Goal: Information Seeking & Learning: Find specific fact

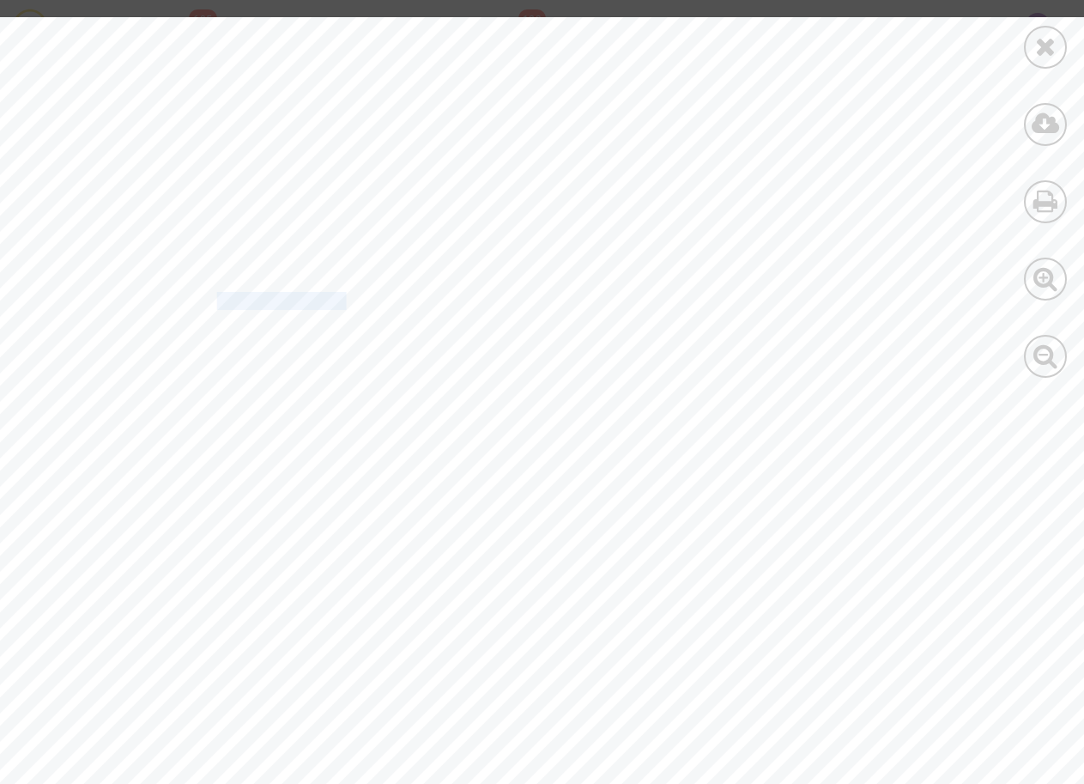
scroll to position [2620, 0]
click at [1035, 45] on icon at bounding box center [1045, 46] width 21 height 26
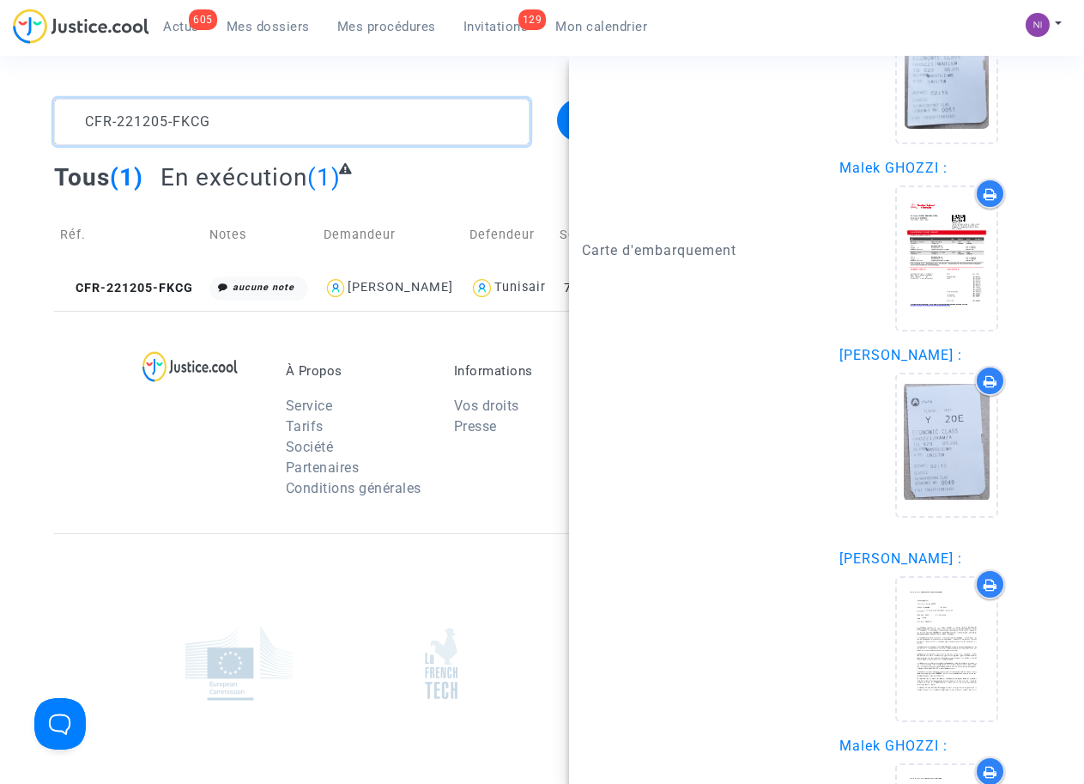
click at [270, 131] on textarea at bounding box center [291, 122] width 475 height 46
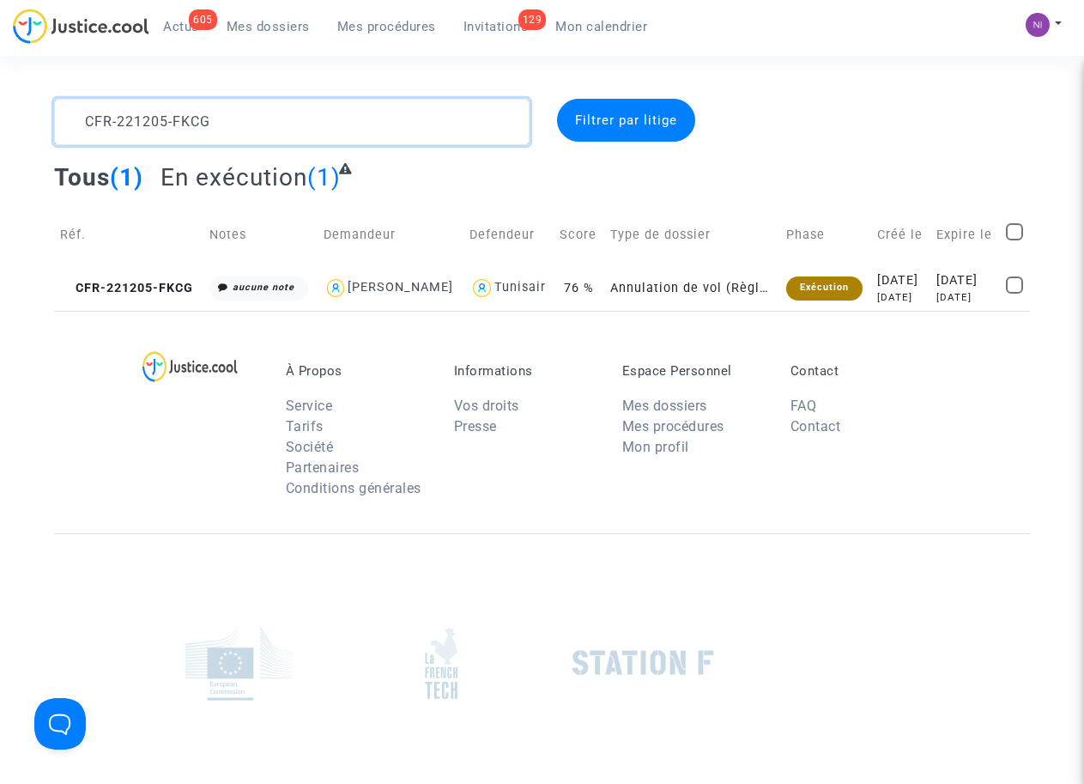
drag, startPoint x: 275, startPoint y: 113, endPoint x: 52, endPoint y: 117, distance: 223.2
click at [52, 117] on div "CFR-221205-FKCG" at bounding box center [291, 122] width 500 height 46
type textarea "CFR-221110-9BBC"
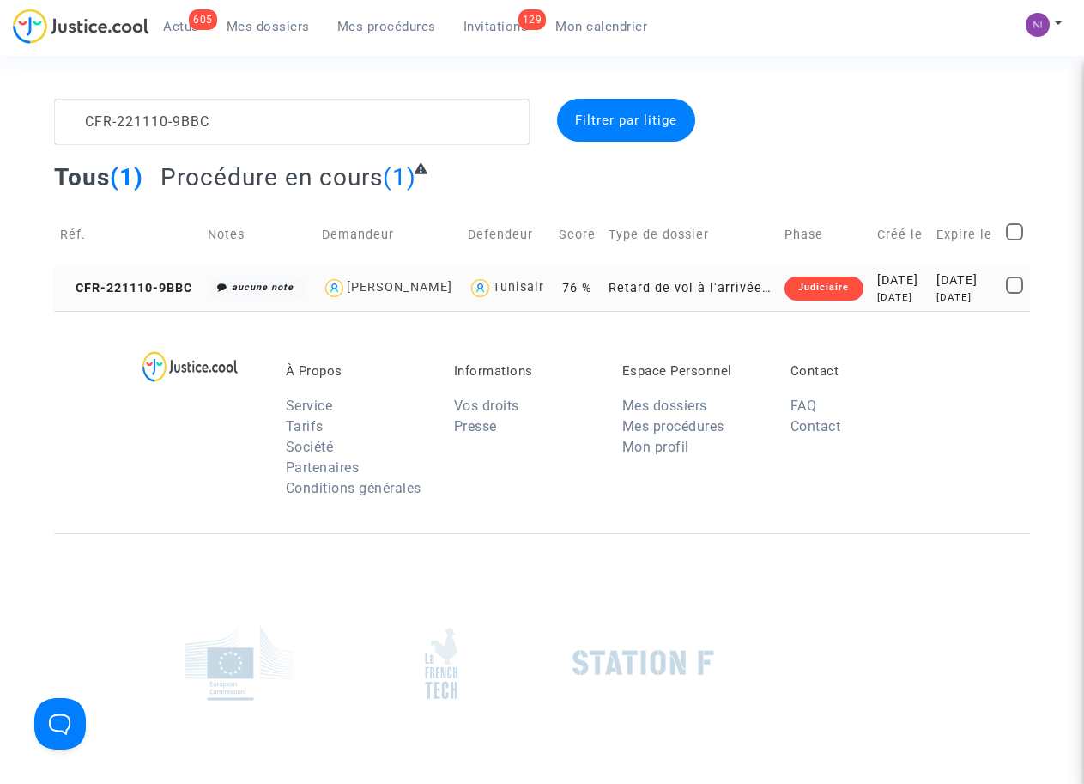
click at [936, 290] on div "[DATE]" at bounding box center [965, 280] width 58 height 19
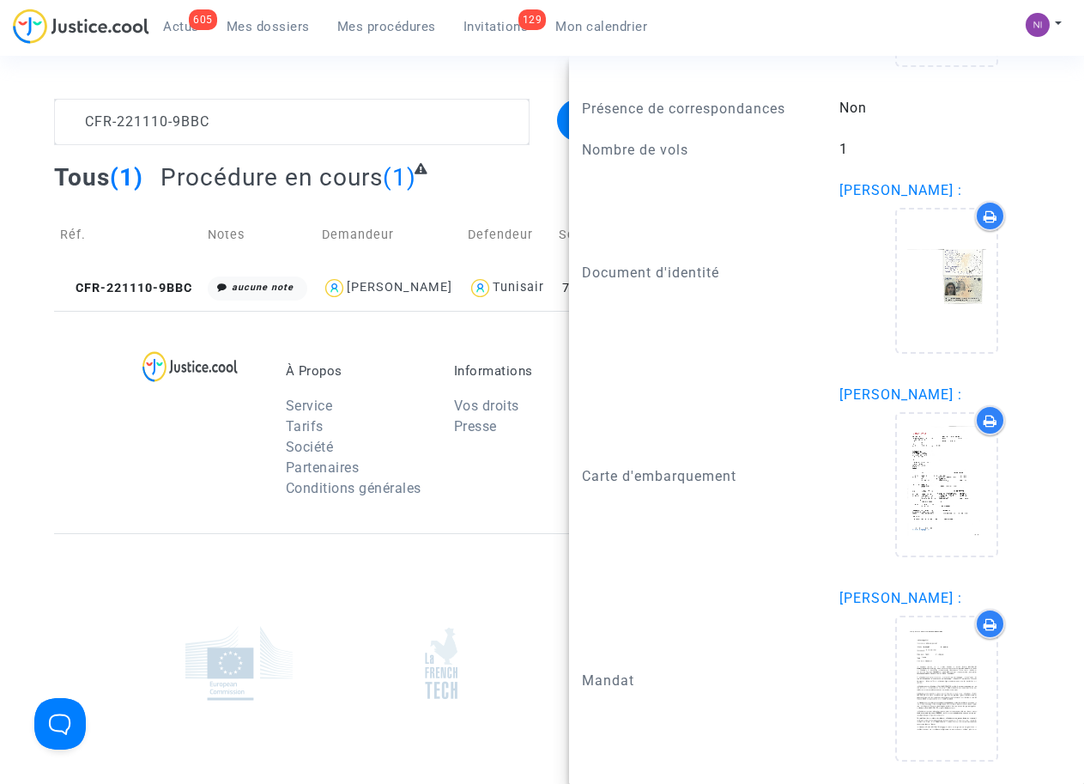
scroll to position [1675, 0]
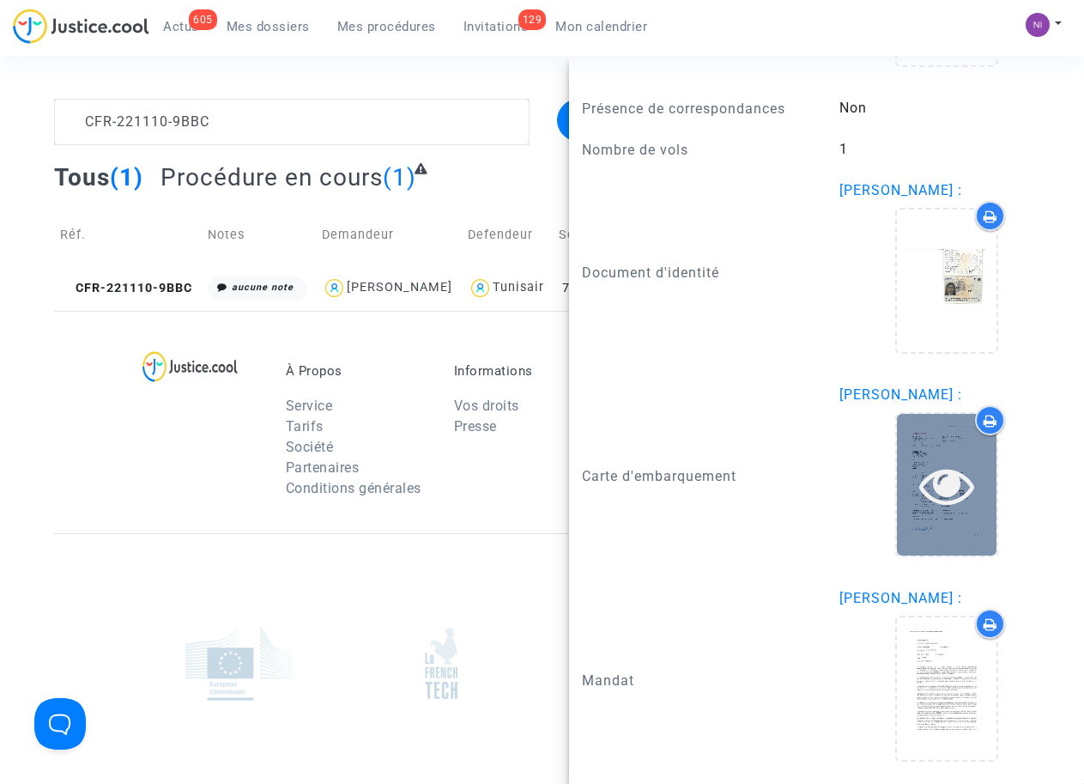
click at [935, 484] on icon at bounding box center [947, 484] width 56 height 55
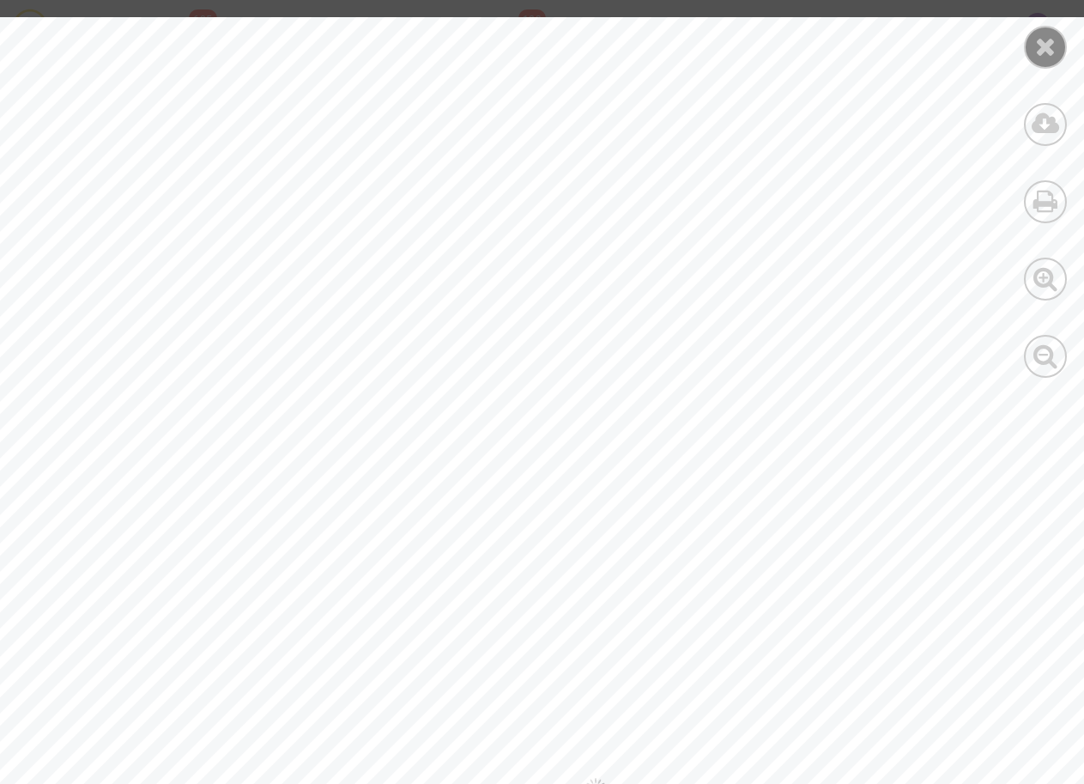
click at [1047, 50] on icon at bounding box center [1045, 46] width 21 height 26
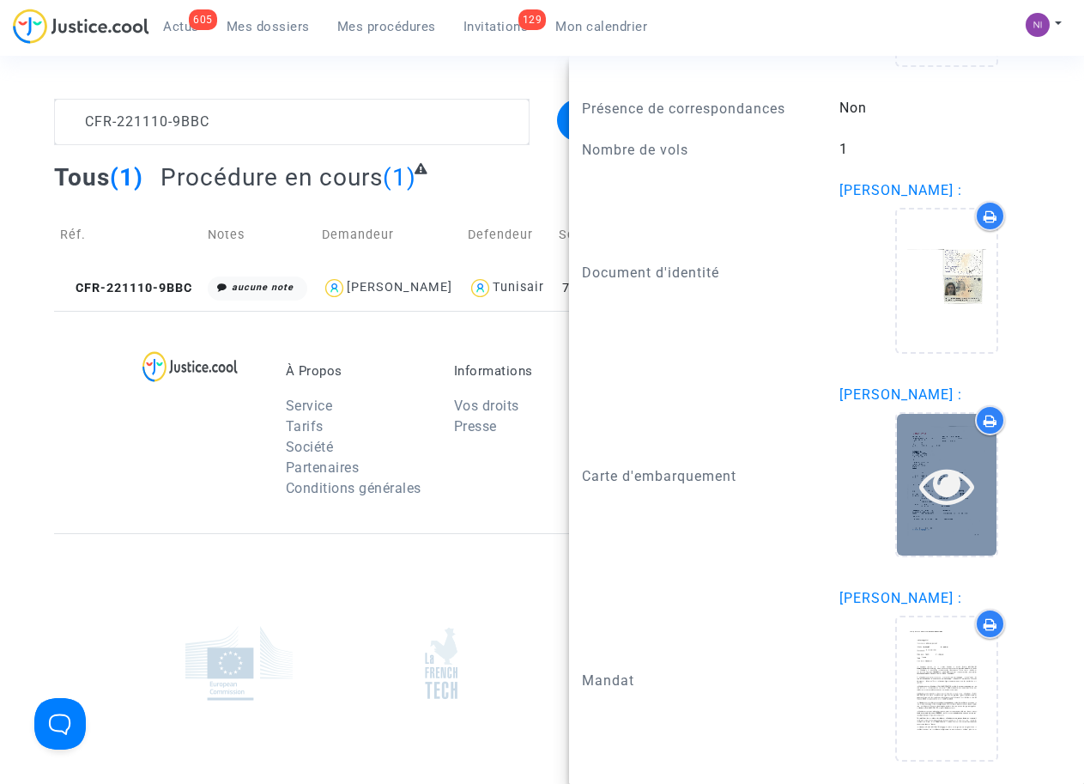
click at [928, 482] on icon at bounding box center [947, 484] width 56 height 55
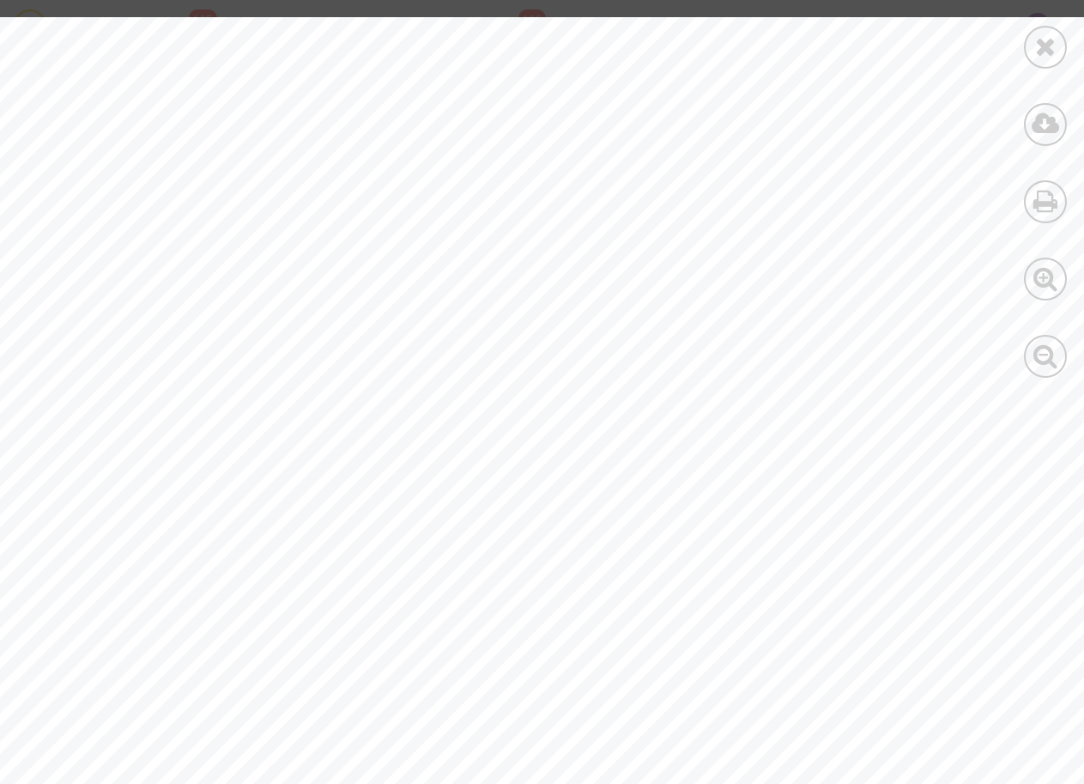
scroll to position [183, 0]
click at [617, 367] on div at bounding box center [595, 787] width 1191 height 1541
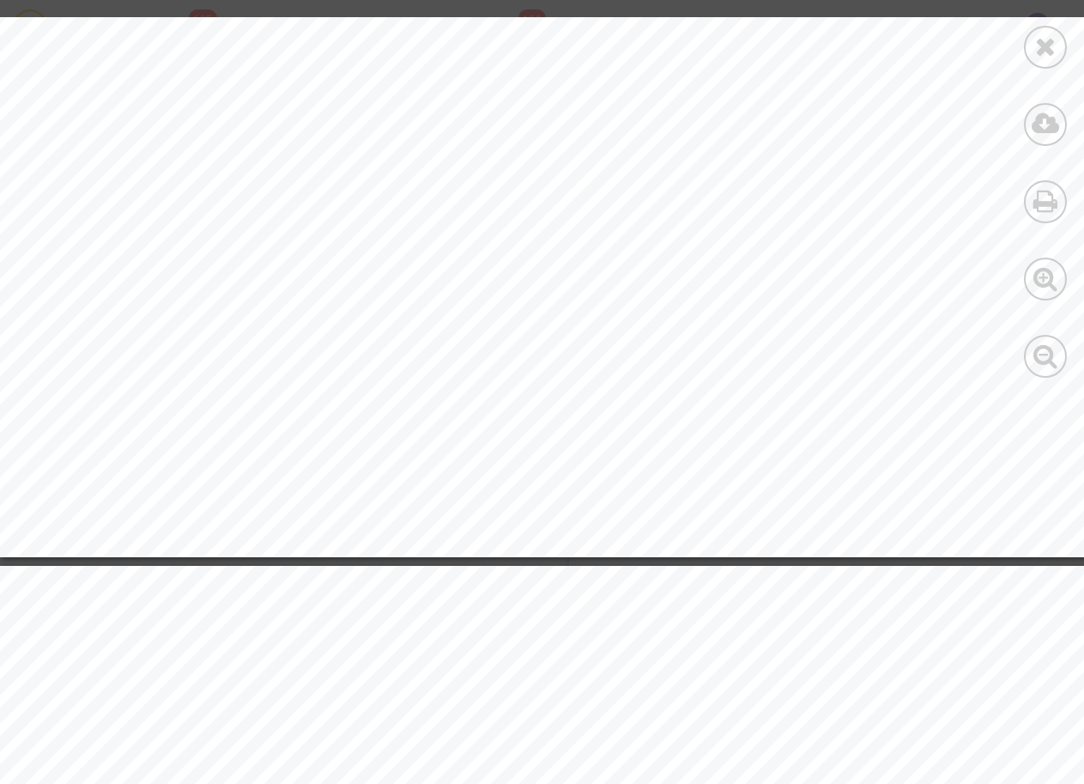
scroll to position [995, 0]
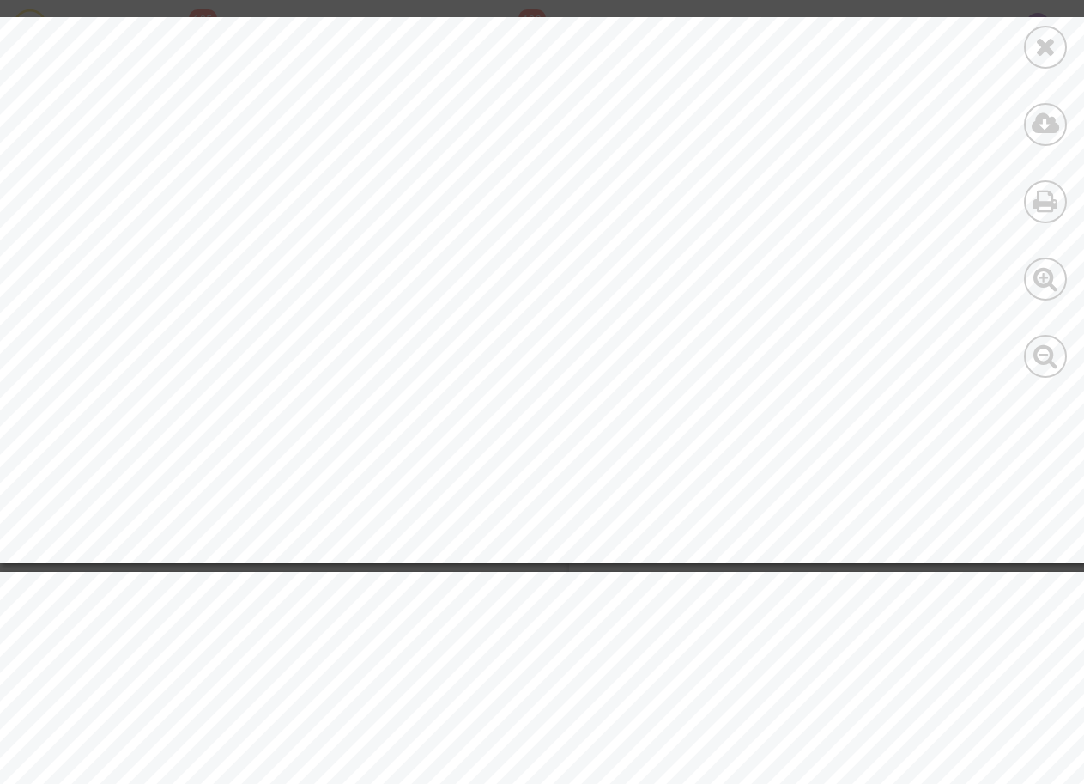
drag, startPoint x: 285, startPoint y: 324, endPoint x: 333, endPoint y: 322, distance: 48.1
drag, startPoint x: 289, startPoint y: 318, endPoint x: 377, endPoint y: 315, distance: 87.6
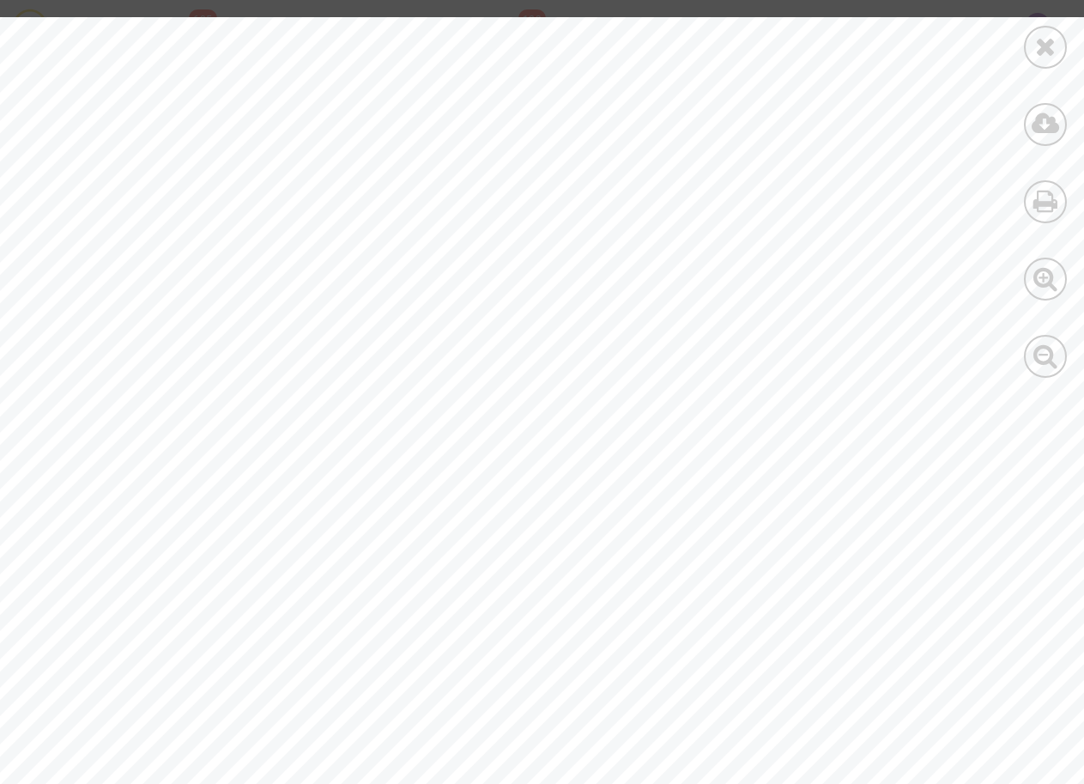
scroll to position [221, 0]
click at [1044, 45] on icon at bounding box center [1045, 46] width 21 height 26
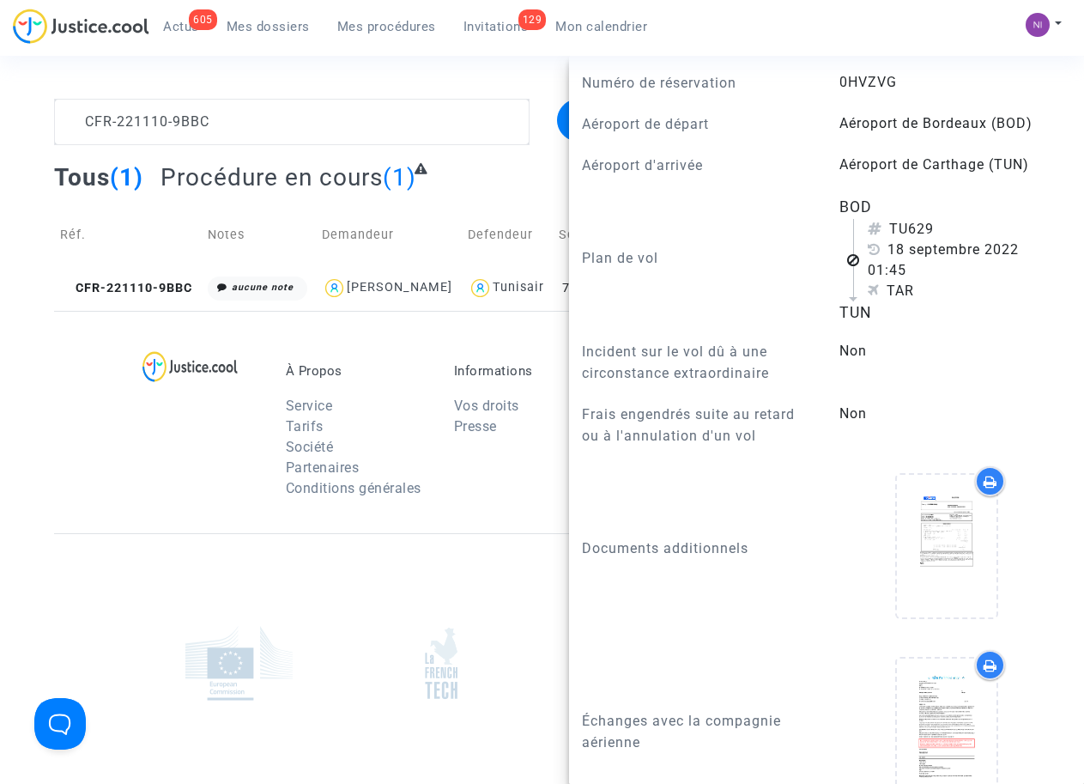
scroll to position [911, 0]
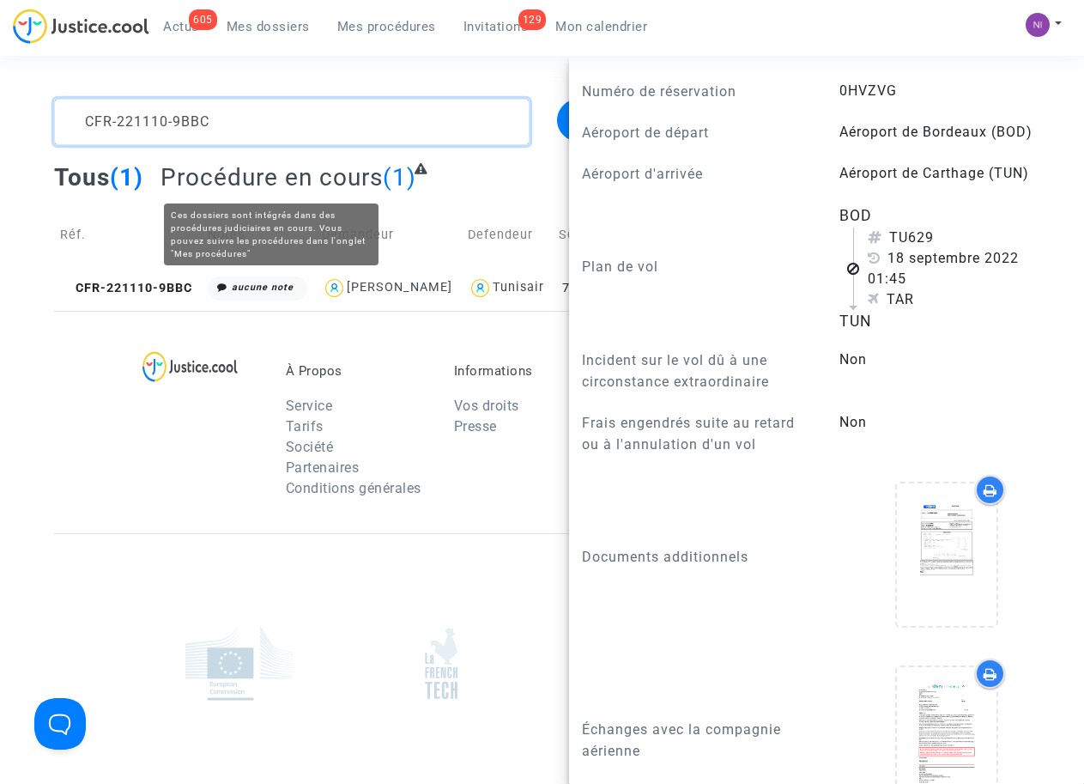
click at [293, 118] on textarea at bounding box center [291, 122] width 475 height 46
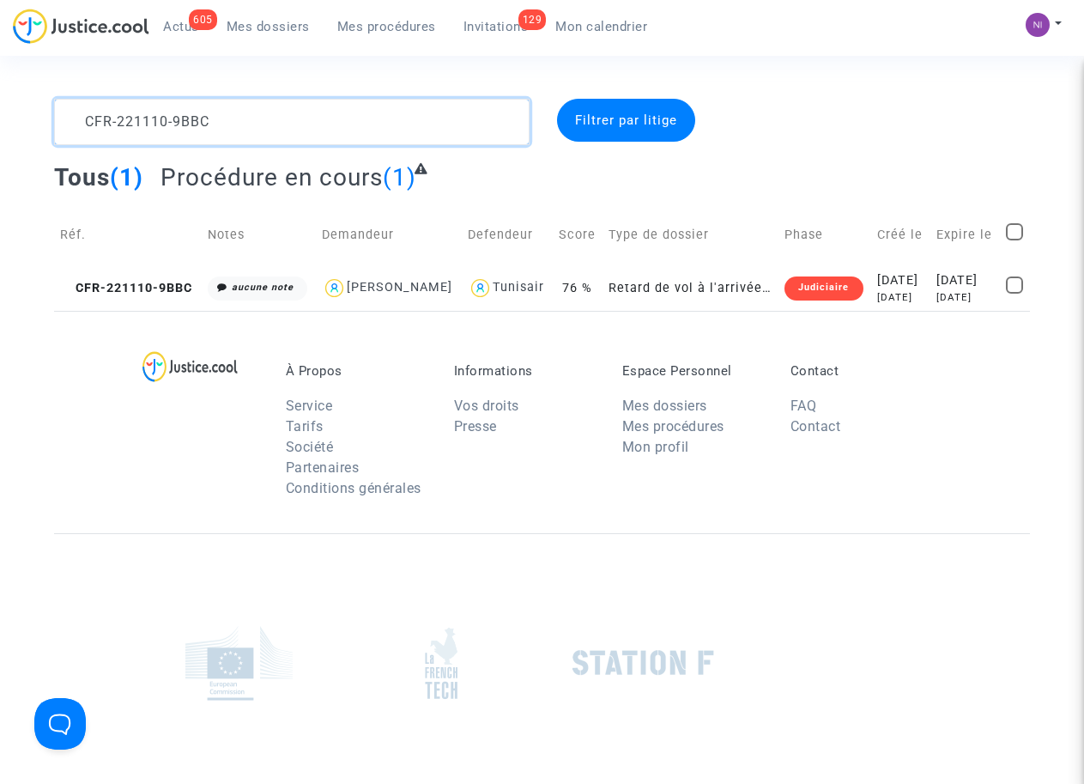
scroll to position [0, 0]
drag, startPoint x: 288, startPoint y: 113, endPoint x: 29, endPoint y: 110, distance: 259.2
click at [29, 110] on div "CFR-221110-9BBC Filtrer par litige Tous (1) Procédure en cours (1) Réf. Notes D…" at bounding box center [542, 205] width 1084 height 212
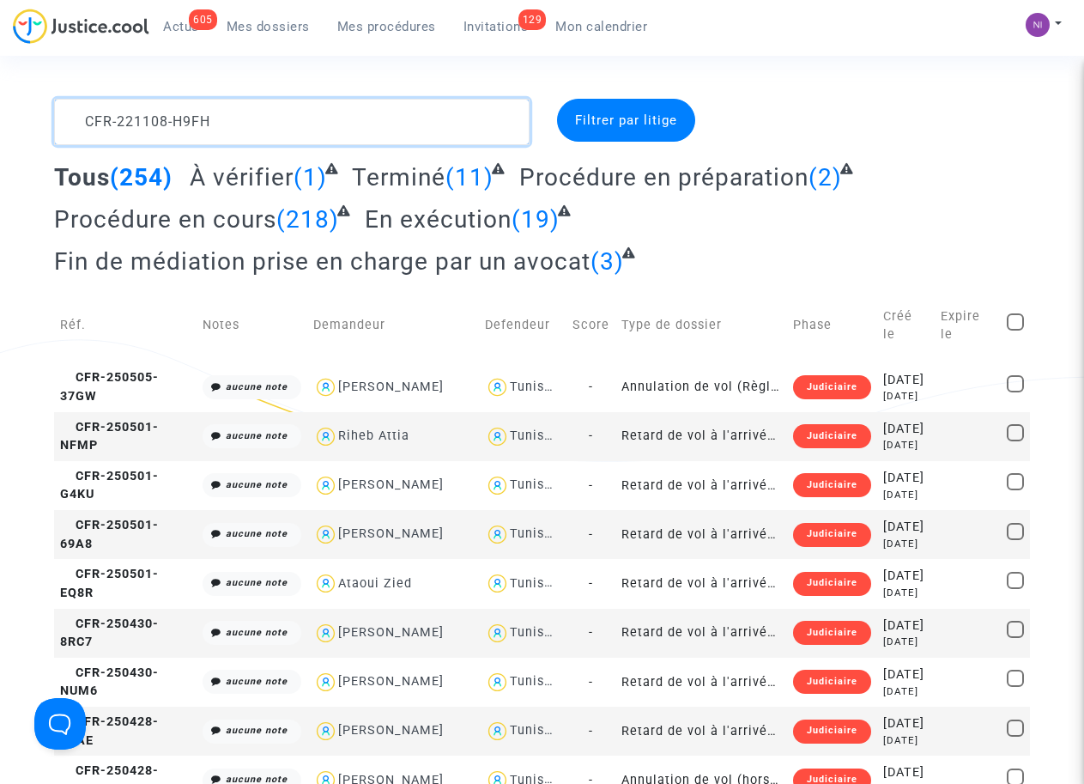
click at [289, 117] on textarea at bounding box center [291, 122] width 475 height 46
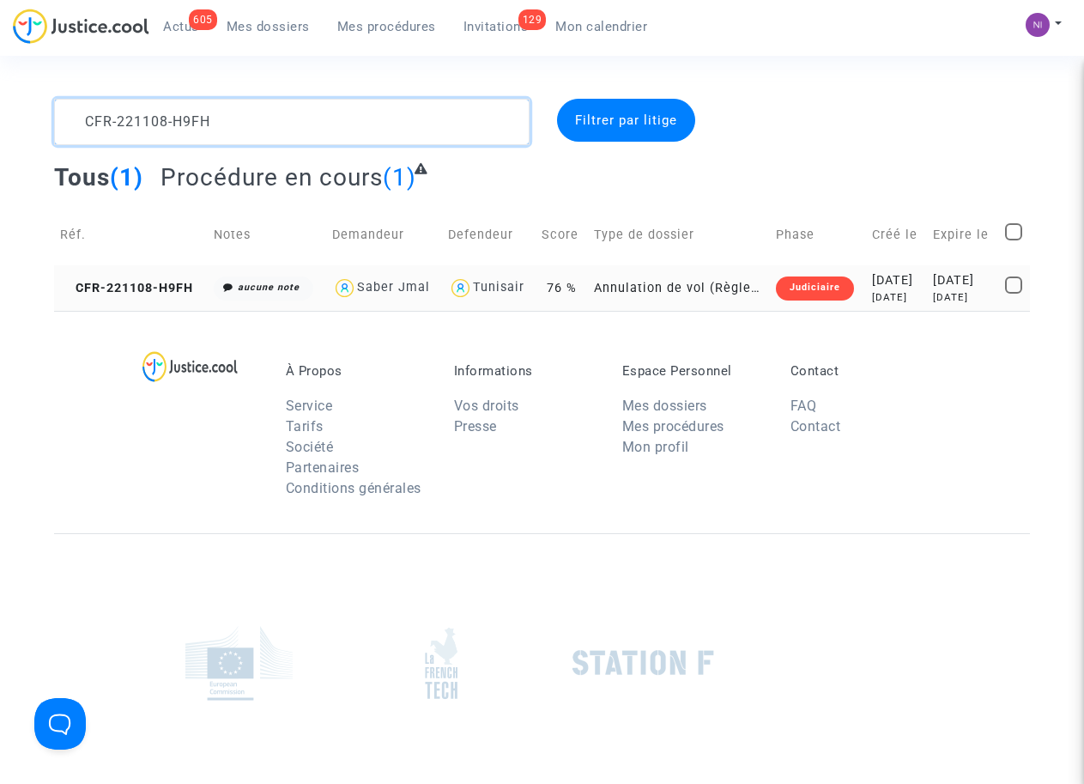
type textarea "CFR-221108-H9FH"
click at [933, 298] on div "[DATE]" at bounding box center [963, 297] width 60 height 15
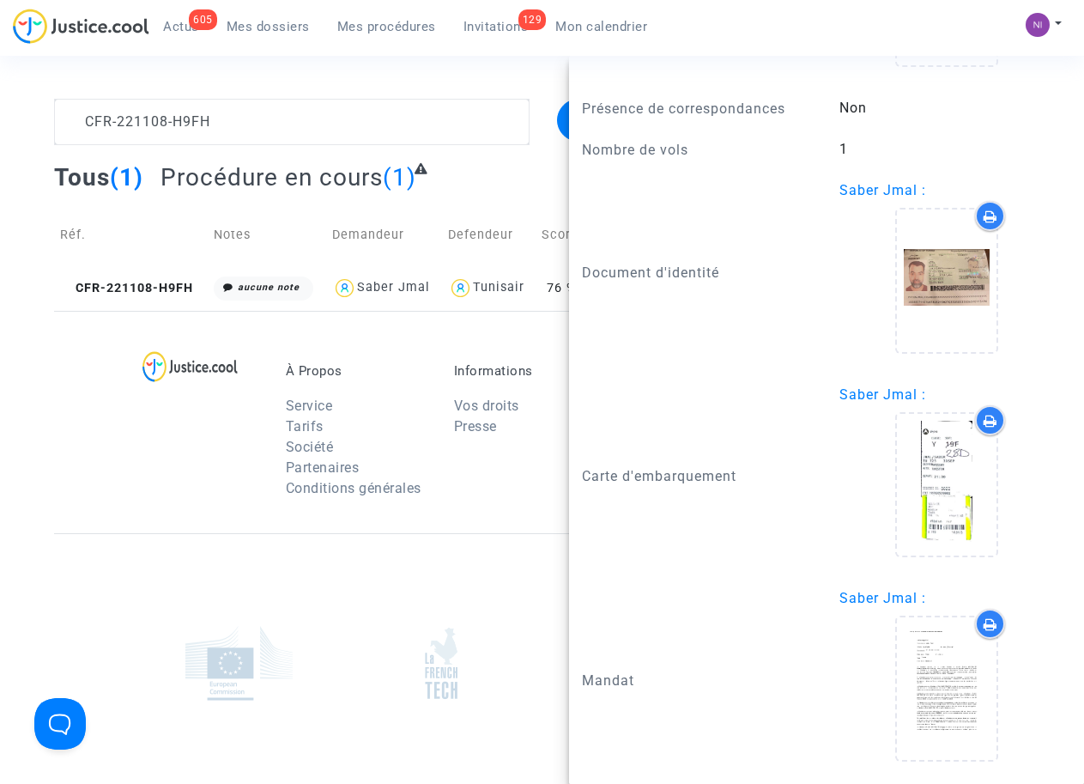
scroll to position [1618, 0]
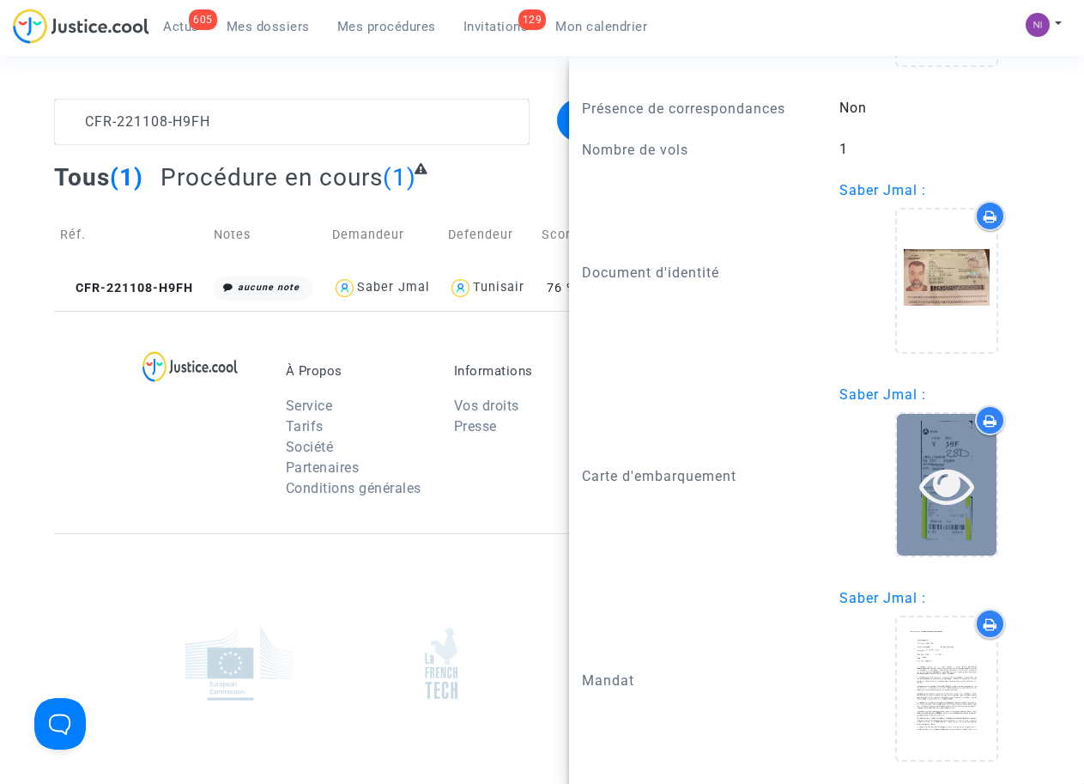
click at [944, 489] on icon at bounding box center [947, 484] width 56 height 55
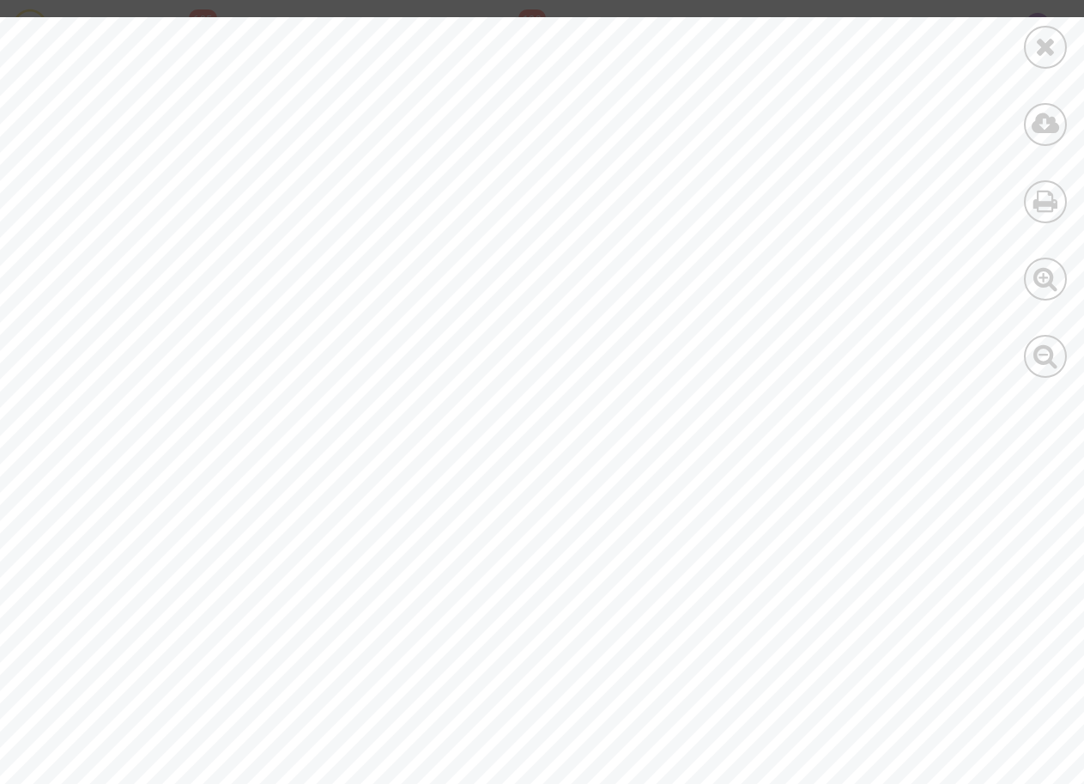
scroll to position [0, 0]
click at [1041, 52] on icon at bounding box center [1045, 46] width 21 height 26
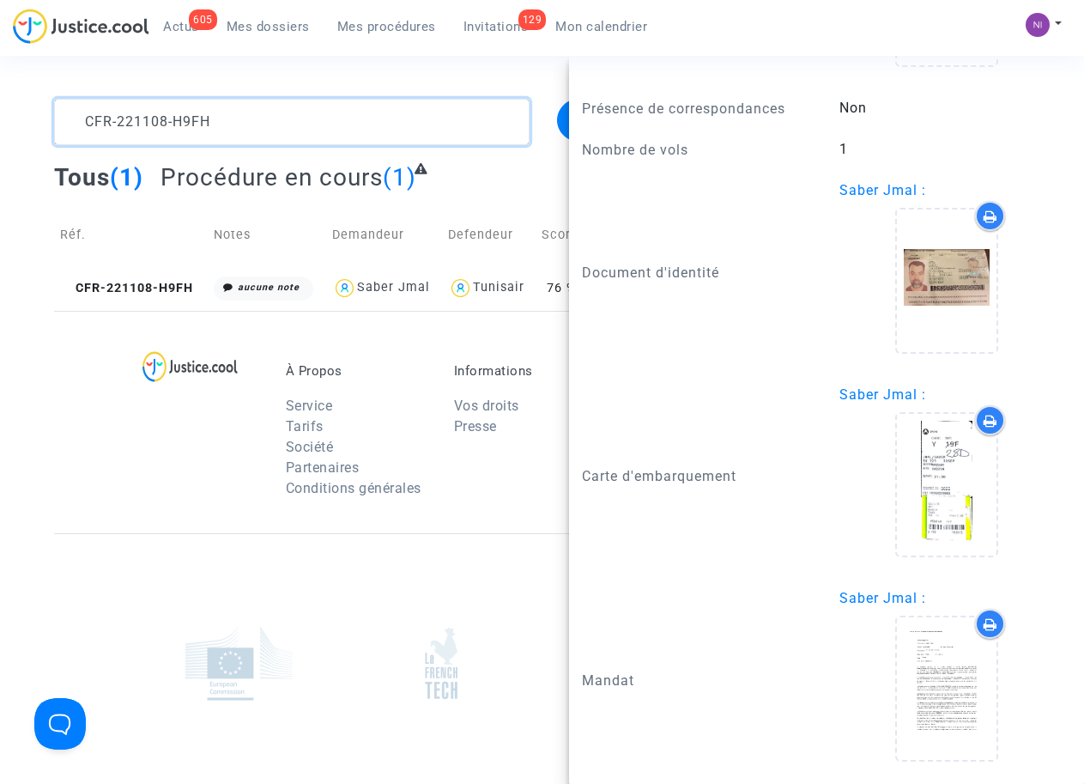
drag, startPoint x: 238, startPoint y: 130, endPoint x: 0, endPoint y: 130, distance: 237.8
click at [0, 130] on div "CFR-221108-H9FH Filtrer par litige Tous (1) Procédure en cours (1) Réf. Notes D…" at bounding box center [542, 205] width 1084 height 212
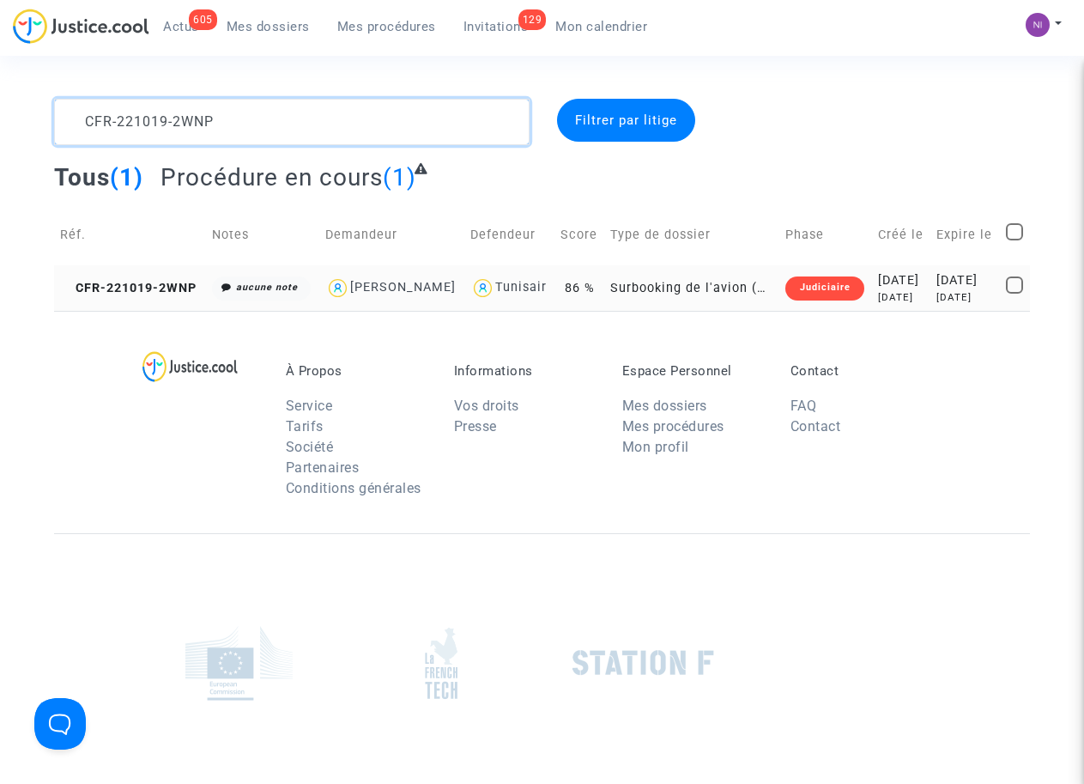
type textarea "CFR-221019-2WNP"
click at [942, 288] on div "[DATE]" at bounding box center [965, 280] width 58 height 19
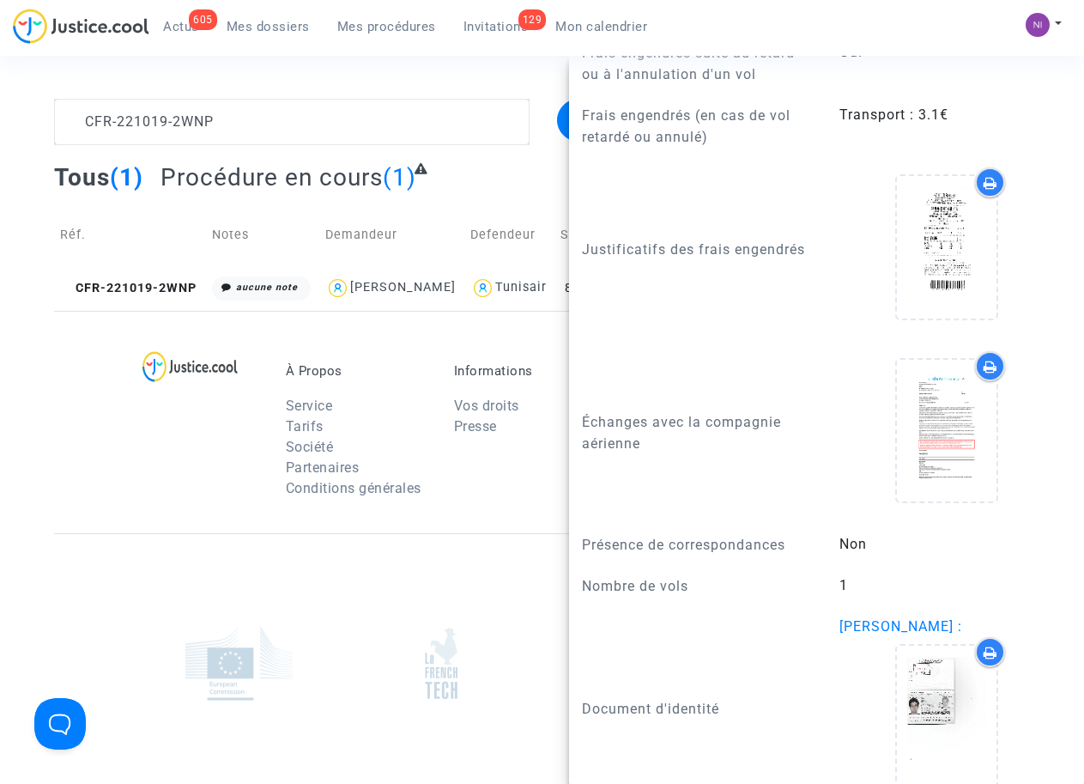
scroll to position [1298, 0]
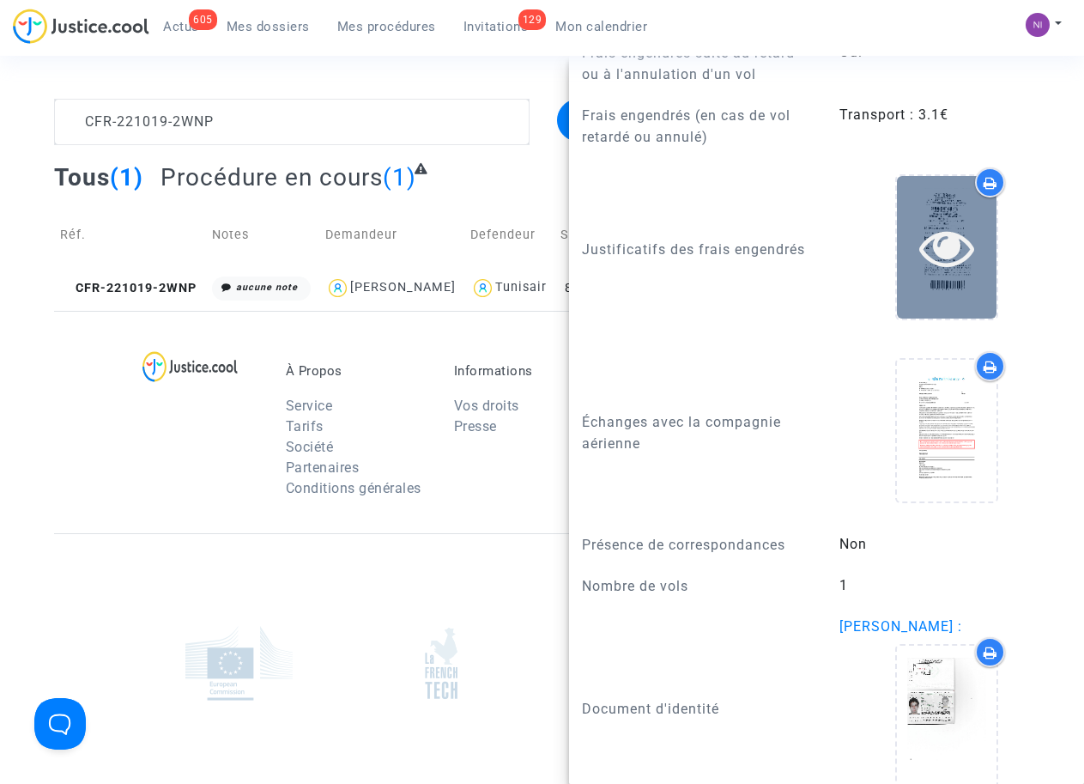
click at [947, 260] on icon at bounding box center [947, 247] width 56 height 55
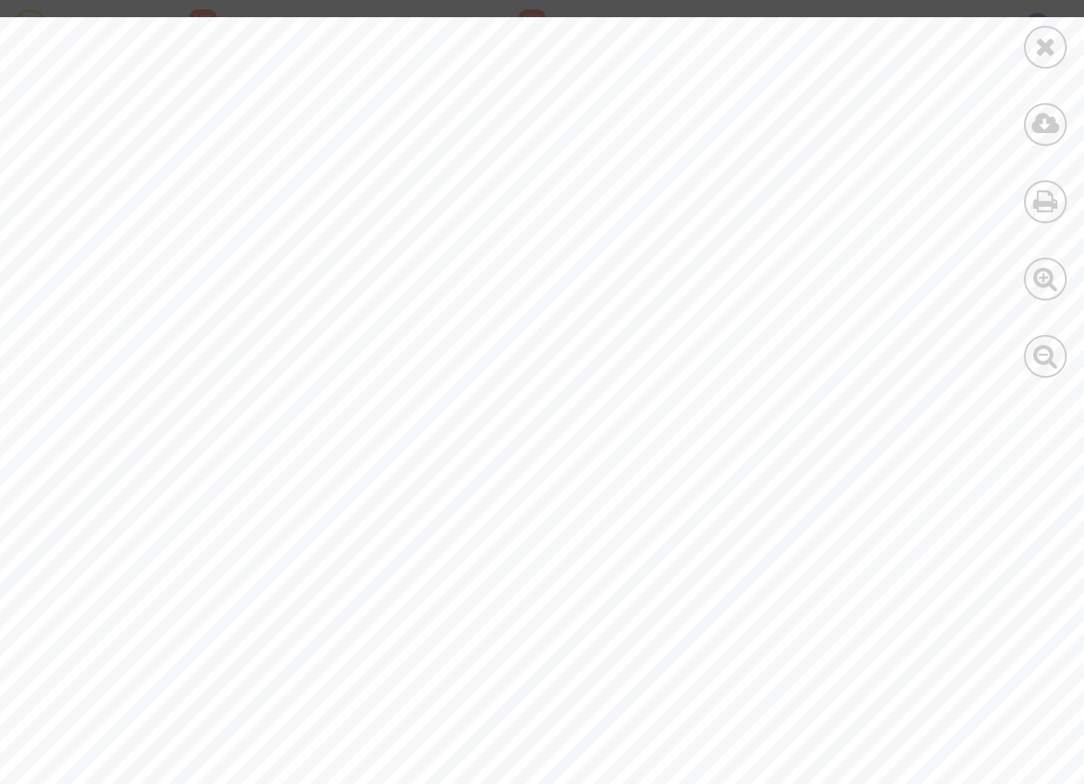
scroll to position [0, 0]
click at [1058, 45] on div at bounding box center [1045, 47] width 43 height 43
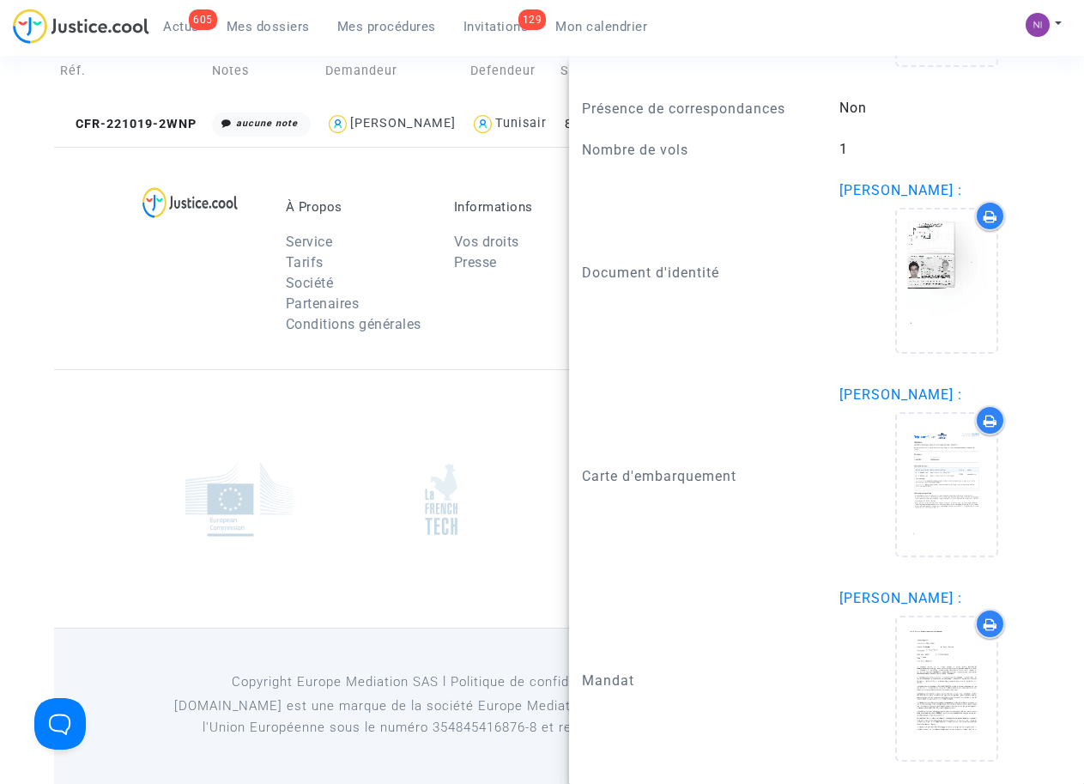
scroll to position [1735, 0]
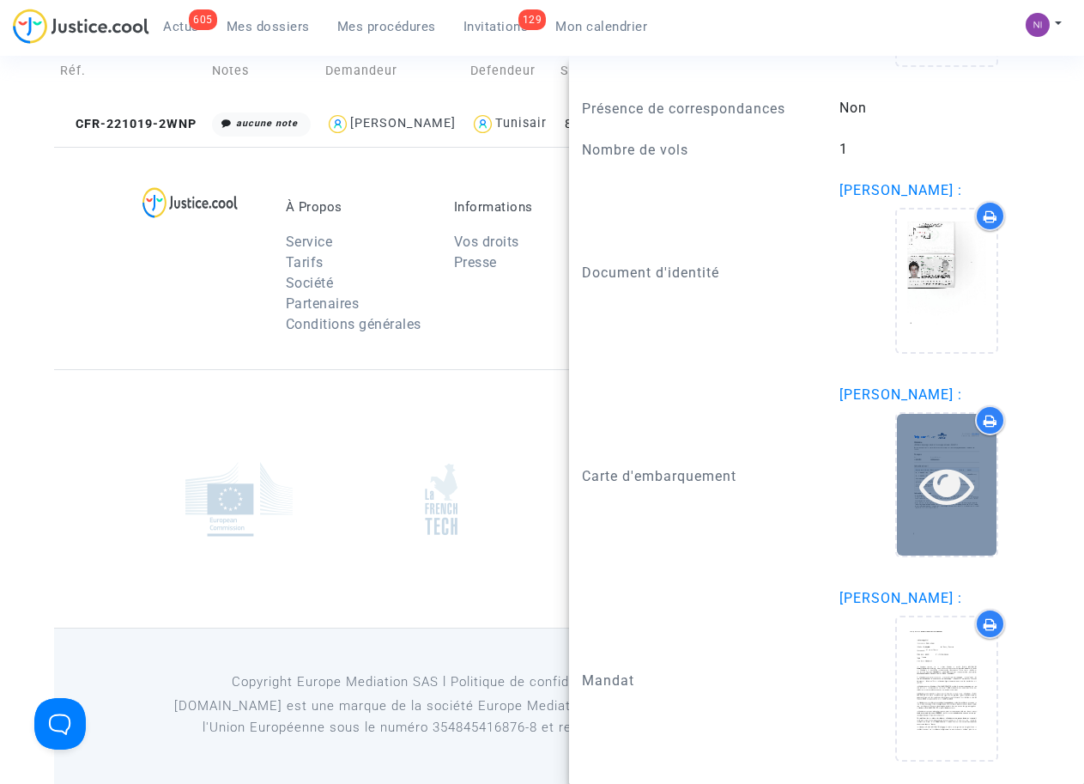
click at [930, 480] on icon at bounding box center [947, 484] width 56 height 55
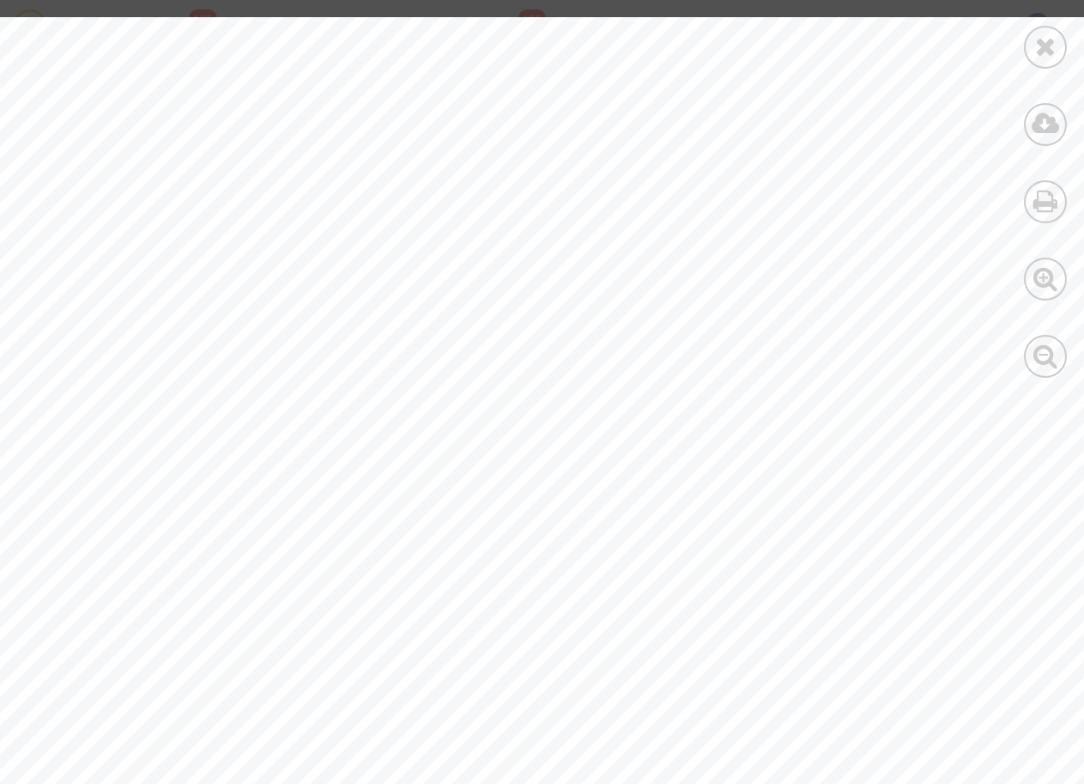
scroll to position [0, 0]
drag, startPoint x: 369, startPoint y: 486, endPoint x: 447, endPoint y: 487, distance: 78.1
click at [447, 487] on div "1 Nº de réservation 18144590943 Réservé le: [DATE] 03 h 34 Itinéraire (Référenc…" at bounding box center [595, 787] width 1191 height 1541
drag, startPoint x: 371, startPoint y: 485, endPoint x: 497, endPoint y: 488, distance: 126.2
click at [497, 488] on span "199-5866024649" at bounding box center [438, 486] width 136 height 16
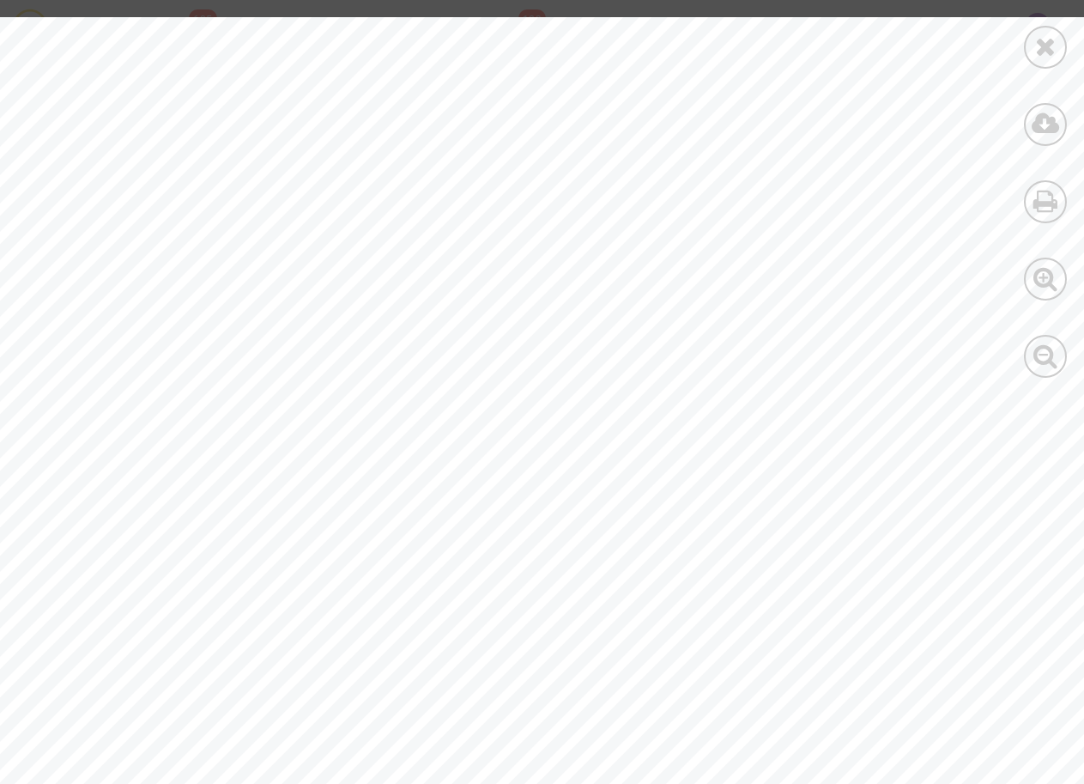
drag, startPoint x: 497, startPoint y: 488, endPoint x: 433, endPoint y: 480, distance: 64.8
copy span "199-586602464"
click at [1055, 42] on icon at bounding box center [1045, 46] width 21 height 26
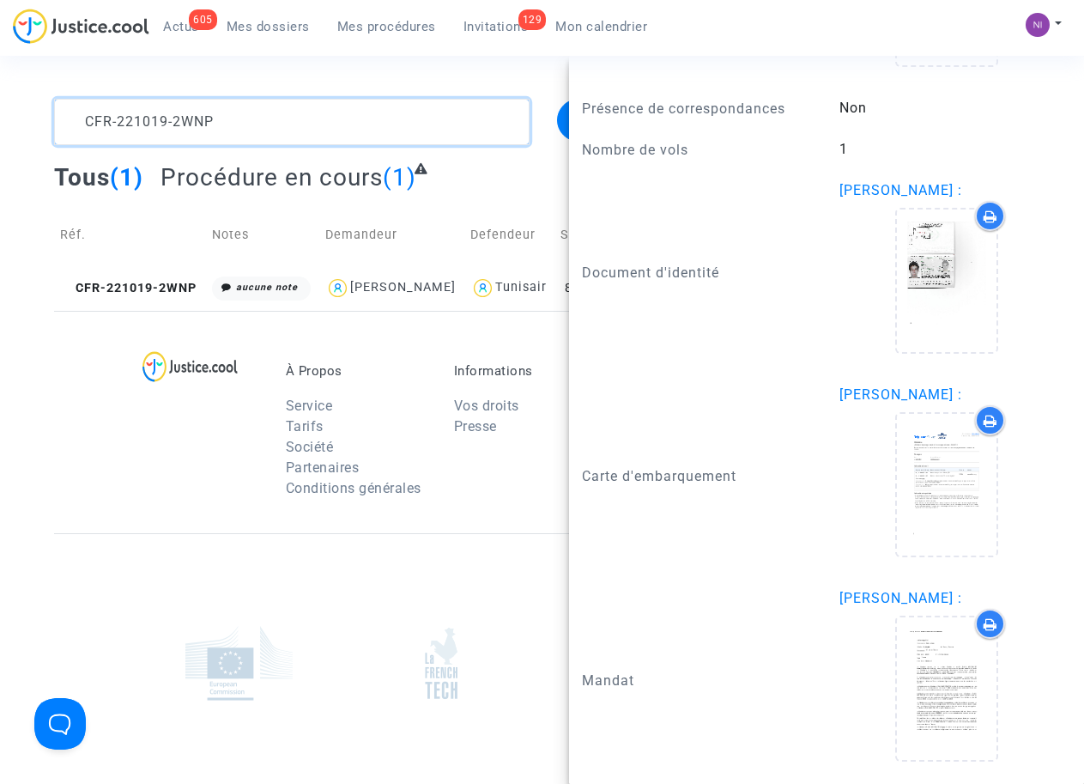
click at [270, 119] on textarea at bounding box center [291, 122] width 475 height 46
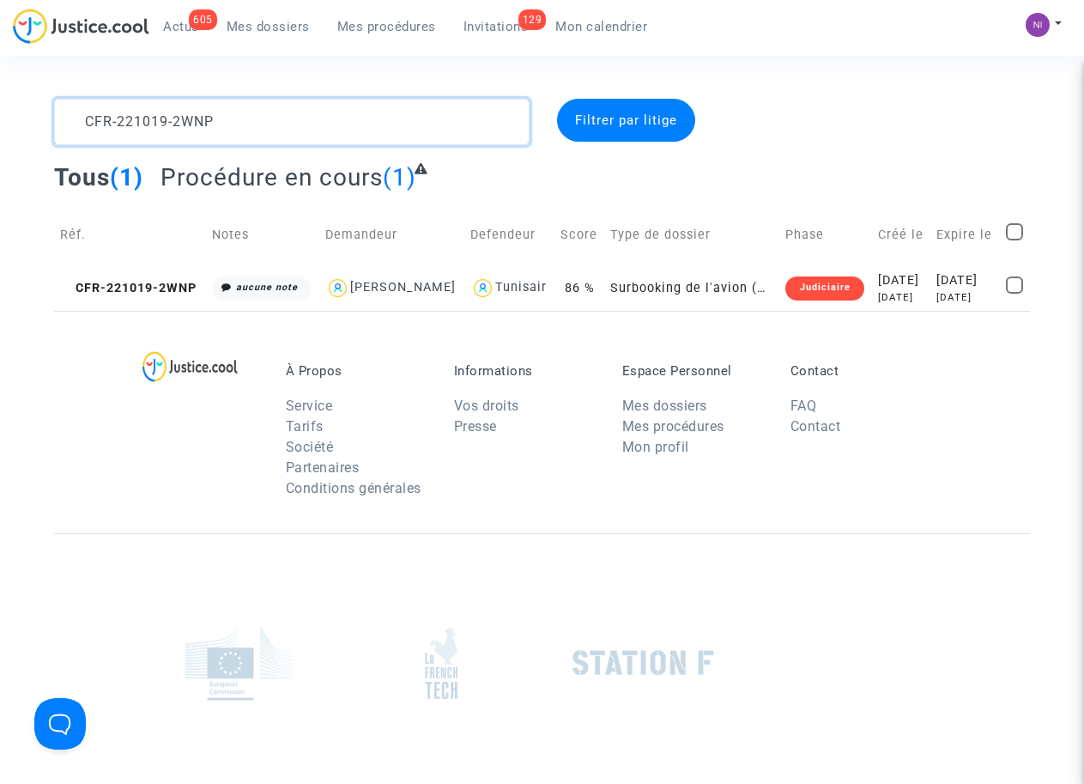
drag, startPoint x: 270, startPoint y: 117, endPoint x: 0, endPoint y: 98, distance: 270.2
click at [0, 98] on section "CFR-221019-2WNP Filtrer par litige Tous (1) Procédure en cours (1) Réf. Notes D…" at bounding box center [542, 474] width 1084 height 948
type textarea "CFR-221013-XMRB"
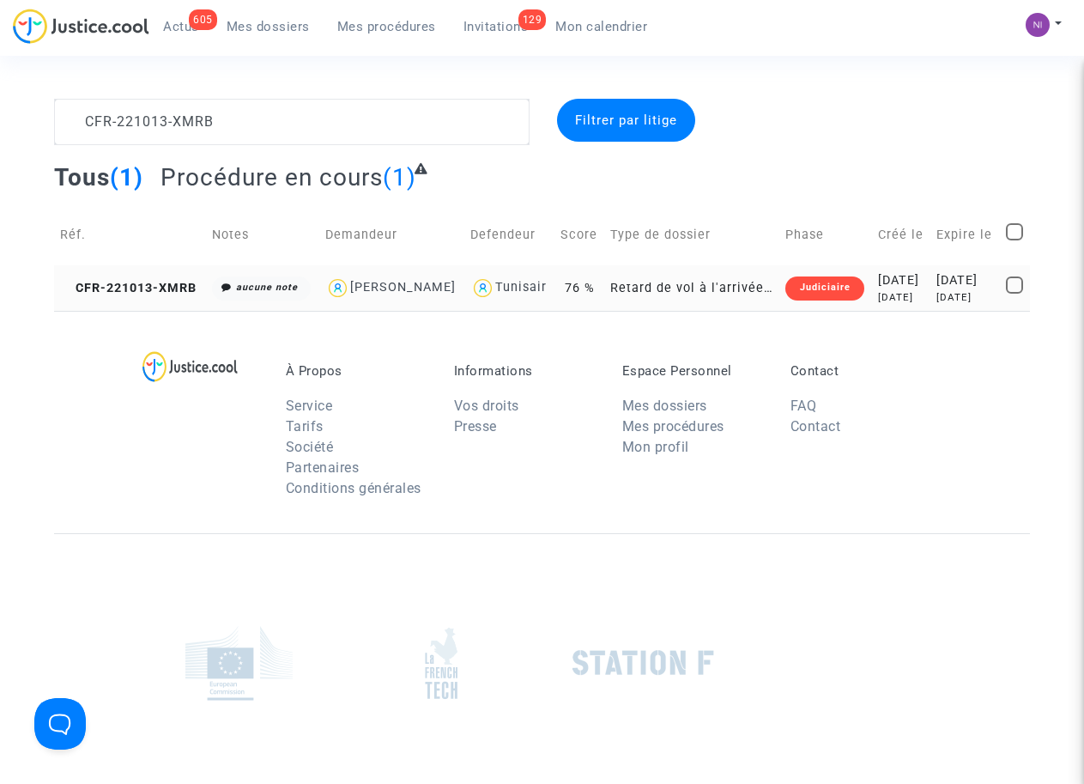
click at [963, 290] on div "[DATE]" at bounding box center [965, 280] width 58 height 19
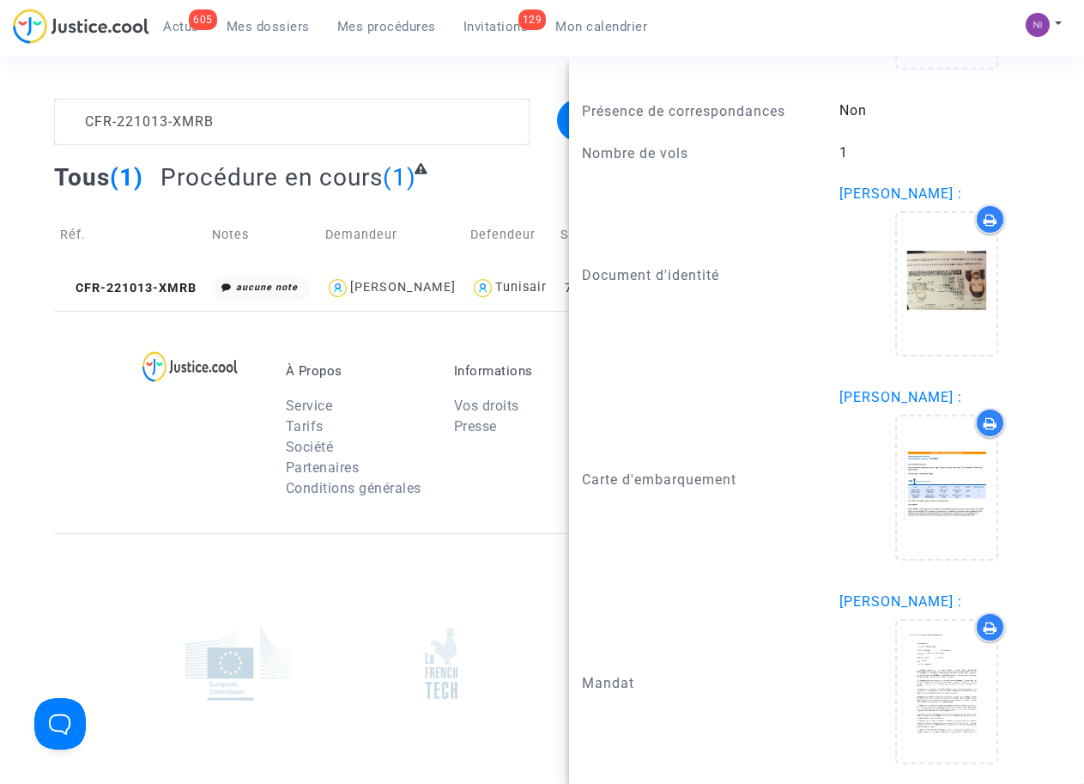
scroll to position [1488, 0]
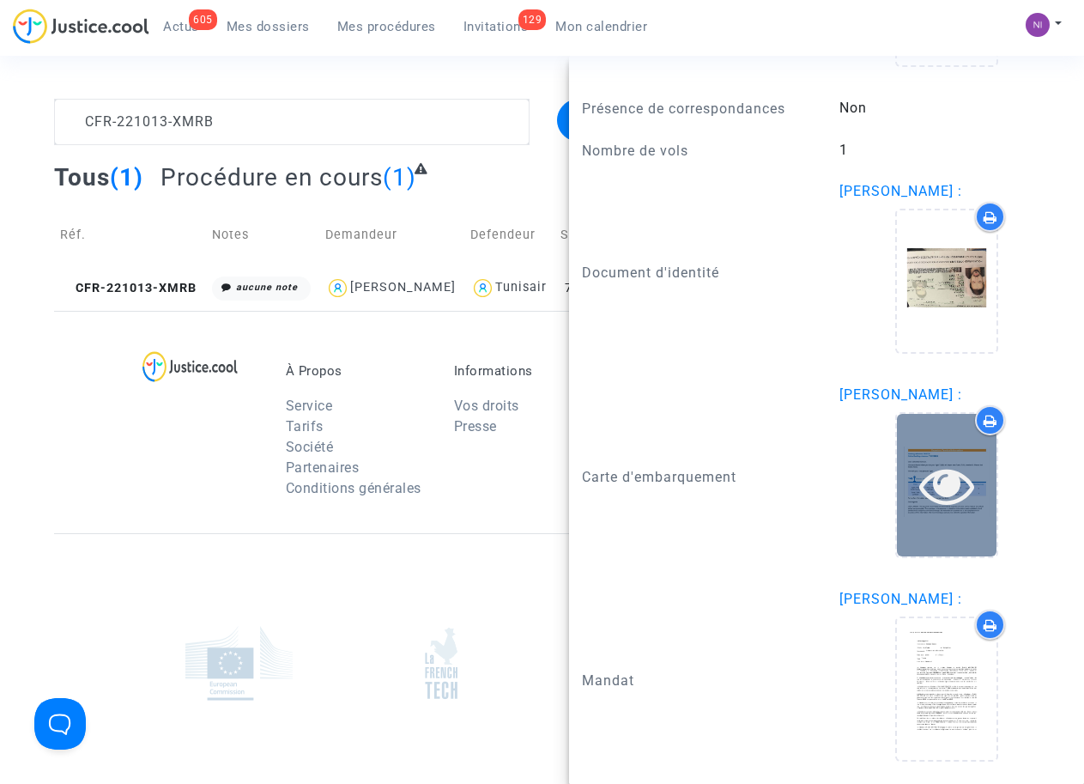
click at [929, 481] on icon at bounding box center [947, 484] width 56 height 55
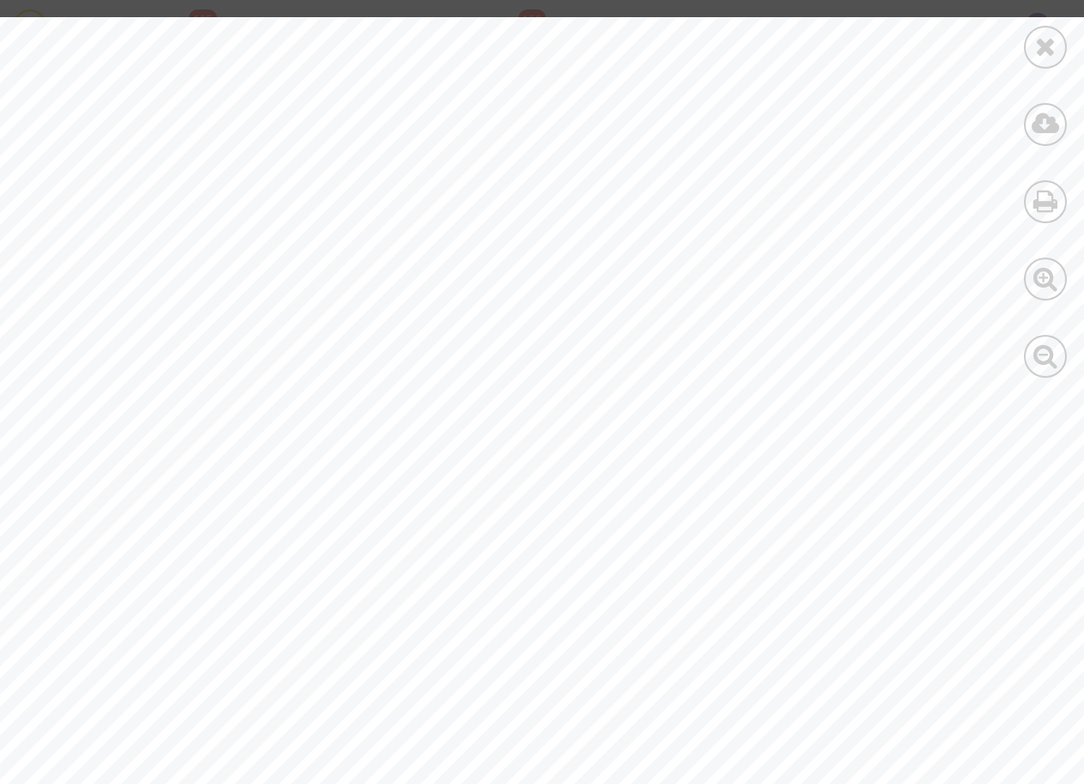
scroll to position [355, 0]
click at [1040, 50] on icon at bounding box center [1045, 46] width 21 height 26
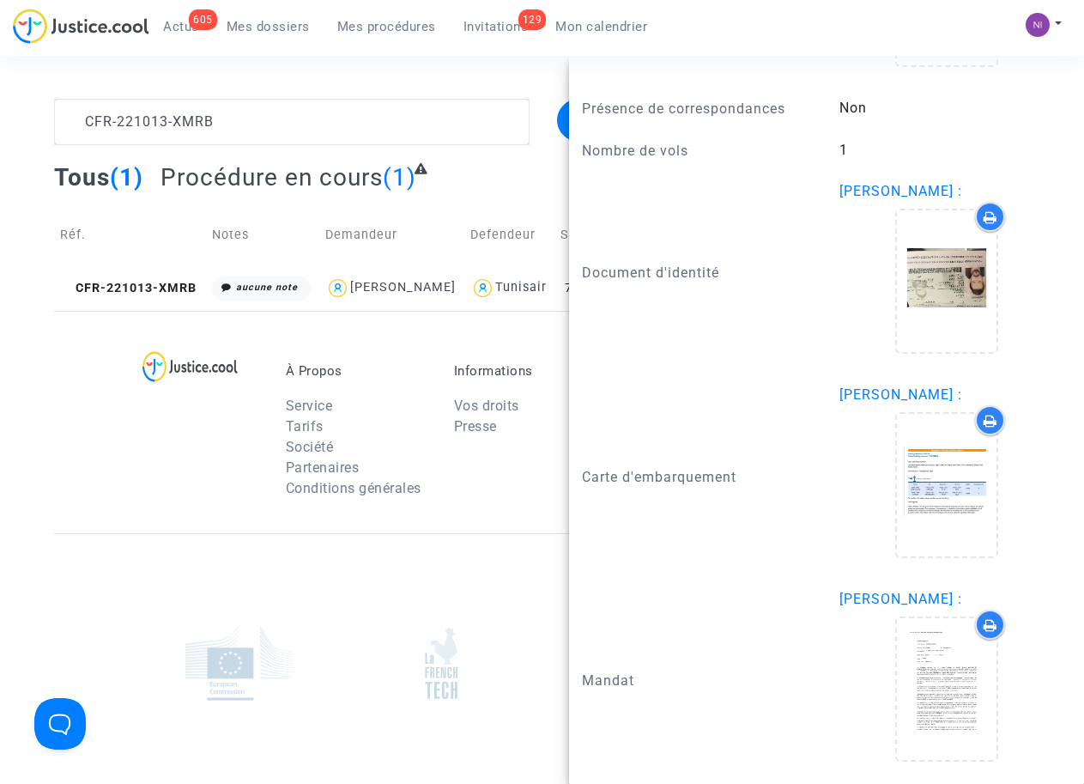
scroll to position [0, 0]
click at [373, 128] on textarea at bounding box center [291, 122] width 475 height 46
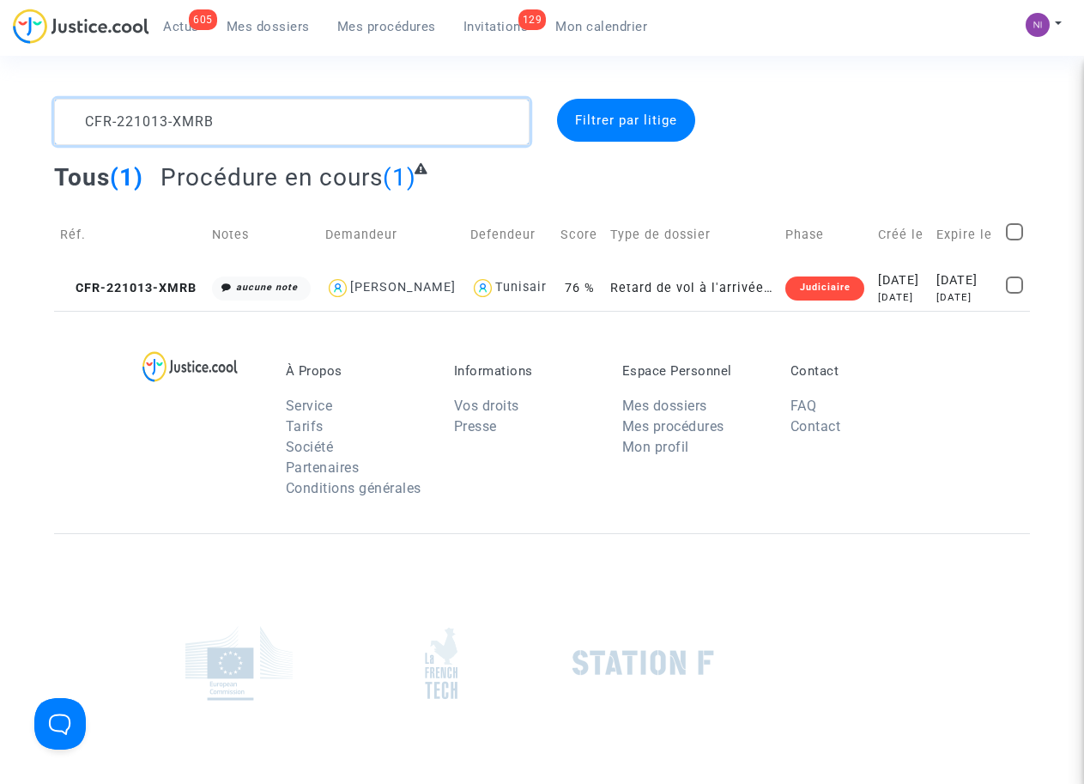
drag, startPoint x: 349, startPoint y: 118, endPoint x: 3, endPoint y: 134, distance: 346.3
click at [2, 134] on div "CFR-221013-XMRB Filtrer par litige Tous (1) Procédure en cours (1) Réf. Notes D…" at bounding box center [542, 205] width 1084 height 212
type textarea "CFR-221013-GRD3"
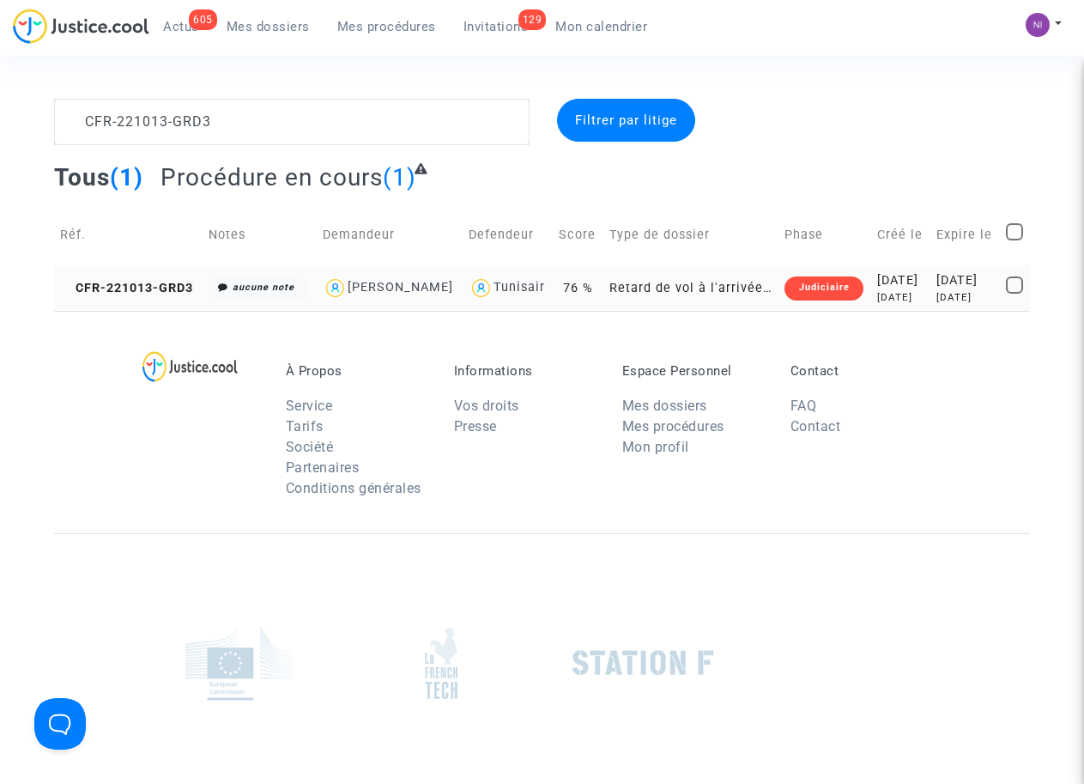
click at [954, 290] on div "[DATE]" at bounding box center [965, 280] width 58 height 19
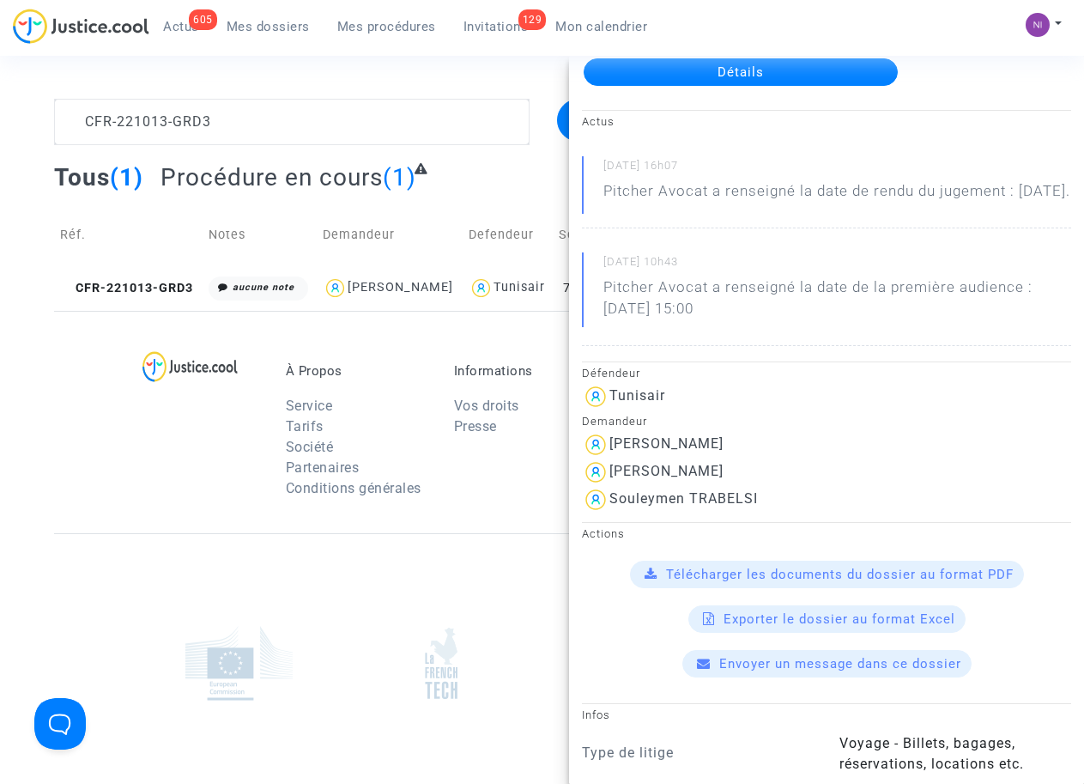
scroll to position [109, 0]
drag, startPoint x: 611, startPoint y: 491, endPoint x: 798, endPoint y: 488, distance: 187.1
click at [798, 486] on div "[PERSON_NAME]" at bounding box center [826, 471] width 489 height 27
drag, startPoint x: 780, startPoint y: 488, endPoint x: 707, endPoint y: 485, distance: 73.0
copy div "[PERSON_NAME]"
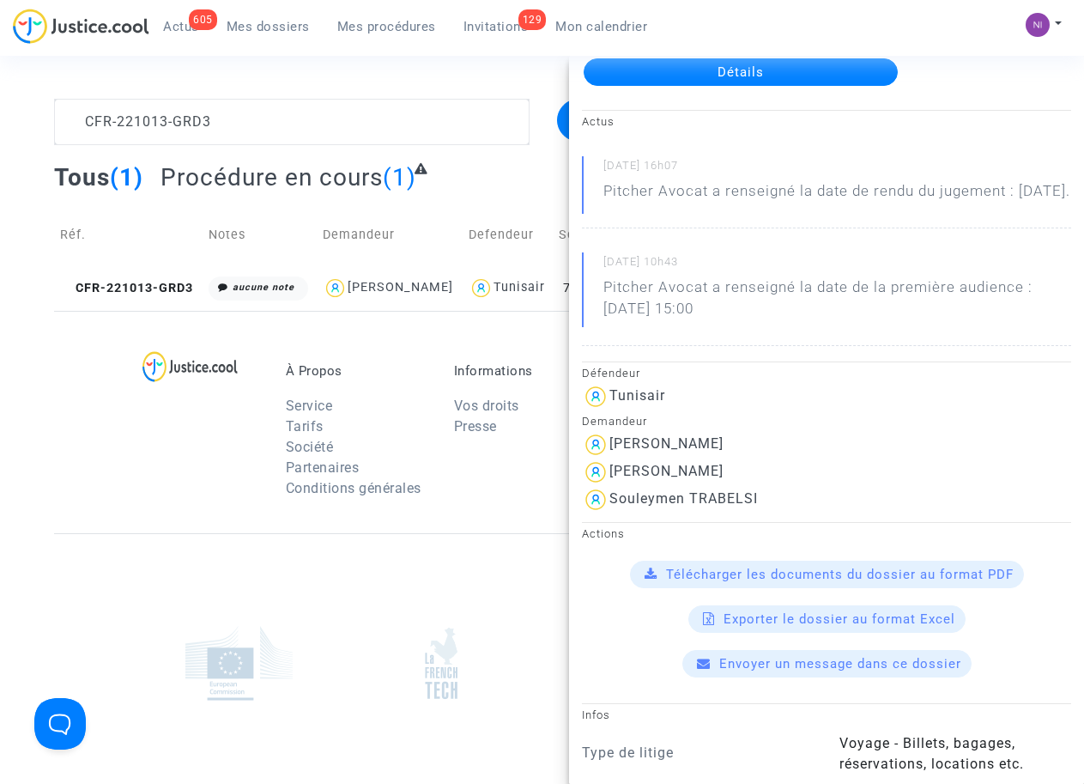
drag, startPoint x: 614, startPoint y: 524, endPoint x: 761, endPoint y: 516, distance: 147.9
click at [761, 513] on div "Souleymen TRABELSI" at bounding box center [826, 499] width 489 height 27
drag, startPoint x: 761, startPoint y: 516, endPoint x: 706, endPoint y: 514, distance: 55.0
copy div "Souleymen TRABELSI"
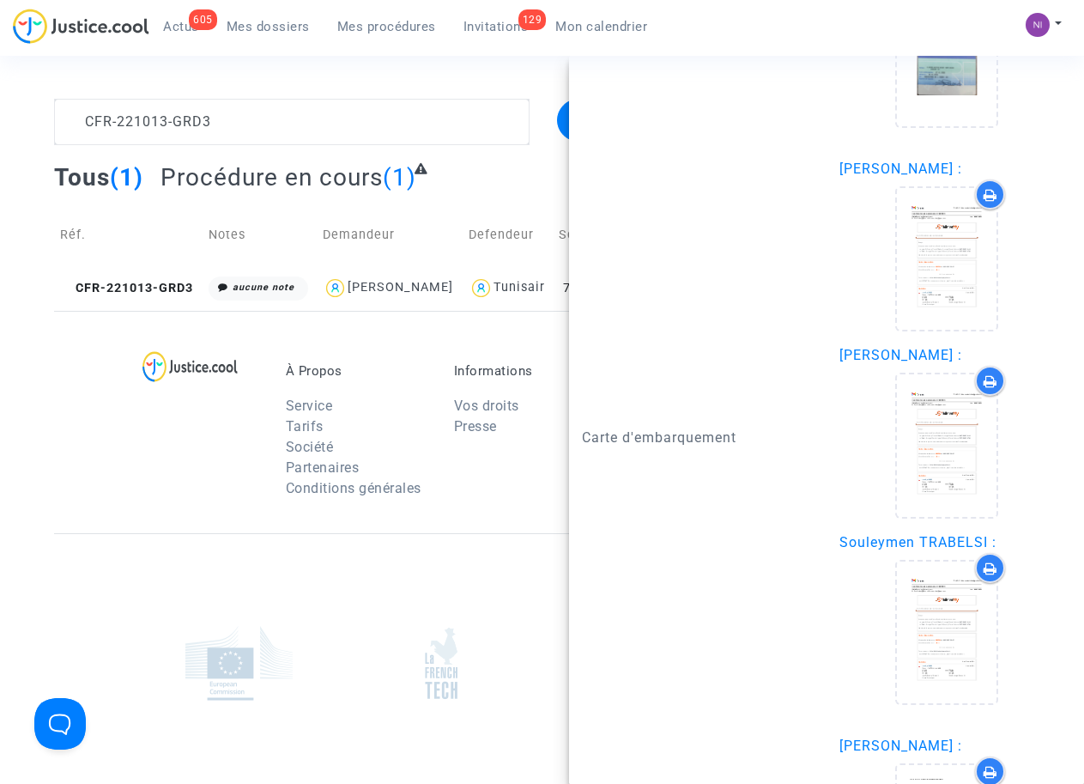
scroll to position [2511, 0]
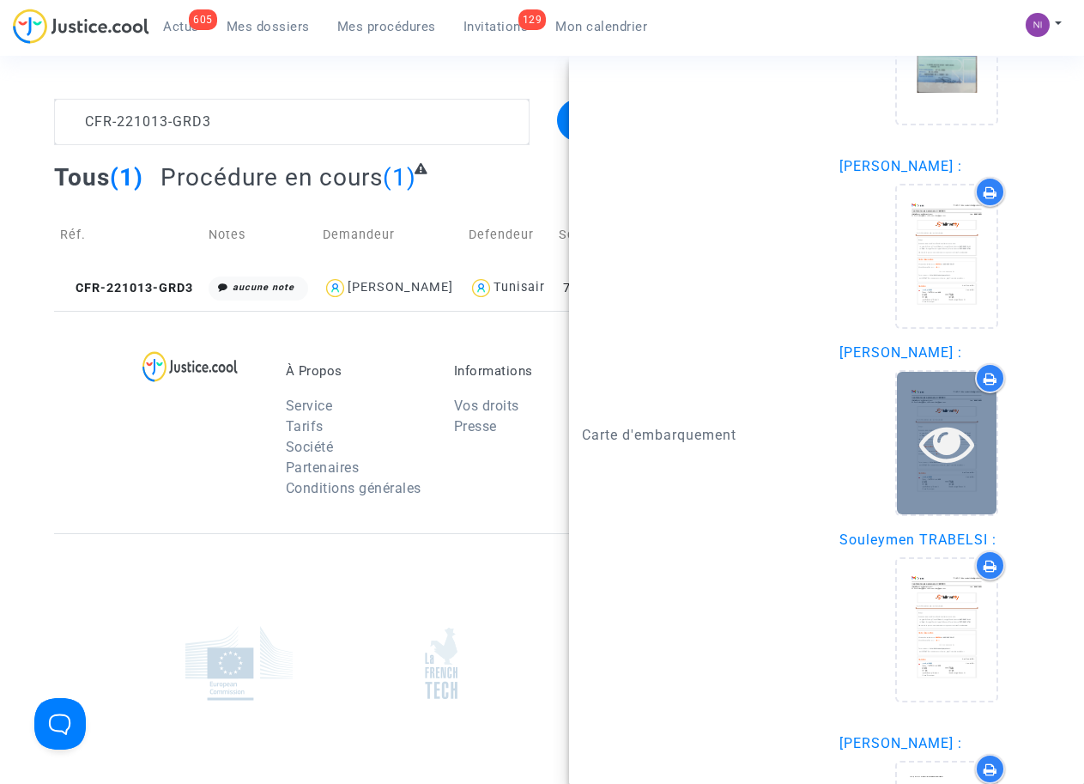
click at [942, 446] on icon at bounding box center [947, 442] width 56 height 55
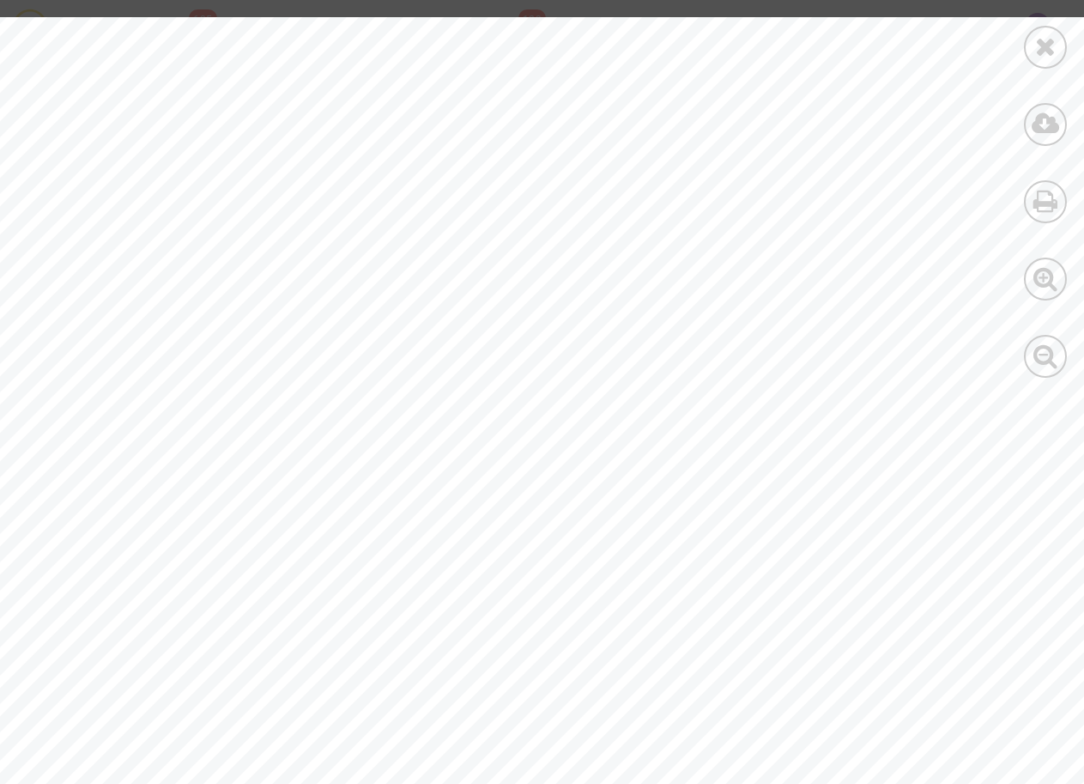
scroll to position [0, 0]
click at [1048, 42] on icon at bounding box center [1045, 46] width 21 height 26
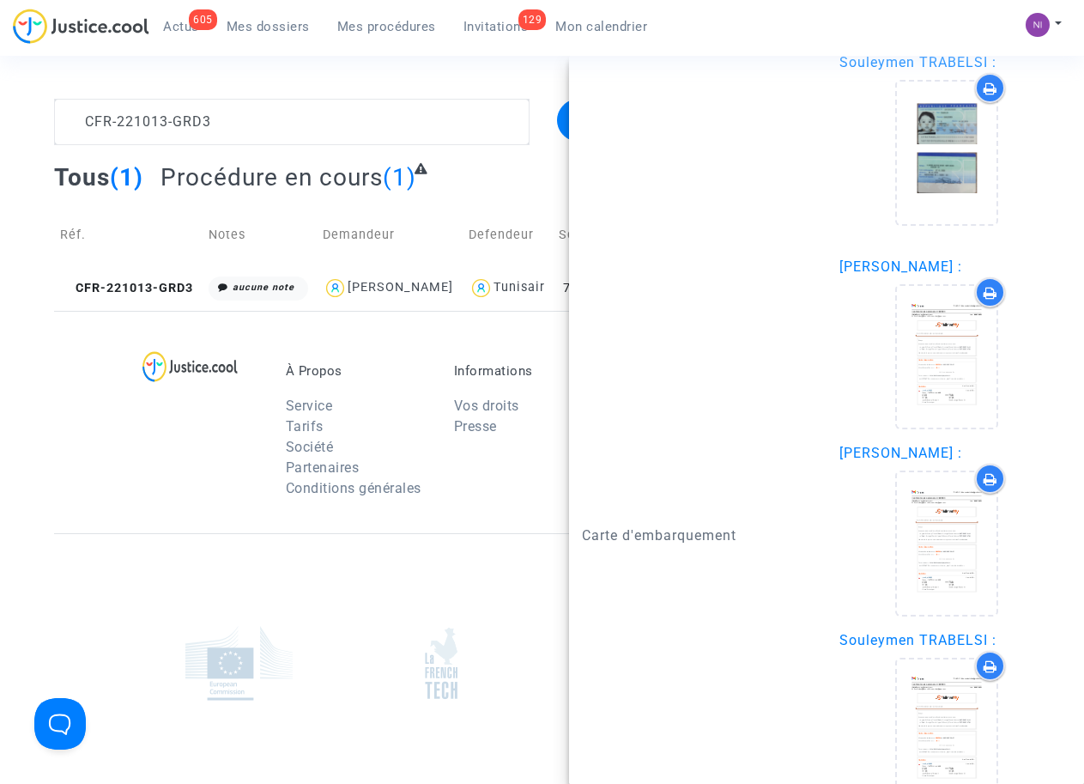
scroll to position [2402, 0]
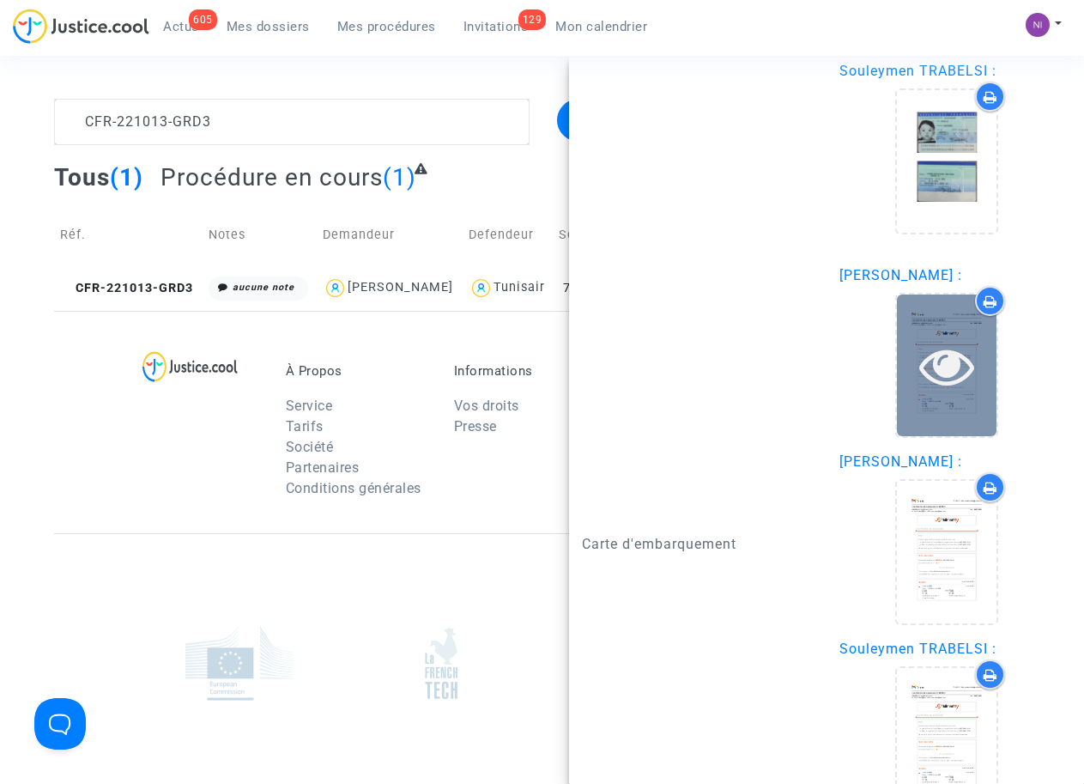
click at [935, 361] on icon at bounding box center [947, 365] width 56 height 55
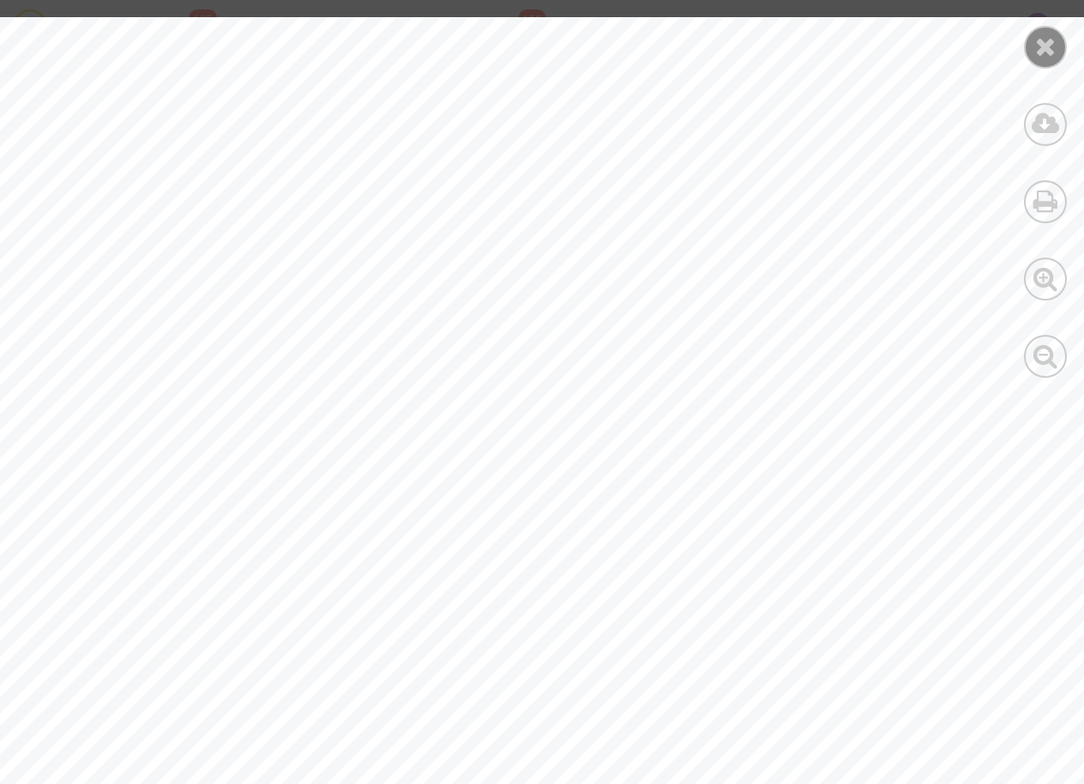
click at [1036, 41] on icon at bounding box center [1045, 46] width 21 height 26
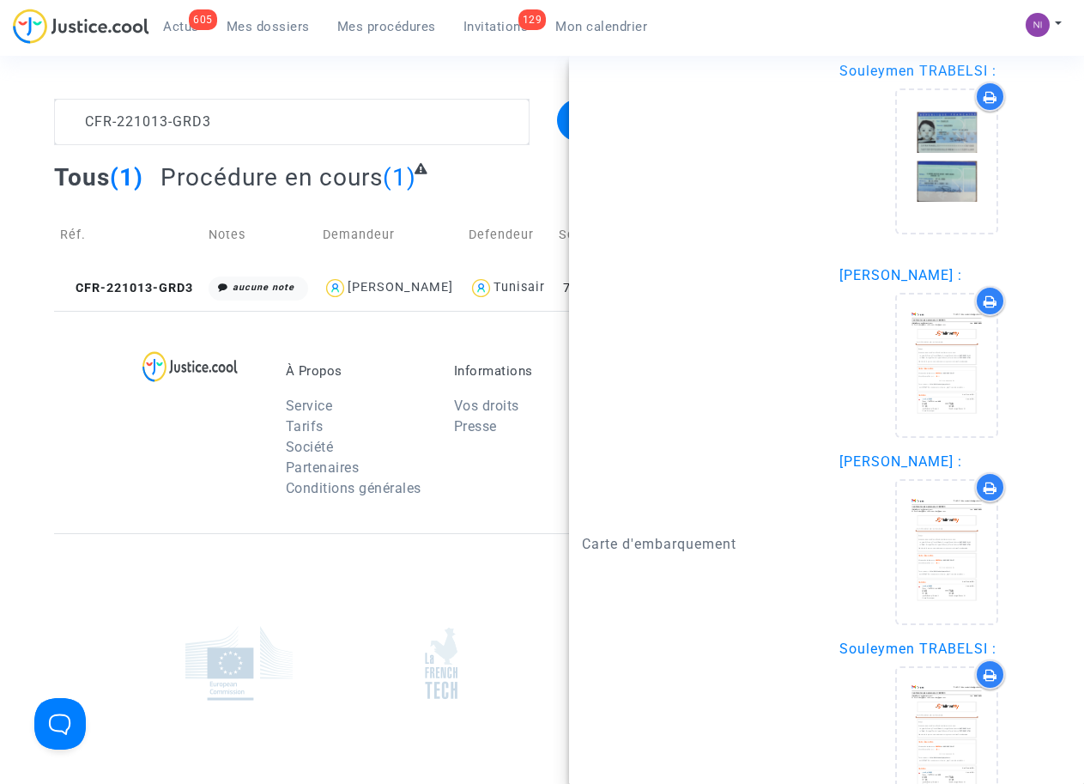
click at [435, 82] on section "CFR-221013-GRD3 Filtrer par litige Tous (1) Procédure en cours (1) Réf. Notes D…" at bounding box center [542, 474] width 1084 height 948
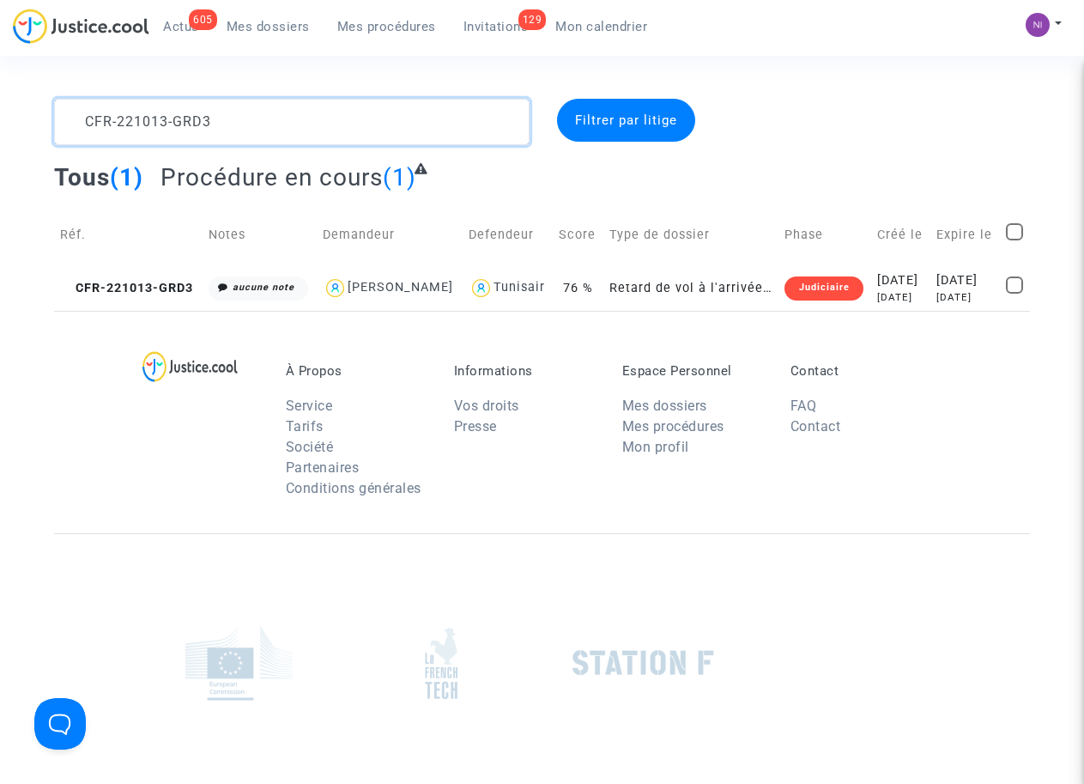
drag, startPoint x: 243, startPoint y: 117, endPoint x: 38, endPoint y: 115, distance: 205.1
click at [38, 115] on div "CFR-221013-GRD3 Filtrer par litige Tous (1) Procédure en cours (1) Réf. Notes D…" at bounding box center [542, 205] width 1084 height 212
type textarea "CFR-221006-KFQN"
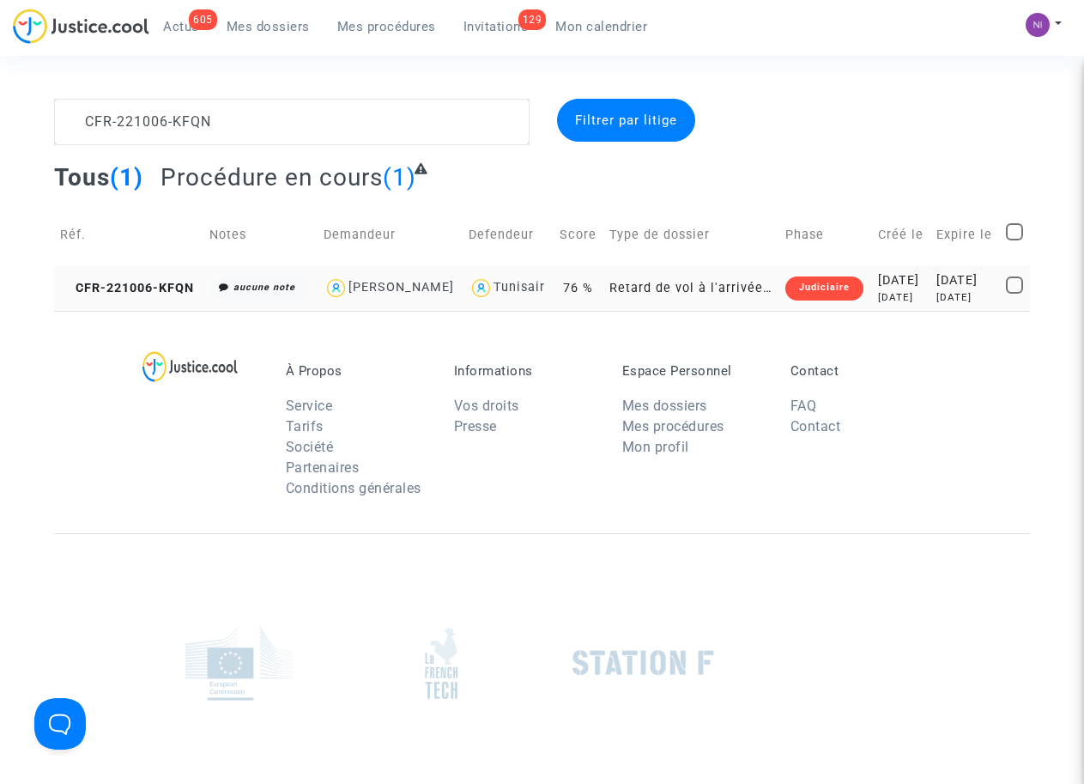
click at [943, 290] on div "[DATE]" at bounding box center [965, 280] width 58 height 19
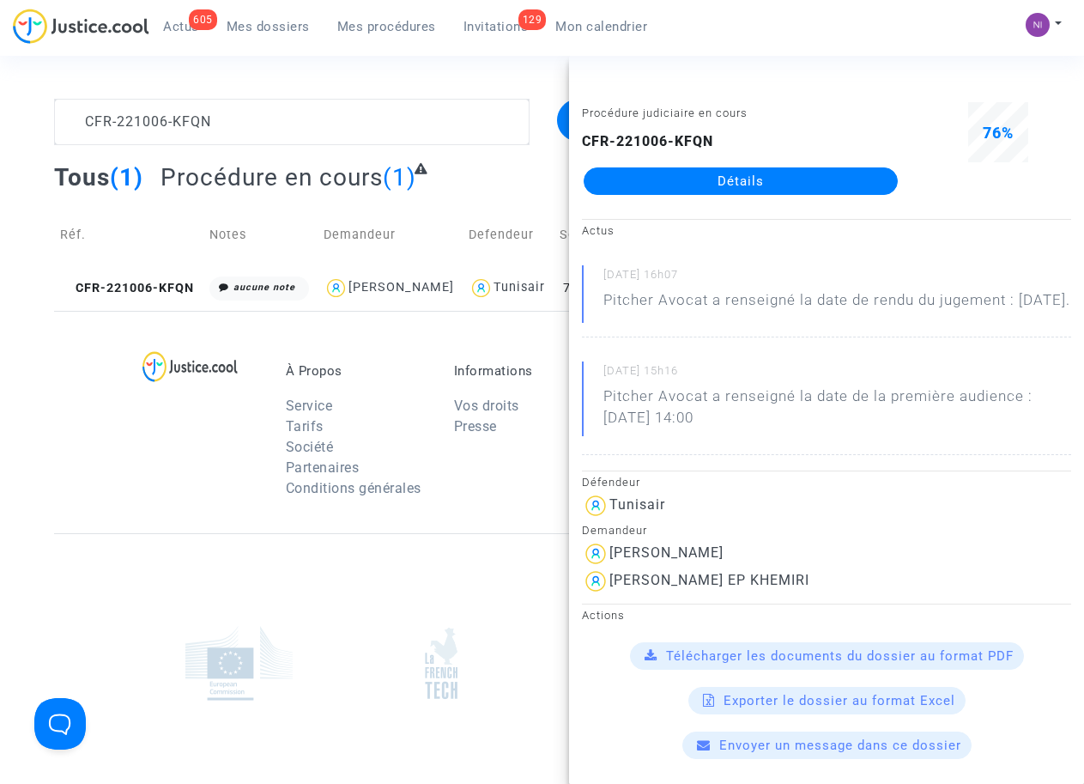
drag, startPoint x: 613, startPoint y: 596, endPoint x: 801, endPoint y: 597, distance: 188.0
click at [801, 595] on div "[PERSON_NAME] EP KHEMIRI" at bounding box center [826, 580] width 489 height 27
drag, startPoint x: 801, startPoint y: 597, endPoint x: 766, endPoint y: 600, distance: 35.3
copy div "[PERSON_NAME] EP KHEMIRI"
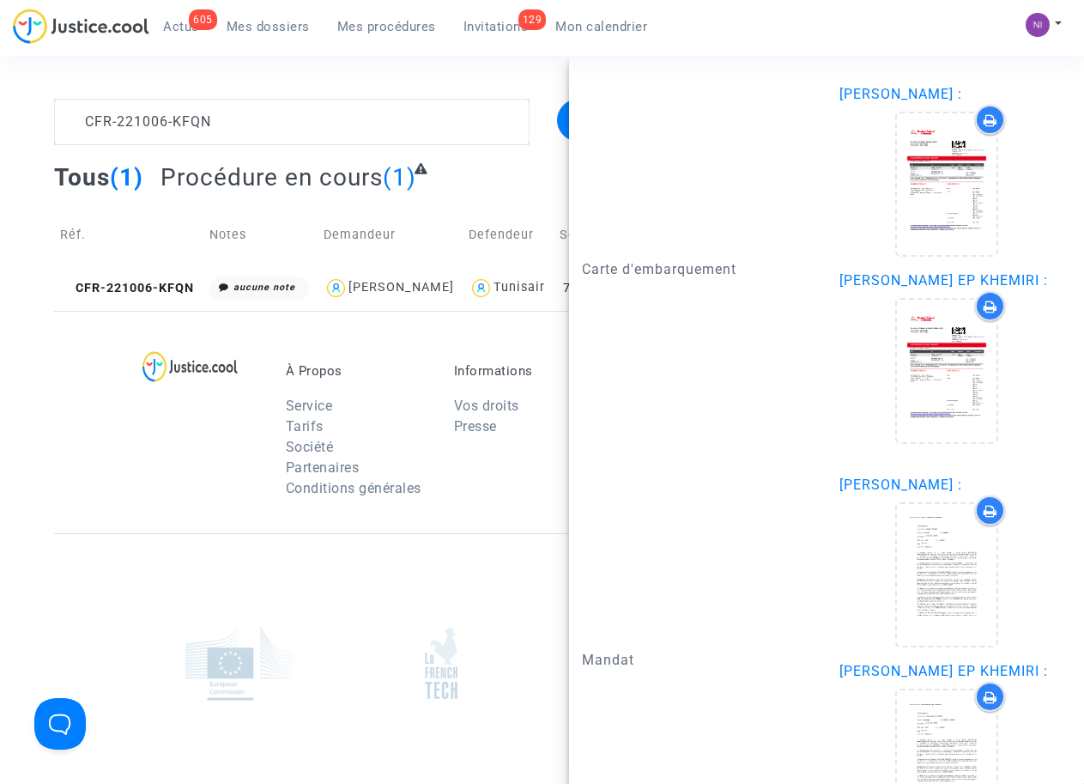
scroll to position [1965, 0]
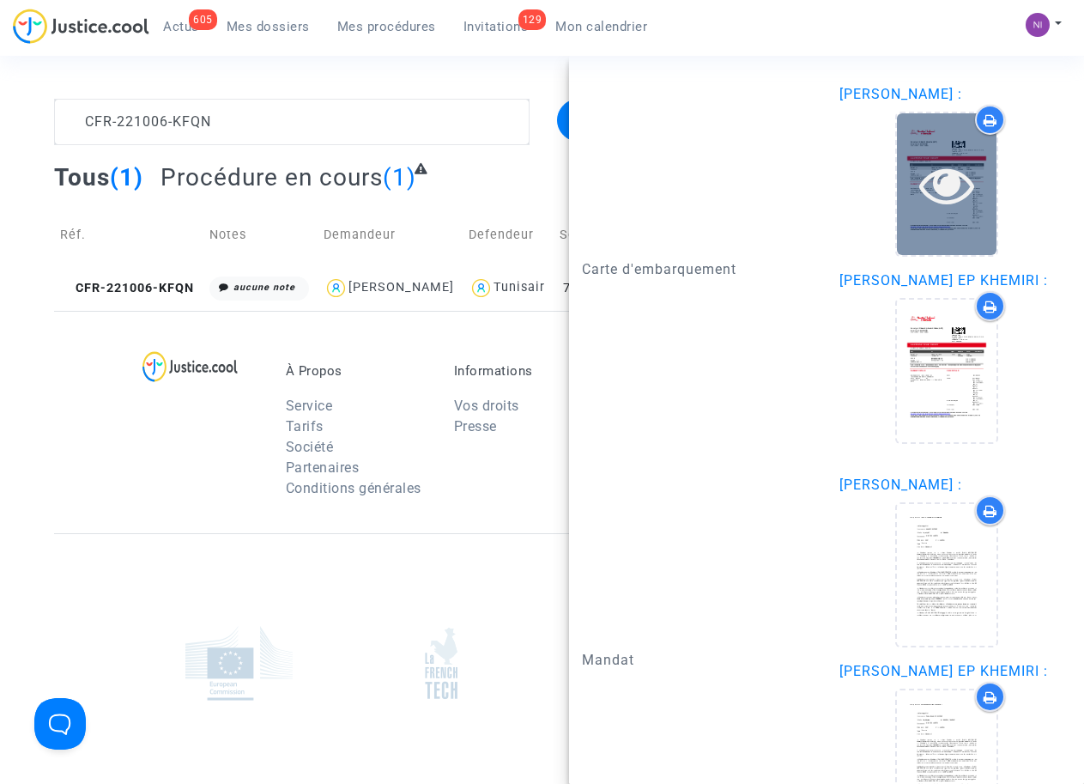
click at [930, 212] on icon at bounding box center [947, 184] width 56 height 55
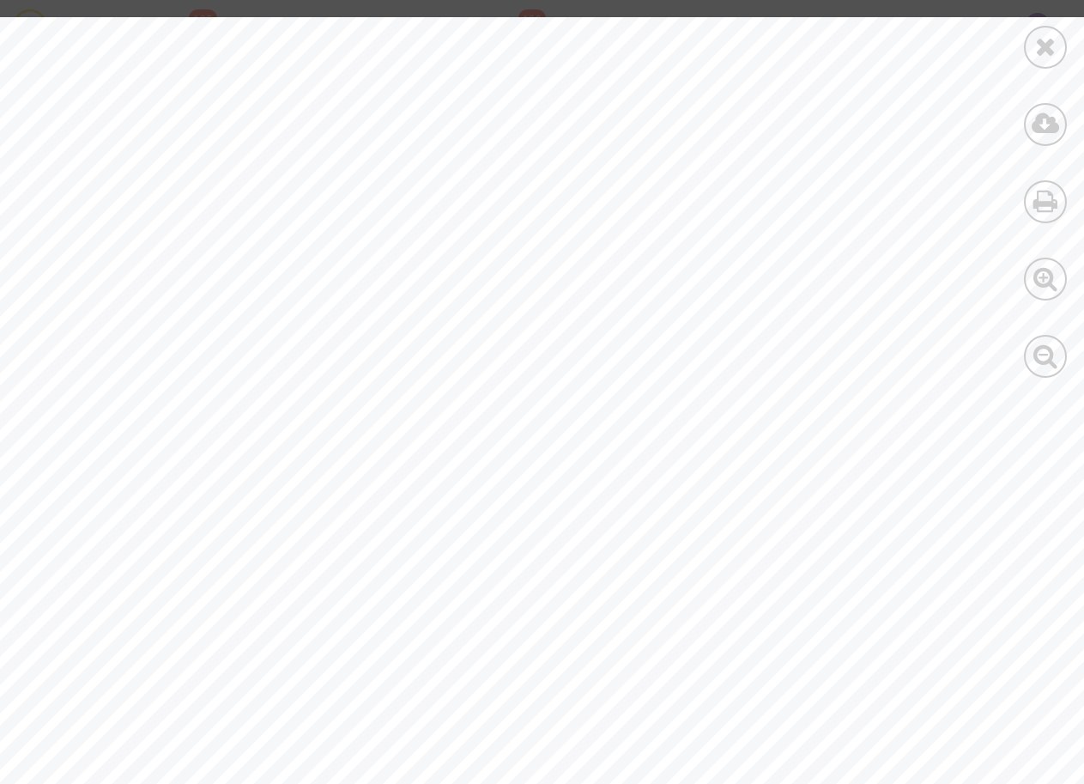
drag, startPoint x: 218, startPoint y: 295, endPoint x: 346, endPoint y: 291, distance: 128.0
click at [346, 291] on div "Issuing office : AGENCE TUNISAIR ORLY4, AGENCE TUNISAIR ORLY4, [GEOGRAPHIC_DATA…" at bounding box center [595, 787] width 1191 height 1541
click at [347, 293] on span ": 199 2411385946" at bounding box center [280, 301] width 151 height 16
click at [288, 317] on div "Issuing office : AGENCE TUNISAIR ORLY4, AGENCE TUNISAIR ORLY4, [GEOGRAPHIC_DATA…" at bounding box center [595, 787] width 1191 height 1541
drag, startPoint x: 215, startPoint y: 296, endPoint x: 370, endPoint y: 298, distance: 154.5
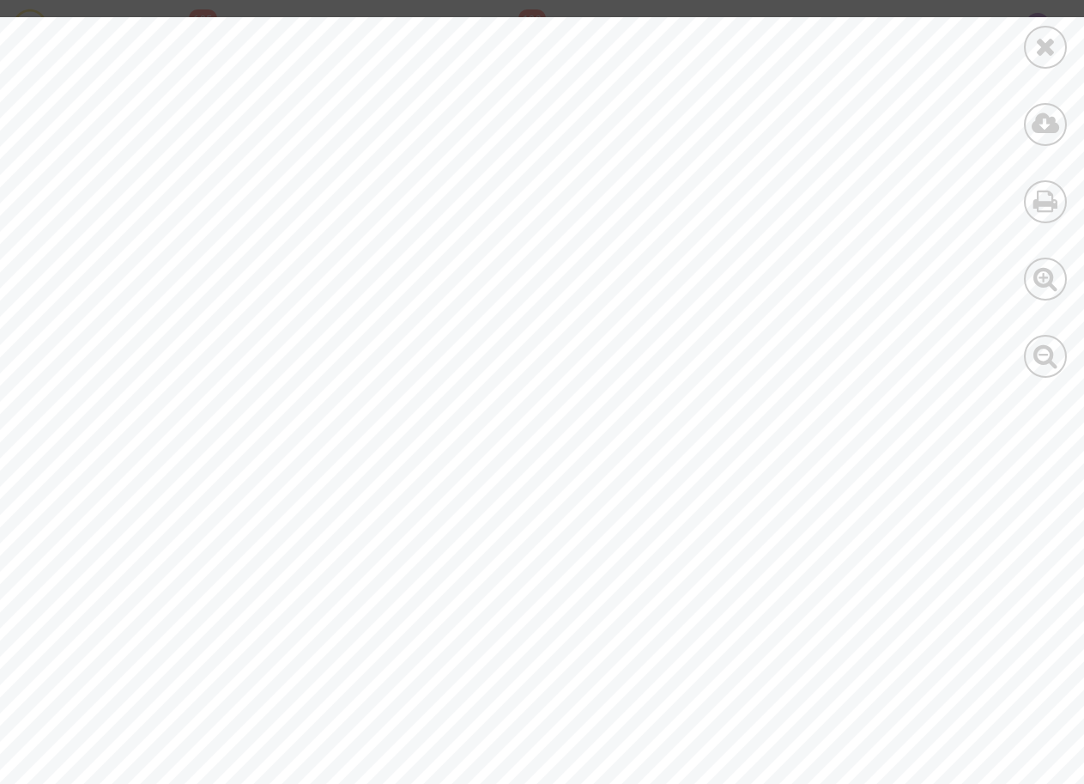
click at [370, 298] on div "Issuing office : AGENCE TUNISAIR ORLY4, AGENCE TUNISAIR ORLY4, [GEOGRAPHIC_DATA…" at bounding box center [595, 787] width 1191 height 1541
drag, startPoint x: 370, startPoint y: 298, endPoint x: 313, endPoint y: 323, distance: 61.9
click at [313, 323] on div "Issuing office : AGENCE TUNISAIR ORLY4, AGENCE TUNISAIR ORLY4, [GEOGRAPHIC_DATA…" at bounding box center [595, 787] width 1191 height 1541
drag, startPoint x: 220, startPoint y: 291, endPoint x: 332, endPoint y: 297, distance: 112.6
click at [332, 297] on div "Issuing office : AGENCE TUNISAIR ORLY4, AGENCE TUNISAIR ORLY4, [GEOGRAPHIC_DATA…" at bounding box center [595, 787] width 1191 height 1541
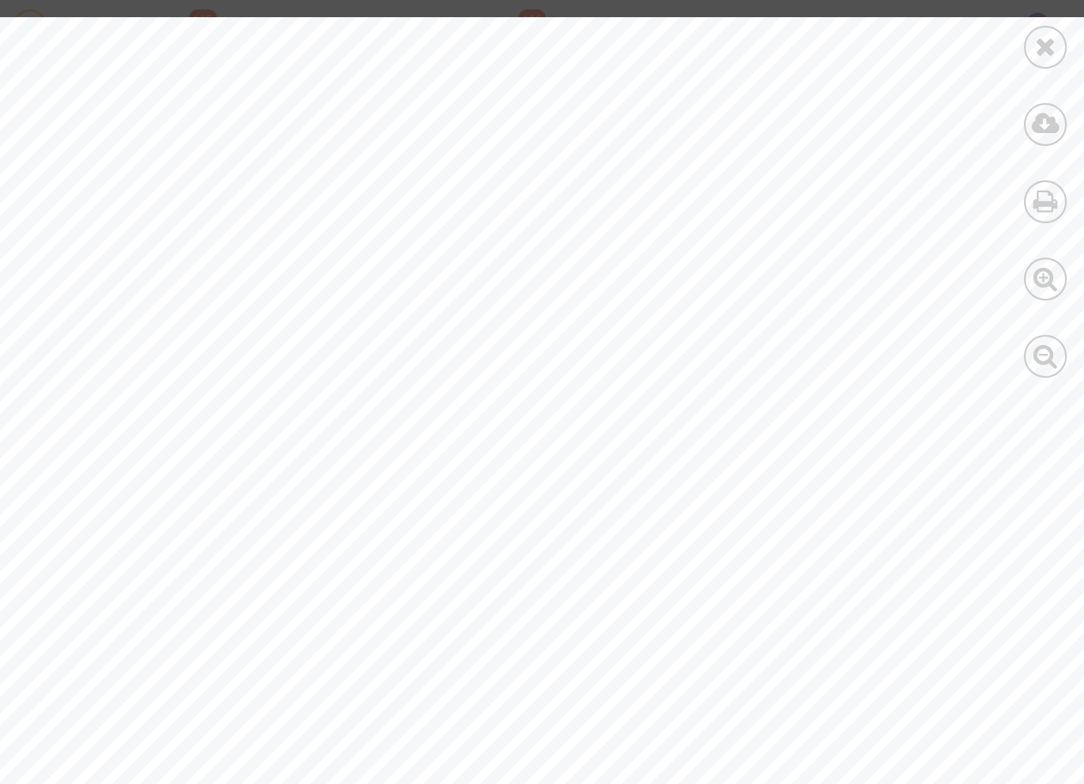
drag, startPoint x: 344, startPoint y: 295, endPoint x: 215, endPoint y: 299, distance: 129.7
click at [215, 299] on span ": 199 2411385946" at bounding box center [280, 301] width 151 height 16
drag, startPoint x: 214, startPoint y: 299, endPoint x: 226, endPoint y: 300, distance: 12.1
copy span "199 241138594"
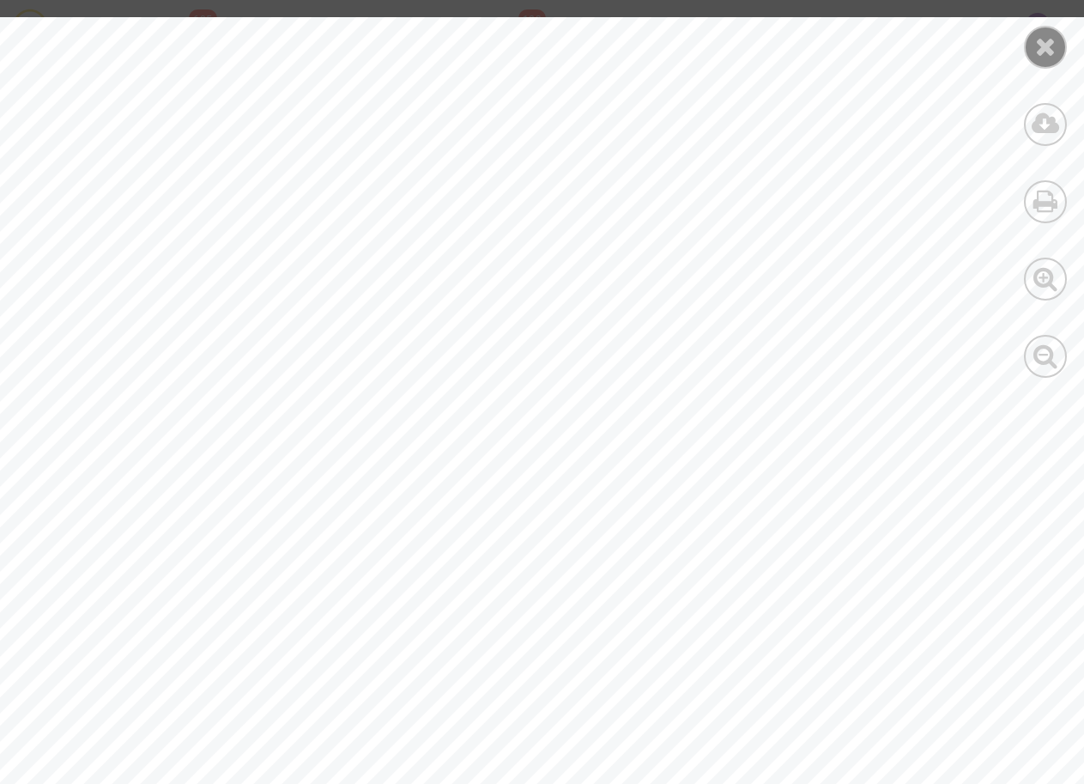
click at [1053, 46] on icon at bounding box center [1045, 46] width 21 height 26
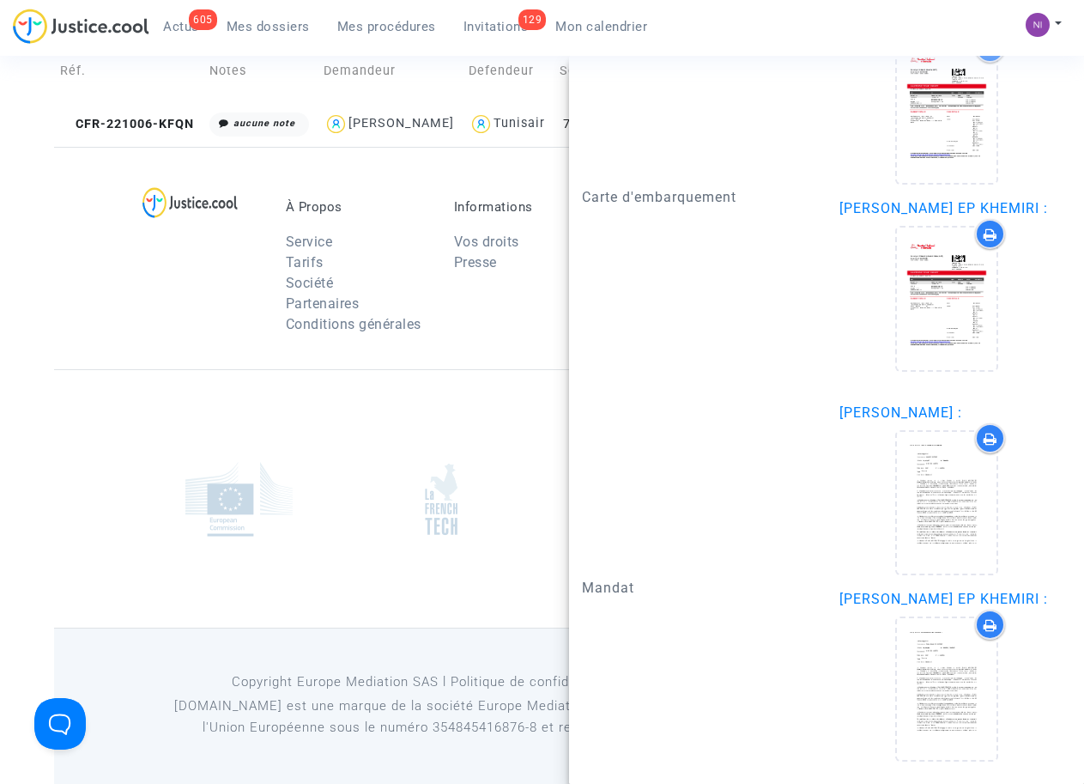
scroll to position [2058, 0]
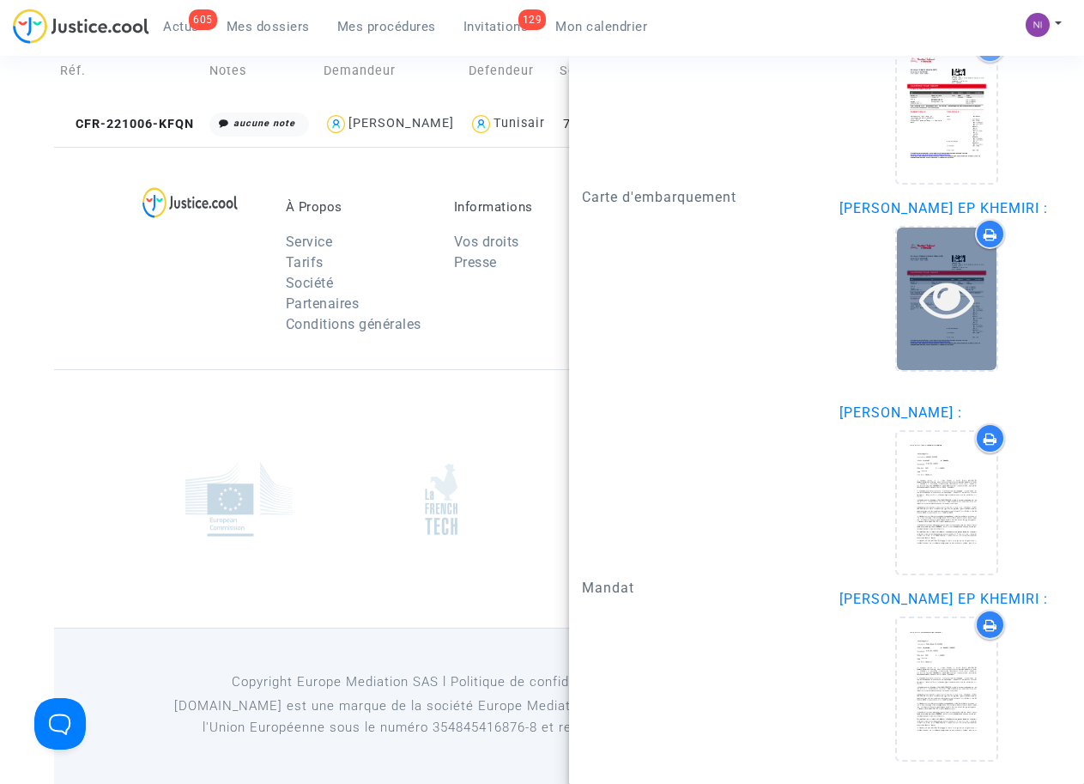
click at [926, 297] on icon at bounding box center [947, 298] width 56 height 55
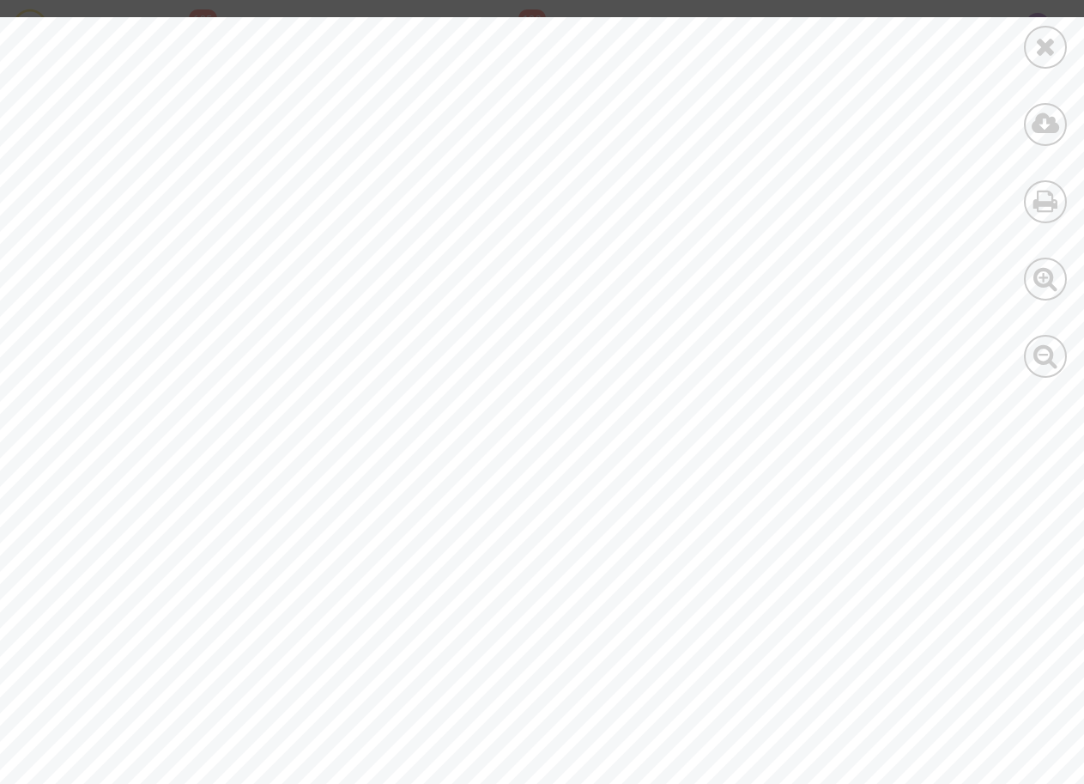
scroll to position [0, 0]
click at [1058, 45] on div at bounding box center [1045, 47] width 43 height 43
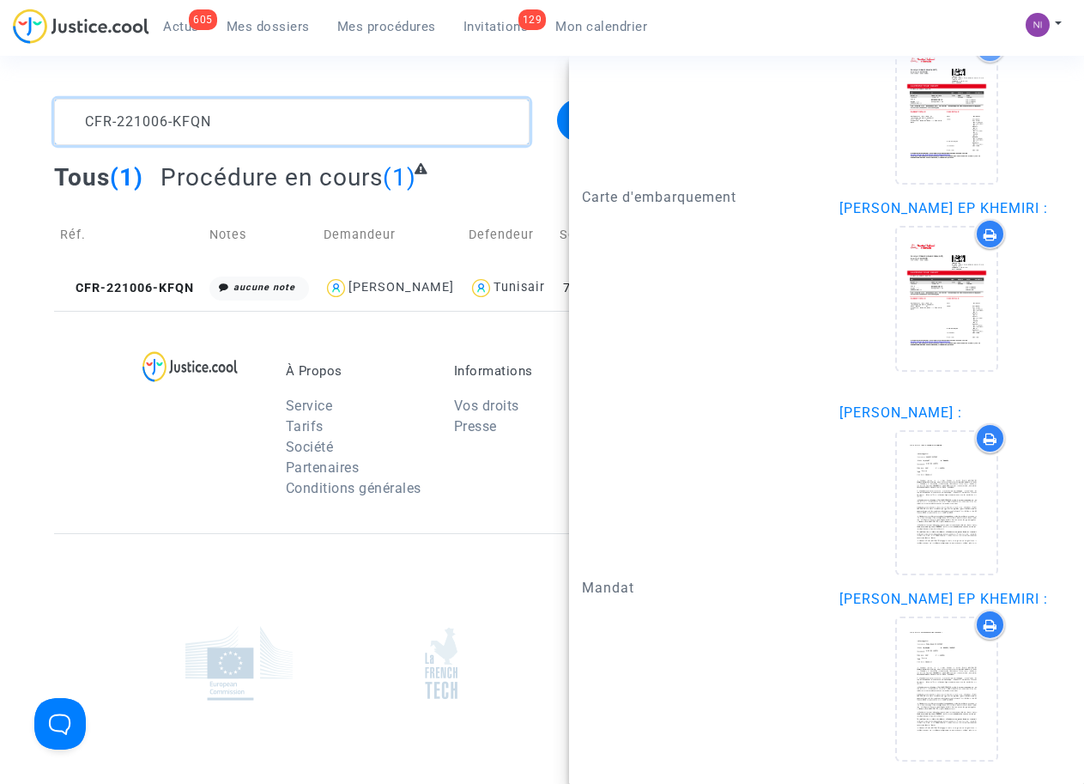
click at [276, 118] on textarea at bounding box center [291, 122] width 475 height 46
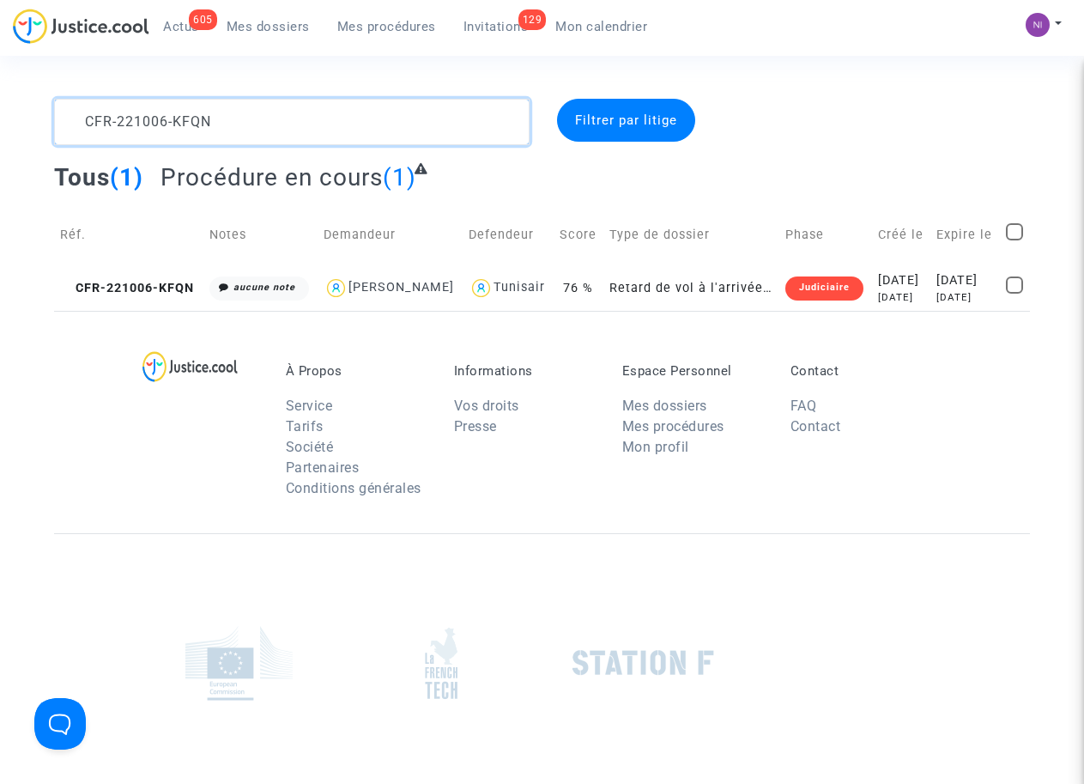
drag, startPoint x: 287, startPoint y: 117, endPoint x: 27, endPoint y: 131, distance: 260.5
click at [27, 131] on div "CFR-221006-KFQN Filtrer par litige Tous (1) Procédure en cours (1) Réf. Notes D…" at bounding box center [542, 205] width 1084 height 212
click at [251, 113] on textarea at bounding box center [291, 122] width 475 height 46
type textarea "CFR-221003-88TQ"
click at [966, 275] on div "[DATE]" at bounding box center [965, 280] width 58 height 19
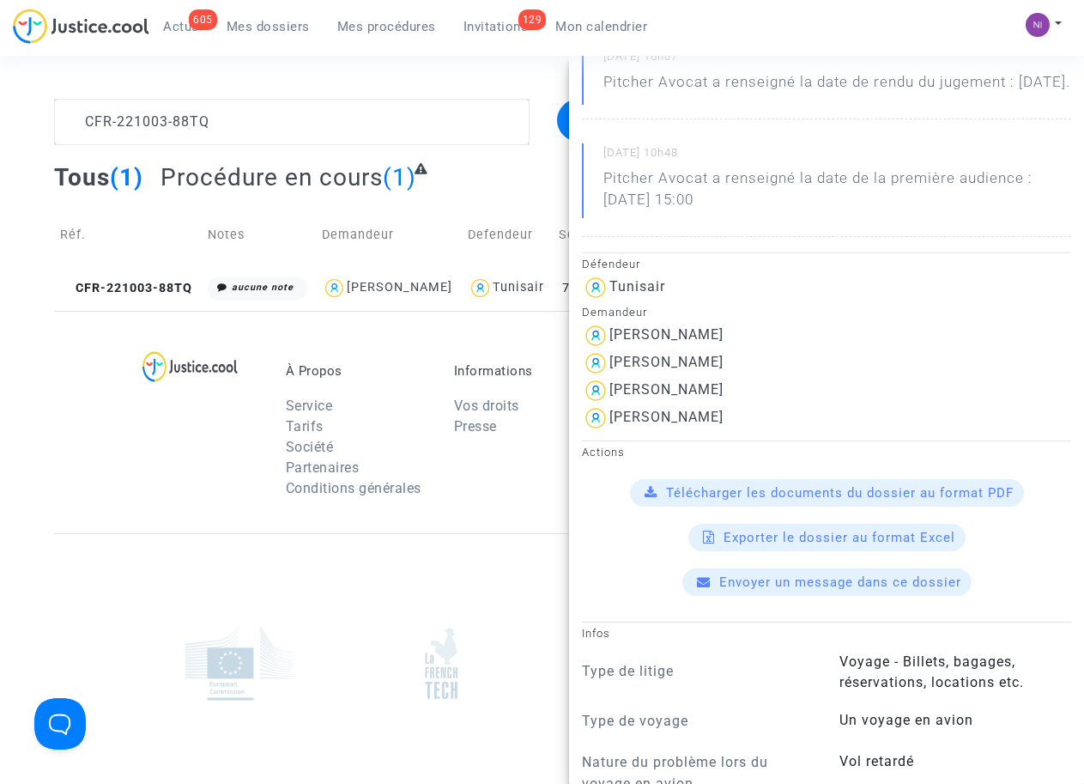
scroll to position [218, 0]
drag, startPoint x: 611, startPoint y: 386, endPoint x: 758, endPoint y: 386, distance: 146.8
click at [761, 377] on div "[PERSON_NAME]" at bounding box center [826, 362] width 489 height 27
drag, startPoint x: 758, startPoint y: 386, endPoint x: 701, endPoint y: 384, distance: 56.7
copy div "[PERSON_NAME]"
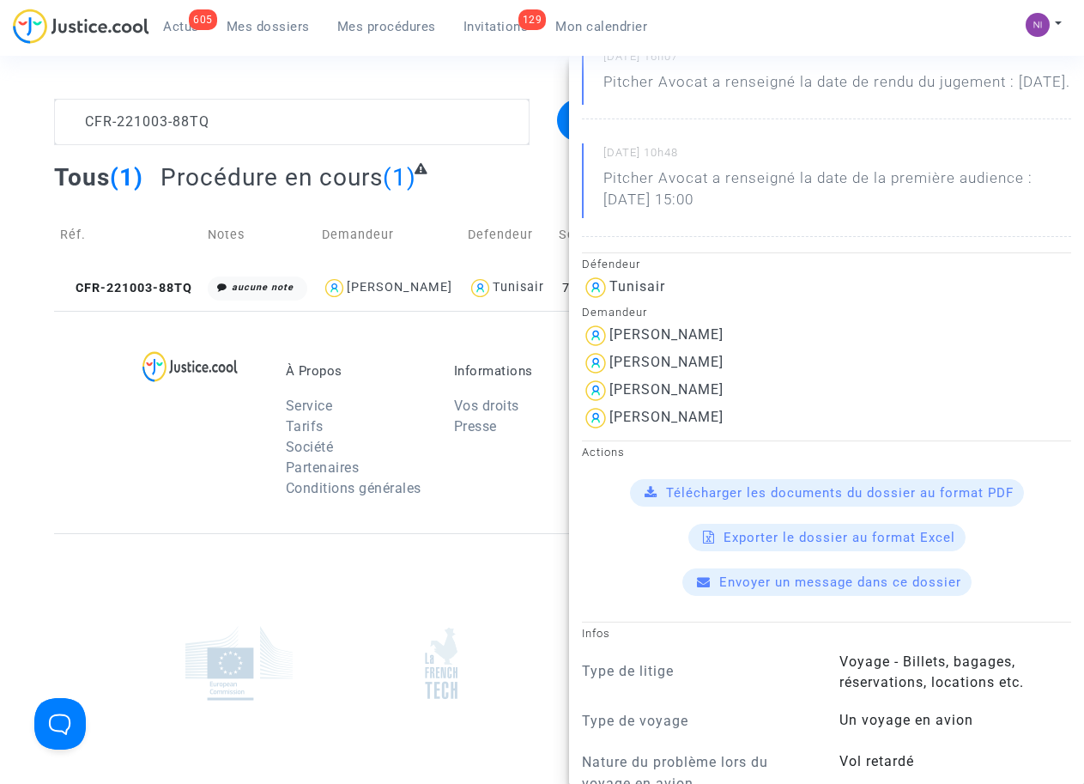
drag, startPoint x: 613, startPoint y: 411, endPoint x: 745, endPoint y: 410, distance: 132.2
click at [745, 404] on div "[PERSON_NAME]" at bounding box center [826, 390] width 489 height 27
drag, startPoint x: 745, startPoint y: 410, endPoint x: 718, endPoint y: 414, distance: 27.7
copy div "[PERSON_NAME]"
drag, startPoint x: 609, startPoint y: 436, endPoint x: 791, endPoint y: 438, distance: 182.0
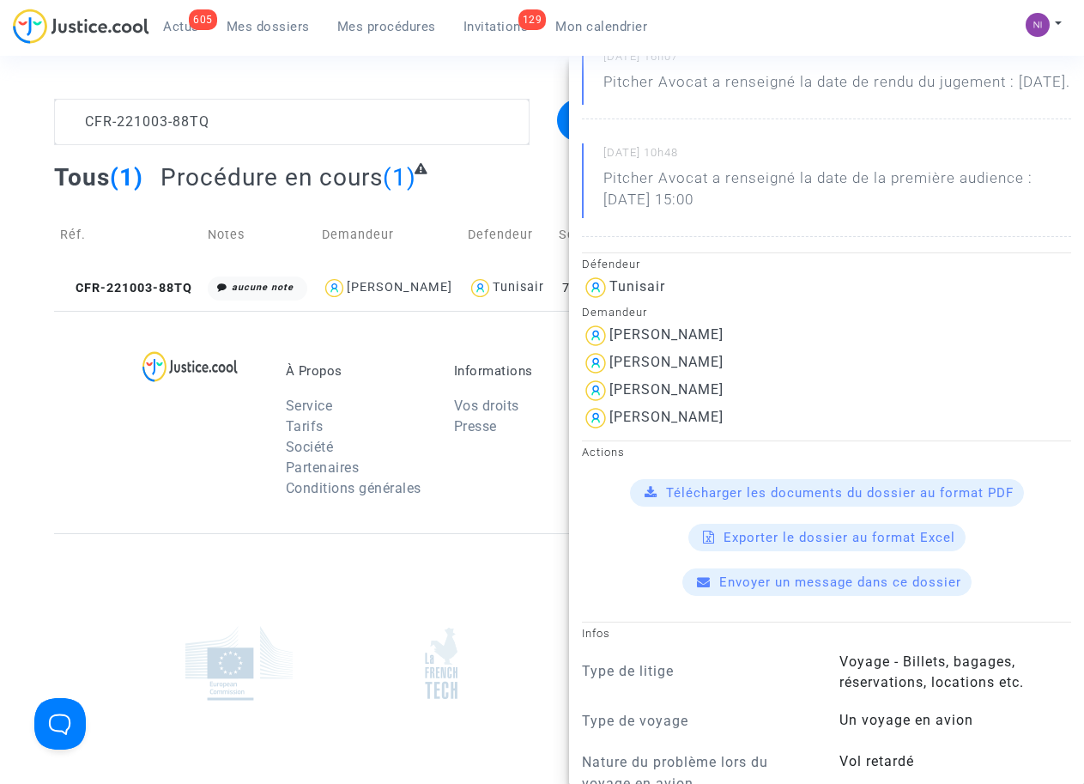
click at [791, 432] on div "[PERSON_NAME]" at bounding box center [826, 417] width 489 height 27
drag, startPoint x: 786, startPoint y: 438, endPoint x: 705, endPoint y: 440, distance: 81.6
copy div "[PERSON_NAME]"
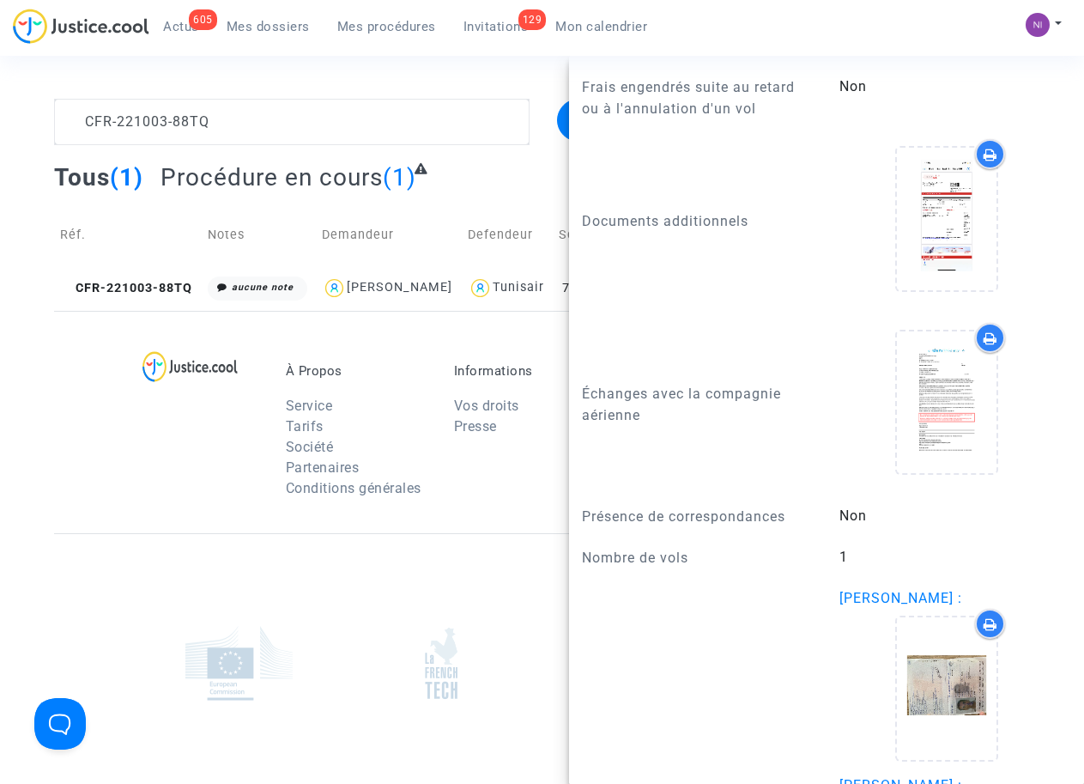
scroll to position [1310, 0]
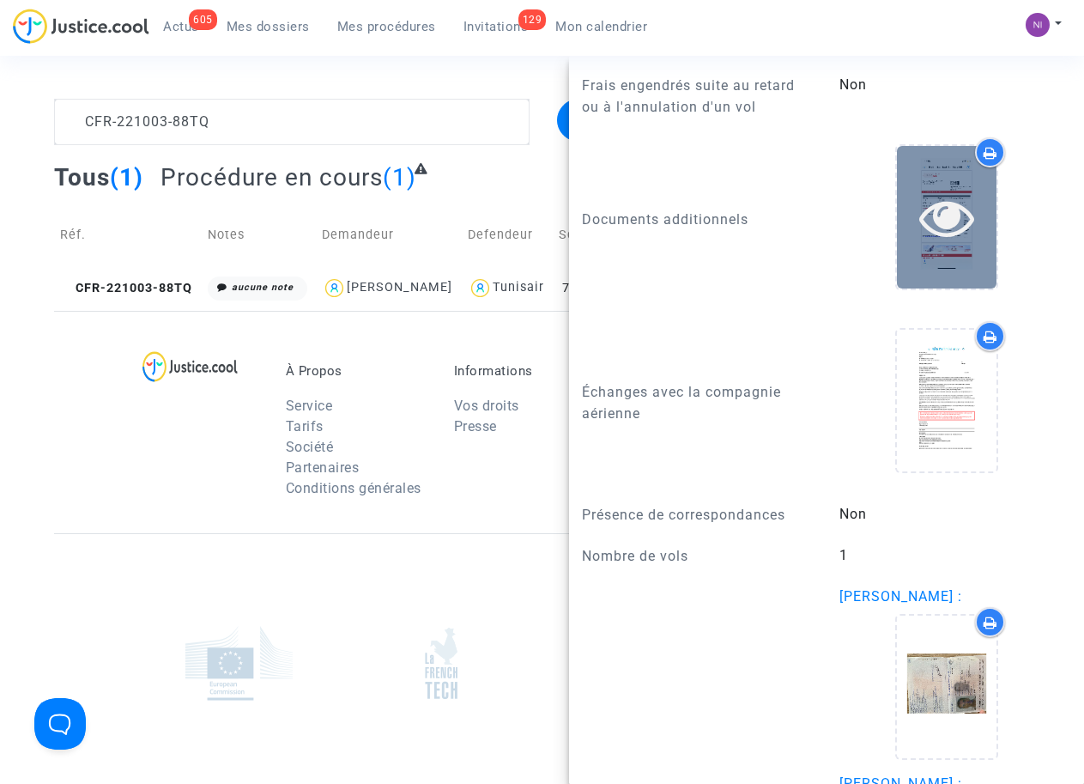
click at [935, 236] on icon at bounding box center [947, 217] width 56 height 55
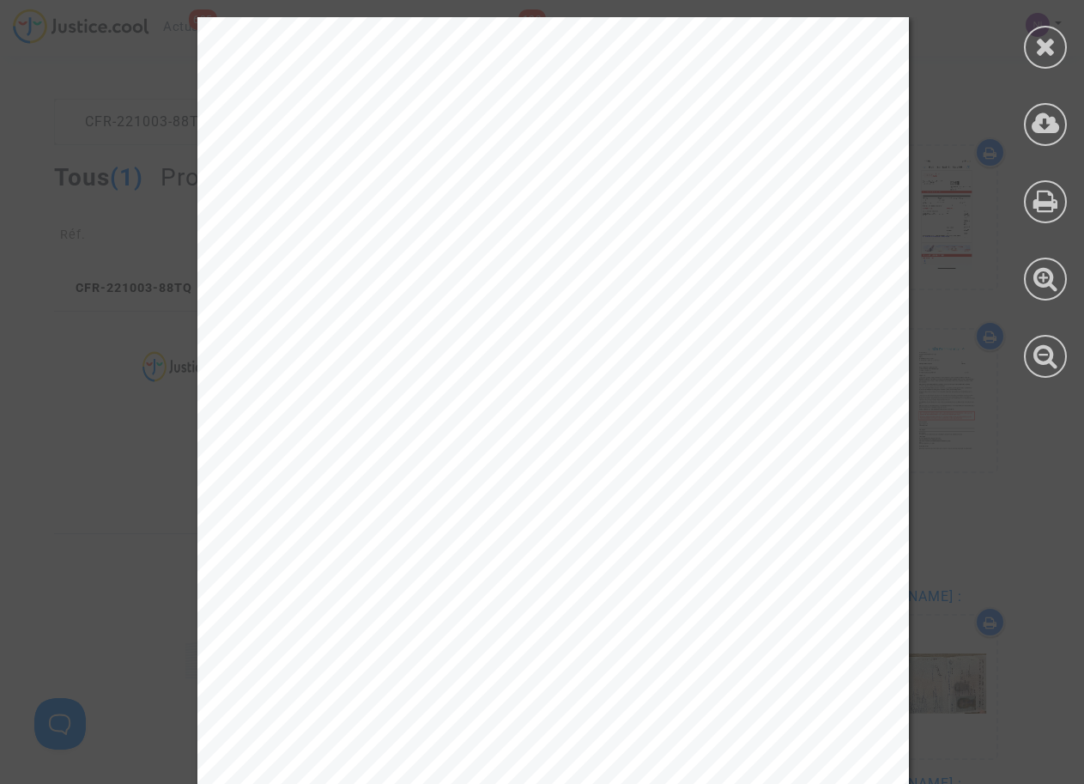
drag, startPoint x: 297, startPoint y: 369, endPoint x: 330, endPoint y: 369, distance: 32.6
click at [330, 369] on div at bounding box center [553, 787] width 712 height 1541
click at [1027, 43] on div at bounding box center [1045, 47] width 43 height 43
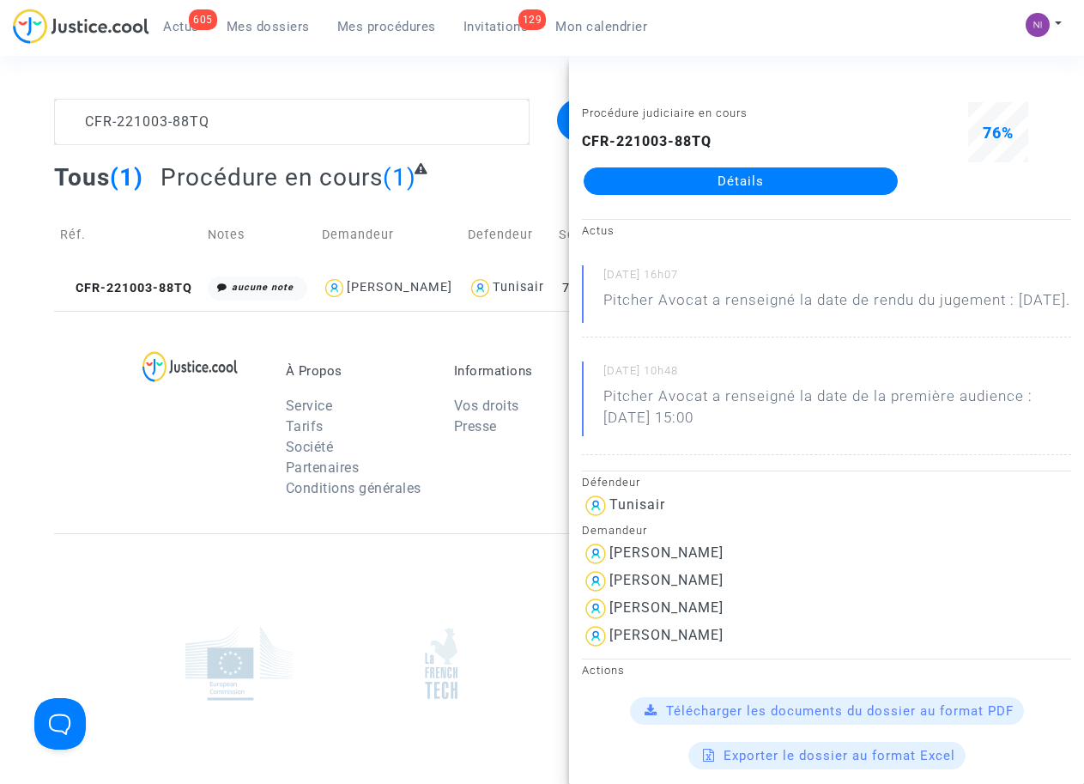
scroll to position [0, 0]
drag, startPoint x: 224, startPoint y: 135, endPoint x: 192, endPoint y: 135, distance: 31.8
click at [224, 135] on textarea at bounding box center [291, 122] width 475 height 46
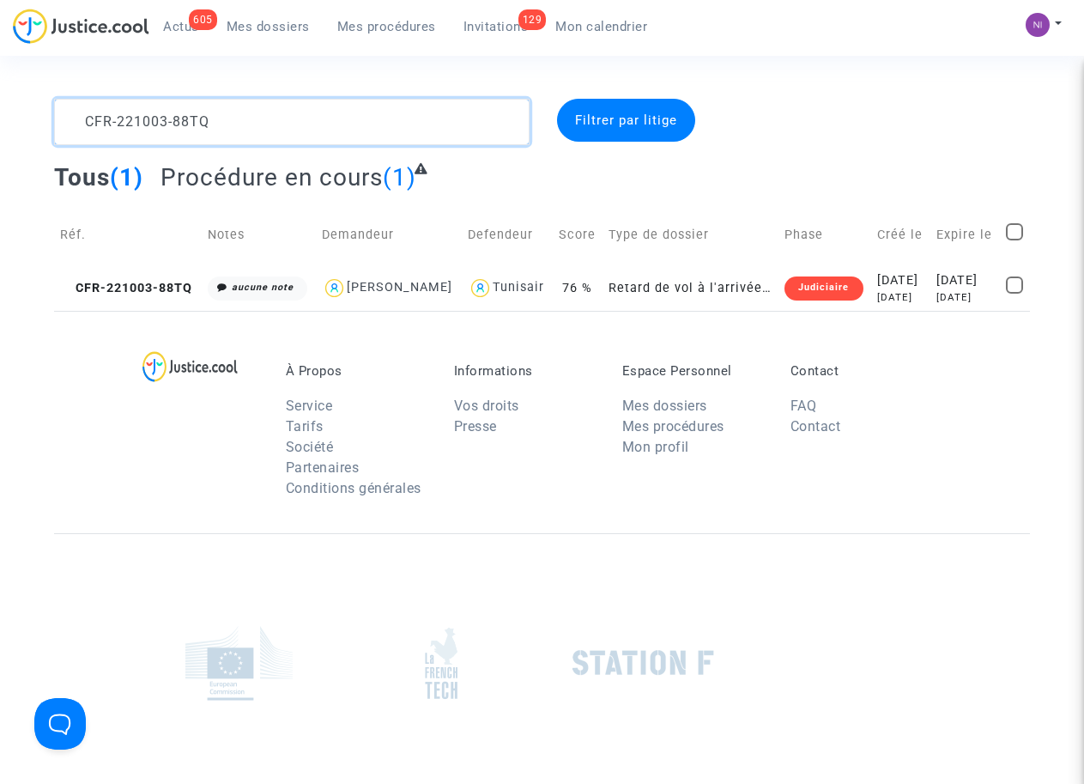
drag, startPoint x: 228, startPoint y: 118, endPoint x: 56, endPoint y: 112, distance: 172.6
click at [56, 112] on textarea at bounding box center [291, 122] width 475 height 46
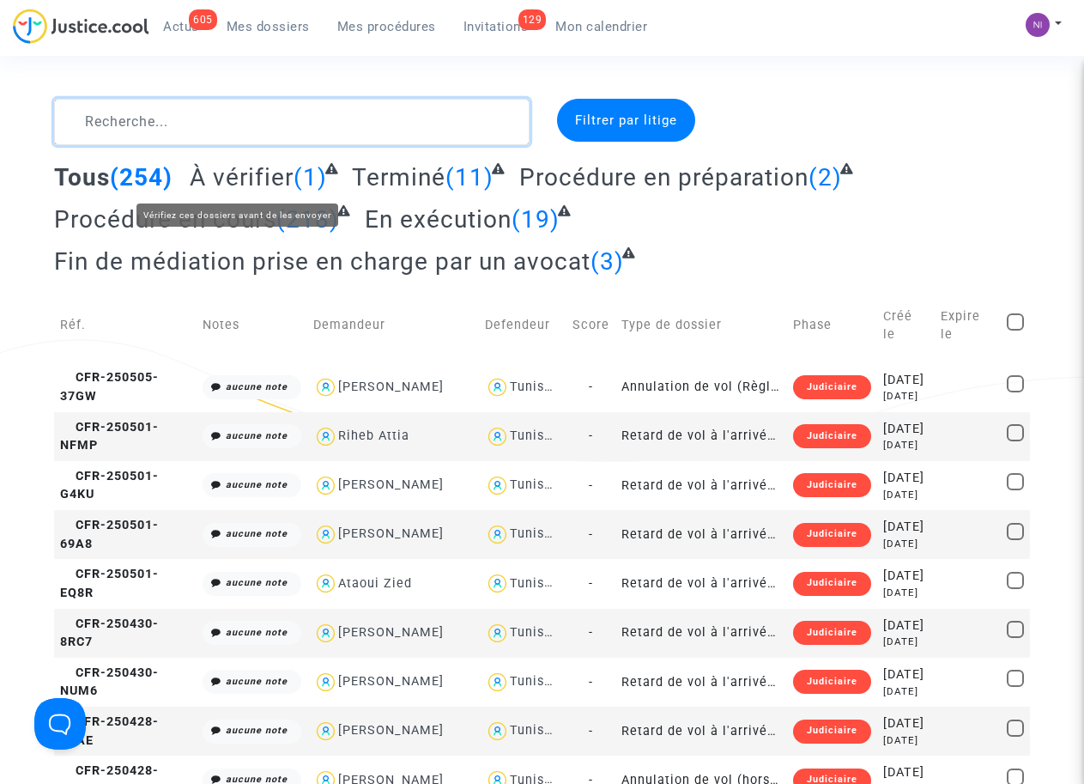
click at [197, 135] on textarea at bounding box center [291, 122] width 475 height 46
click at [190, 115] on textarea at bounding box center [291, 122] width 475 height 46
paste textarea "CFR-220930-MHU2"
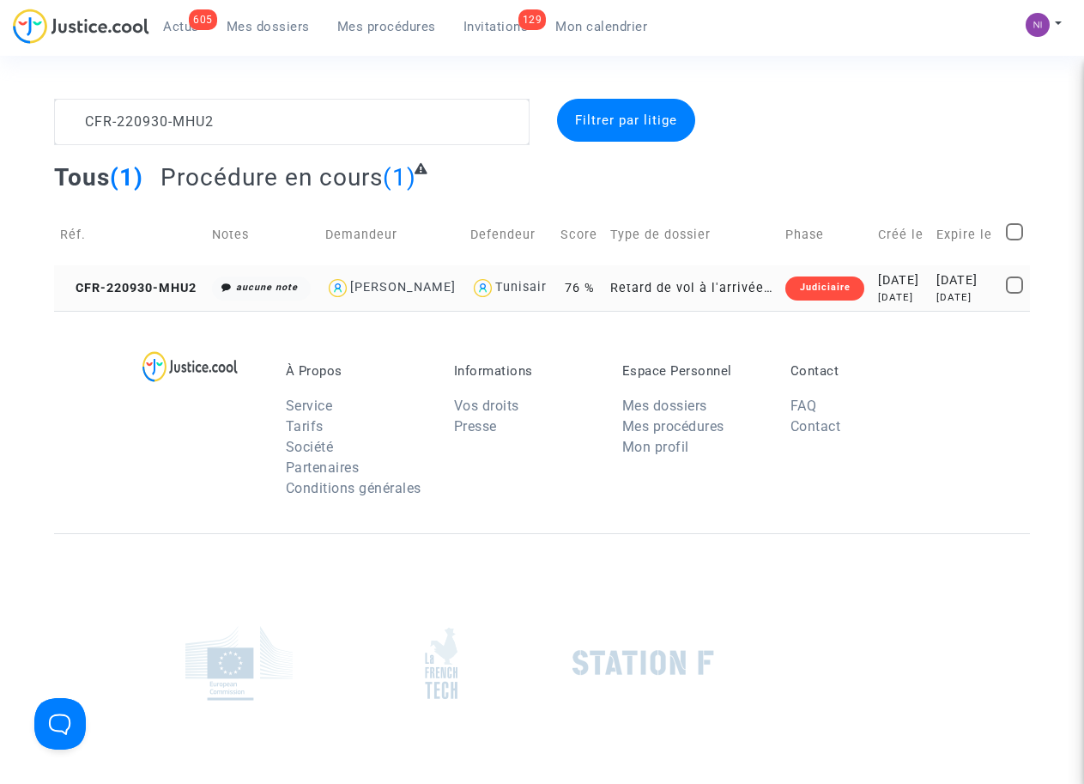
click at [944, 290] on div "[DATE]" at bounding box center [965, 280] width 58 height 19
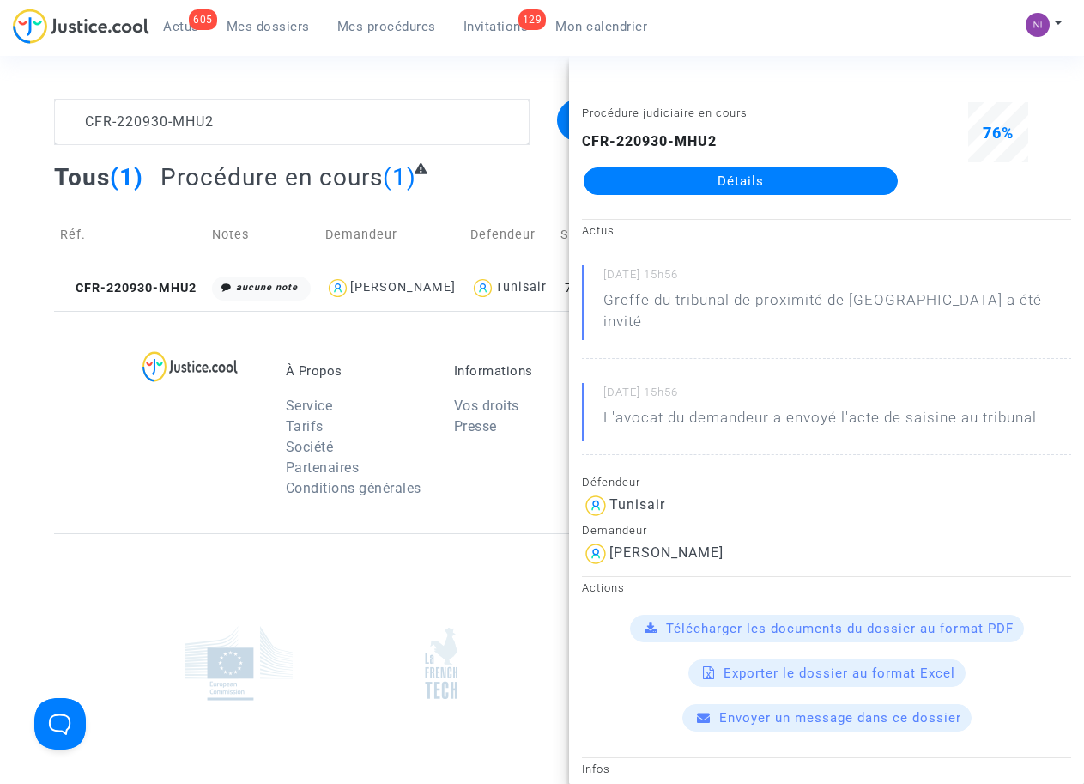
click at [185, 533] on div "À Propos Service Tarifs Société Partenaires Conditions générales Informations V…" at bounding box center [542, 422] width 976 height 222
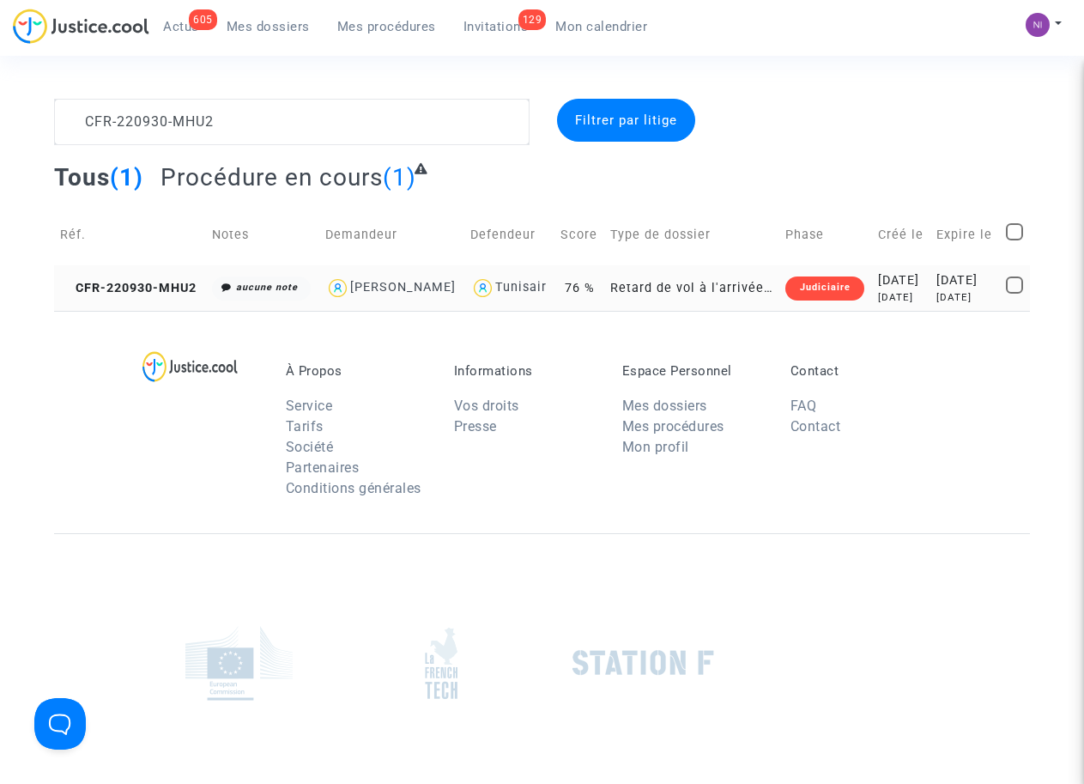
click at [977, 290] on div "[DATE]" at bounding box center [965, 280] width 58 height 19
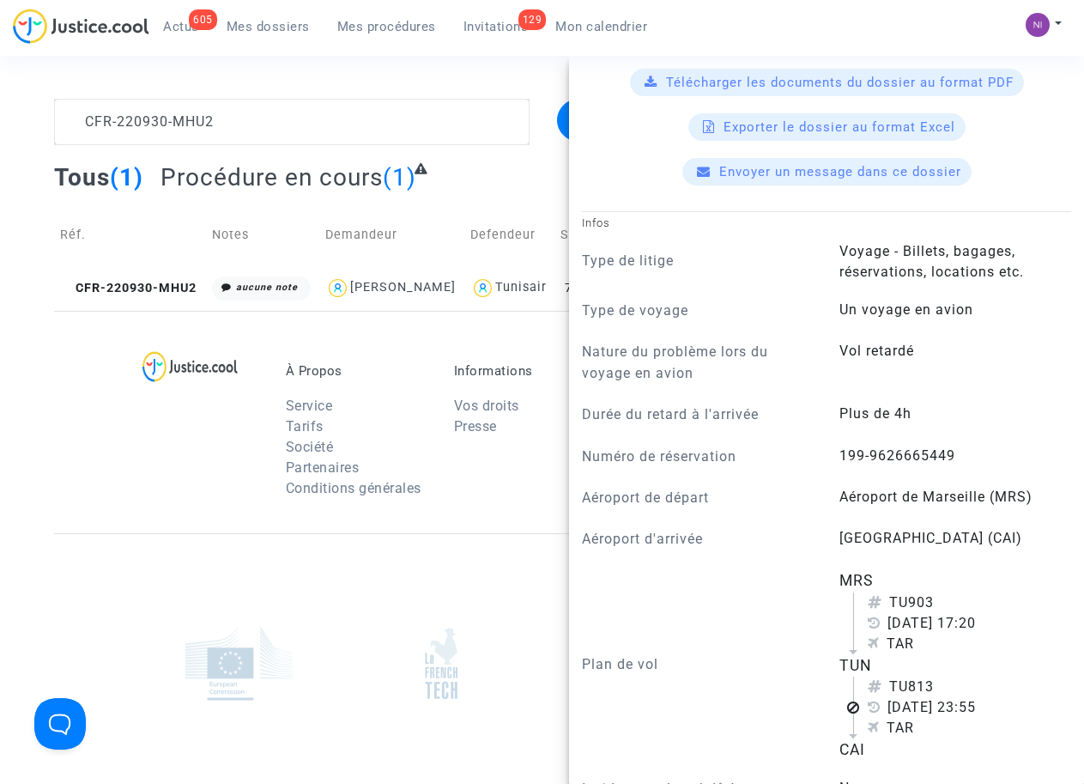
scroll to position [546, 0]
drag, startPoint x: 827, startPoint y: 429, endPoint x: 962, endPoint y: 439, distance: 135.2
click at [962, 445] on div "199-9626665449" at bounding box center [956, 457] width 258 height 24
drag, startPoint x: 952, startPoint y: 439, endPoint x: 910, endPoint y: 436, distance: 42.2
copy span "199-9626665449"
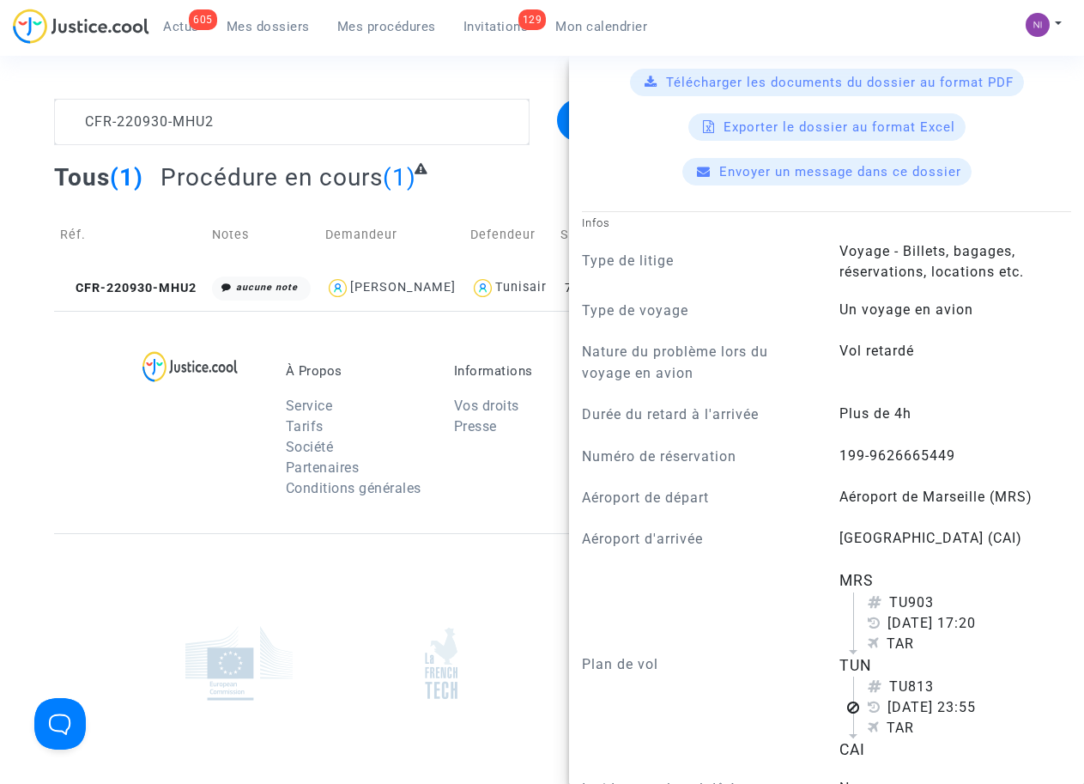
click at [834, 448] on div "Numéro de réservation 199-9626665449" at bounding box center [826, 461] width 515 height 33
drag, startPoint x: 828, startPoint y: 433, endPoint x: 972, endPoint y: 434, distance: 144.2
click at [972, 445] on div "199-9626665449" at bounding box center [956, 457] width 258 height 24
drag, startPoint x: 972, startPoint y: 434, endPoint x: 936, endPoint y: 428, distance: 37.4
copy span "199-9626665449"
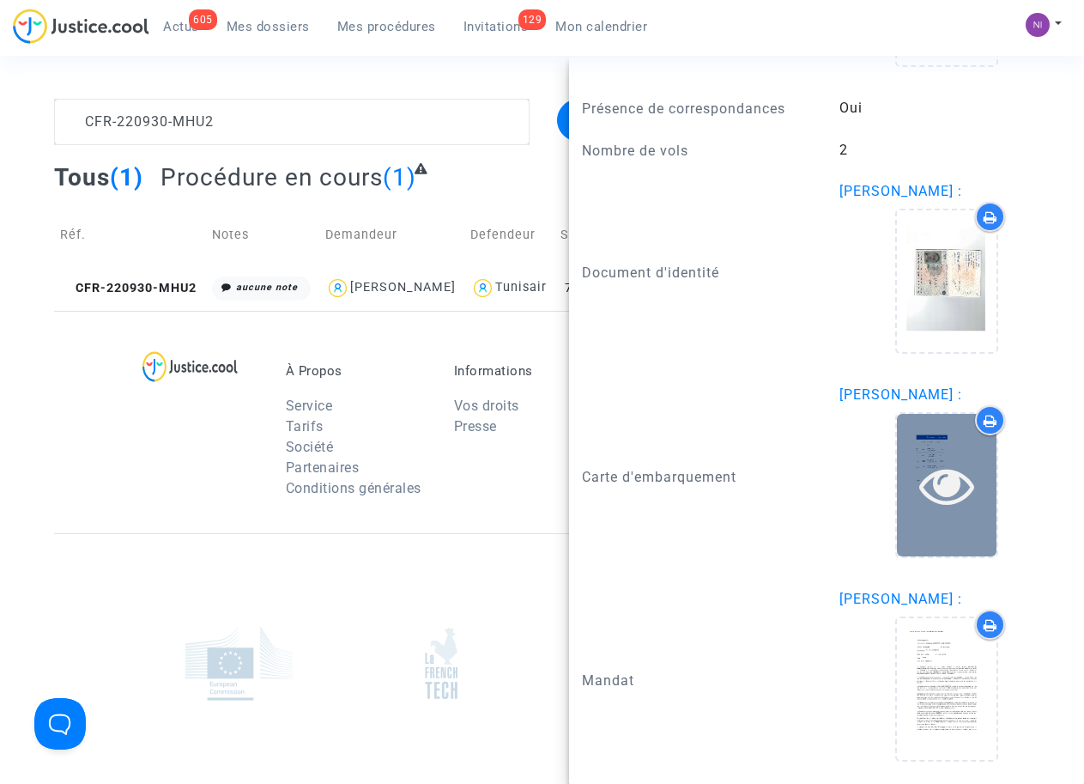
scroll to position [1775, 0]
drag, startPoint x: 949, startPoint y: 446, endPoint x: 939, endPoint y: 447, distance: 10.3
click at [948, 457] on icon at bounding box center [947, 484] width 56 height 55
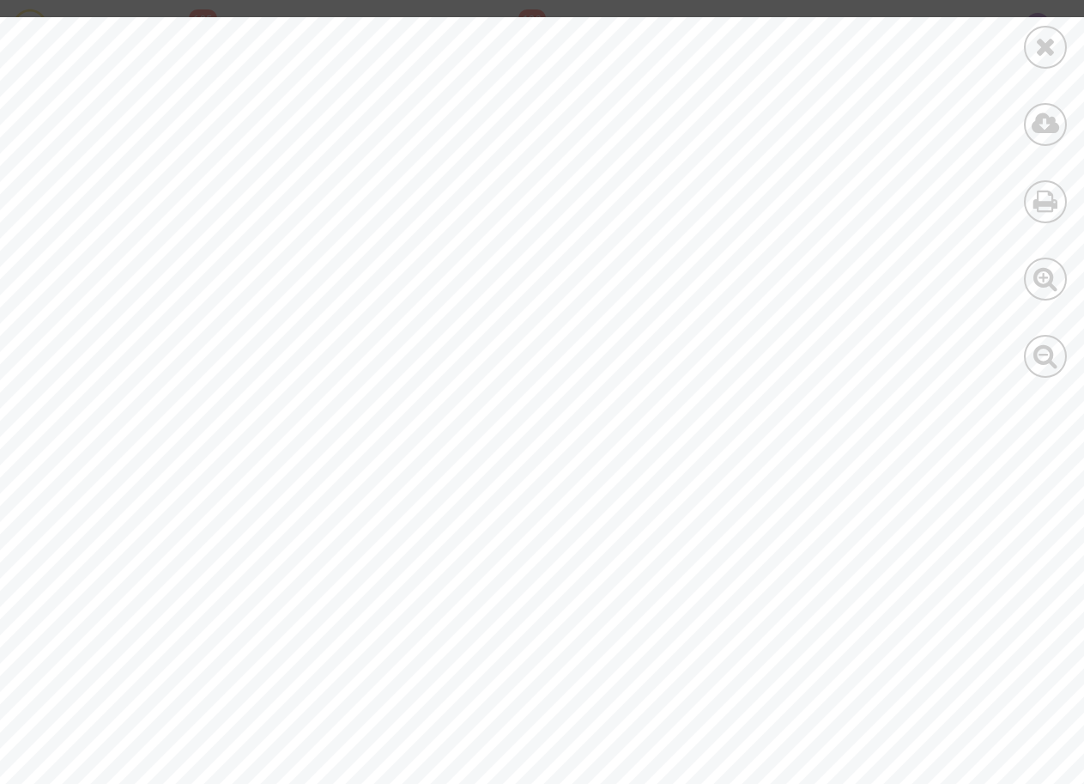
scroll to position [221, 0]
click at [520, 498] on div at bounding box center [595, 567] width 1191 height 1541
click at [1051, 35] on icon at bounding box center [1045, 46] width 21 height 26
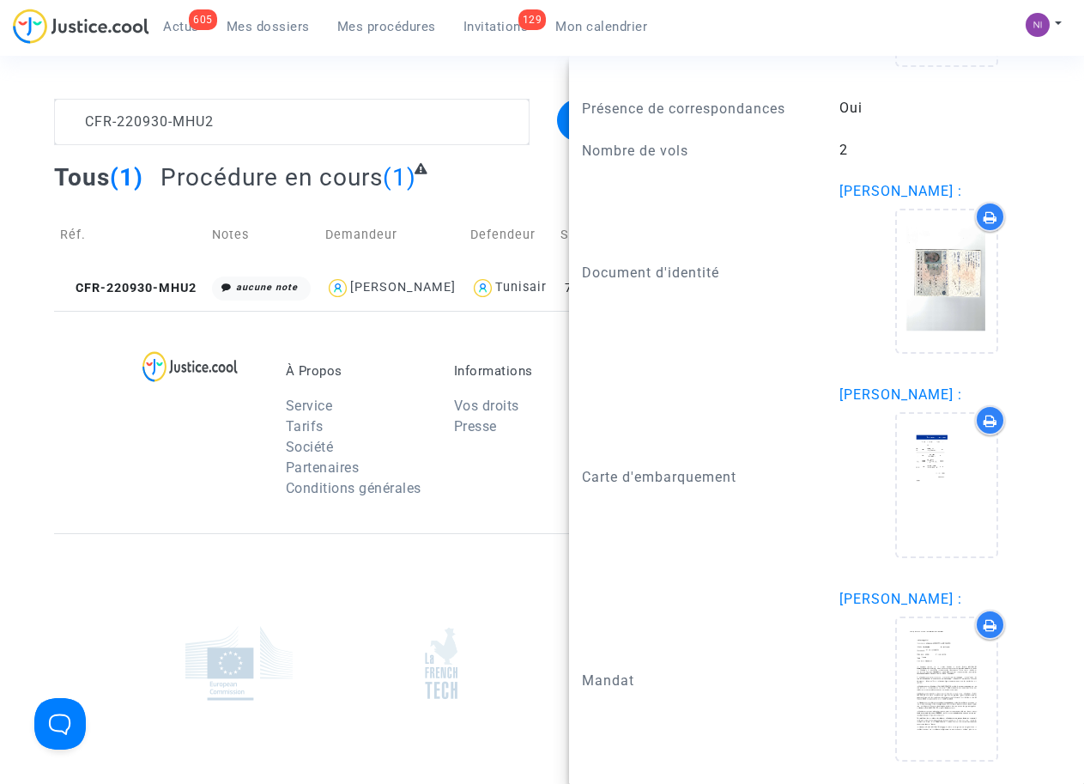
drag, startPoint x: 449, startPoint y: 706, endPoint x: 490, endPoint y: 724, distance: 45.0
click at [449, 700] on img at bounding box center [441, 663] width 33 height 73
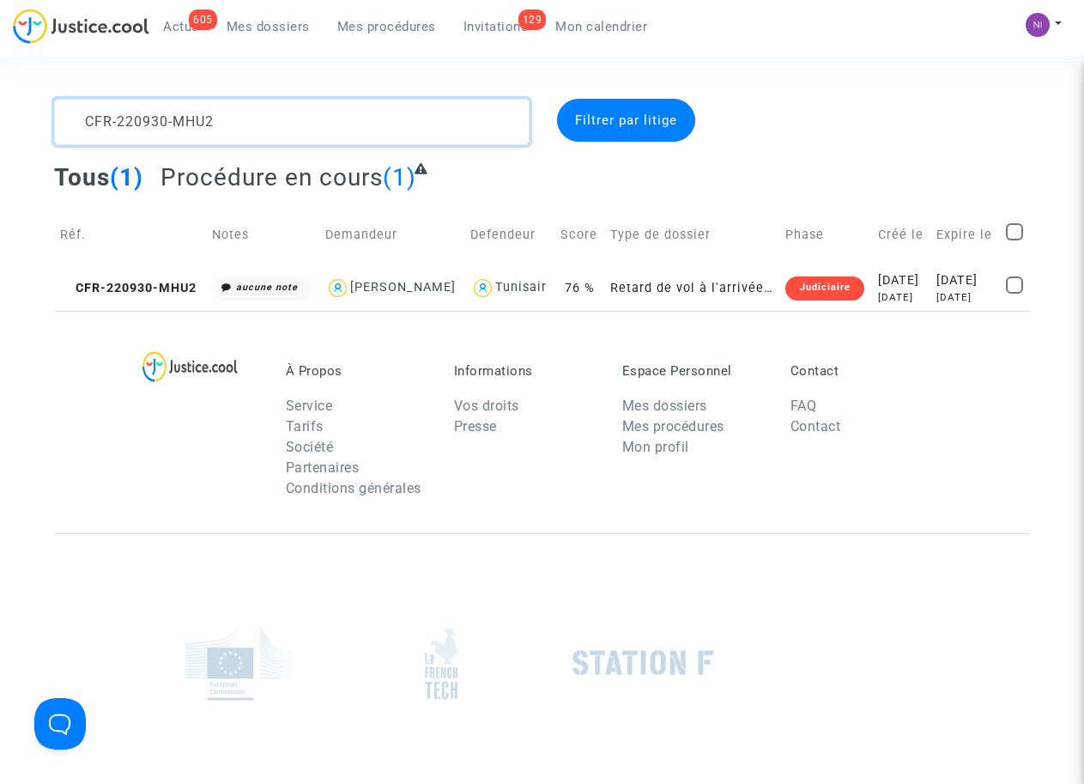
click at [202, 119] on textarea at bounding box center [291, 122] width 475 height 46
drag, startPoint x: 251, startPoint y: 120, endPoint x: 94, endPoint y: 115, distance: 157.2
click at [94, 115] on textarea at bounding box center [291, 122] width 475 height 46
type textarea "C"
type textarea "CFR-220929-FKGB"
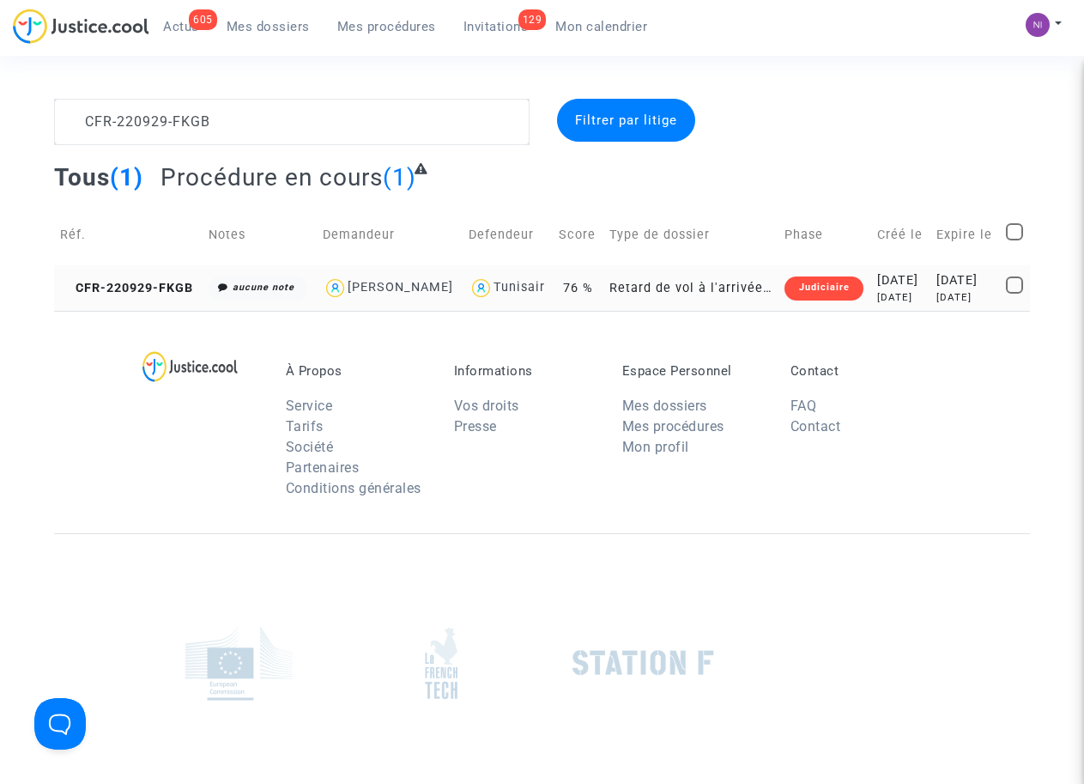
click at [949, 290] on div "[DATE]" at bounding box center [965, 280] width 58 height 19
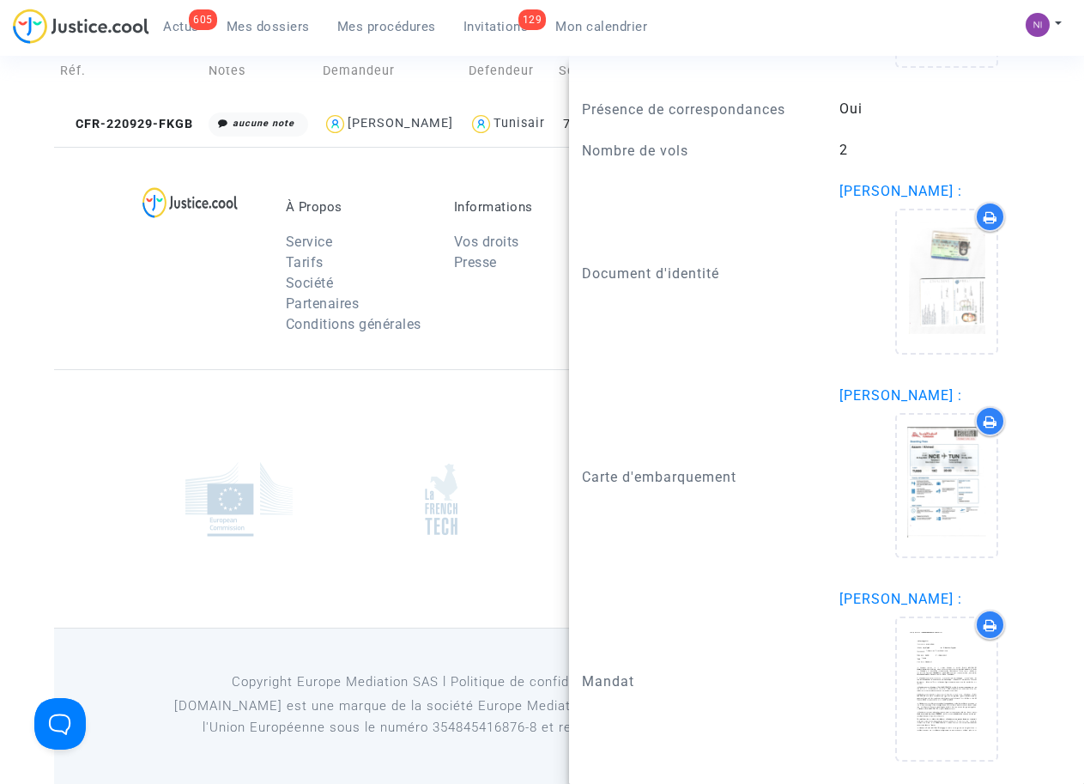
scroll to position [1590, 0]
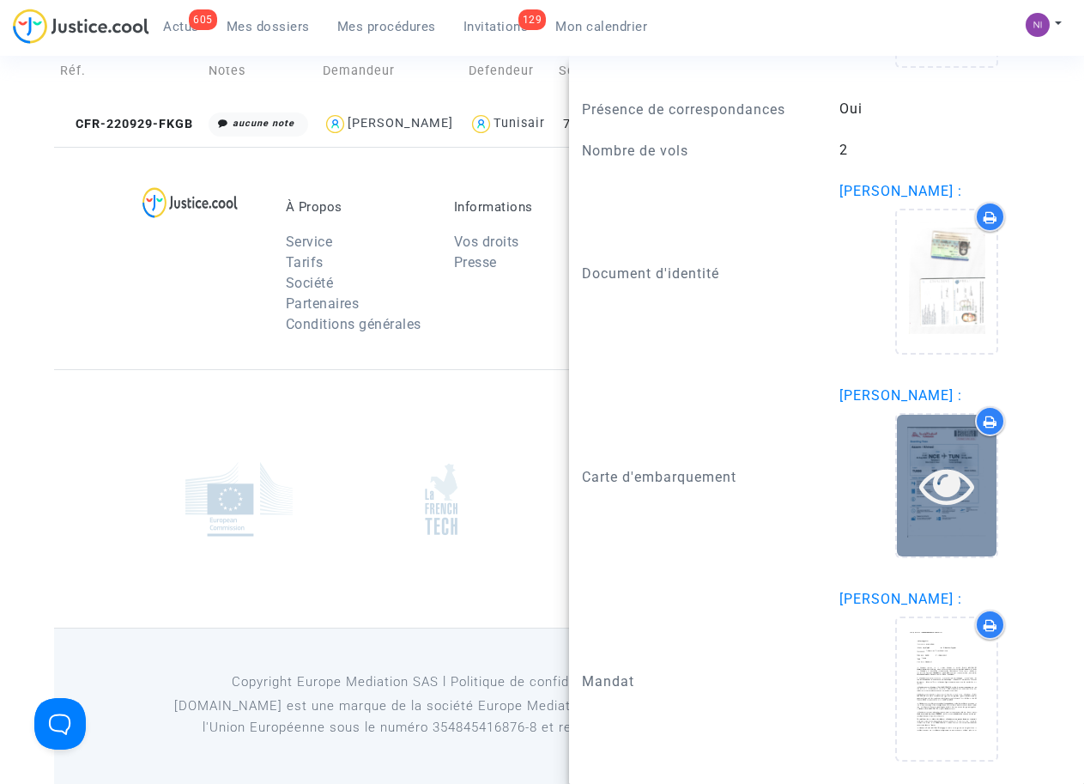
click at [940, 482] on icon at bounding box center [947, 484] width 56 height 55
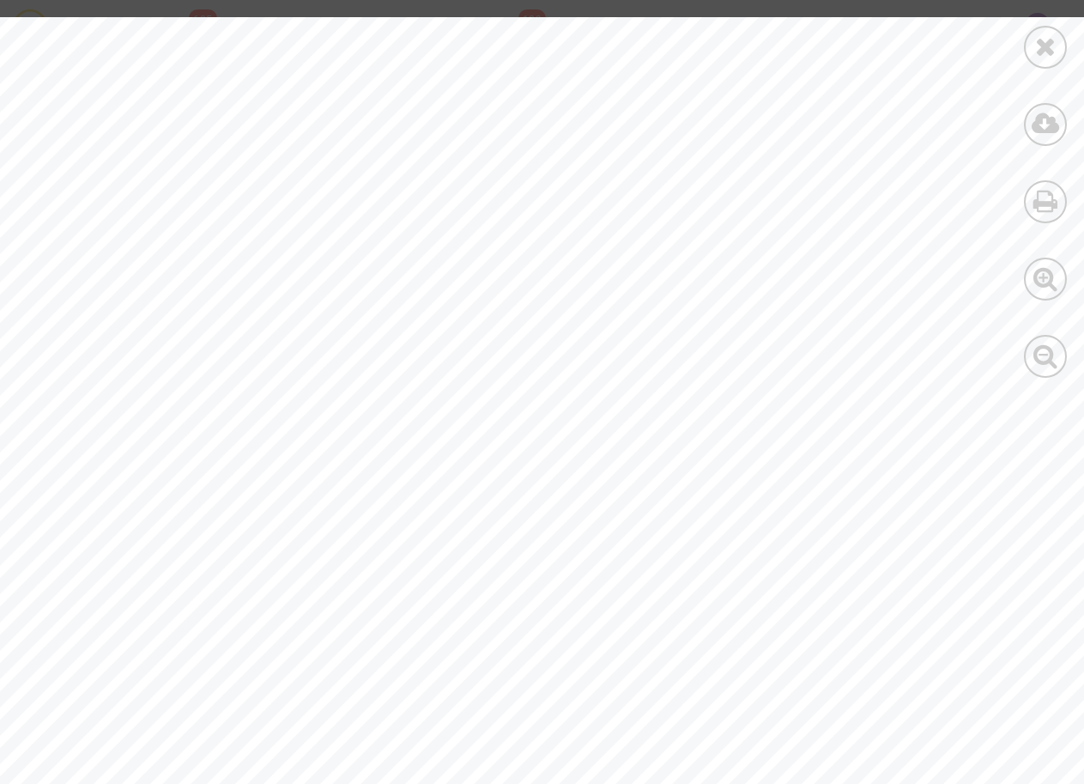
scroll to position [442, 0]
drag, startPoint x: 767, startPoint y: 605, endPoint x: 806, endPoint y: 614, distance: 39.6
click at [813, 611] on div at bounding box center [595, 345] width 1191 height 1541
click at [696, 621] on div at bounding box center [595, 345] width 1191 height 1541
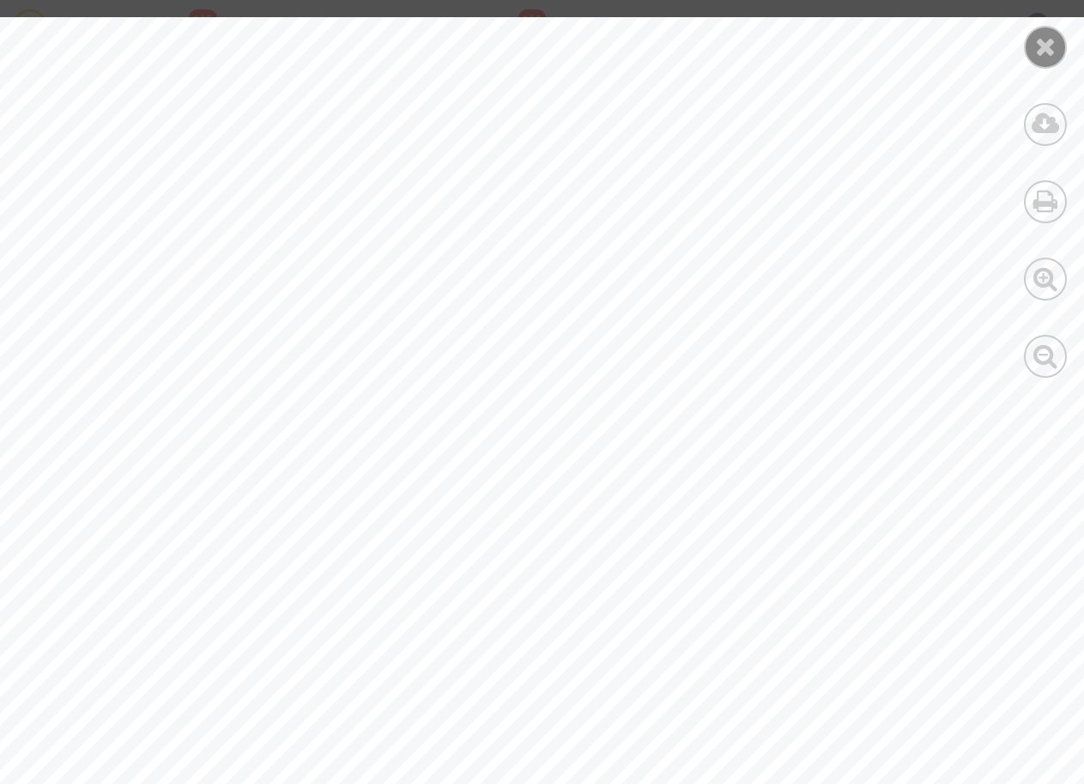
click at [1052, 63] on div at bounding box center [1045, 47] width 43 height 43
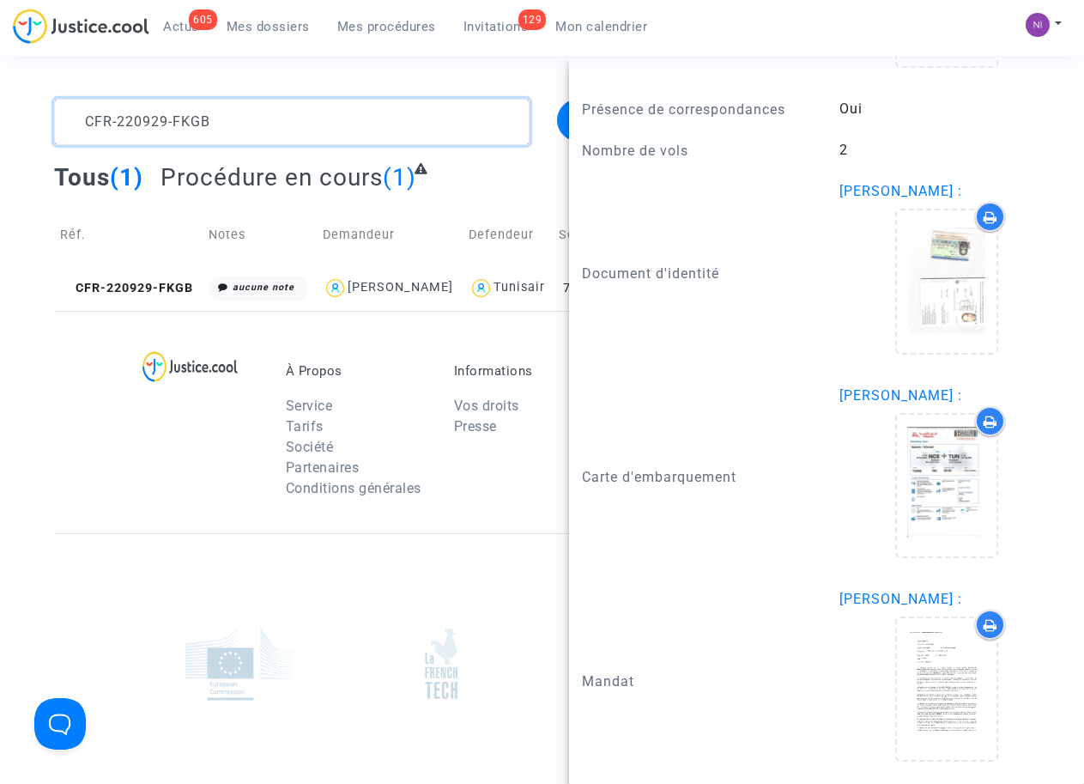
drag, startPoint x: 258, startPoint y: 126, endPoint x: 17, endPoint y: 112, distance: 240.7
click at [17, 112] on div "CFR-220929-FKGB Filtrer par litige Tous (1) Procédure en cours (1) Réf. Notes D…" at bounding box center [542, 205] width 1084 height 212
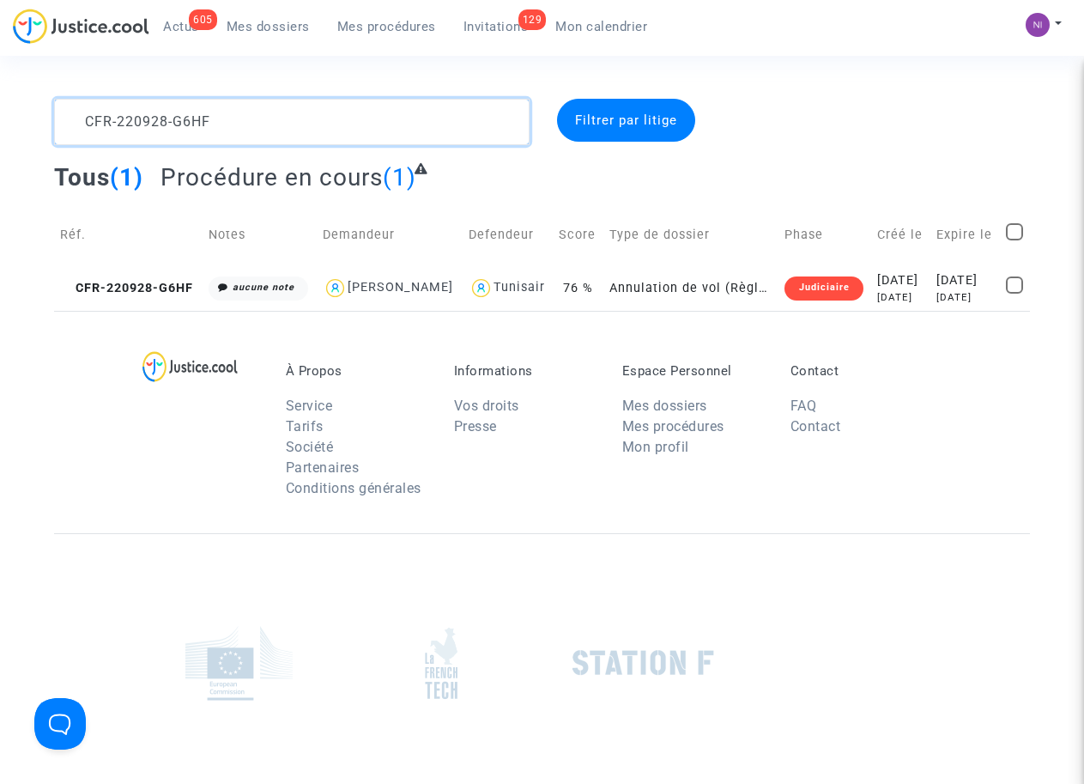
type textarea "CFR-220928-G6HF"
click at [984, 271] on div "[DATE]" at bounding box center [965, 280] width 58 height 19
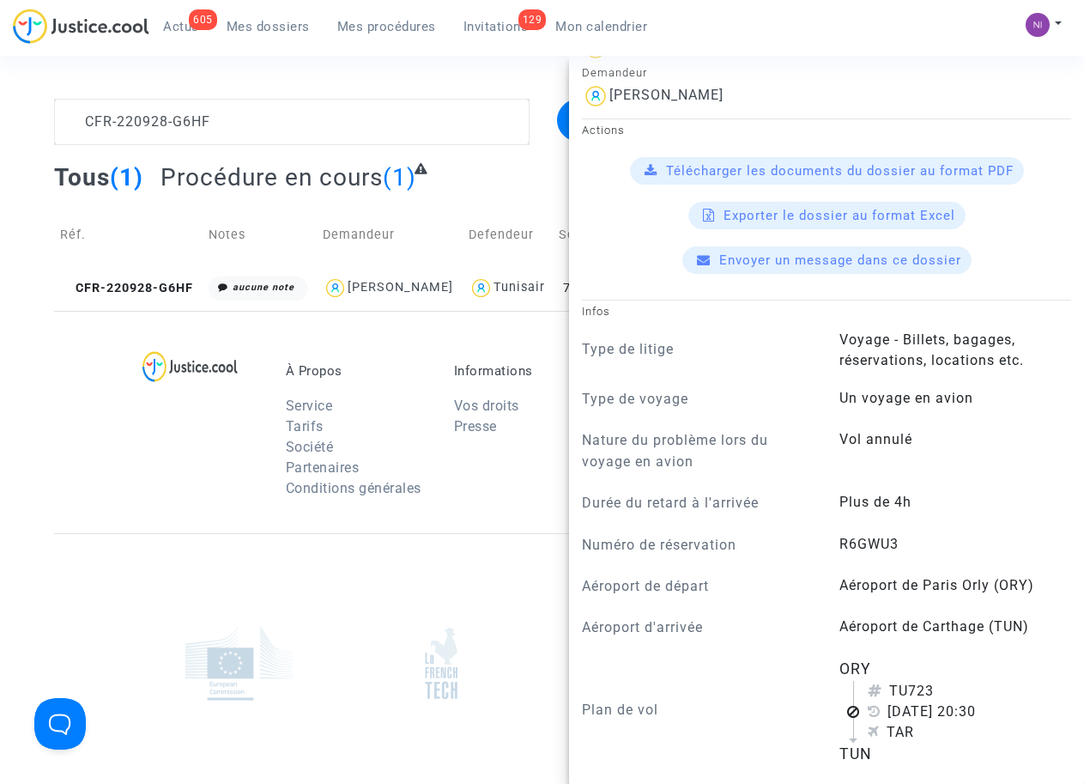
scroll to position [327, 0]
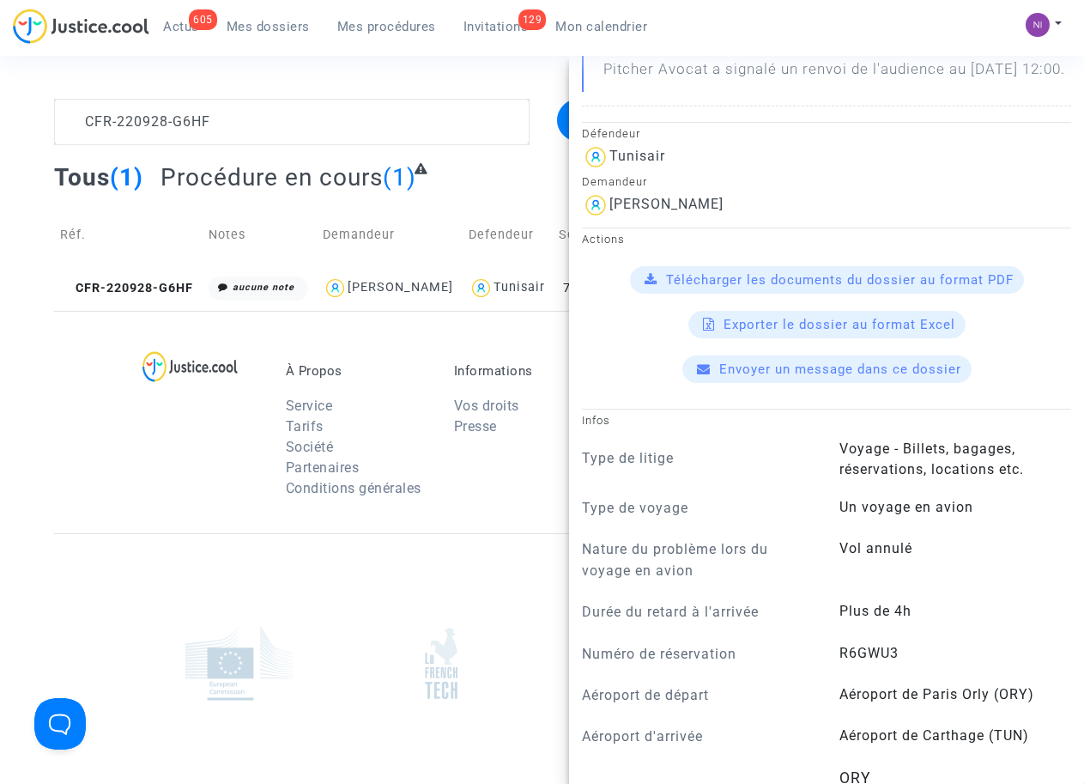
click at [258, 489] on div at bounding box center [205, 435] width 135 height 144
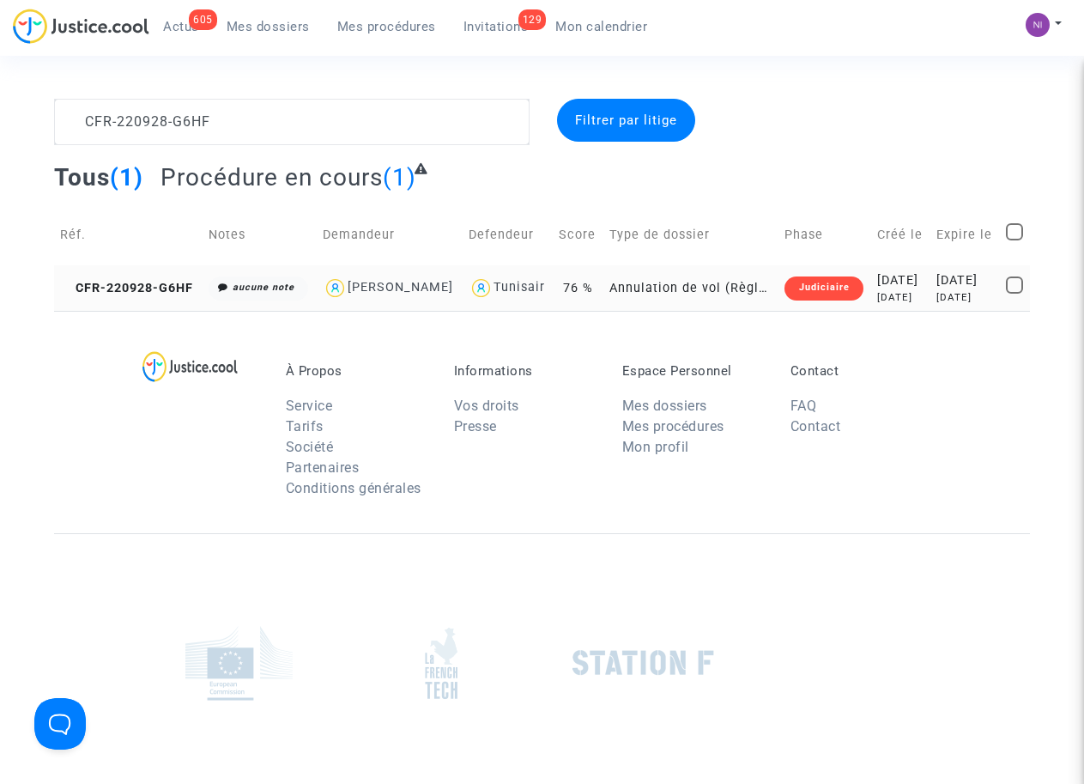
click at [972, 290] on div "[DATE]" at bounding box center [965, 280] width 58 height 19
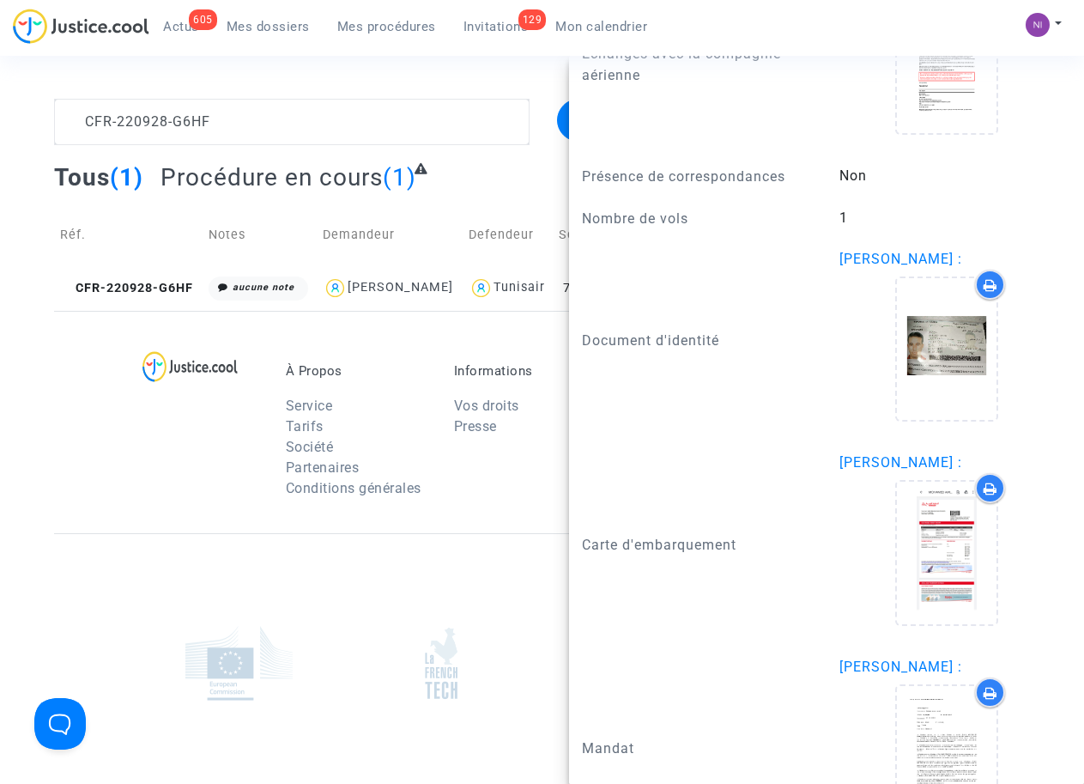
scroll to position [1670, 0]
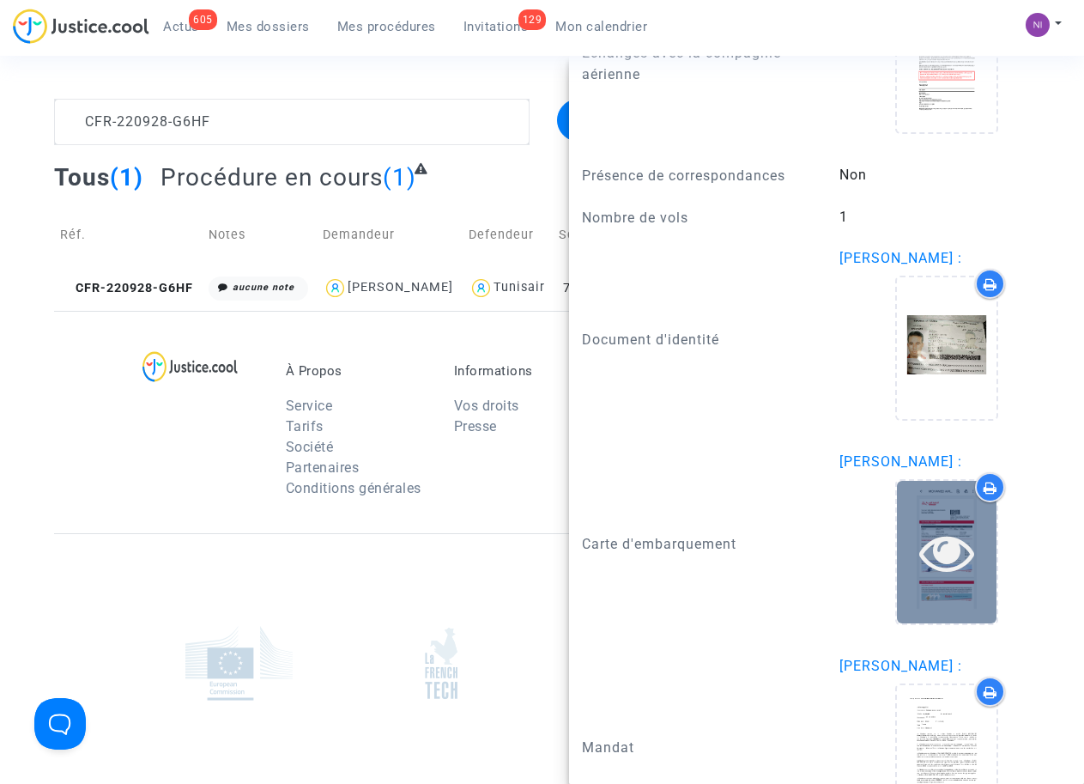
click at [938, 579] on icon at bounding box center [947, 551] width 56 height 55
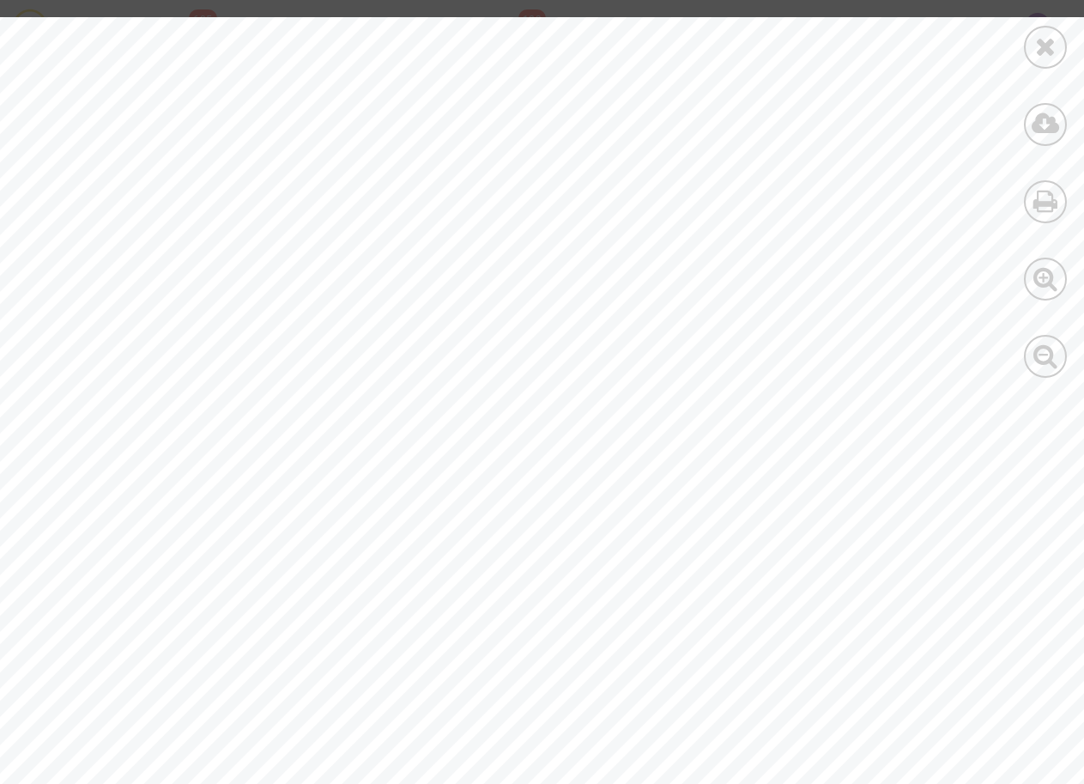
scroll to position [110, 0]
drag, startPoint x: 373, startPoint y: 275, endPoint x: 436, endPoint y: 272, distance: 63.6
click at [436, 272] on div at bounding box center [579, 726] width 1158 height 1638
click at [1041, 50] on icon at bounding box center [1045, 46] width 21 height 26
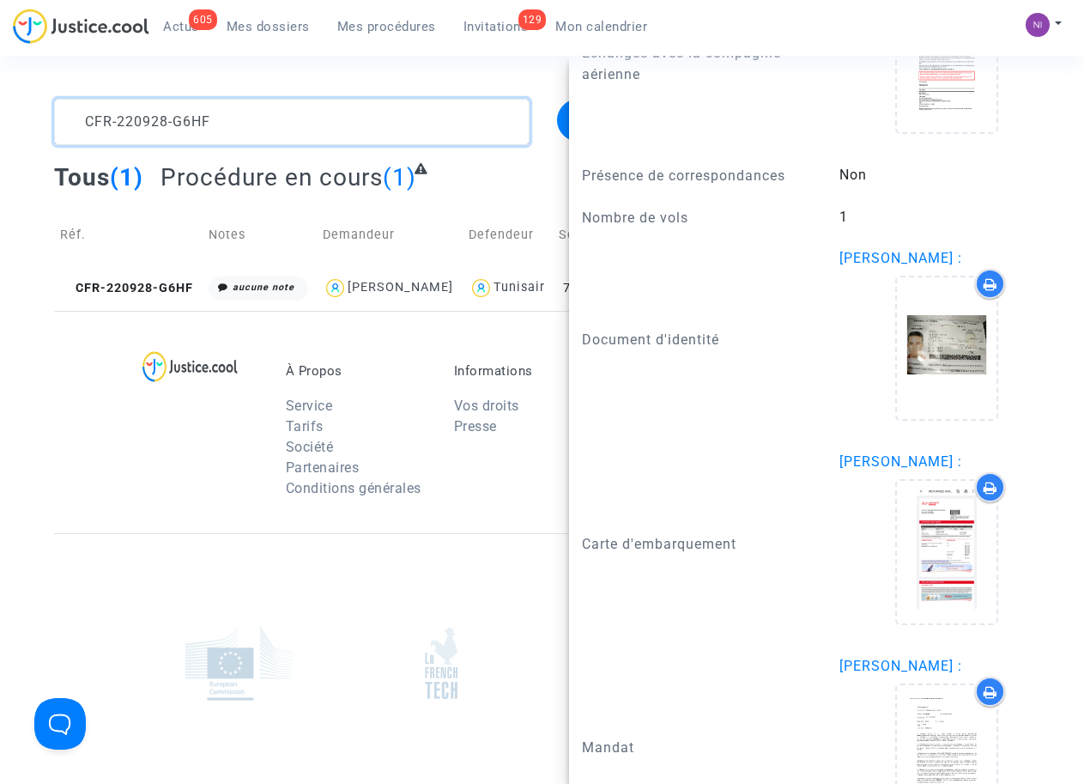
click at [240, 110] on textarea at bounding box center [291, 122] width 475 height 46
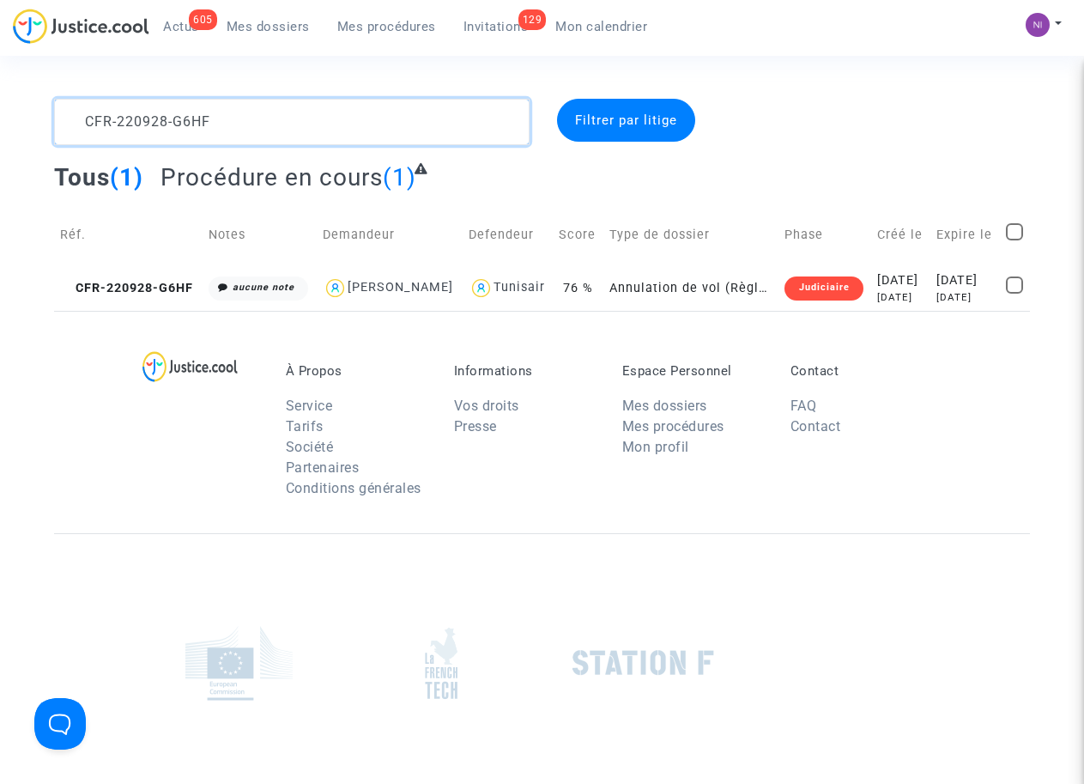
scroll to position [0, 0]
drag, startPoint x: 239, startPoint y: 118, endPoint x: 0, endPoint y: 118, distance: 238.6
click at [0, 118] on div "CFR-220928-G6HF Filtrer par litige Tous (1) Procédure en cours (1) Réf. Notes D…" at bounding box center [542, 205] width 1084 height 212
click at [963, 282] on div "[DATE]" at bounding box center [965, 280] width 58 height 19
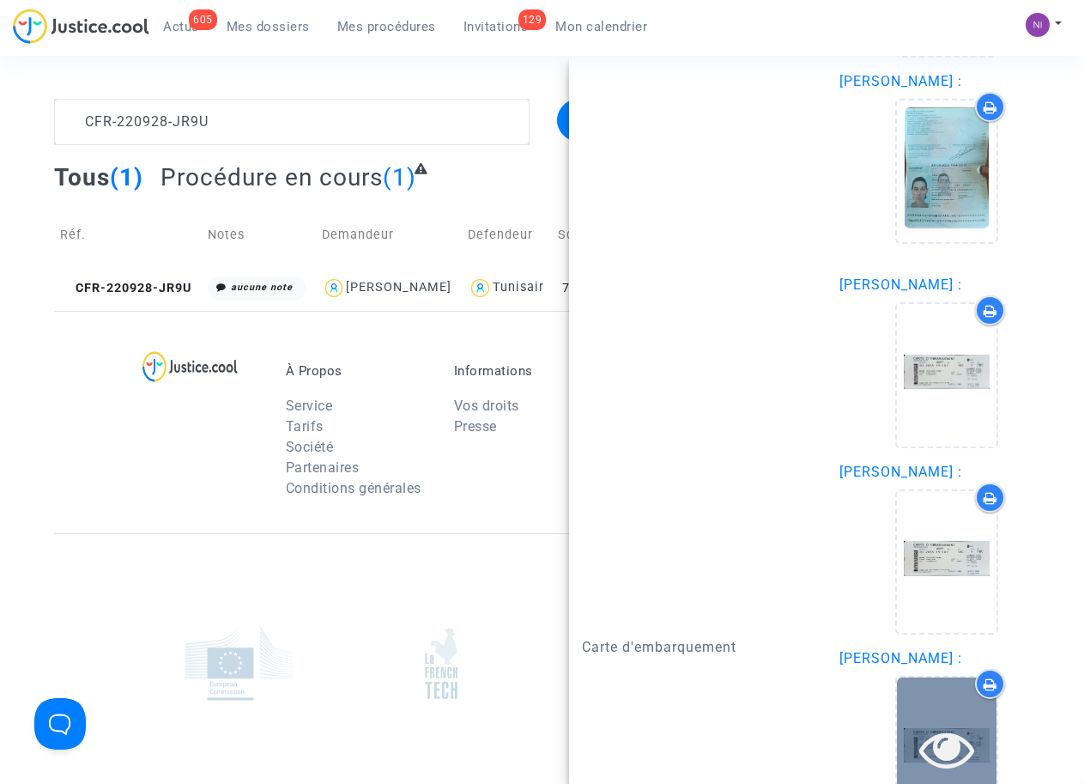
scroll to position [2511, 0]
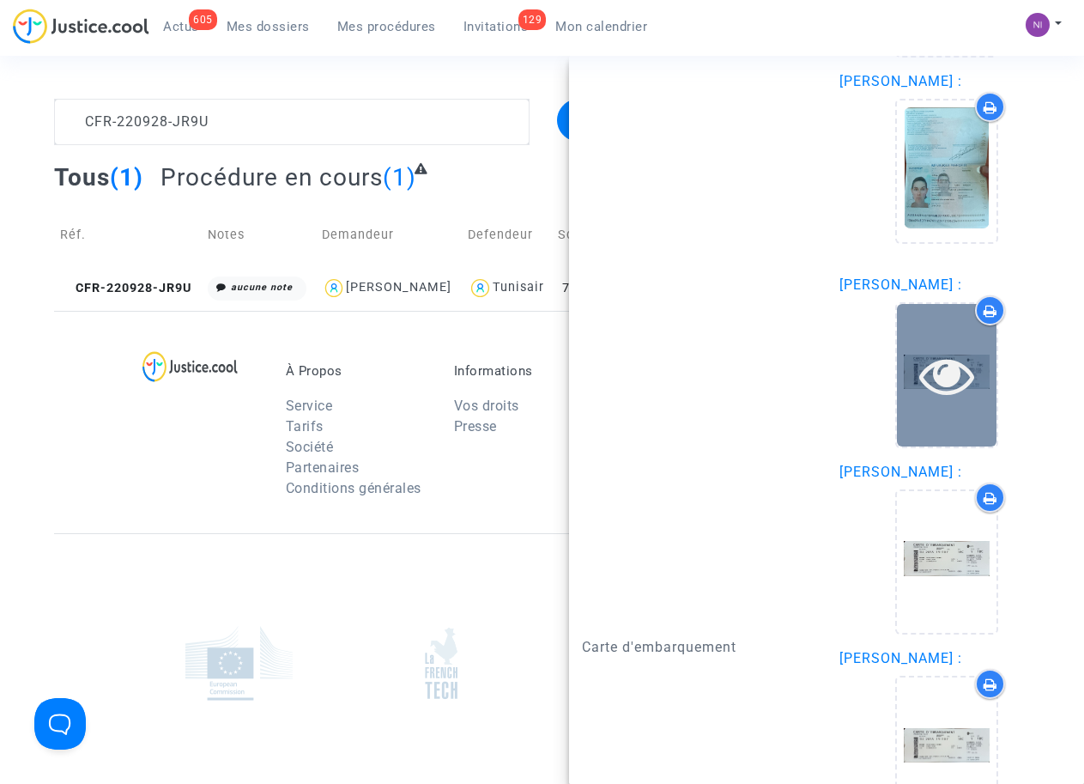
click at [936, 397] on icon at bounding box center [947, 375] width 56 height 55
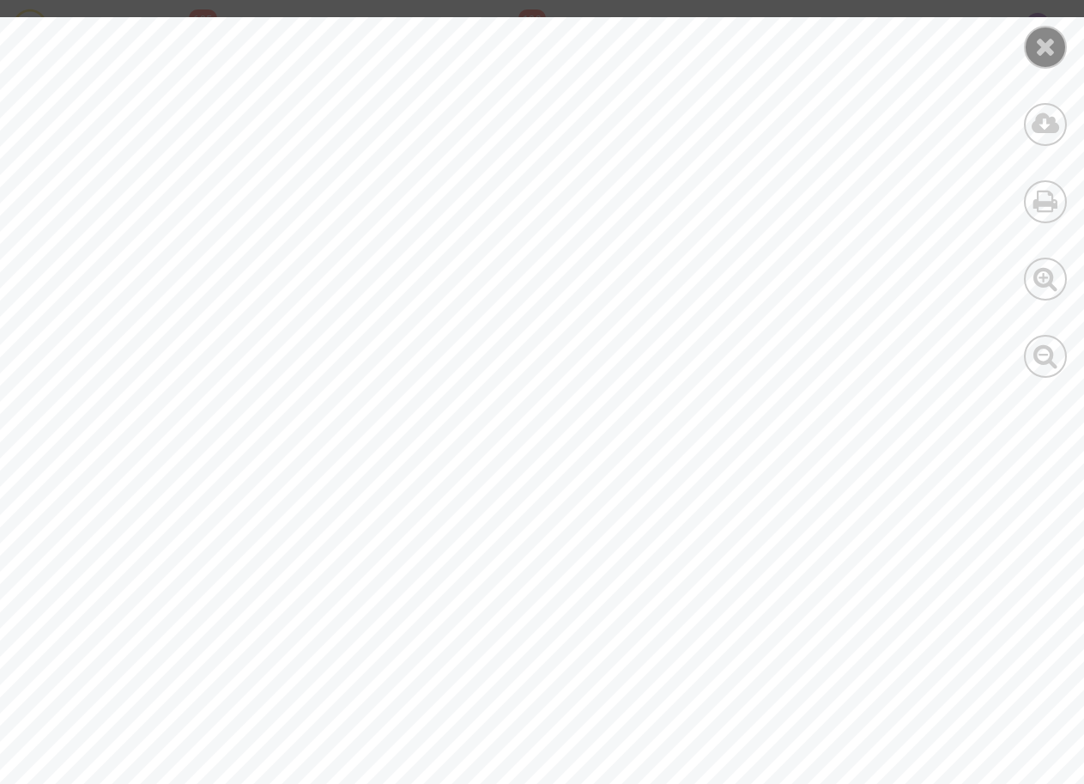
click at [1054, 39] on icon at bounding box center [1045, 46] width 21 height 26
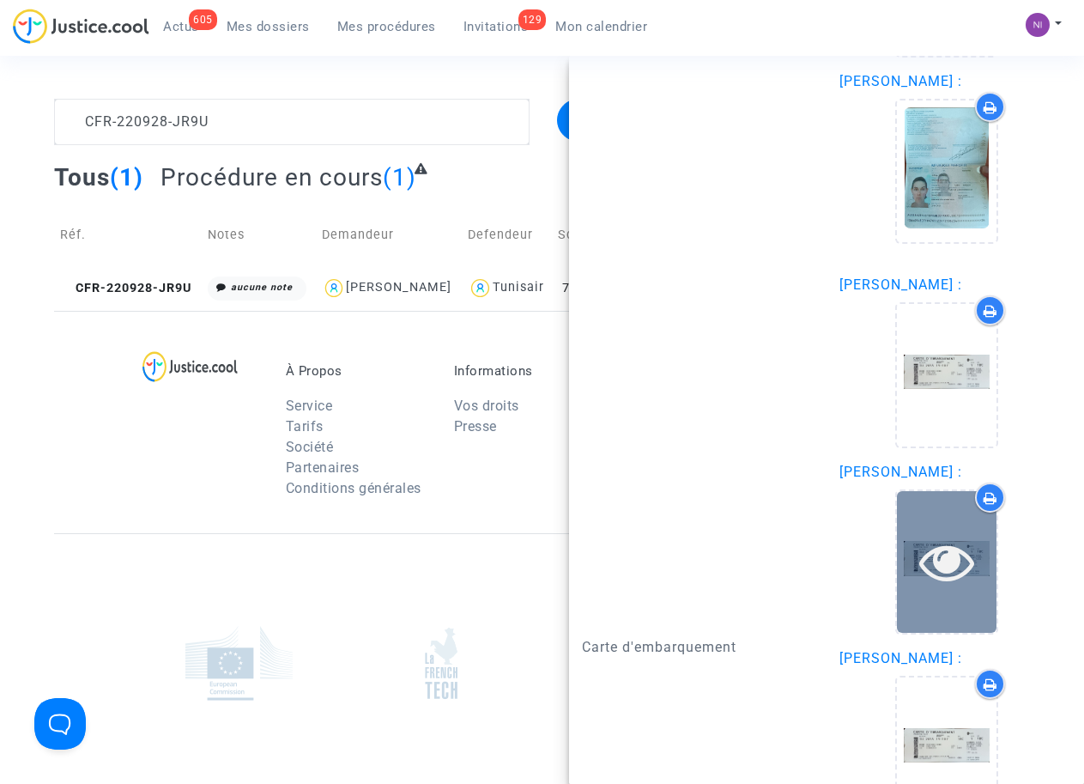
click at [946, 579] on icon at bounding box center [947, 561] width 56 height 55
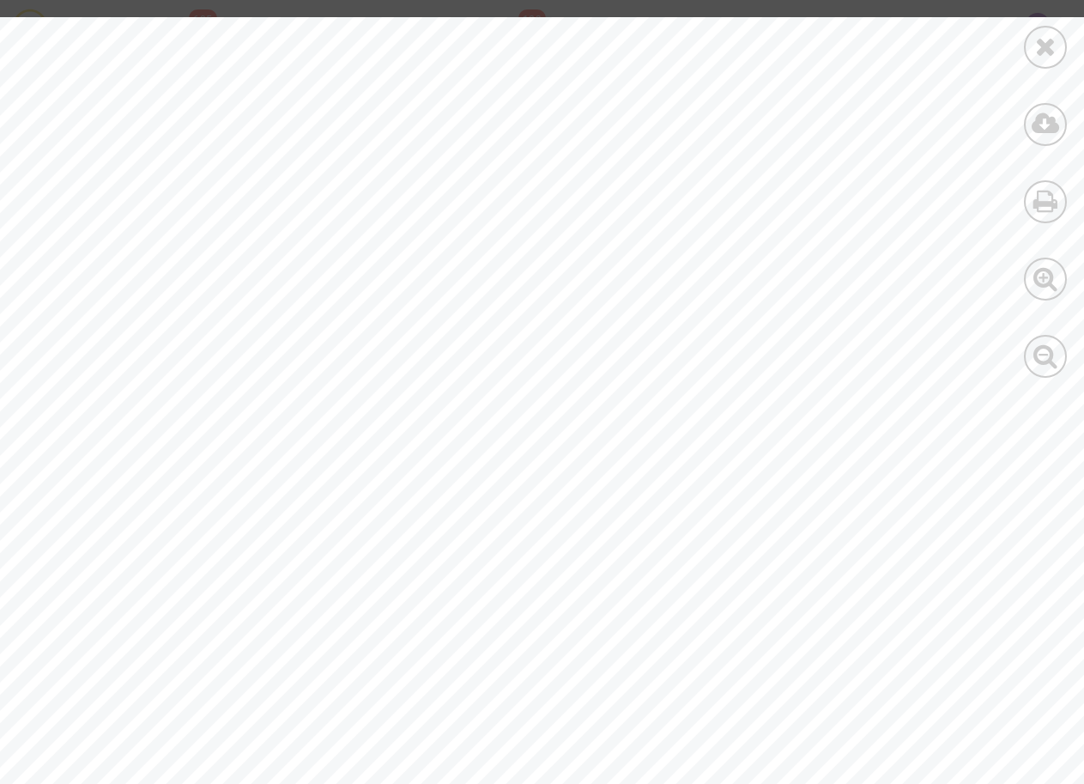
scroll to position [0, 0]
click at [1048, 49] on icon at bounding box center [1045, 46] width 21 height 26
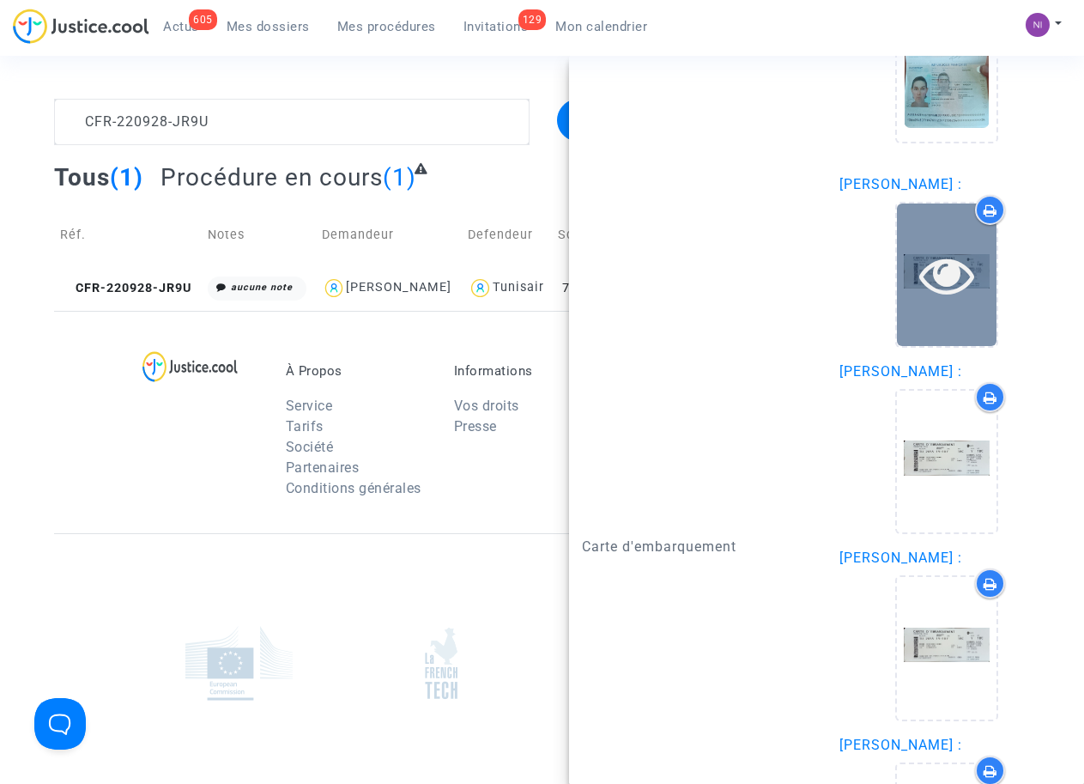
scroll to position [2620, 0]
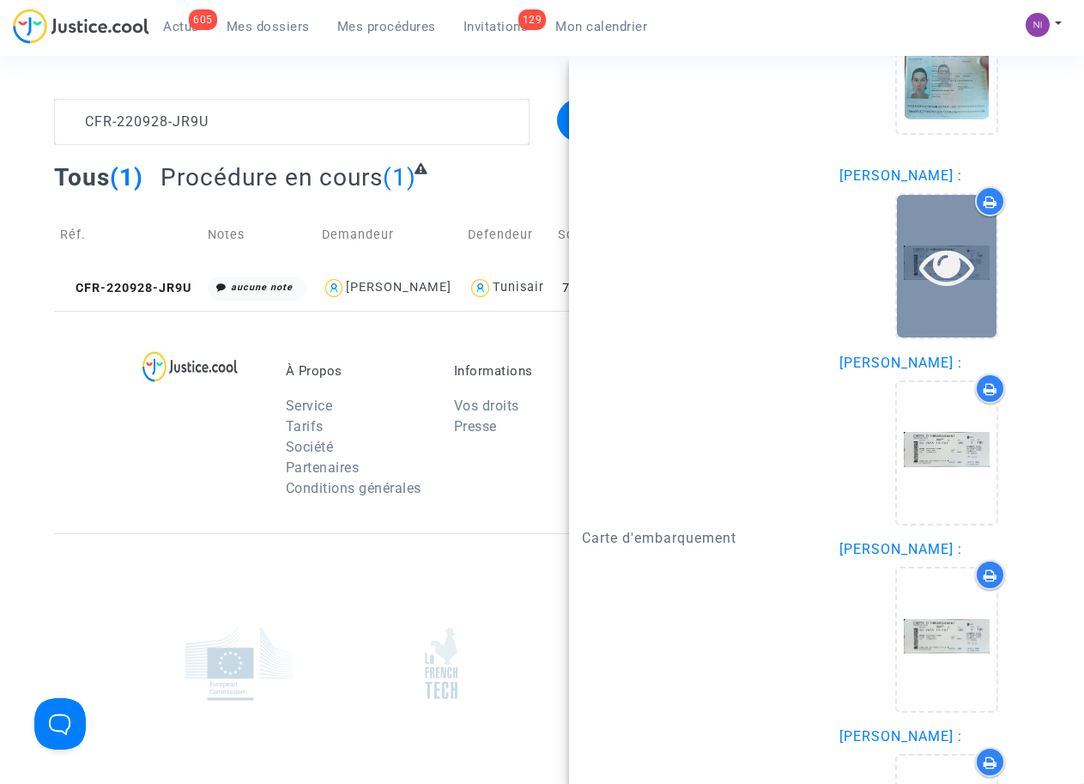
click at [942, 288] on icon at bounding box center [947, 266] width 56 height 55
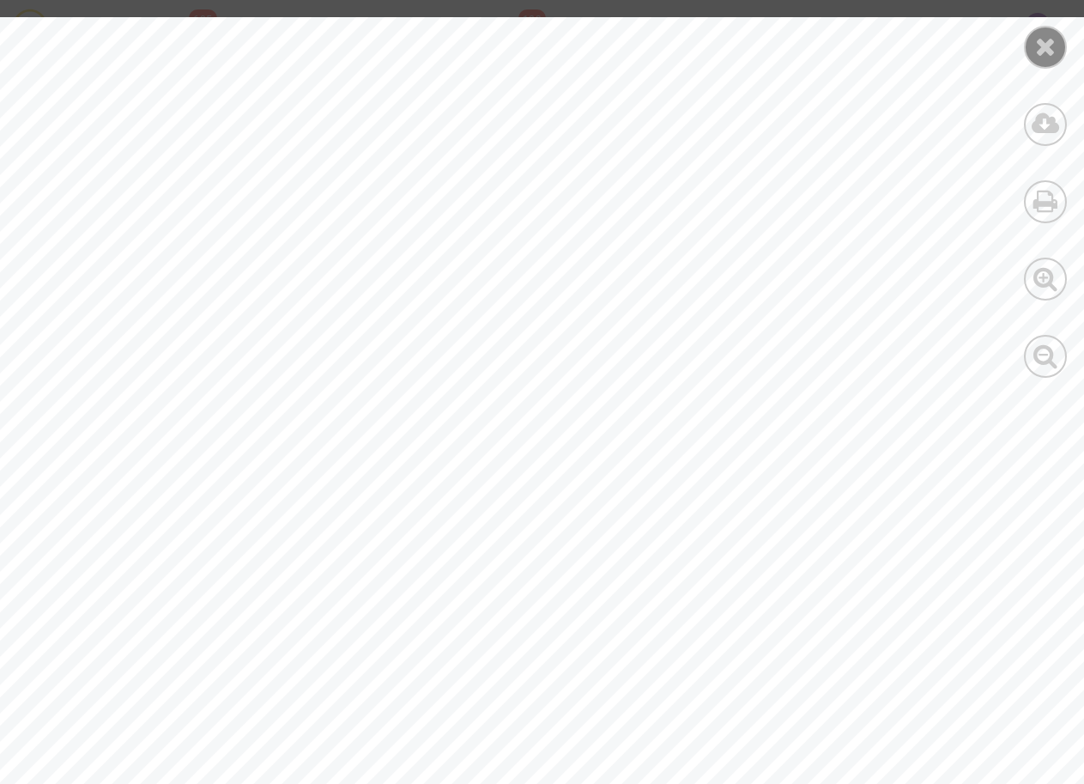
click at [1048, 55] on icon at bounding box center [1045, 46] width 21 height 26
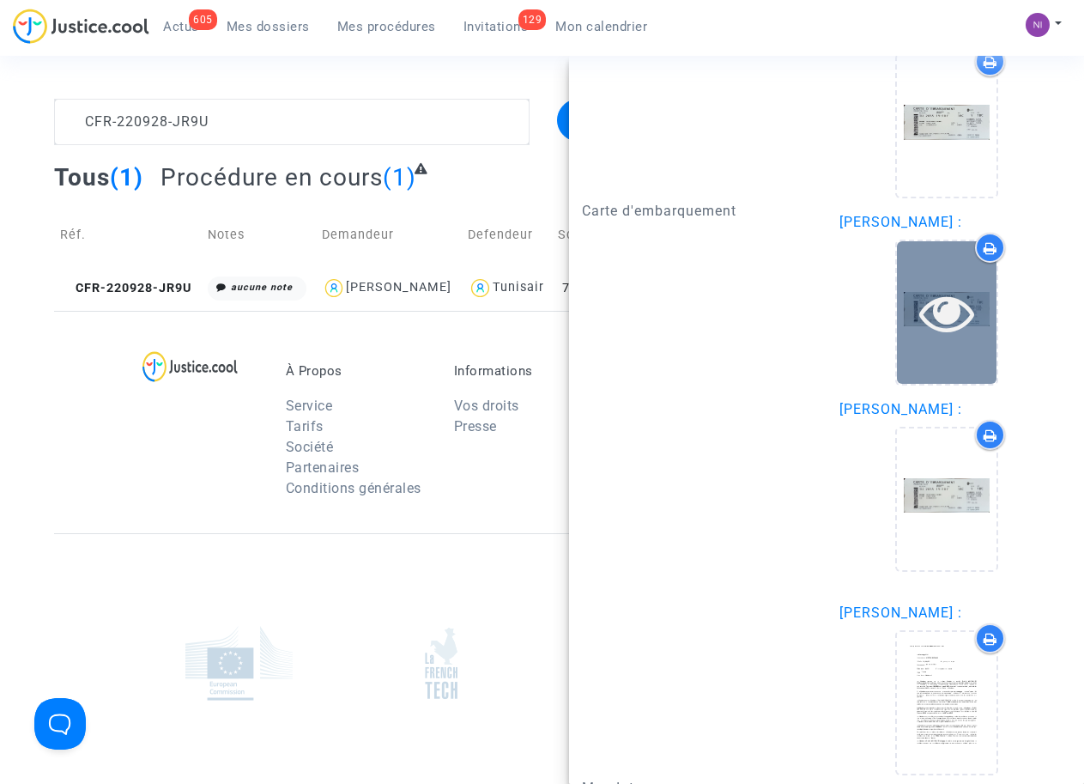
scroll to position [2948, 0]
click at [947, 333] on icon at bounding box center [947, 311] width 56 height 55
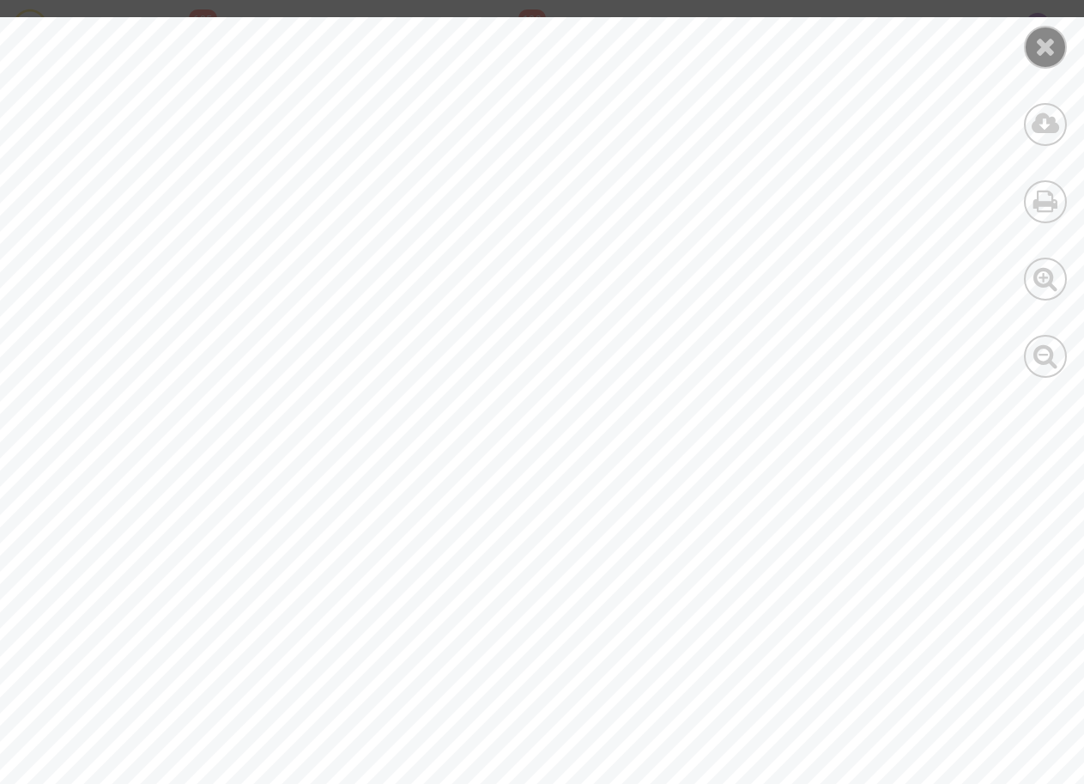
click at [1046, 60] on div at bounding box center [1045, 47] width 43 height 43
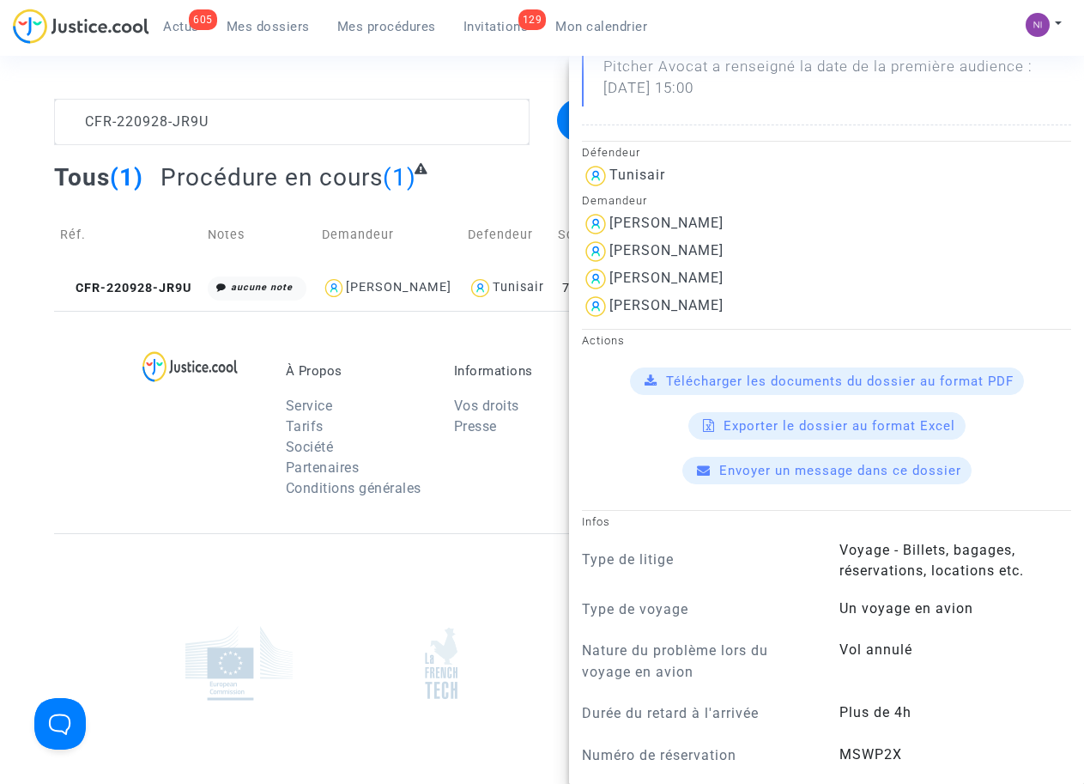
scroll to position [327, 0]
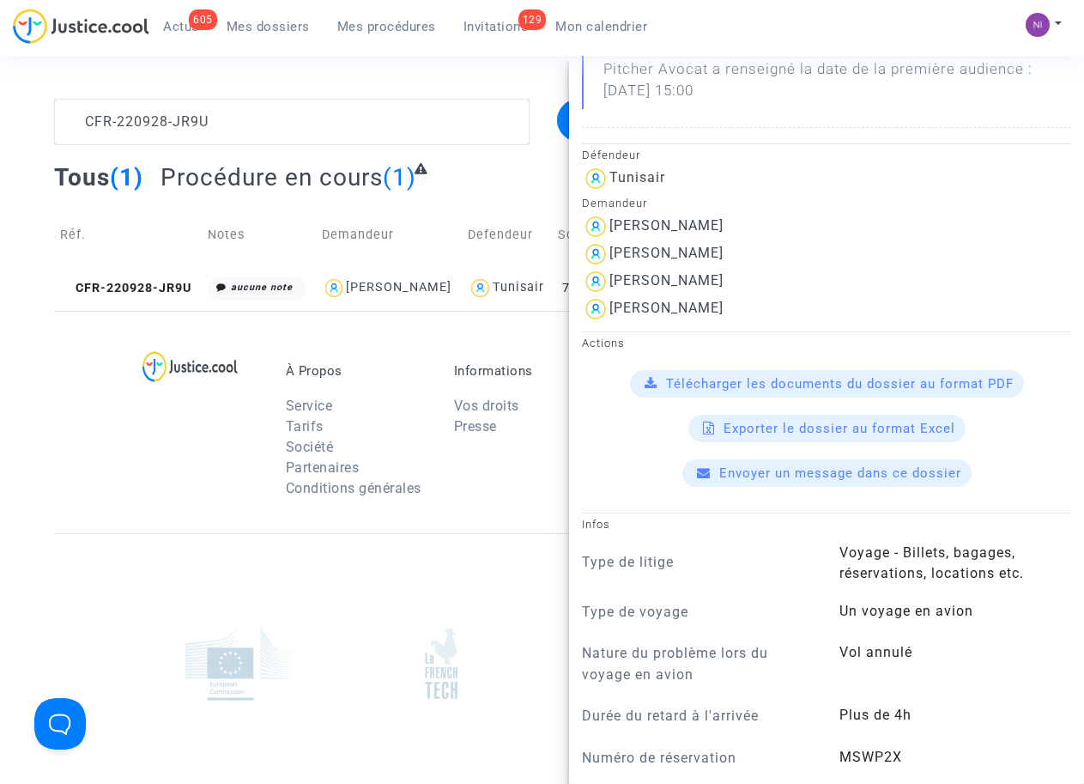
click at [803, 268] on div "[PERSON_NAME]" at bounding box center [826, 253] width 489 height 27
drag, startPoint x: 745, startPoint y: 269, endPoint x: 607, endPoint y: 262, distance: 138.4
click at [607, 262] on div "[PERSON_NAME]" at bounding box center [826, 252] width 489 height 27
drag, startPoint x: 607, startPoint y: 262, endPoint x: 627, endPoint y: 265, distance: 20.9
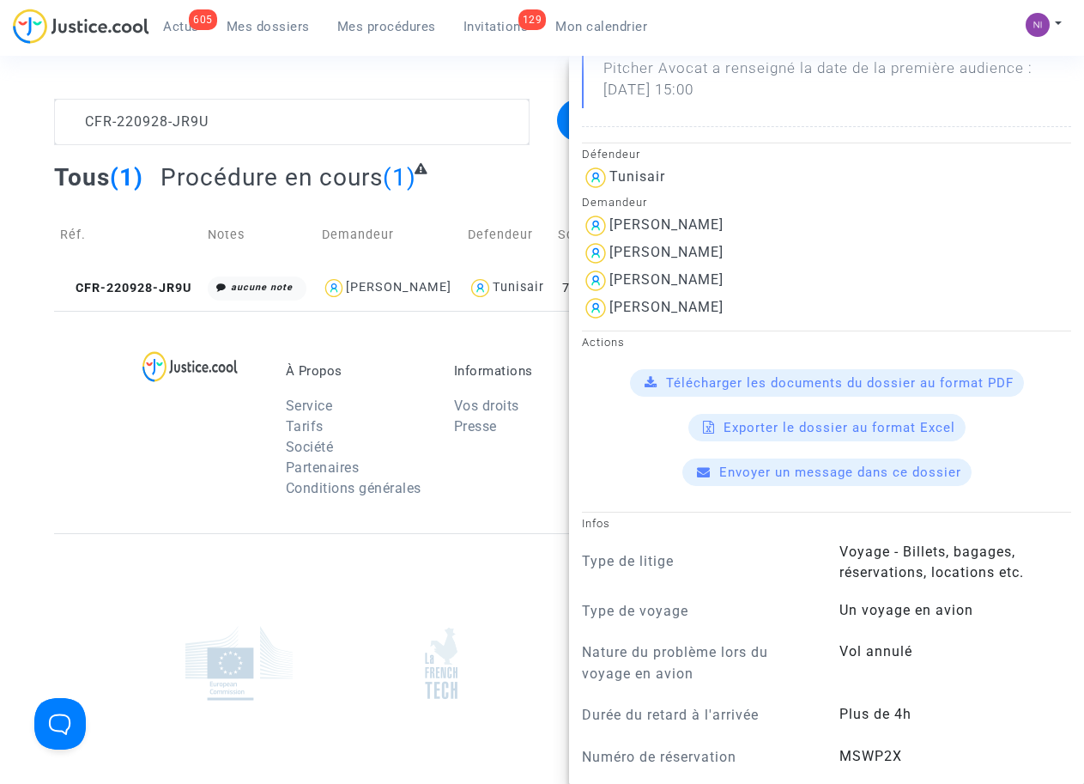
drag, startPoint x: 750, startPoint y: 298, endPoint x: 615, endPoint y: 287, distance: 135.2
click at [615, 287] on div "Défendeur Tunisair Demandeur [PERSON_NAME] [PERSON_NAME]" at bounding box center [826, 231] width 515 height 179
drag, startPoint x: 615, startPoint y: 287, endPoint x: 647, endPoint y: 322, distance: 47.4
click at [647, 315] on div "[PERSON_NAME]" at bounding box center [666, 307] width 114 height 16
drag, startPoint x: 760, startPoint y: 300, endPoint x: 612, endPoint y: 294, distance: 148.6
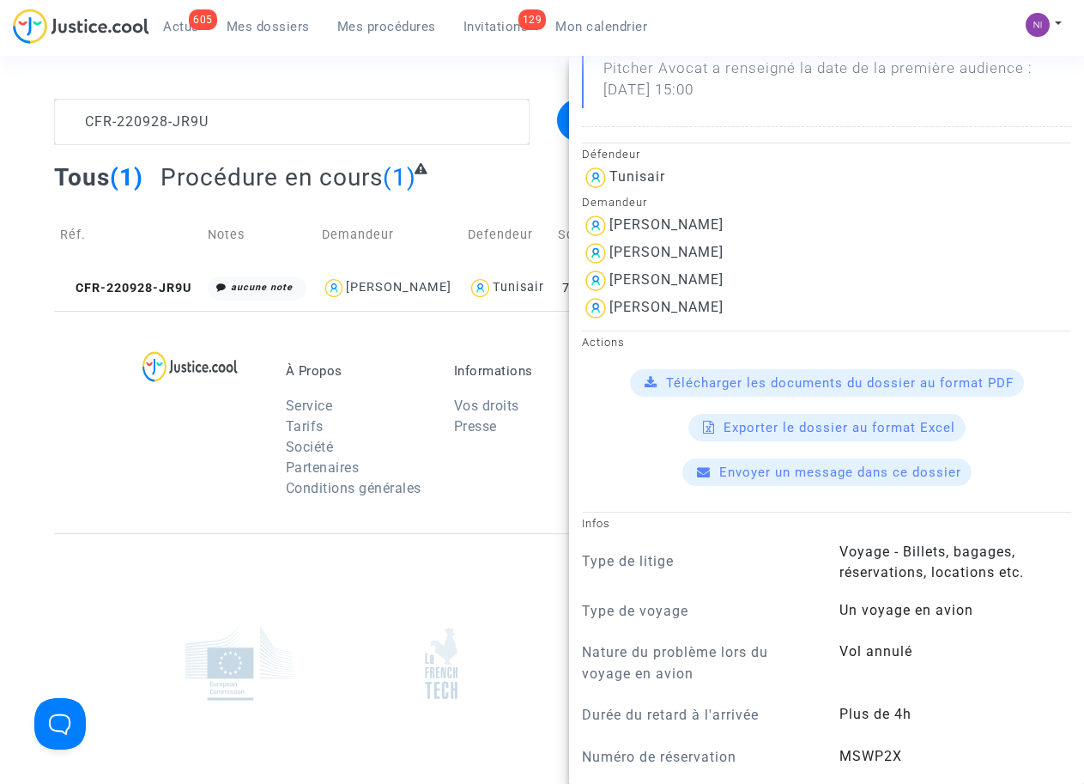
click at [612, 294] on div "[PERSON_NAME]" at bounding box center [826, 280] width 489 height 27
drag, startPoint x: 724, startPoint y: 330, endPoint x: 614, endPoint y: 317, distance: 111.5
click at [614, 317] on div "[PERSON_NAME]" at bounding box center [826, 307] width 489 height 27
drag, startPoint x: 614, startPoint y: 317, endPoint x: 633, endPoint y: 329, distance: 23.1
click at [387, 291] on div "[PERSON_NAME]" at bounding box center [399, 287] width 106 height 15
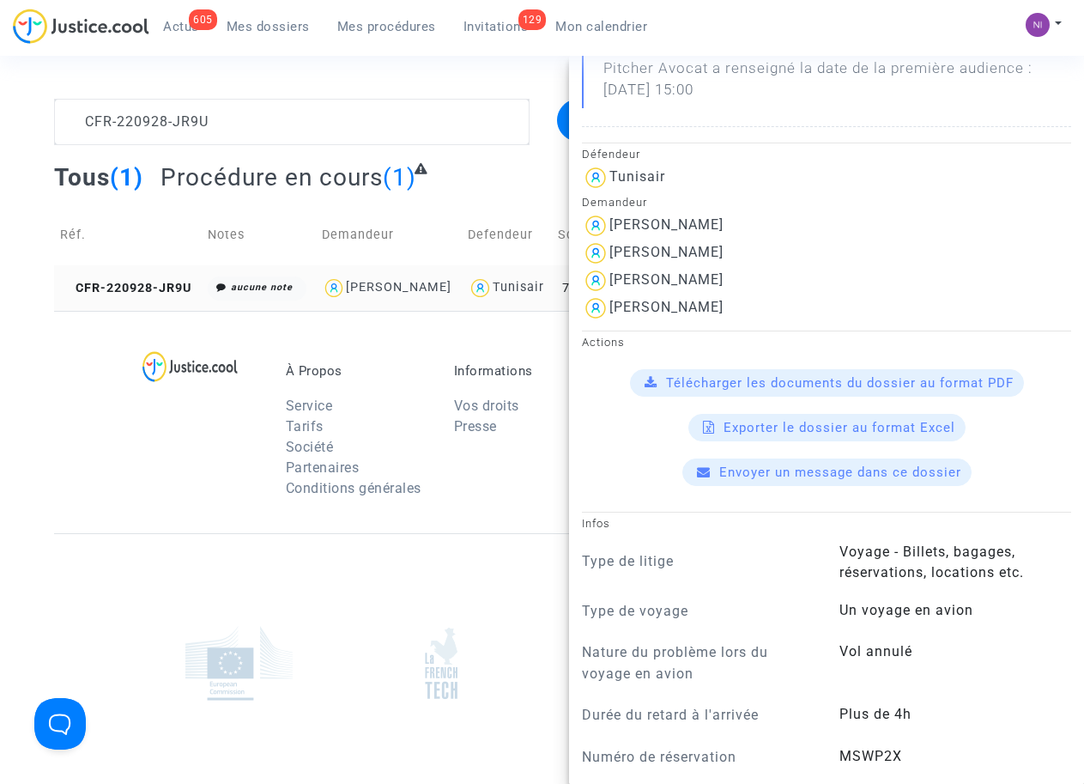
type textarea "CFR-220928-JR9U @"[PERSON_NAME]" @"Pitcher Avocat""
click at [188, 507] on div at bounding box center [205, 435] width 135 height 144
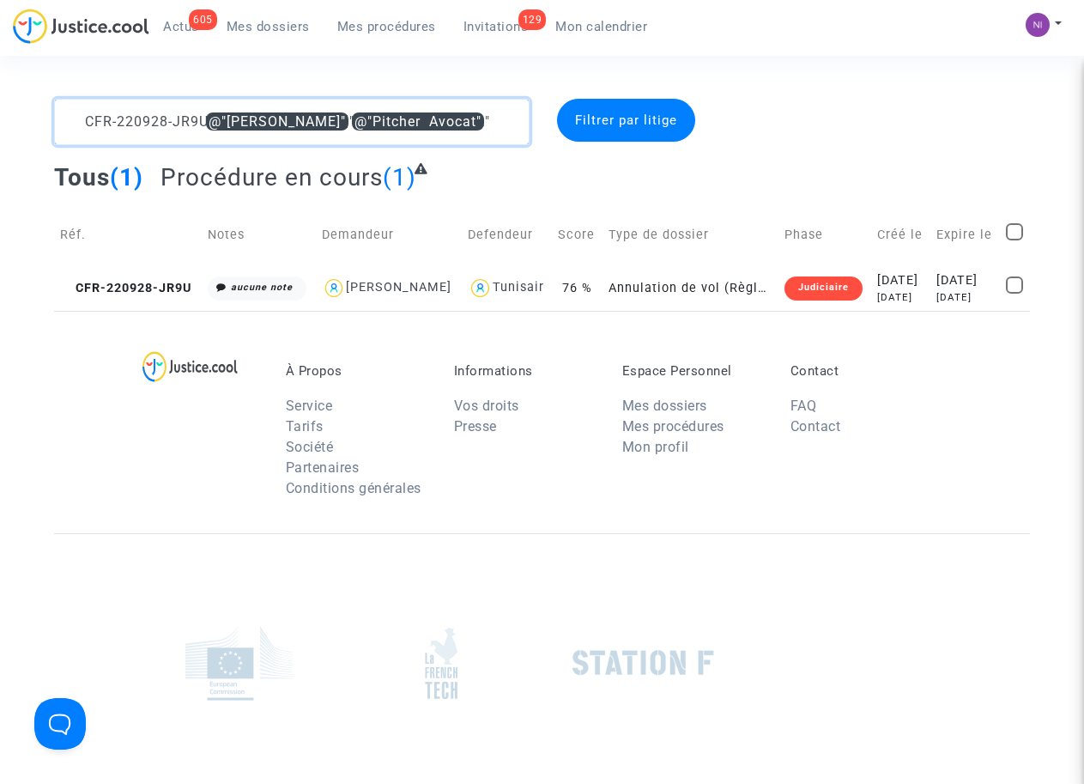
click at [156, 139] on textarea at bounding box center [291, 122] width 475 height 46
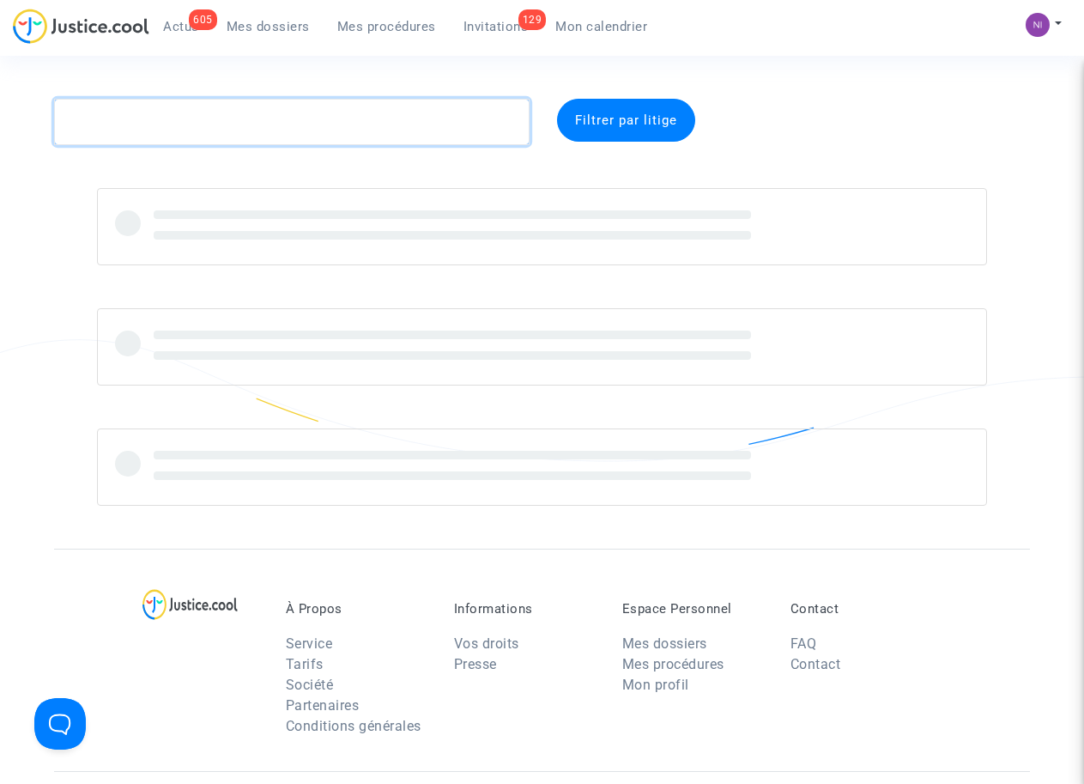
click at [183, 118] on textarea at bounding box center [291, 122] width 475 height 46
paste textarea "CFR-220927-BHFR"
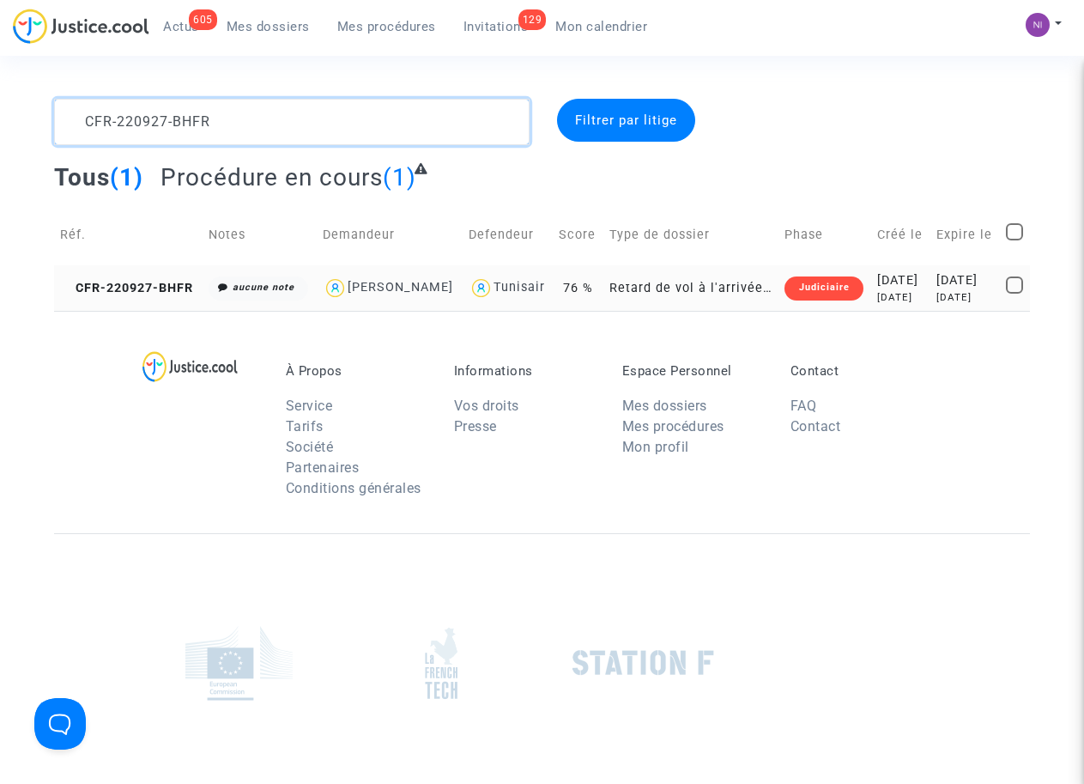
type textarea "CFR-220927-BHFR"
click at [936, 290] on div "[DATE]" at bounding box center [965, 280] width 58 height 19
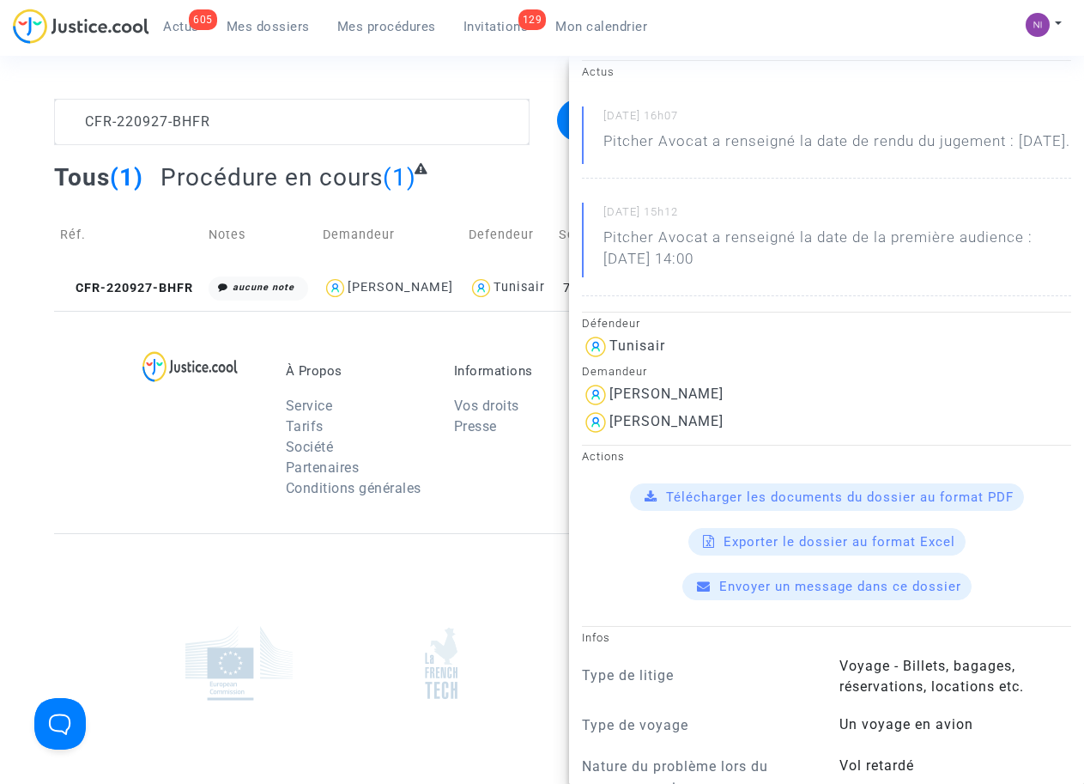
scroll to position [218, 0]
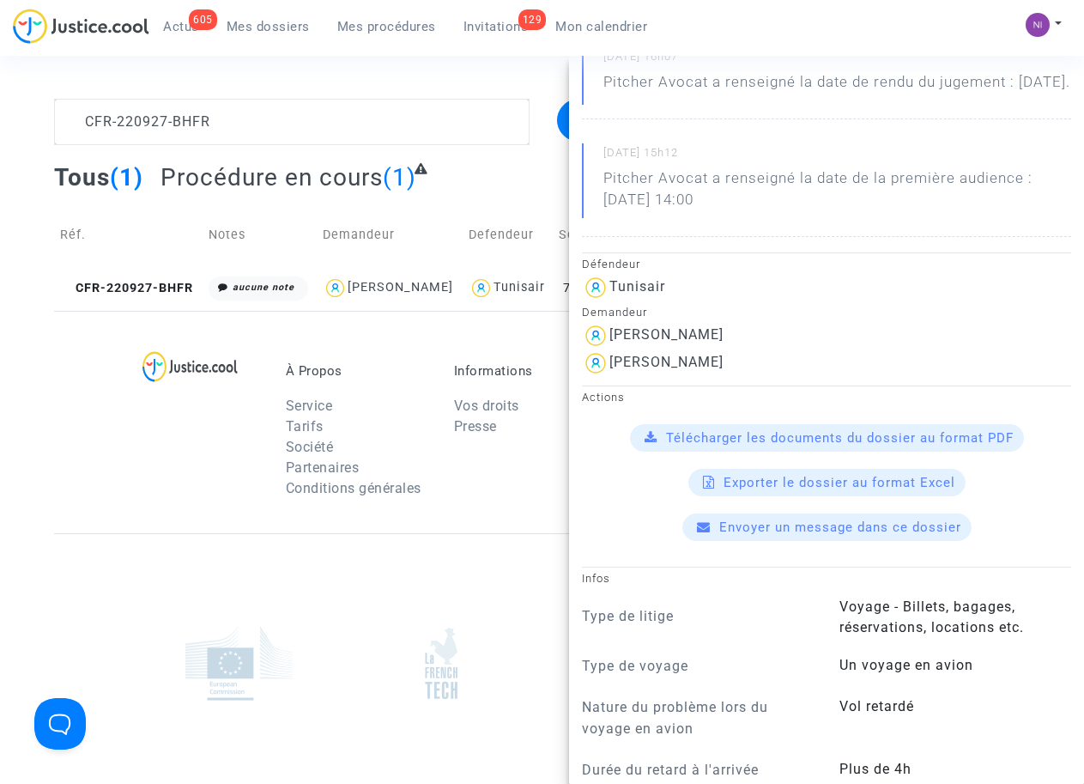
click at [609, 377] on img at bounding box center [595, 362] width 27 height 27
drag, startPoint x: 742, startPoint y: 383, endPoint x: 615, endPoint y: 383, distance: 126.2
click at [615, 377] on div "[PERSON_NAME]" at bounding box center [826, 362] width 489 height 27
drag, startPoint x: 615, startPoint y: 383, endPoint x: 771, endPoint y: 379, distance: 155.4
click at [775, 377] on div "[PERSON_NAME]" at bounding box center [826, 362] width 489 height 27
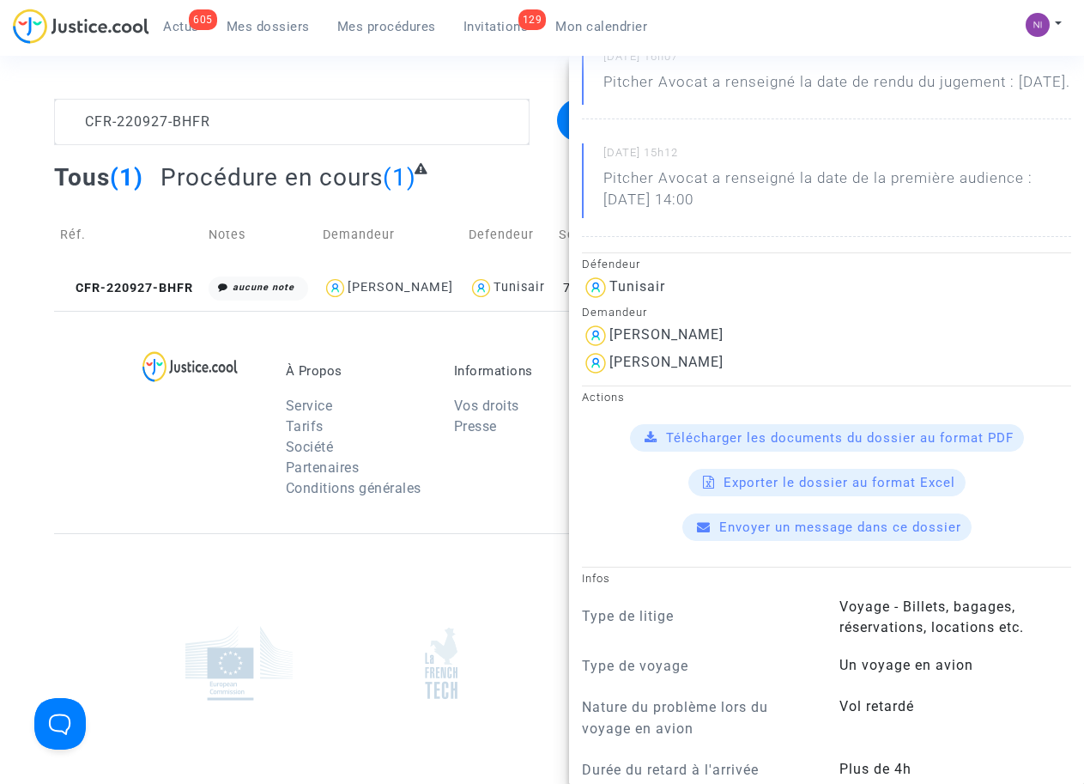
drag, startPoint x: 769, startPoint y: 379, endPoint x: 609, endPoint y: 380, distance: 160.5
click at [609, 377] on div "[PERSON_NAME]" at bounding box center [826, 362] width 489 height 27
drag, startPoint x: 609, startPoint y: 380, endPoint x: 700, endPoint y: 384, distance: 91.0
click at [258, 134] on textarea at bounding box center [291, 122] width 475 height 46
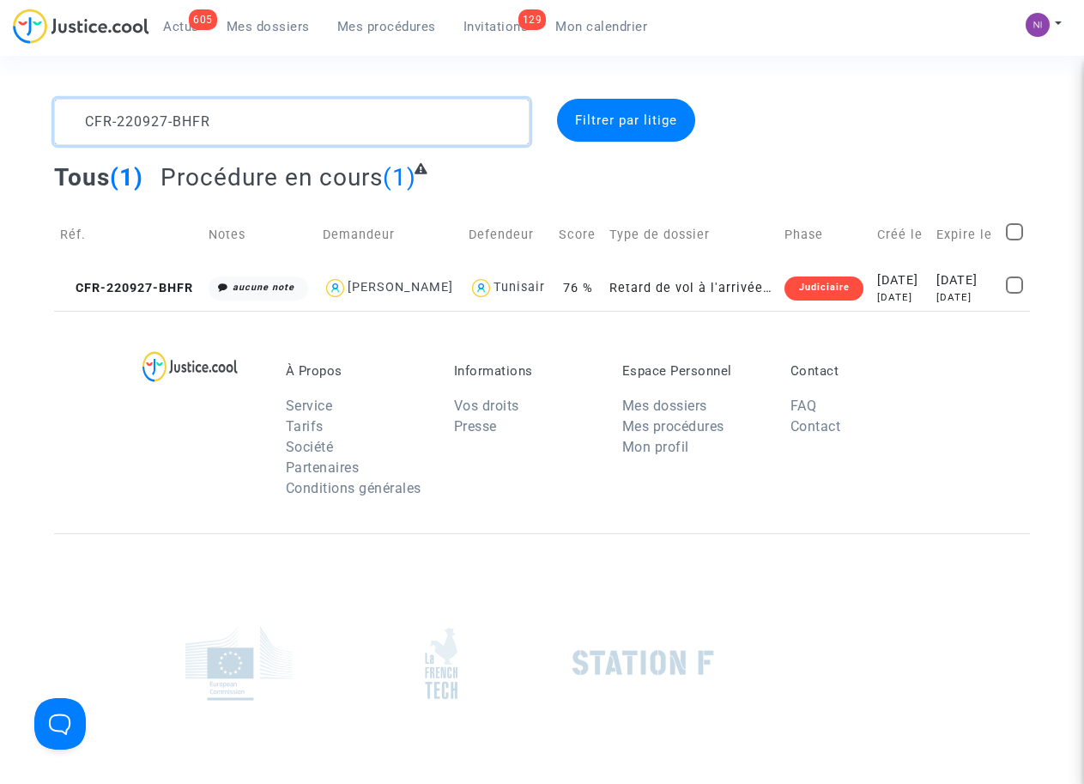
drag, startPoint x: 259, startPoint y: 123, endPoint x: 0, endPoint y: 127, distance: 259.3
click at [0, 127] on div "CFR-220927-BHFR Filtrer par litige Tous (1) Procédure en cours (1) Réf. Notes D…" at bounding box center [542, 205] width 1084 height 212
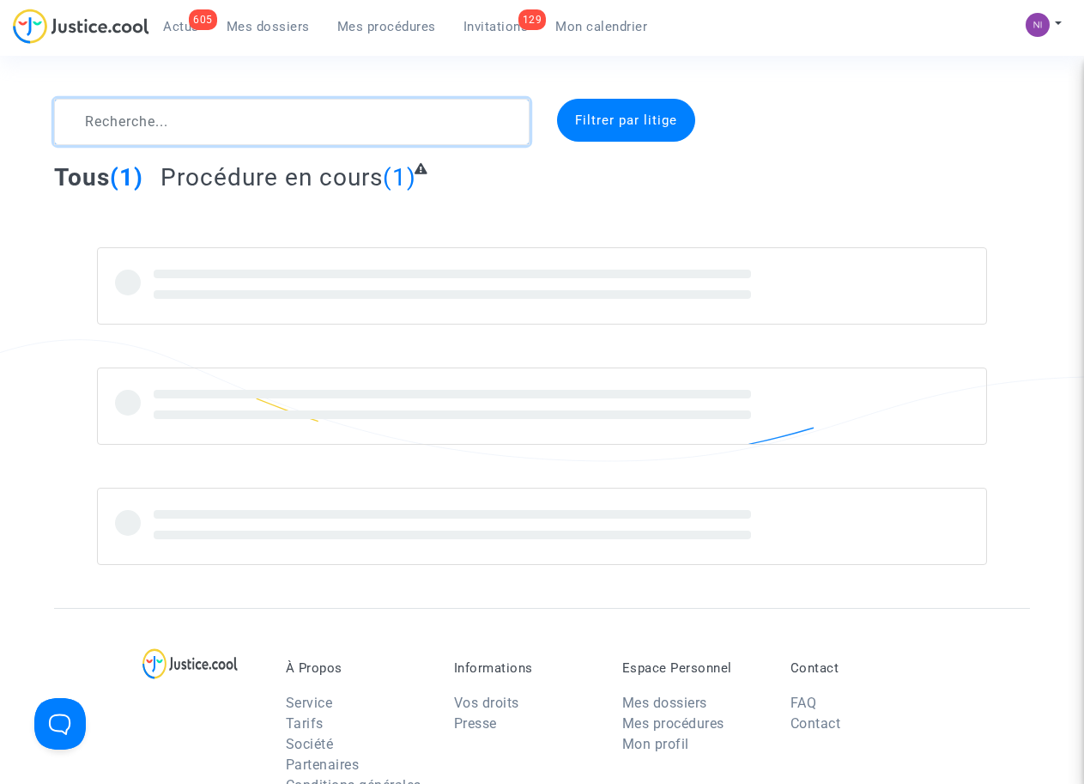
type textarea "CFR-220927-BHFR"
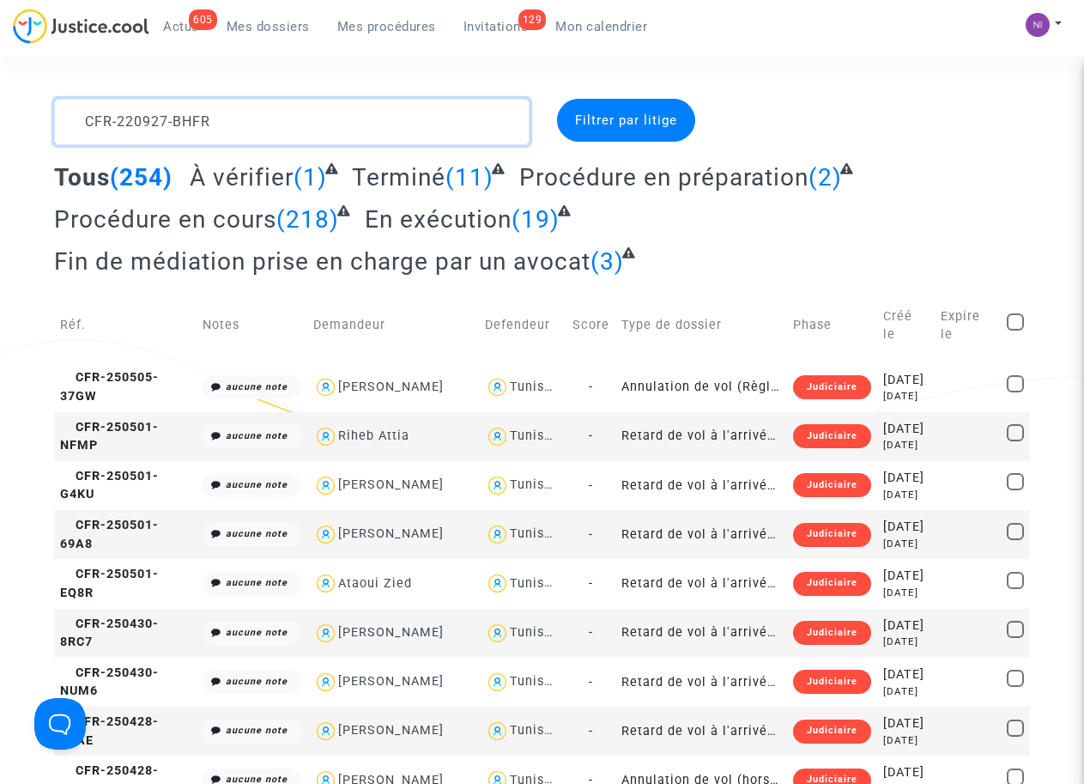
click at [282, 132] on textarea at bounding box center [291, 122] width 475 height 46
click at [380, 118] on textarea at bounding box center [291, 122] width 475 height 46
click at [83, 109] on textarea at bounding box center [291, 122] width 475 height 46
click at [427, 130] on textarea at bounding box center [291, 122] width 475 height 46
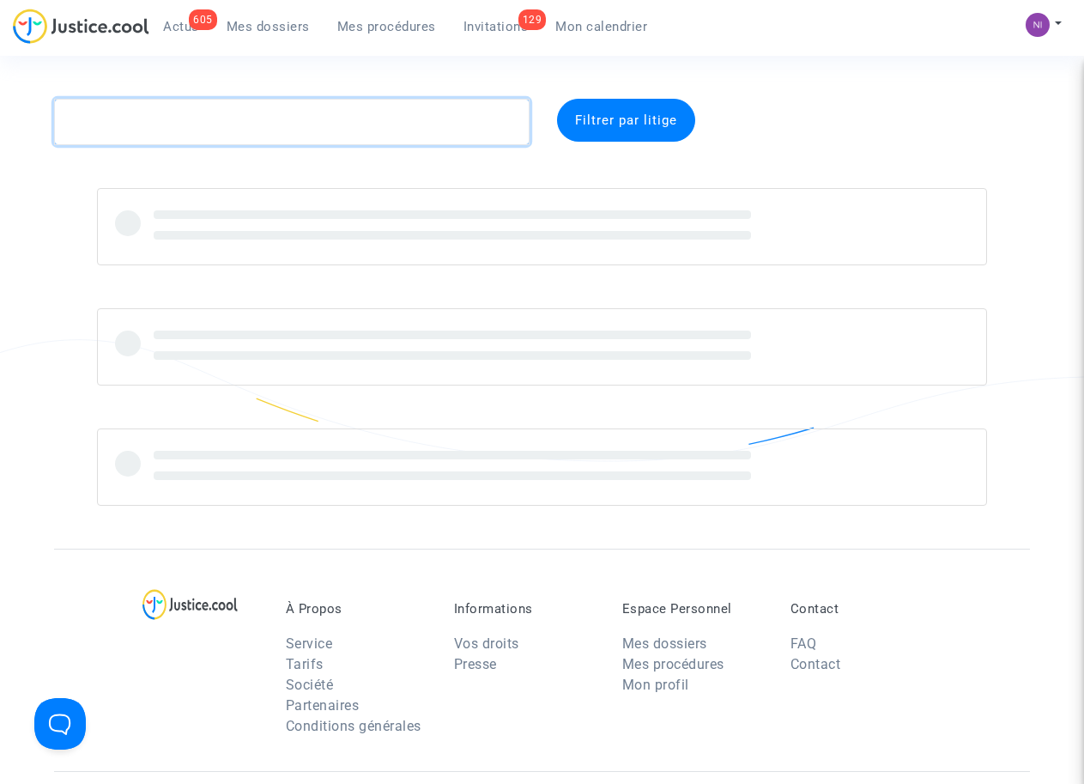
click at [137, 108] on textarea at bounding box center [291, 122] width 475 height 46
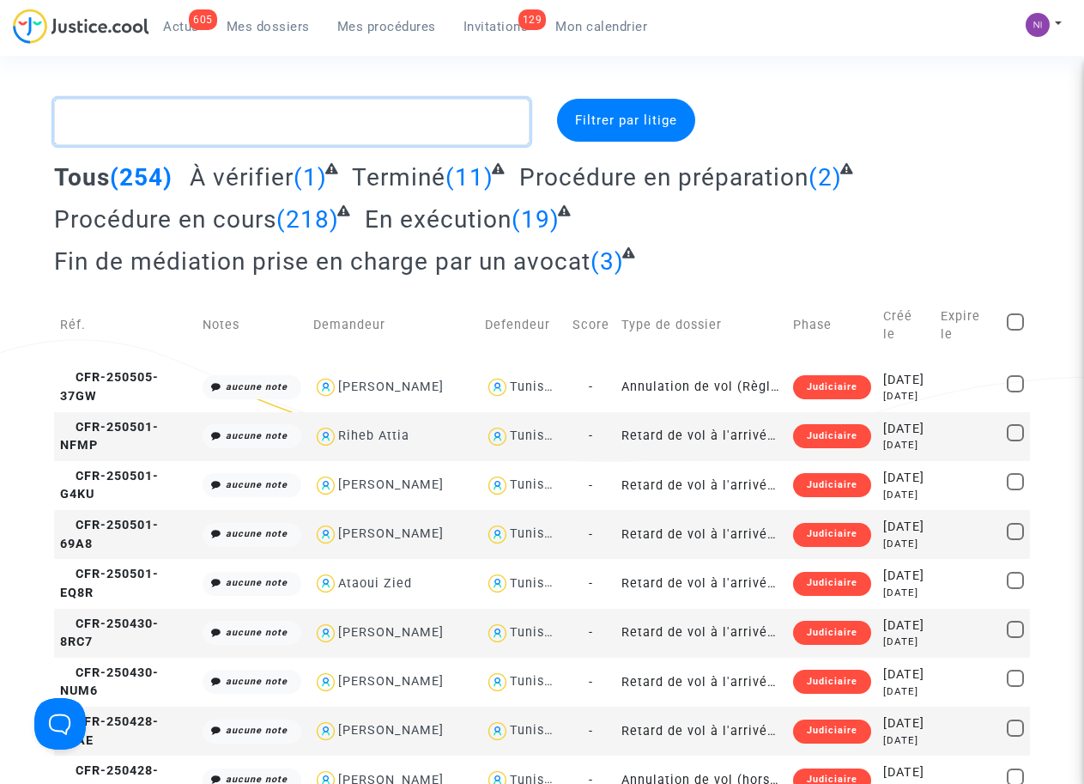
paste textarea "CFR-220927-BHFR"
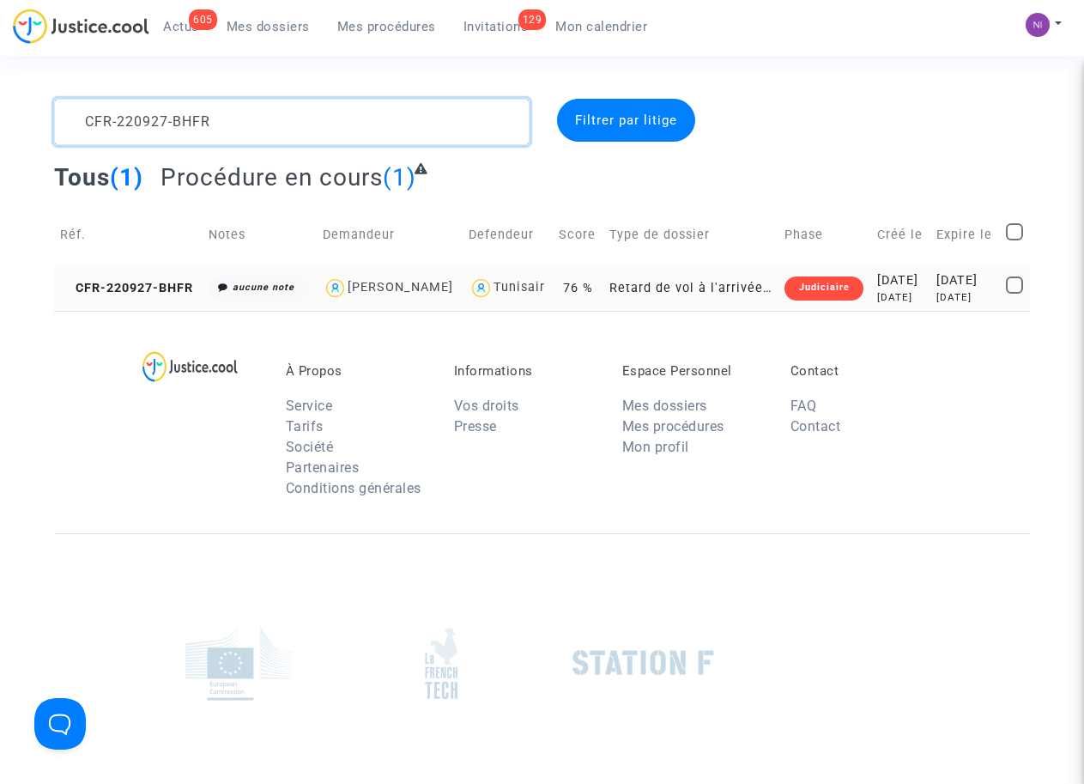
type textarea "CFR-220927-BHFR"
click at [969, 290] on div "[DATE]" at bounding box center [965, 280] width 58 height 19
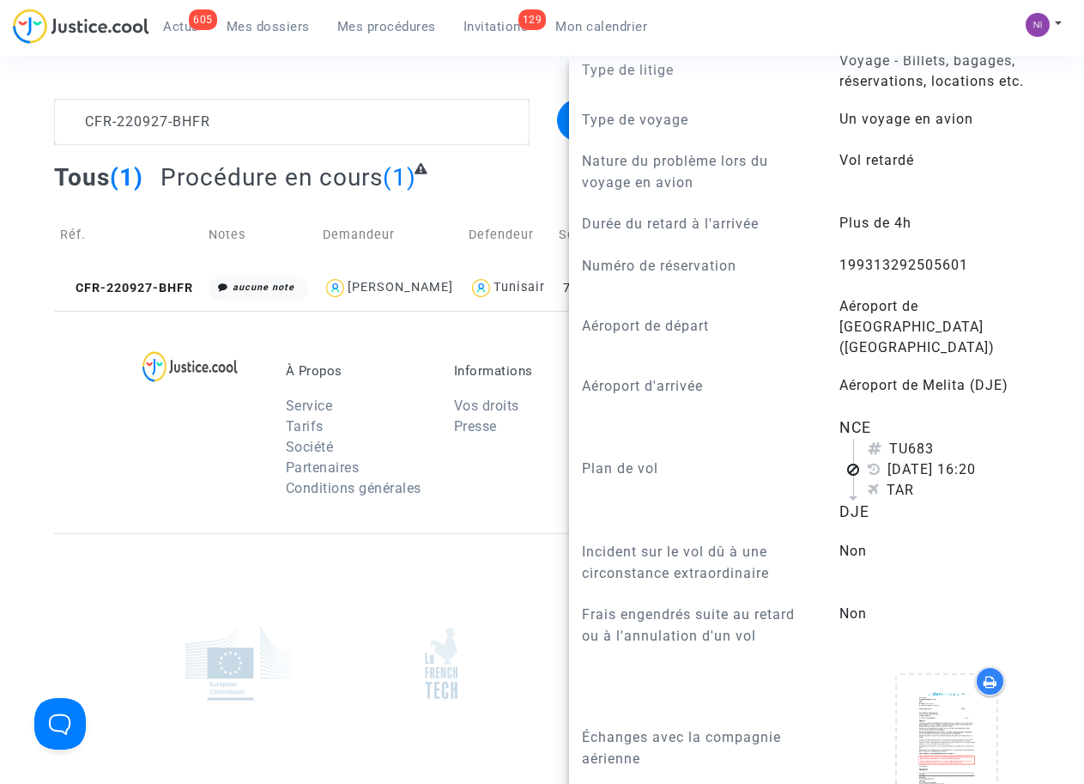
scroll to position [764, 0]
drag, startPoint x: 834, startPoint y: 277, endPoint x: 941, endPoint y: 280, distance: 106.5
click at [941, 273] on span "199313292505601" at bounding box center [903, 265] width 129 height 16
drag, startPoint x: 941, startPoint y: 280, endPoint x: 920, endPoint y: 281, distance: 20.6
click at [252, 103] on textarea at bounding box center [291, 122] width 475 height 46
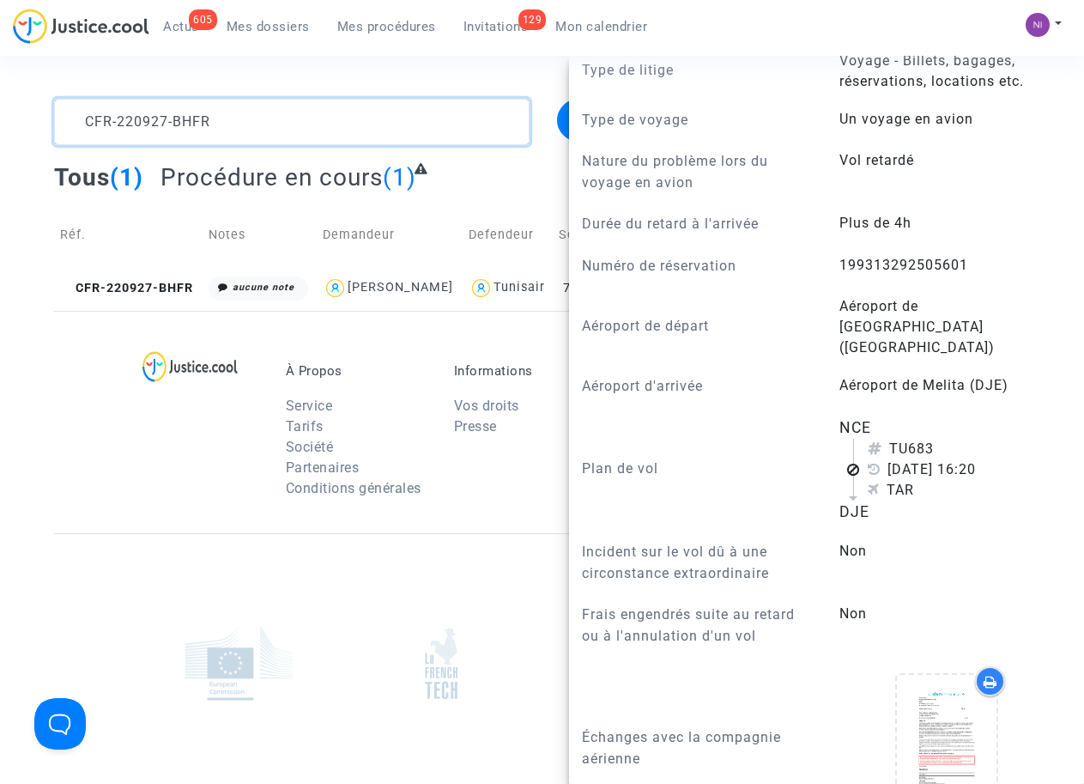
scroll to position [0, 0]
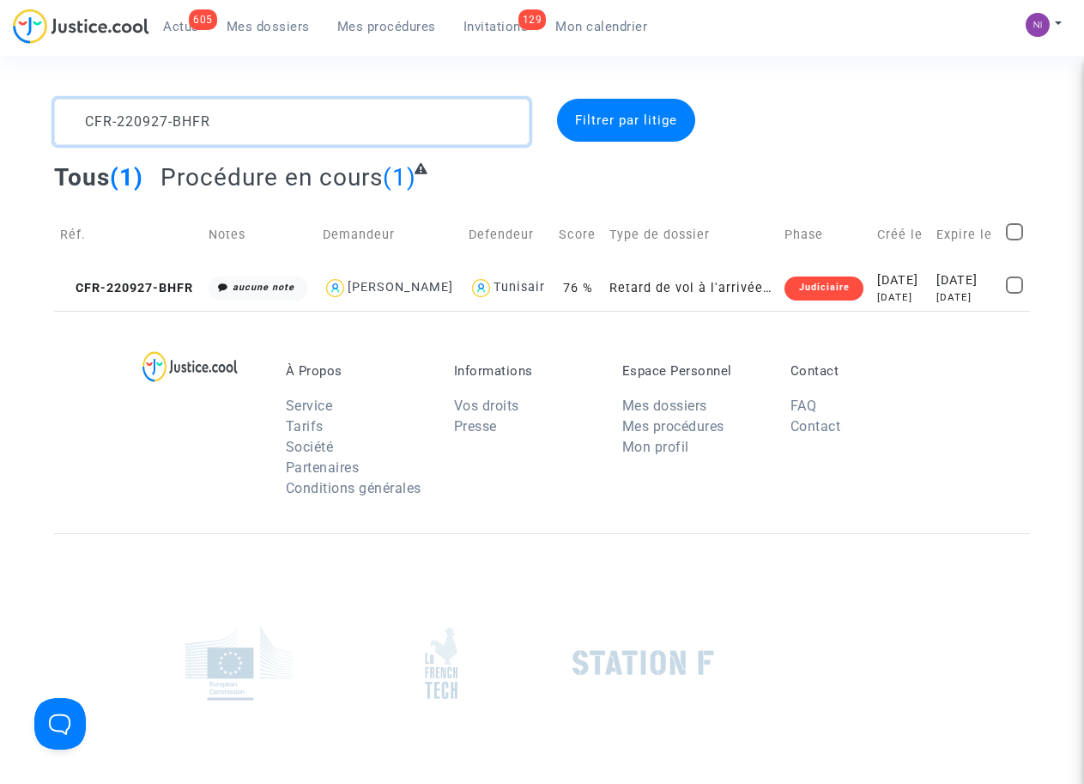
drag, startPoint x: 233, startPoint y: 112, endPoint x: 0, endPoint y: 113, distance: 233.5
click at [0, 113] on div "CFR-220927-BHFR Filtrer par litige Tous (1) Procédure en cours (1) Réf. Notes D…" at bounding box center [542, 205] width 1084 height 212
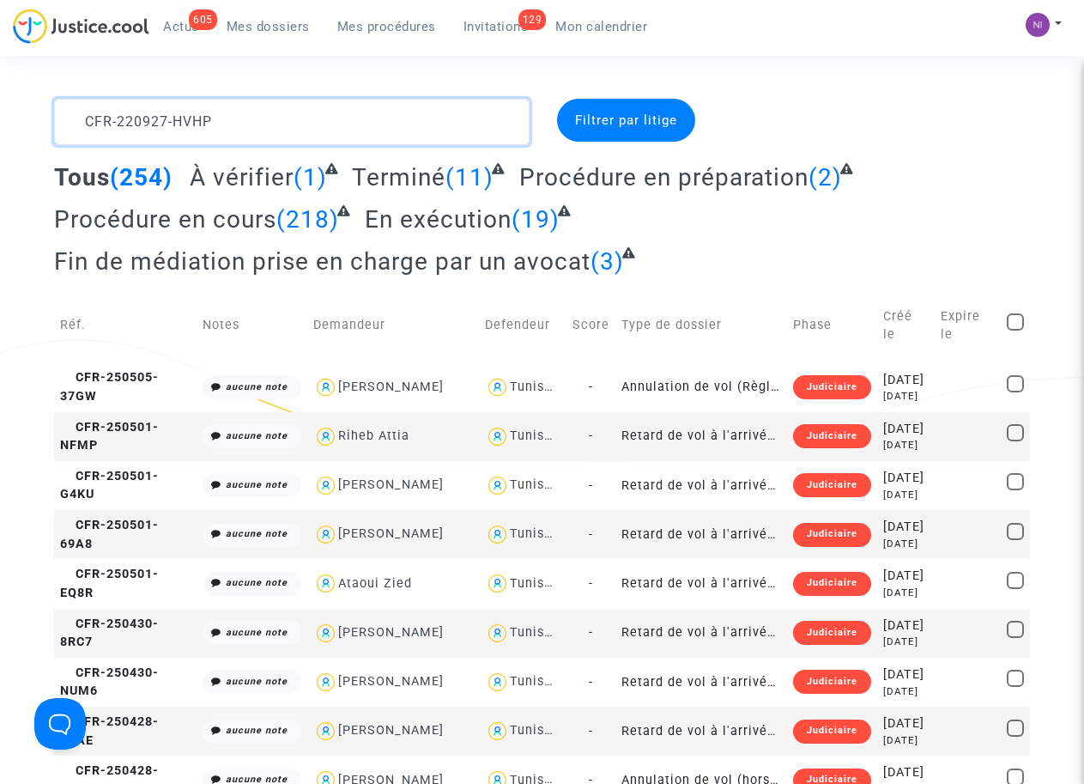
click at [142, 112] on textarea at bounding box center [291, 122] width 475 height 46
click at [451, 123] on textarea at bounding box center [291, 122] width 475 height 46
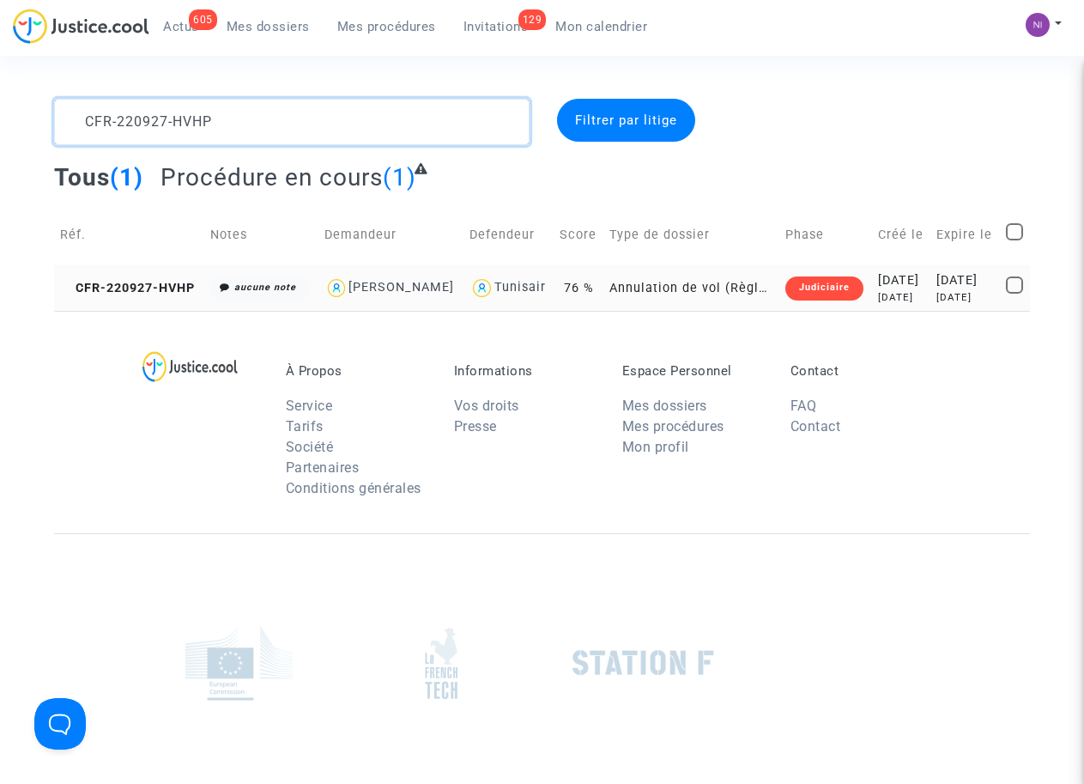
type textarea "CFR-220927-HVHP"
click at [941, 284] on div "[DATE]" at bounding box center [965, 280] width 58 height 19
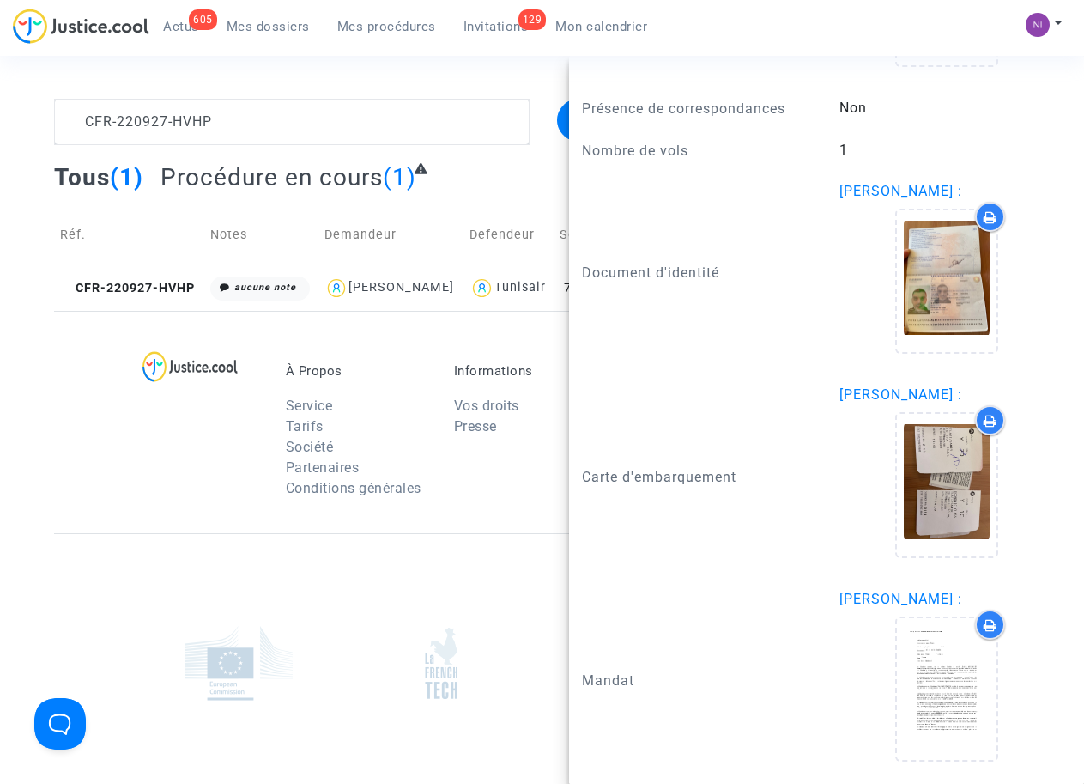
scroll to position [1780, 0]
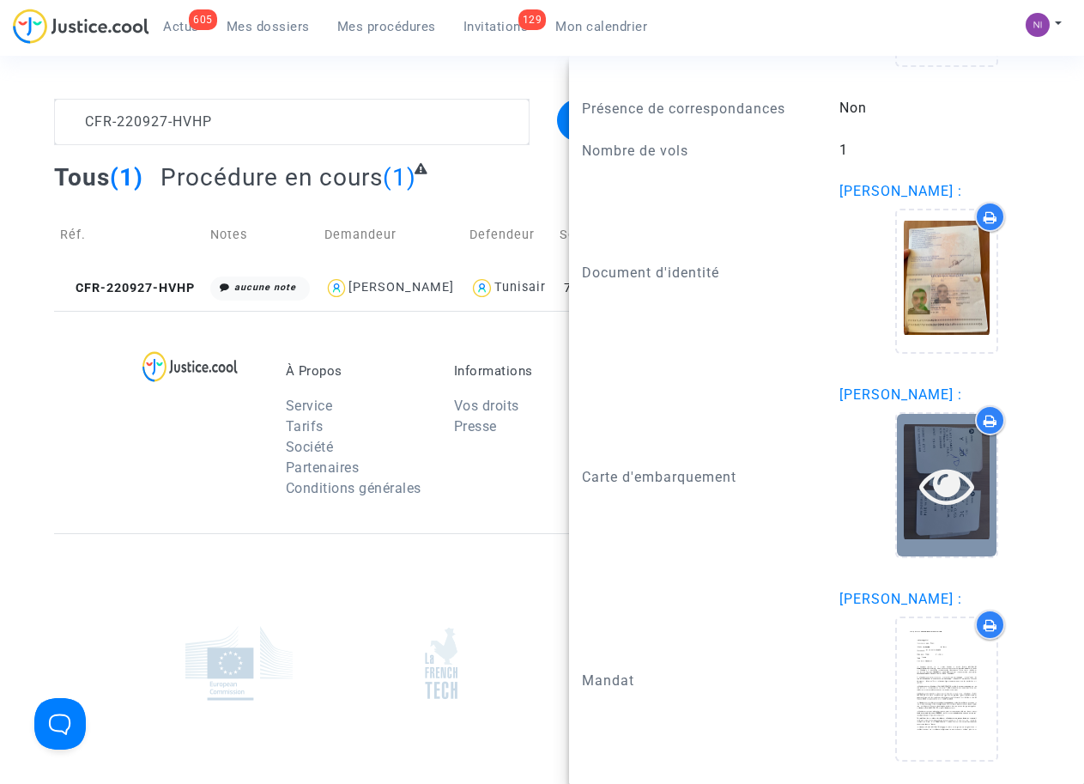
click at [930, 486] on icon at bounding box center [947, 484] width 56 height 55
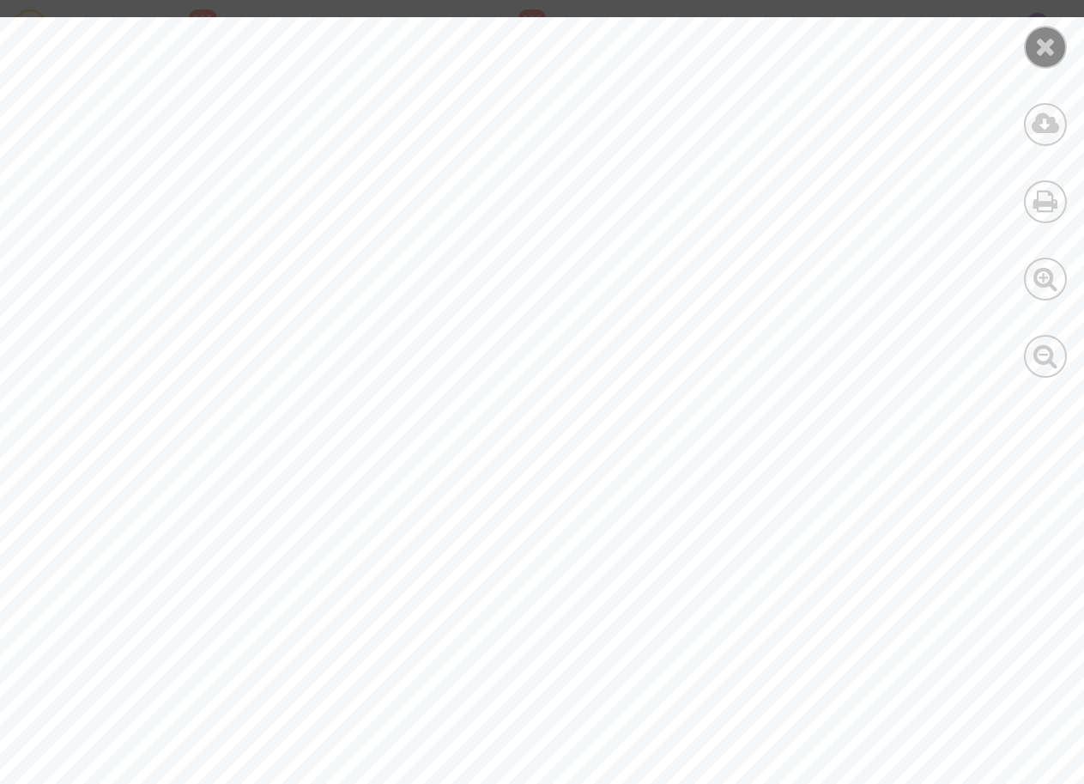
click at [1042, 52] on icon at bounding box center [1045, 46] width 21 height 26
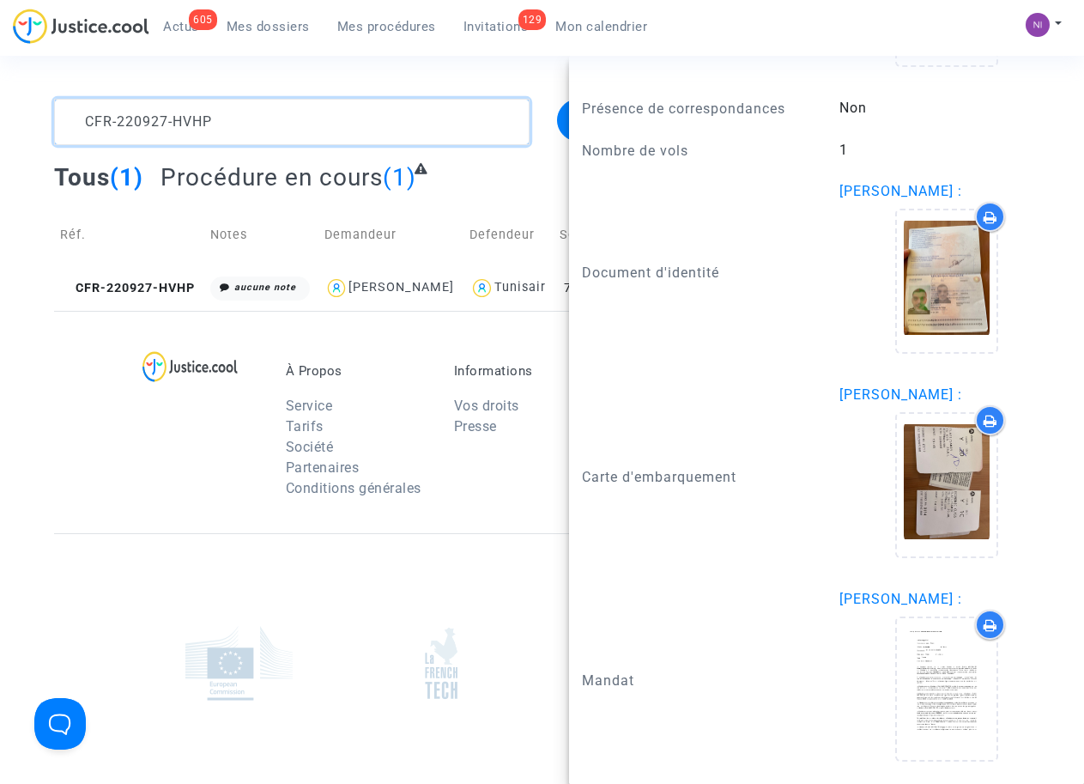
click at [280, 118] on textarea at bounding box center [291, 122] width 475 height 46
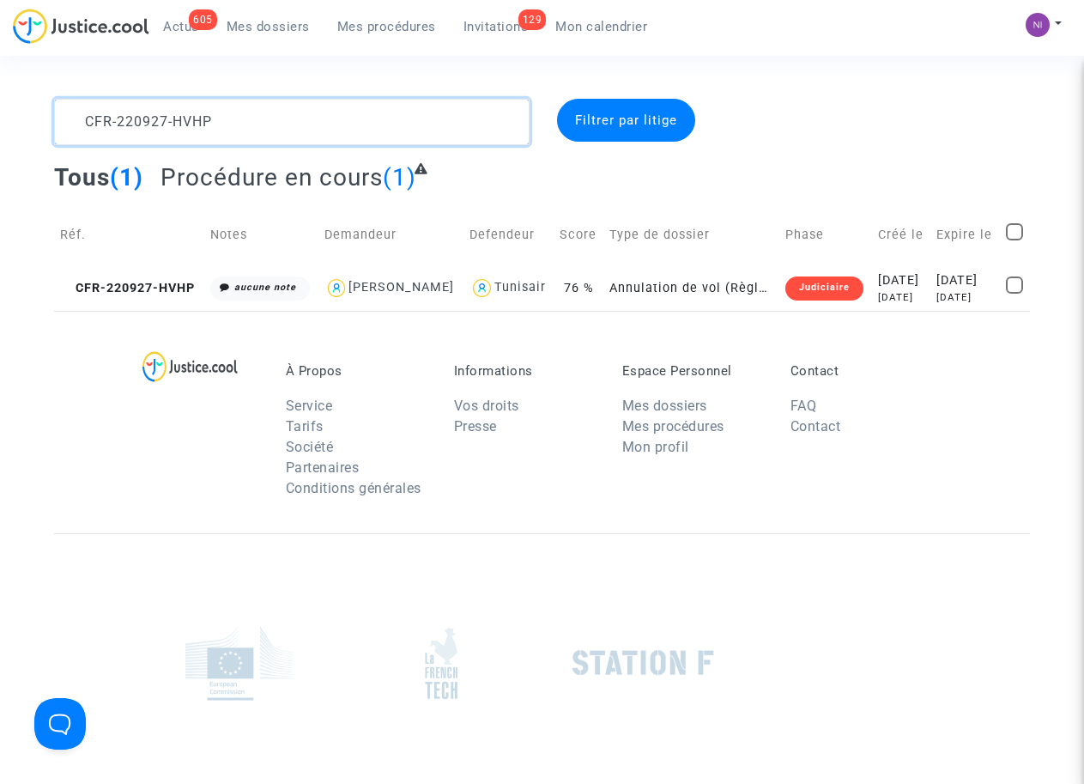
scroll to position [0, 0]
click at [268, 119] on textarea at bounding box center [291, 122] width 475 height 46
drag, startPoint x: 273, startPoint y: 119, endPoint x: 6, endPoint y: 120, distance: 266.9
click at [3, 119] on div "CFR-220927-HVHP Filtrer par litige Tous (1) Procédure en cours (1) Réf. Notes D…" at bounding box center [542, 205] width 1084 height 212
type textarea "CFR-220927-DT6C"
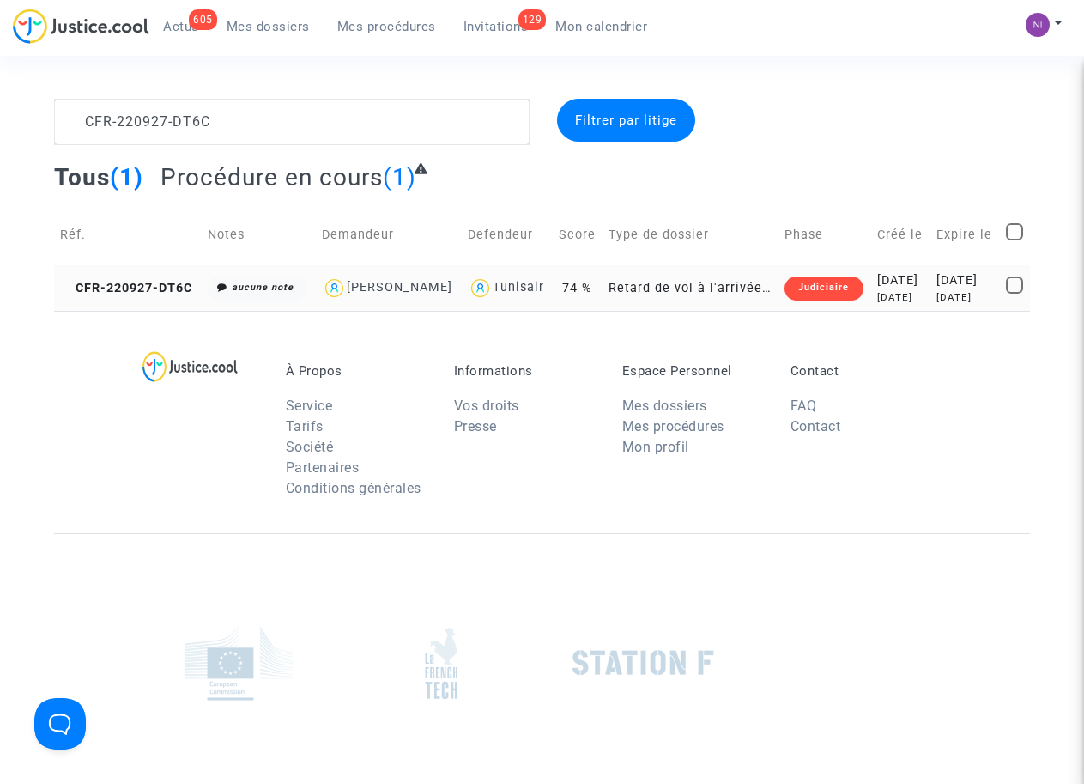
click at [936, 282] on div "[DATE]" at bounding box center [965, 280] width 58 height 19
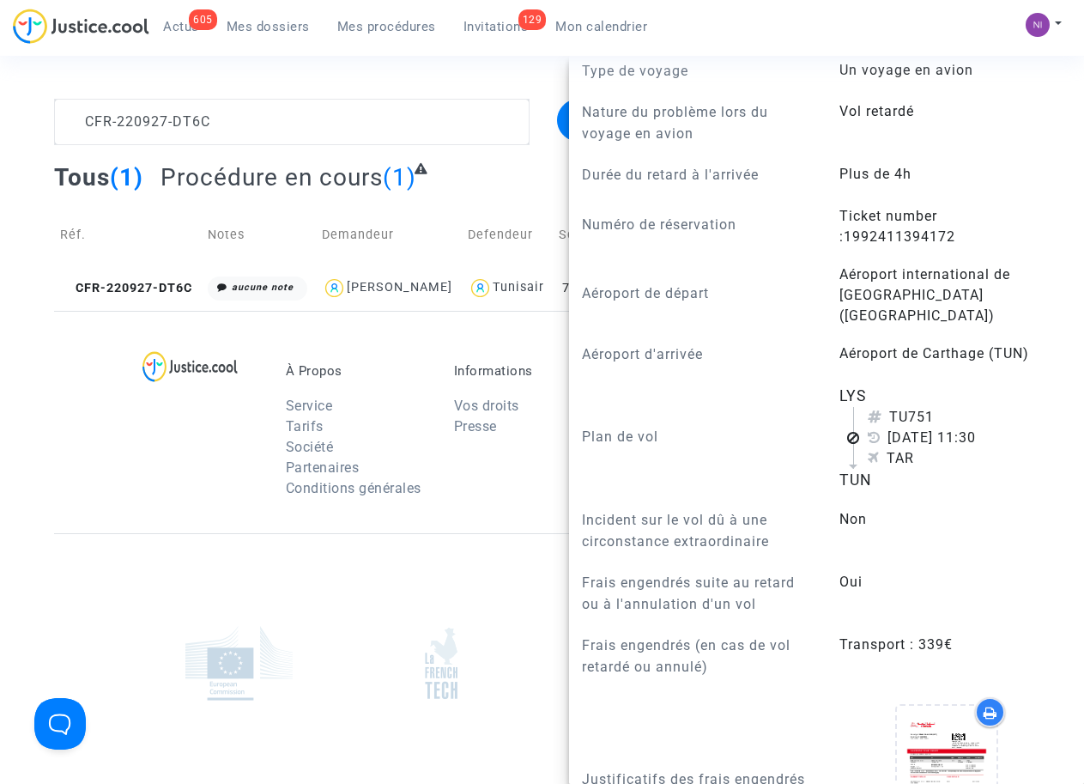
scroll to position [764, 0]
drag, startPoint x: 839, startPoint y: 277, endPoint x: 962, endPoint y: 280, distance: 122.8
click at [962, 247] on answer "Ticket number :1992411394172" at bounding box center [946, 226] width 215 height 41
drag, startPoint x: 962, startPoint y: 280, endPoint x: 887, endPoint y: 282, distance: 75.6
click at [324, 112] on textarea at bounding box center [291, 122] width 475 height 46
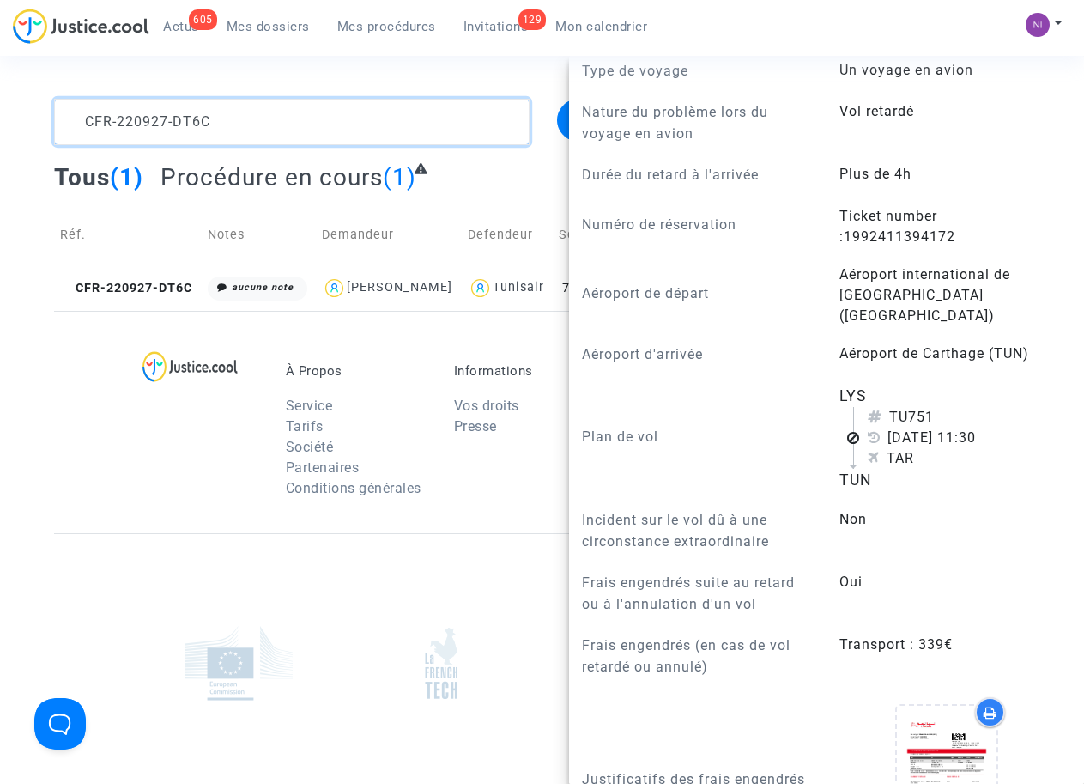
scroll to position [0, 0]
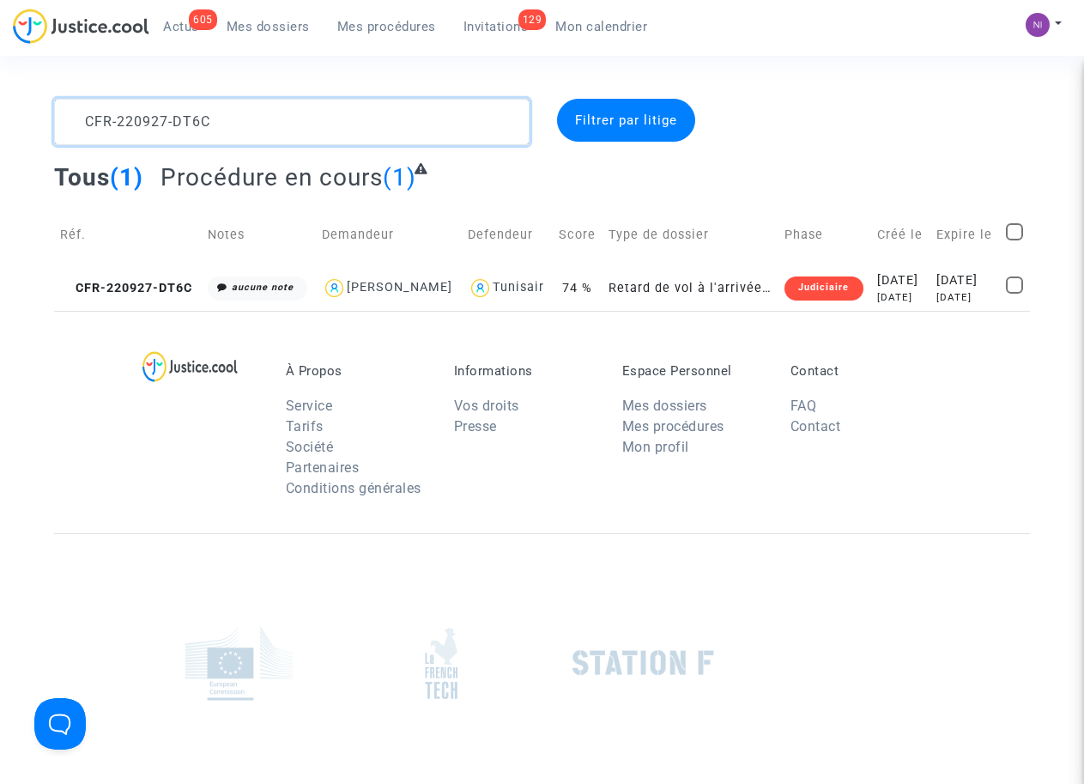
drag, startPoint x: 348, startPoint y: 124, endPoint x: 0, endPoint y: 132, distance: 347.7
click at [0, 132] on div "CFR-220927-DT6C Filtrer par litige Tous (1) Procédure en cours (1) Réf. Notes D…" at bounding box center [542, 205] width 1084 height 212
type textarea "CFR-220907-C4B4"
click at [936, 300] on div "[DATE]" at bounding box center [965, 297] width 58 height 15
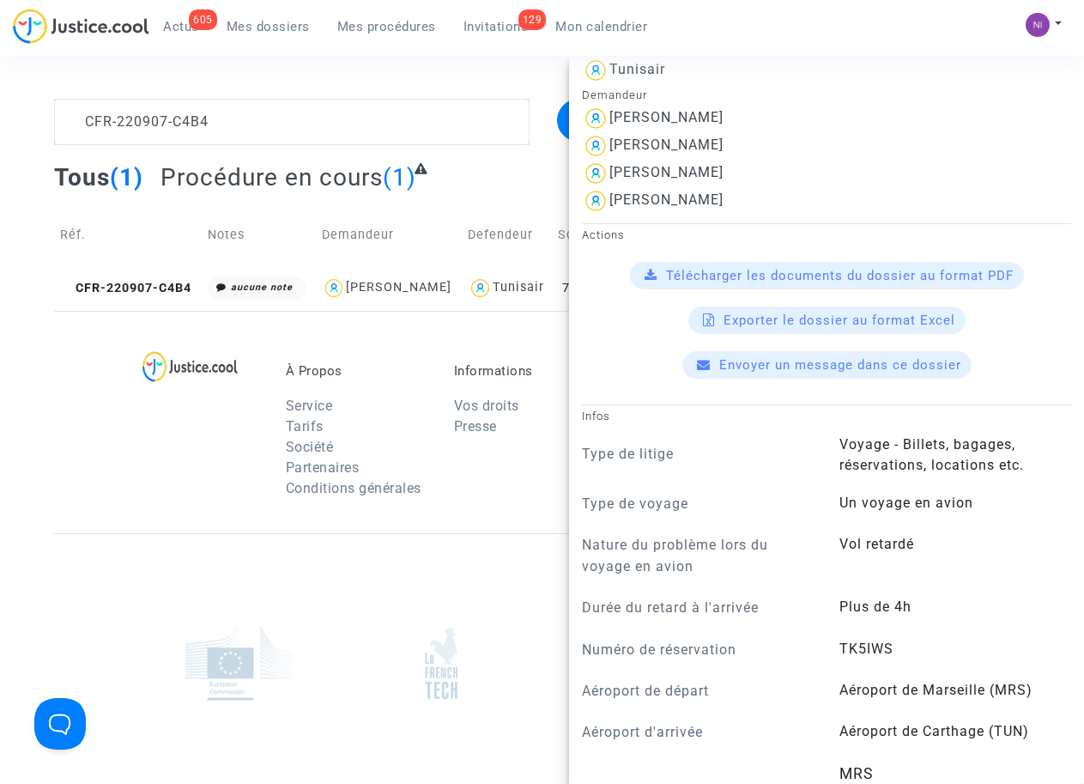
scroll to position [436, 0]
click at [667, 254] on div "Actions Télécharger les documents du dossier au format PDF Exporter le dossier …" at bounding box center [826, 299] width 515 height 155
drag, startPoint x: 611, startPoint y: 159, endPoint x: 768, endPoint y: 160, distance: 157.1
click at [768, 158] on div "[PERSON_NAME]" at bounding box center [826, 143] width 489 height 27
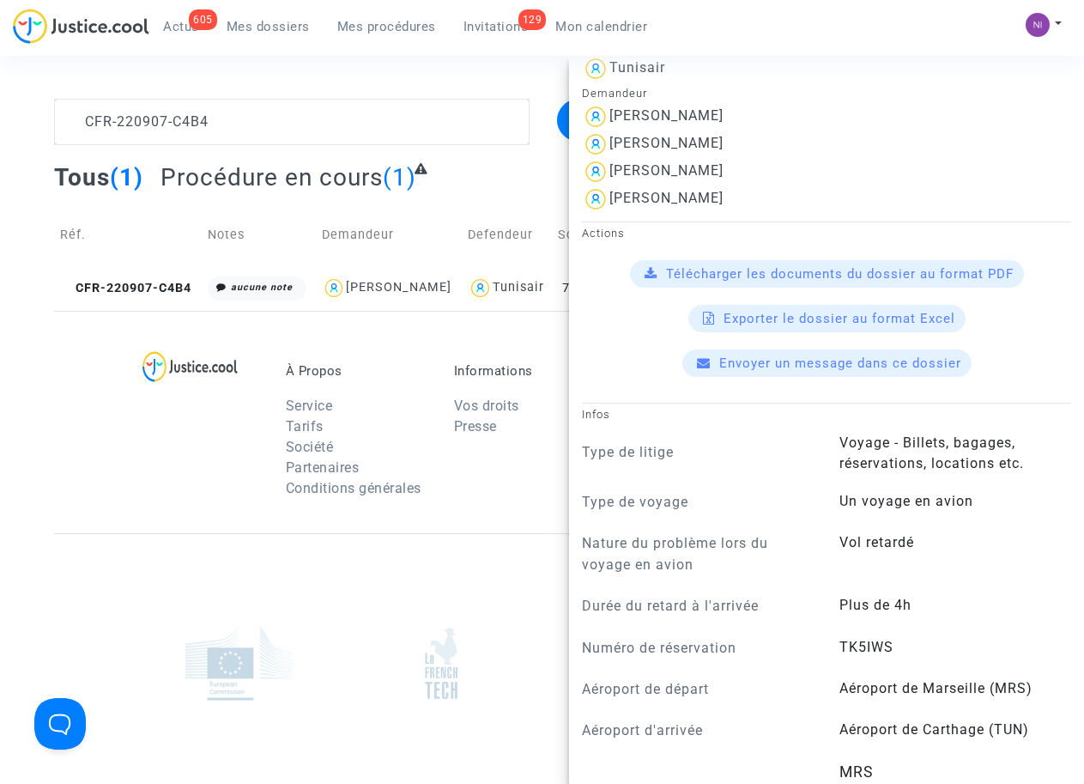
drag, startPoint x: 768, startPoint y: 160, endPoint x: 653, endPoint y: 162, distance: 115.0
drag, startPoint x: 755, startPoint y: 190, endPoint x: 609, endPoint y: 193, distance: 146.0
click at [609, 185] on div "[PERSON_NAME]" at bounding box center [826, 171] width 489 height 27
click at [707, 213] on div "[PERSON_NAME]" at bounding box center [826, 198] width 489 height 27
drag, startPoint x: 711, startPoint y: 218, endPoint x: 612, endPoint y: 213, distance: 98.8
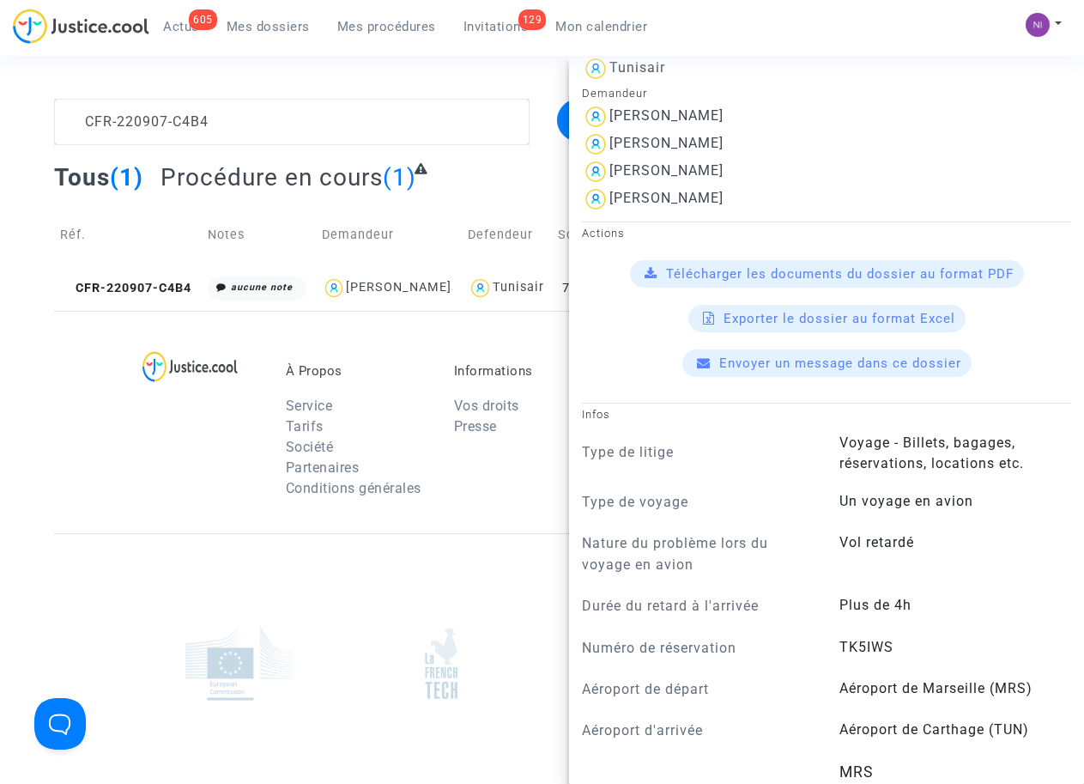
click at [612, 213] on div "[PERSON_NAME]" at bounding box center [826, 198] width 489 height 27
drag, startPoint x: 612, startPoint y: 213, endPoint x: 621, endPoint y: 210, distance: 9.0
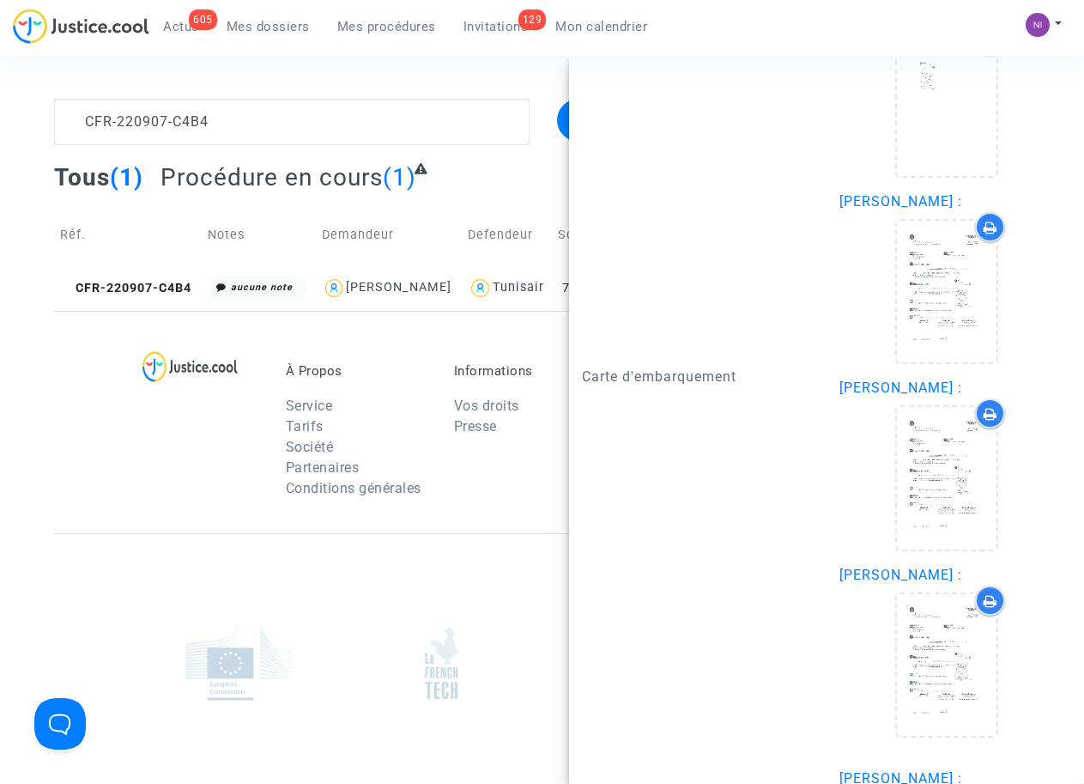
scroll to position [2839, 0]
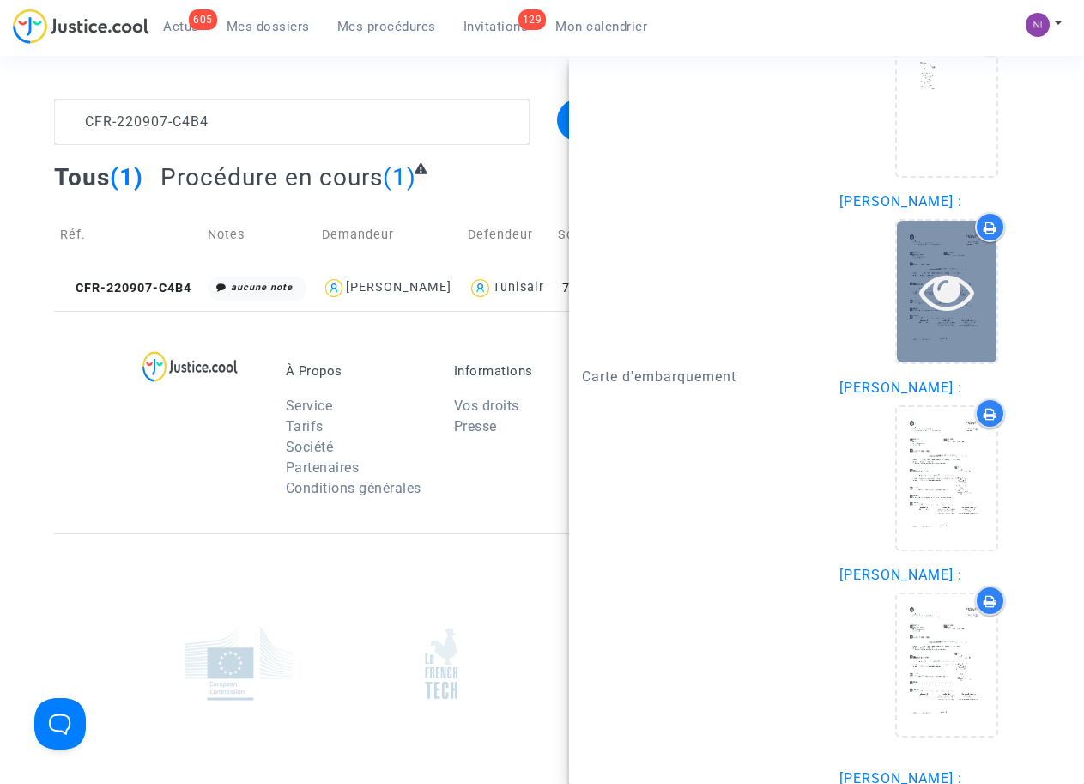
click at [941, 313] on icon at bounding box center [947, 291] width 56 height 55
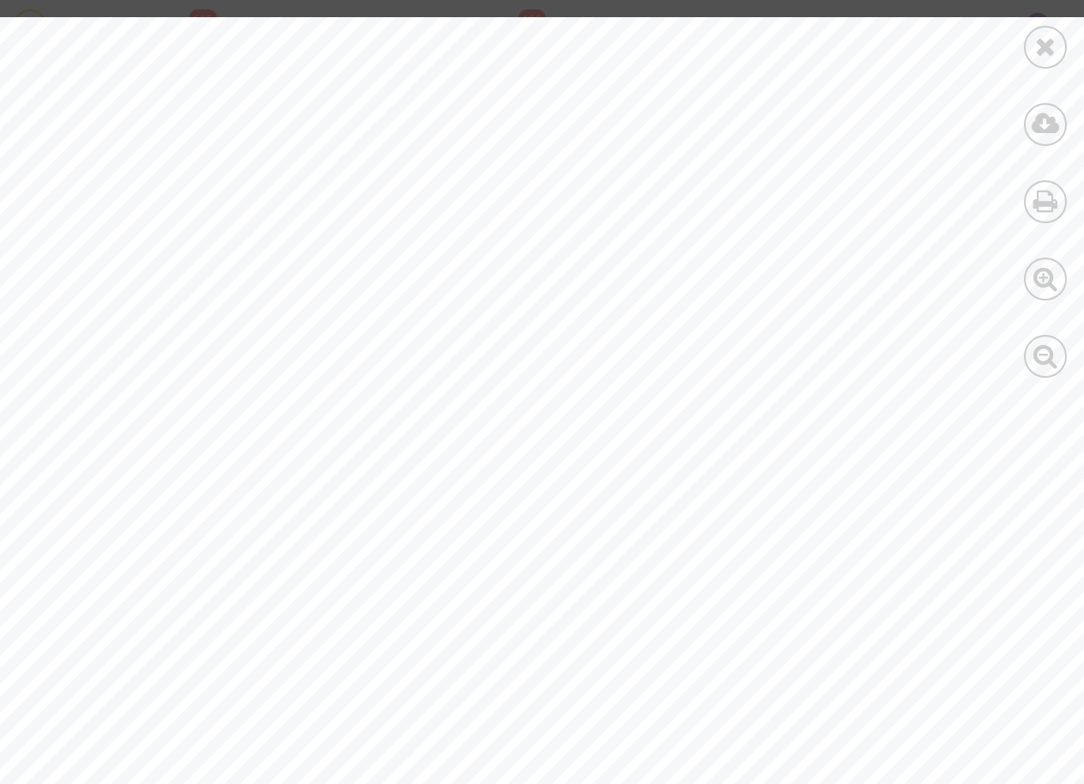
scroll to position [0, 0]
click at [1048, 41] on icon at bounding box center [1045, 46] width 21 height 26
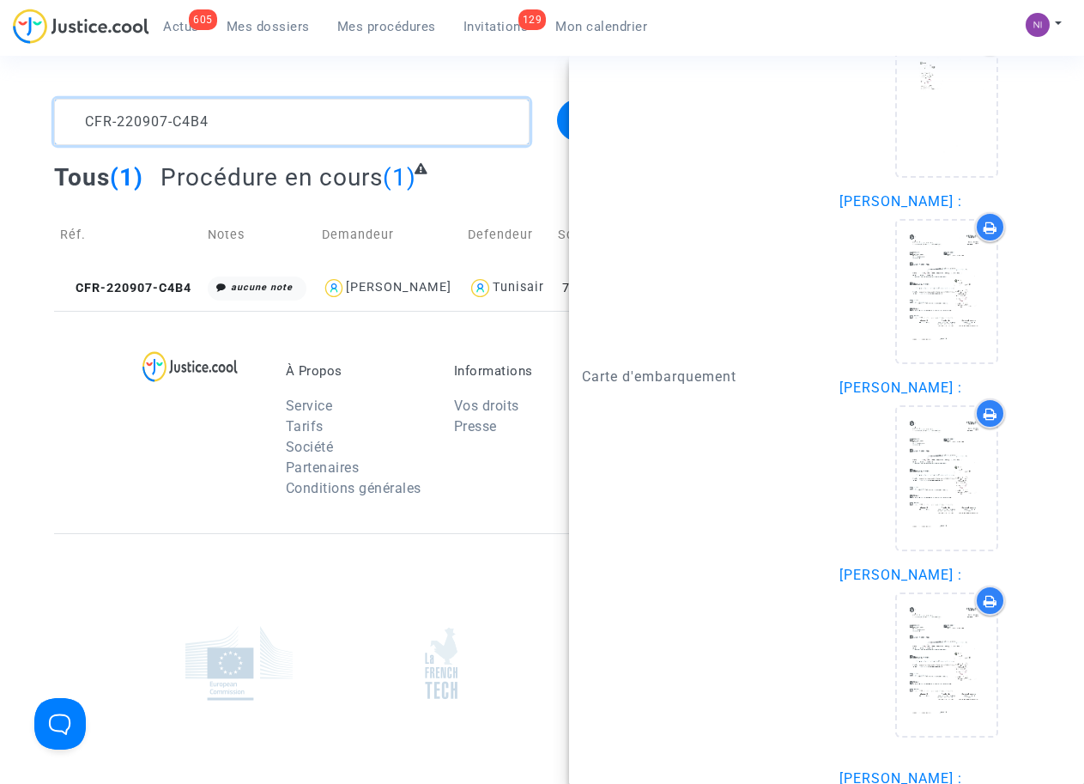
click at [288, 132] on textarea at bounding box center [291, 122] width 475 height 46
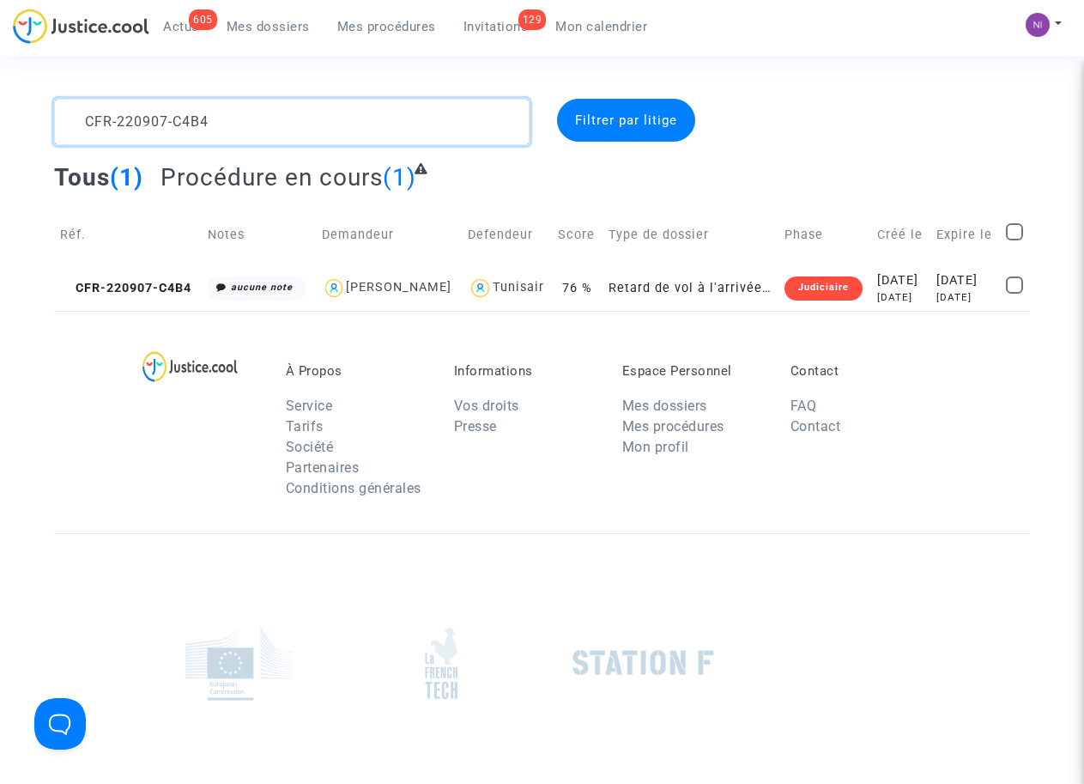
drag, startPoint x: 284, startPoint y: 118, endPoint x: 0, endPoint y: 121, distance: 284.1
click at [0, 121] on div "CFR-220907-C4B4 Filtrer par litige Tous (1) Procédure en cours (1) Réf. Notes D…" at bounding box center [542, 205] width 1084 height 212
type textarea "CFR-220902-PXJ8"
click at [988, 290] on div "[DATE]" at bounding box center [965, 280] width 58 height 19
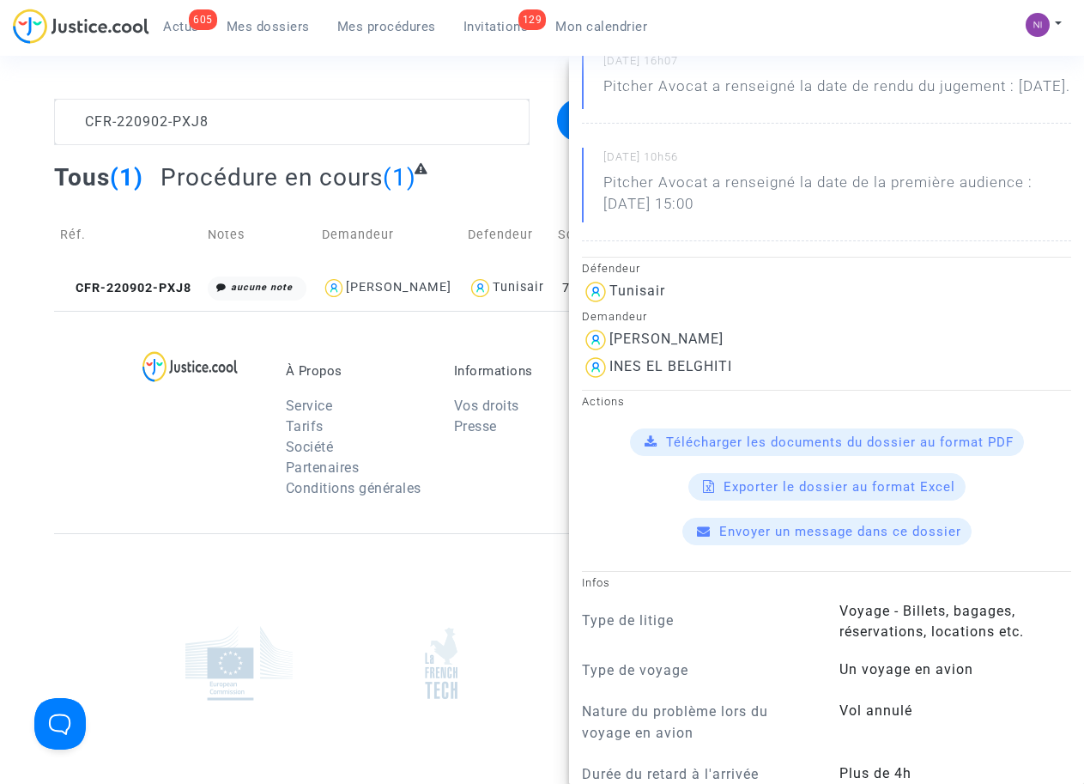
scroll to position [218, 0]
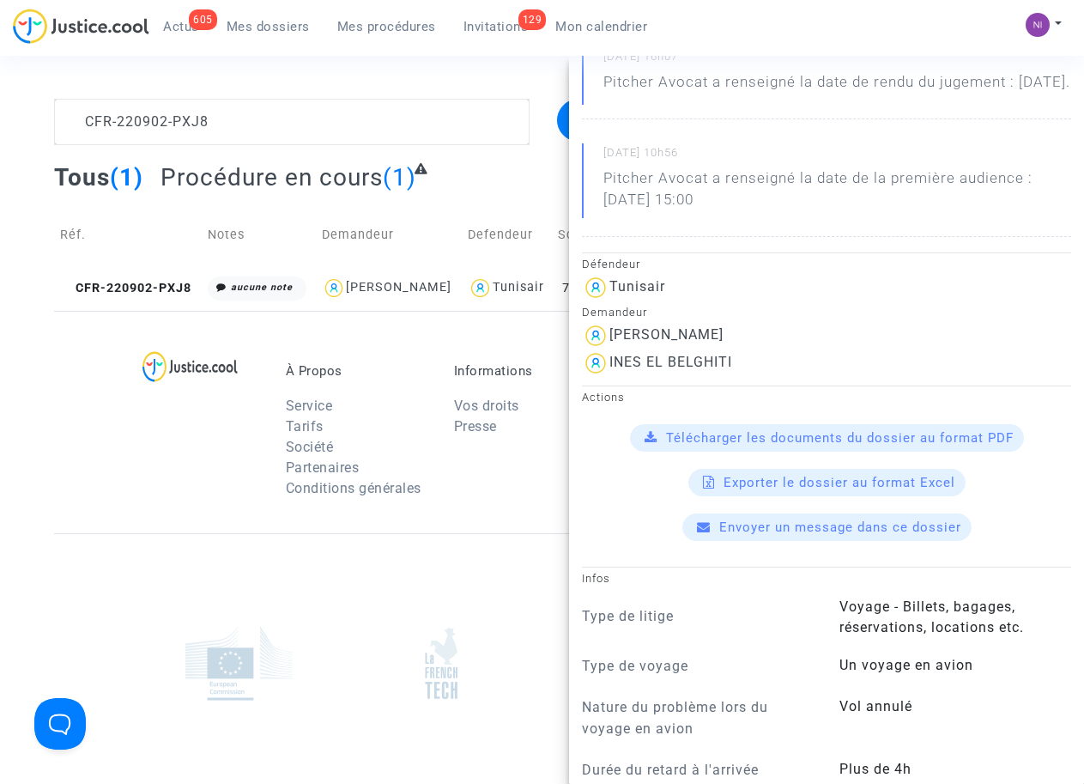
click at [615, 370] on div "INES EL BELGHITI" at bounding box center [670, 362] width 123 height 16
drag, startPoint x: 747, startPoint y: 379, endPoint x: 609, endPoint y: 381, distance: 138.2
click at [609, 377] on div "INES EL BELGHITI" at bounding box center [826, 362] width 489 height 27
drag, startPoint x: 609, startPoint y: 381, endPoint x: 666, endPoint y: 381, distance: 57.5
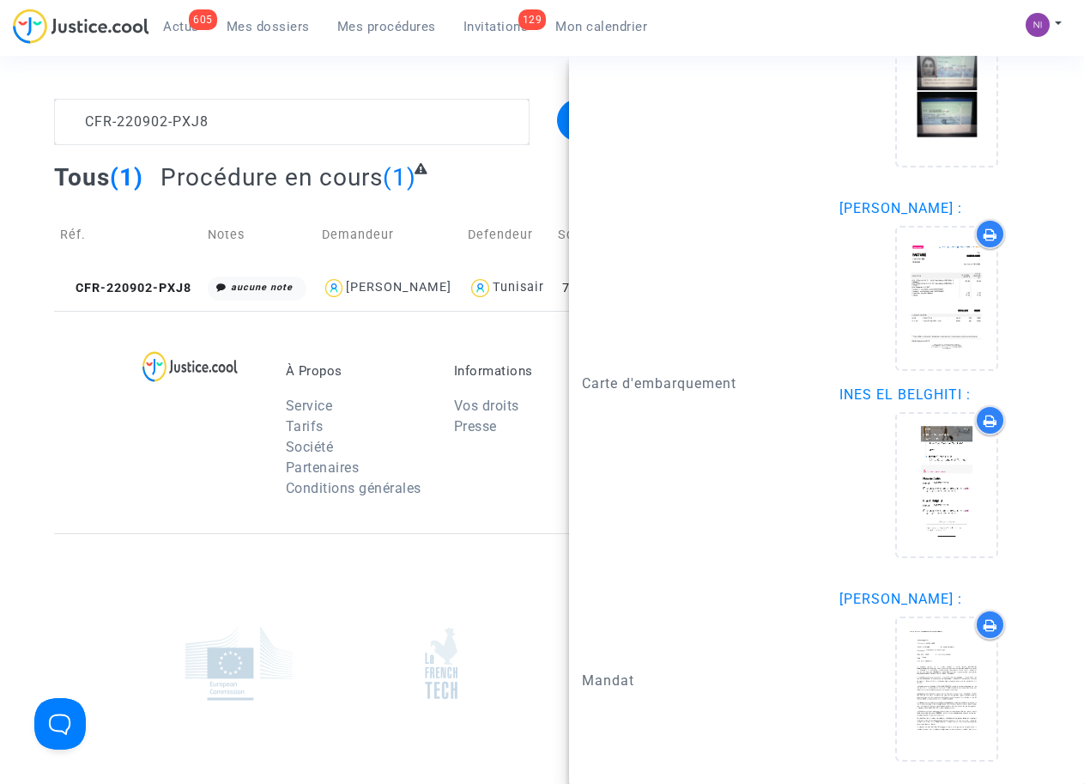
scroll to position [2299, 0]
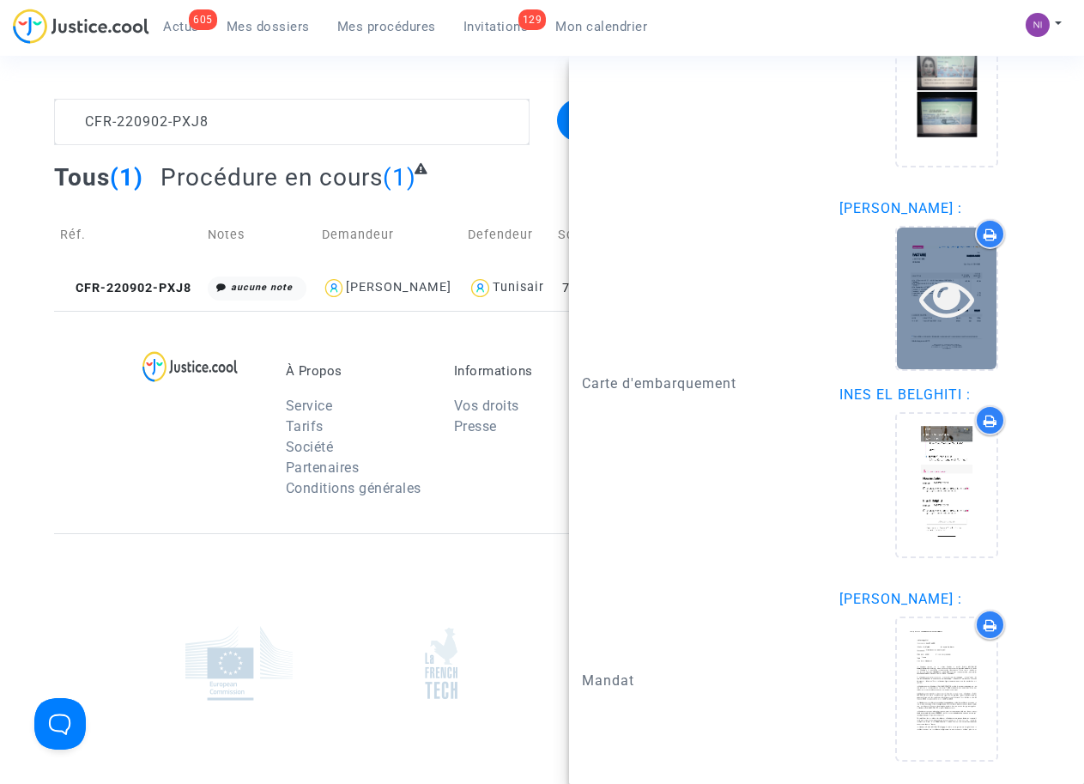
click at [937, 294] on icon at bounding box center [947, 297] width 56 height 55
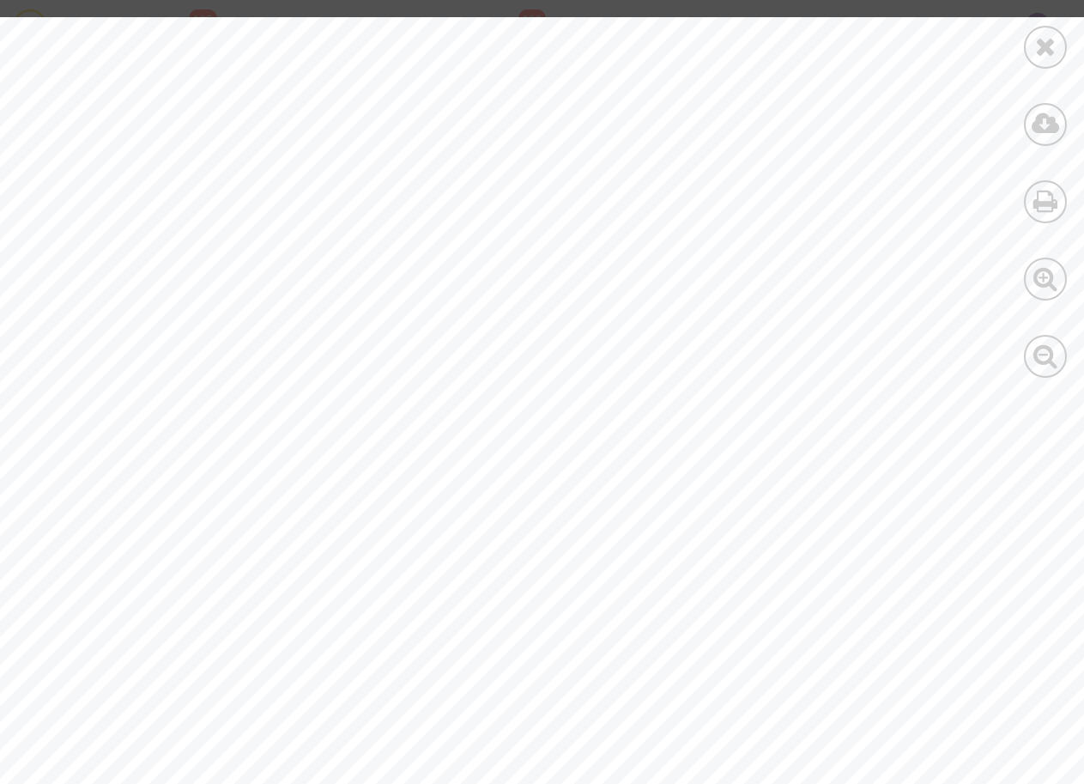
scroll to position [332, 0]
drag, startPoint x: 412, startPoint y: 374, endPoint x: 545, endPoint y: 376, distance: 133.1
click at [545, 376] on span "Passager 1: [PERSON_NAME] (e-ticket: 1993971010812)" at bounding box center [380, 375] width 527 height 18
drag, startPoint x: 544, startPoint y: 376, endPoint x: 508, endPoint y: 375, distance: 36.1
click at [494, 409] on span "Passager 2: Ines El Belghiti (e-ticket: 1993971010813)" at bounding box center [363, 403] width 492 height 18
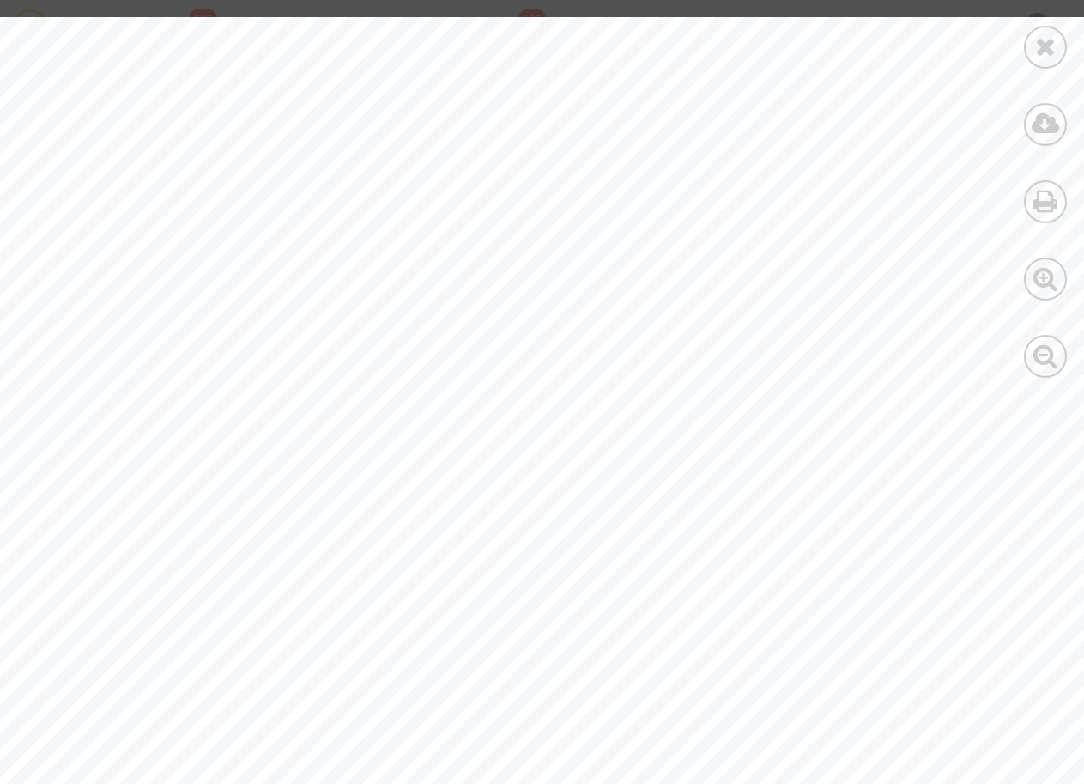
drag, startPoint x: 412, startPoint y: 370, endPoint x: 540, endPoint y: 368, distance: 127.9
click at [540, 368] on span "Passager 1: [PERSON_NAME] (e-ticket: 1993971010812)" at bounding box center [380, 375] width 527 height 18
drag, startPoint x: 540, startPoint y: 368, endPoint x: 451, endPoint y: 370, distance: 88.4
click at [458, 477] on div "DESCRIPTION PRIX VENTE HORS TVA PRIX DE VENTE TVA INCL. GDS Vol: Tunis Air NCE(…" at bounding box center [595, 455] width 1191 height 1541
drag, startPoint x: 503, startPoint y: 373, endPoint x: 545, endPoint y: 373, distance: 42.1
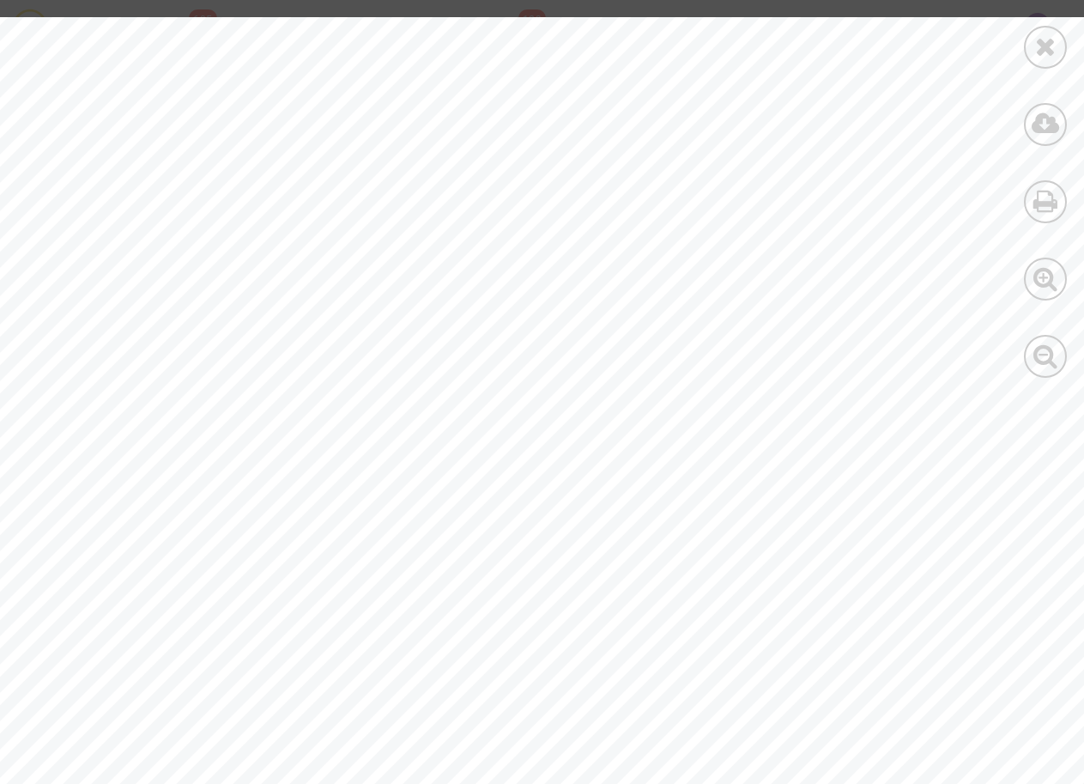
click at [545, 373] on span "Passager 1: [PERSON_NAME] (e-ticket: 1993971010812)" at bounding box center [380, 375] width 527 height 18
drag, startPoint x: 542, startPoint y: 373, endPoint x: 518, endPoint y: 379, distance: 23.9
drag, startPoint x: 518, startPoint y: 379, endPoint x: 558, endPoint y: 334, distance: 59.6
click at [559, 331] on div "DESCRIPTION PRIX VENTE HORS TVA PRIX DE VENTE TVA INCL. GDS Vol: Tunis Air NCE(…" at bounding box center [595, 455] width 1191 height 1541
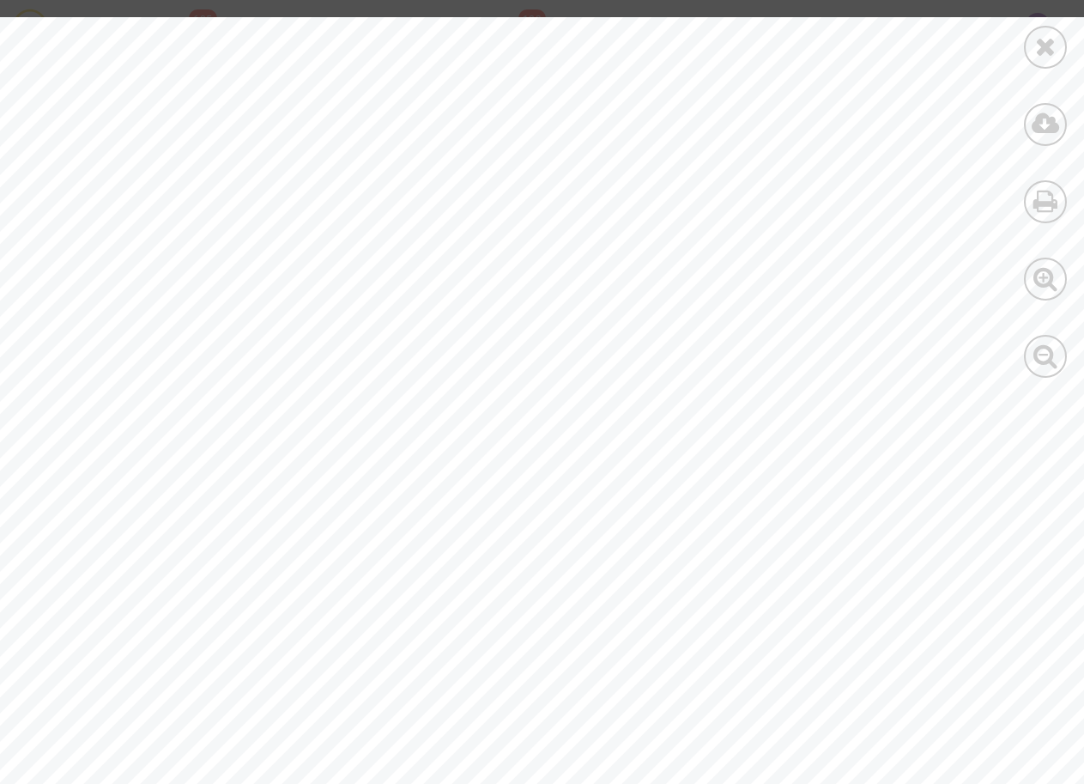
click at [1039, 27] on div at bounding box center [1045, 47] width 43 height 43
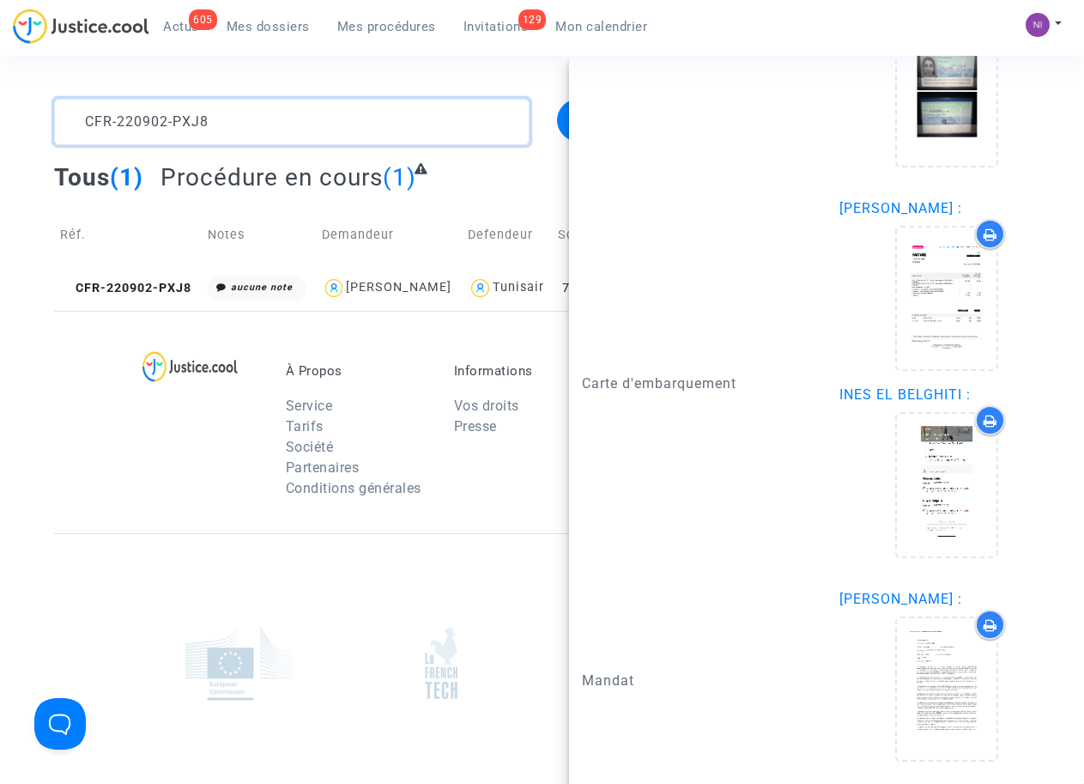
click at [233, 115] on textarea at bounding box center [291, 122] width 475 height 46
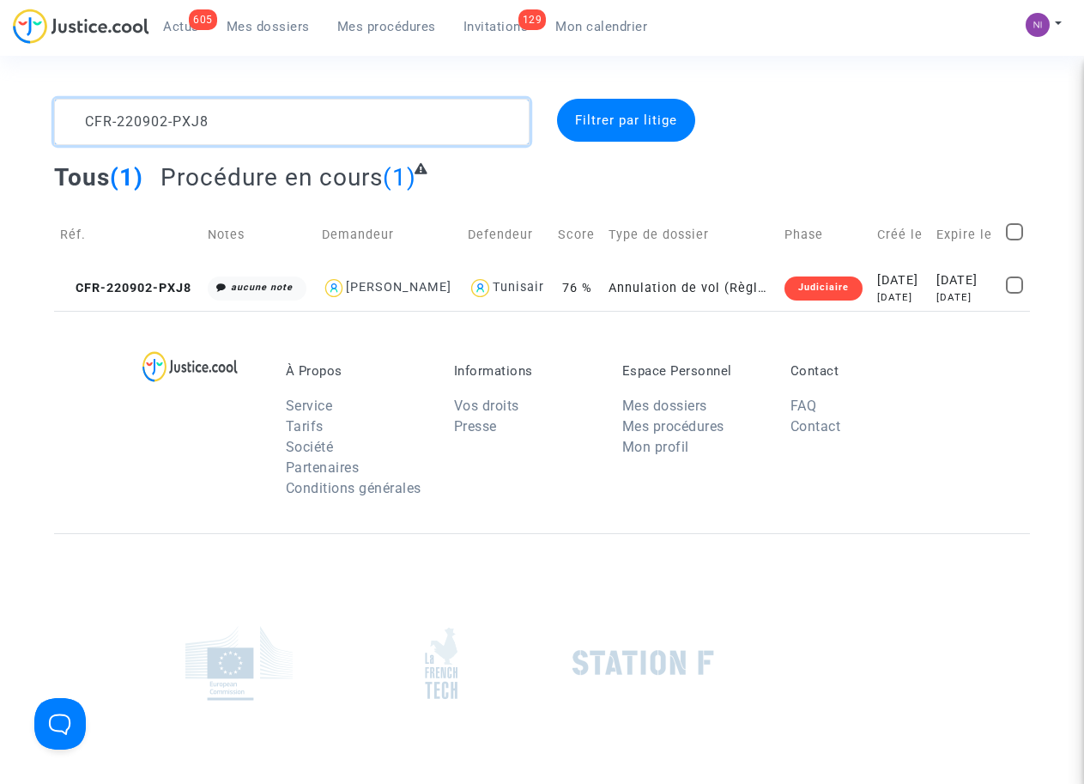
drag, startPoint x: 245, startPoint y: 115, endPoint x: 0, endPoint y: 115, distance: 244.6
click at [0, 115] on div "CFR-220902-PXJ8 Filtrer par litige Tous (1) Procédure en cours (1) Réf. Notes D…" at bounding box center [542, 205] width 1084 height 212
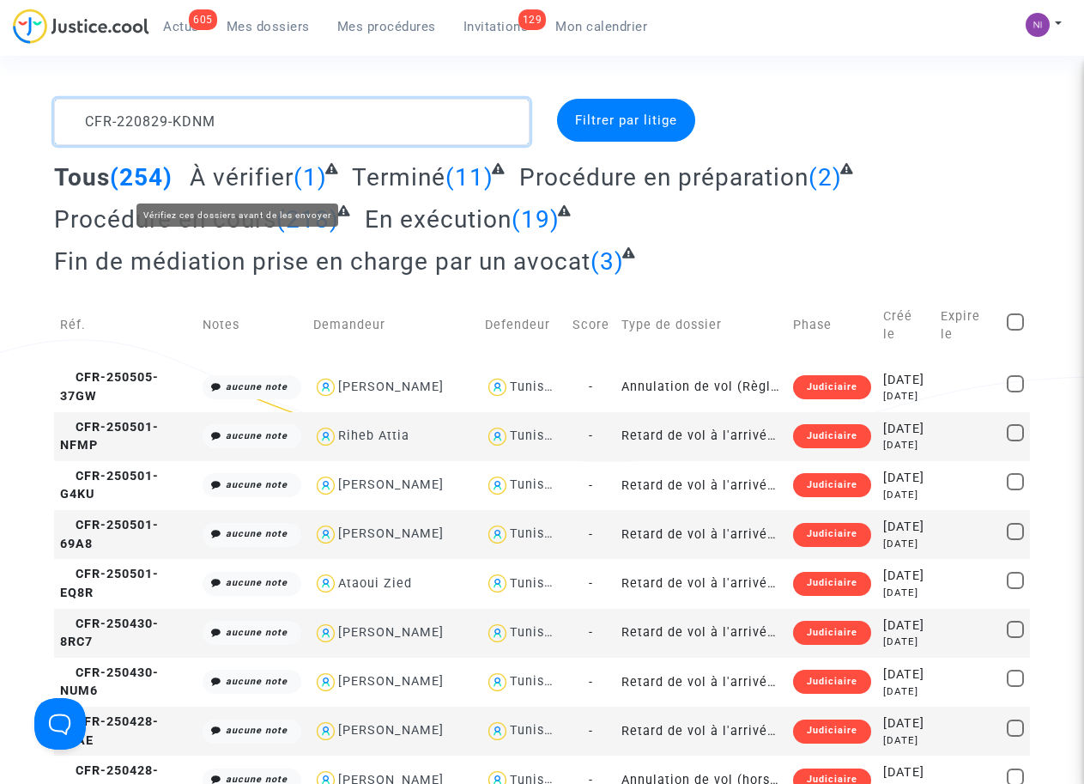
click at [330, 118] on textarea at bounding box center [291, 122] width 475 height 46
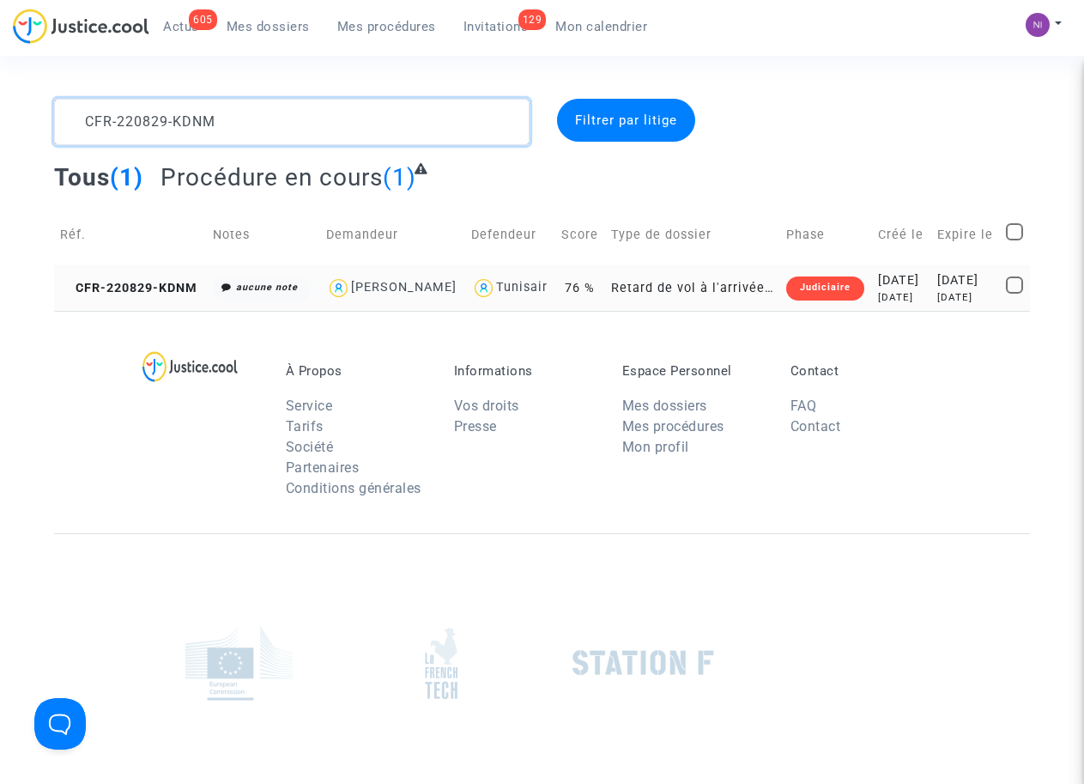
type textarea "CFR-220829-KDNM"
click at [953, 287] on div "[DATE]" at bounding box center [966, 280] width 58 height 19
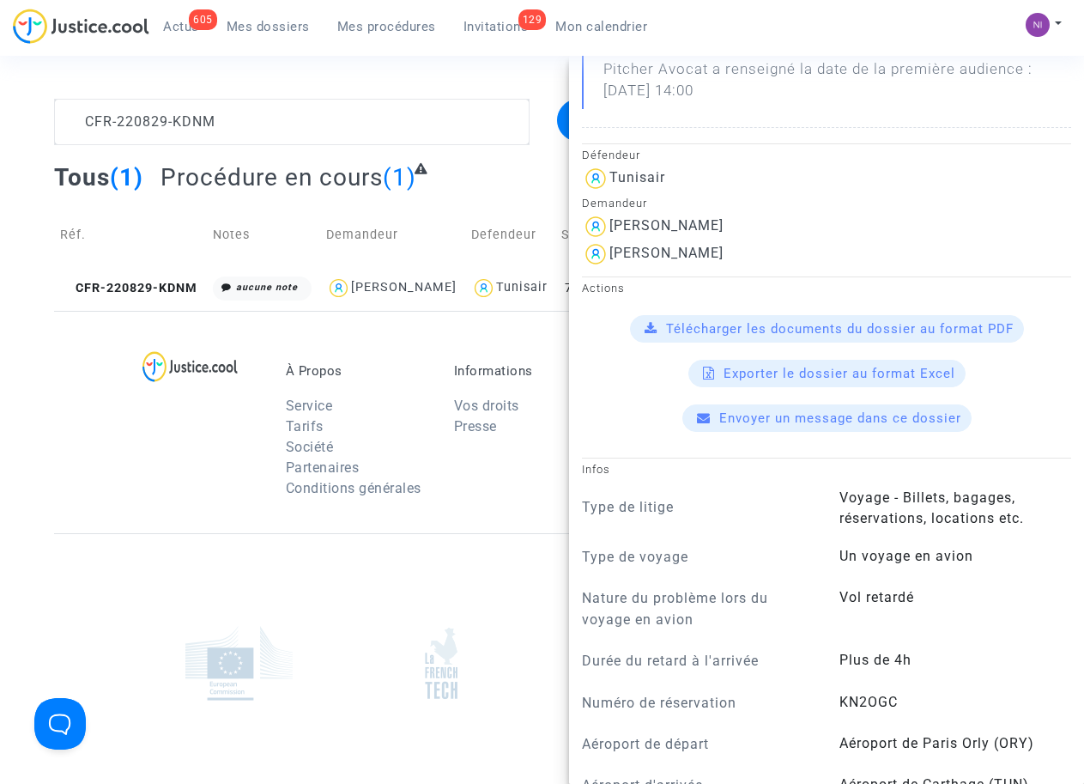
scroll to position [328, 0]
drag, startPoint x: 611, startPoint y: 270, endPoint x: 718, endPoint y: 271, distance: 107.3
click at [718, 267] on div "[PERSON_NAME]" at bounding box center [826, 252] width 489 height 27
drag, startPoint x: 718, startPoint y: 271, endPoint x: 658, endPoint y: 265, distance: 59.5
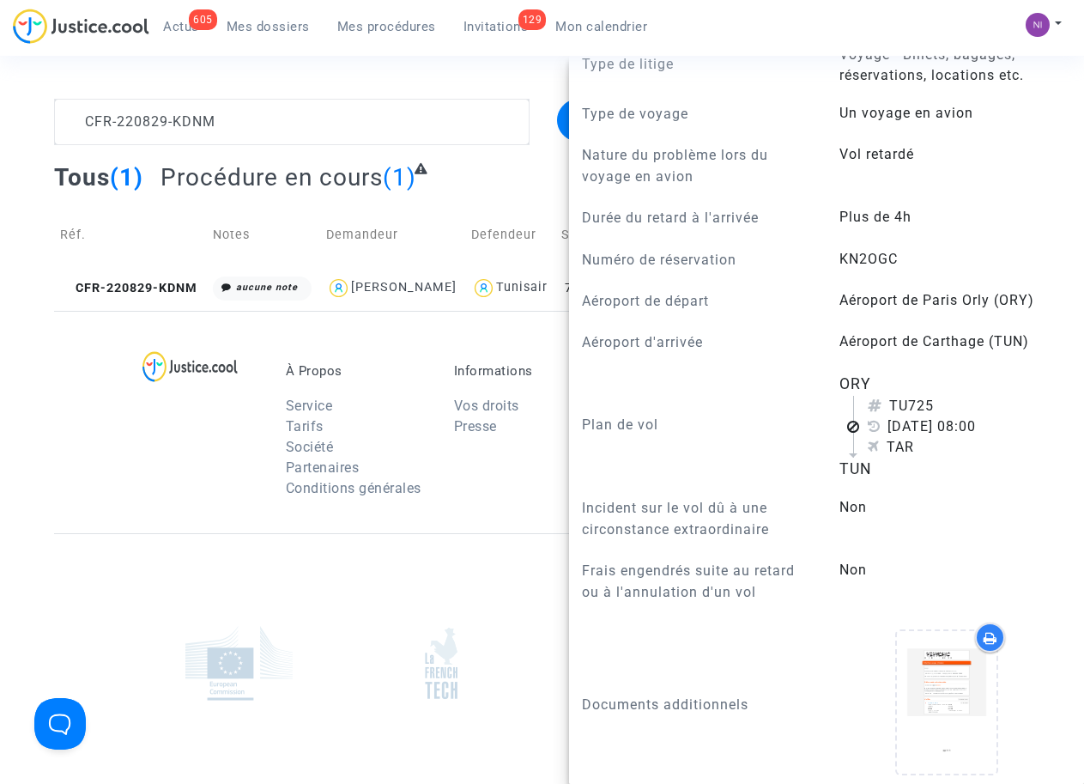
scroll to position [764, 0]
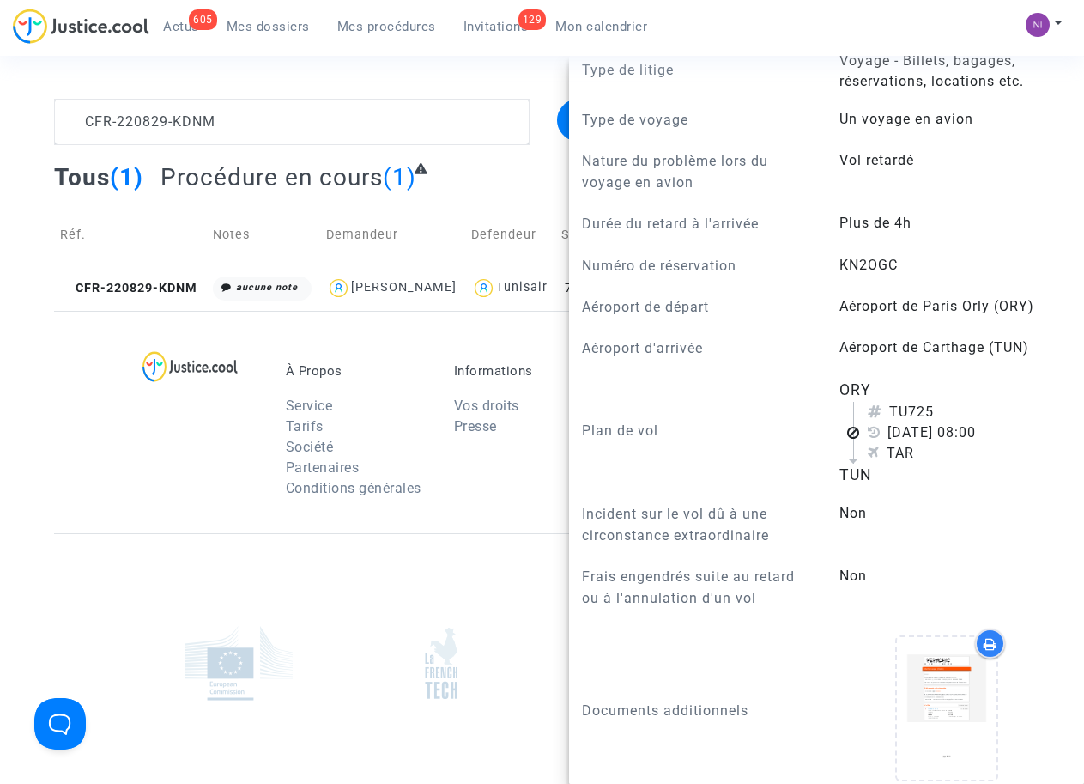
click at [672, 234] on p "Durée du retard à l'arrivée" at bounding box center [698, 223] width 232 height 21
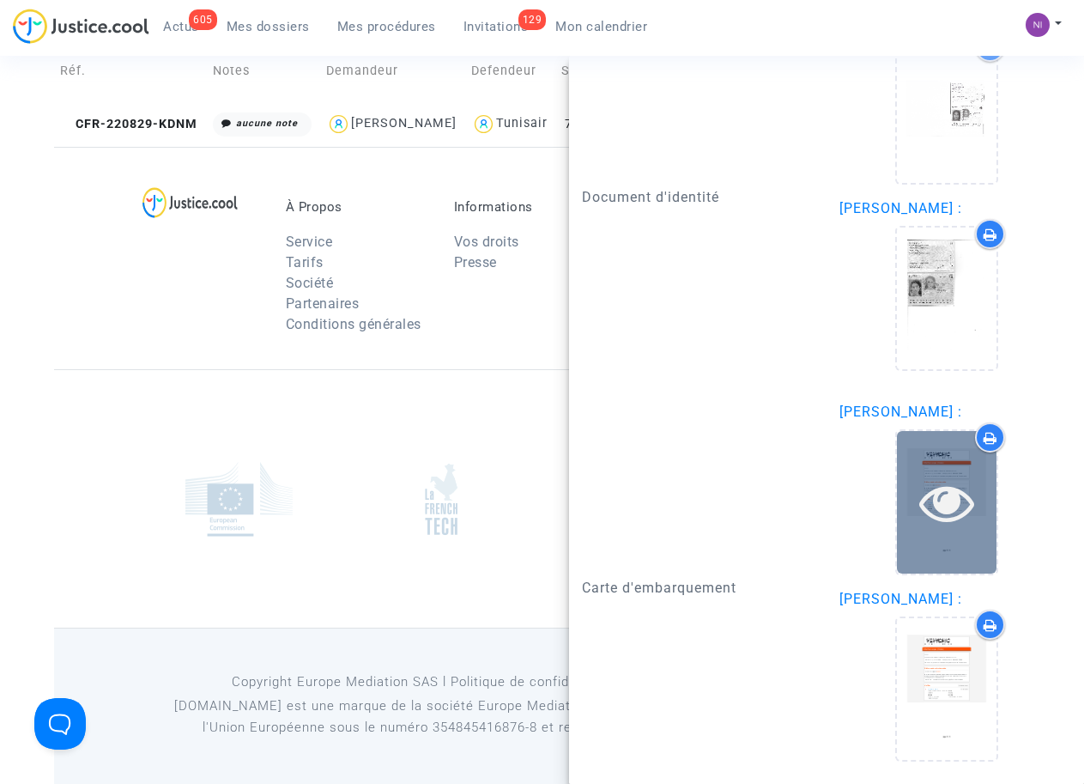
scroll to position [183, 0]
click at [926, 513] on icon at bounding box center [947, 502] width 56 height 55
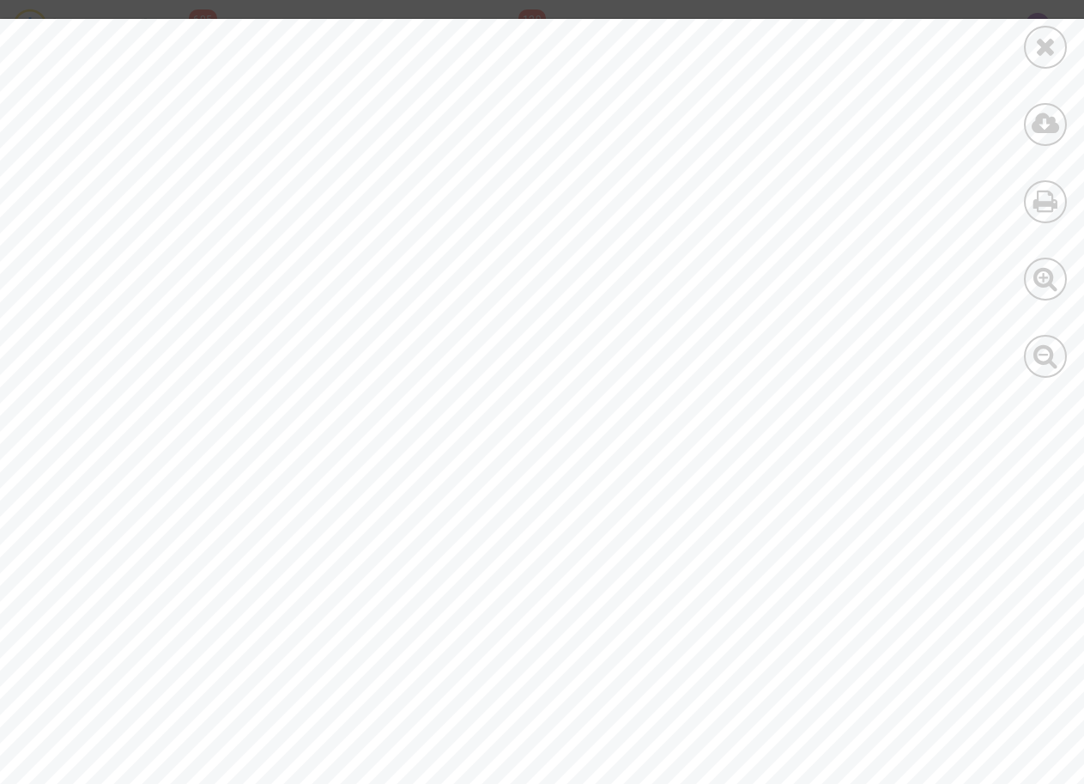
scroll to position [1548, 0]
drag, startPoint x: 374, startPoint y: 282, endPoint x: 508, endPoint y: 284, distance: 133.9
click at [508, 284] on div "page 4 of 5 Passager(s) et numéro(s) de billet électronique Les espaces, tirets…" at bounding box center [595, 788] width 1191 height 1541
drag, startPoint x: 505, startPoint y: 284, endPoint x: 477, endPoint y: 294, distance: 29.3
click at [486, 294] on span "1993662003441" at bounding box center [440, 288] width 122 height 15
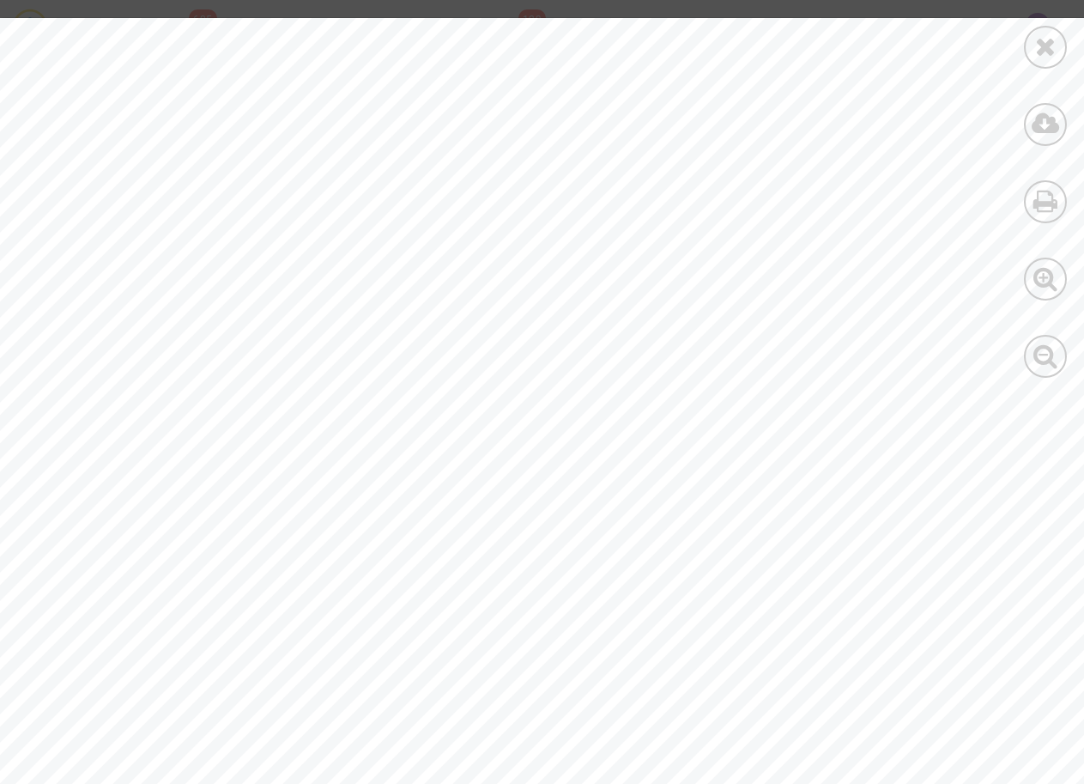
drag, startPoint x: 489, startPoint y: 286, endPoint x: 386, endPoint y: 288, distance: 103.0
click at [383, 288] on span "1993662003441" at bounding box center [440, 288] width 122 height 15
drag, startPoint x: 386, startPoint y: 288, endPoint x: 401, endPoint y: 285, distance: 15.0
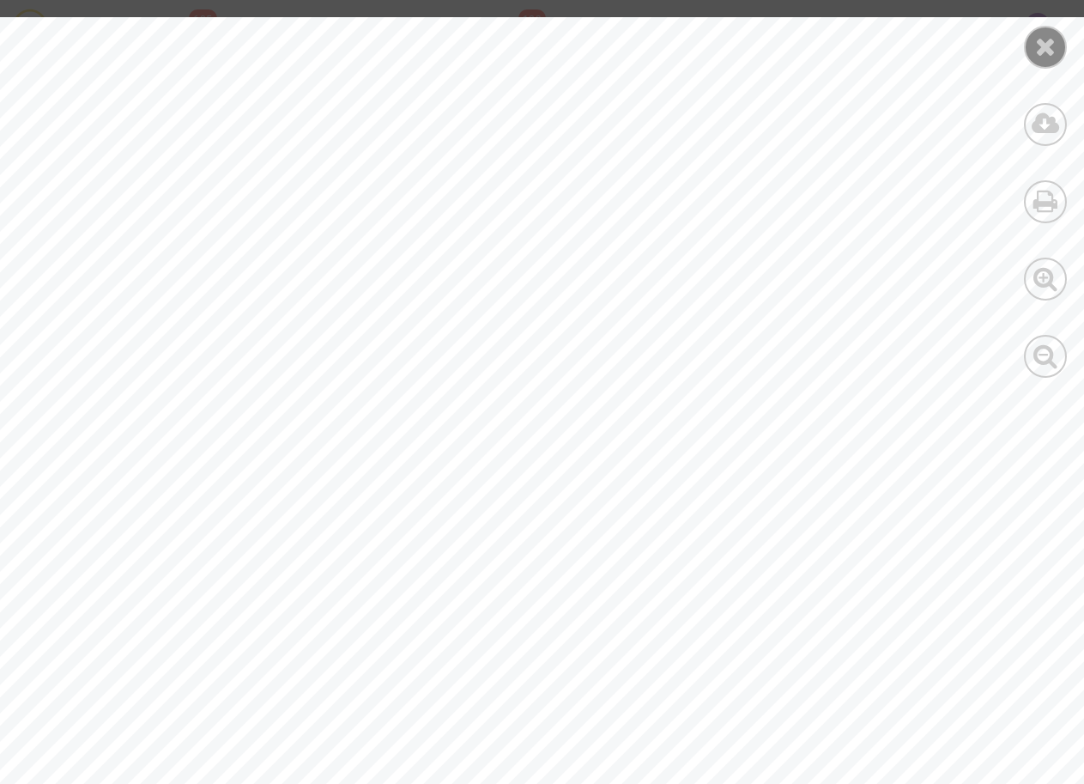
click at [1048, 51] on icon at bounding box center [1045, 46] width 21 height 26
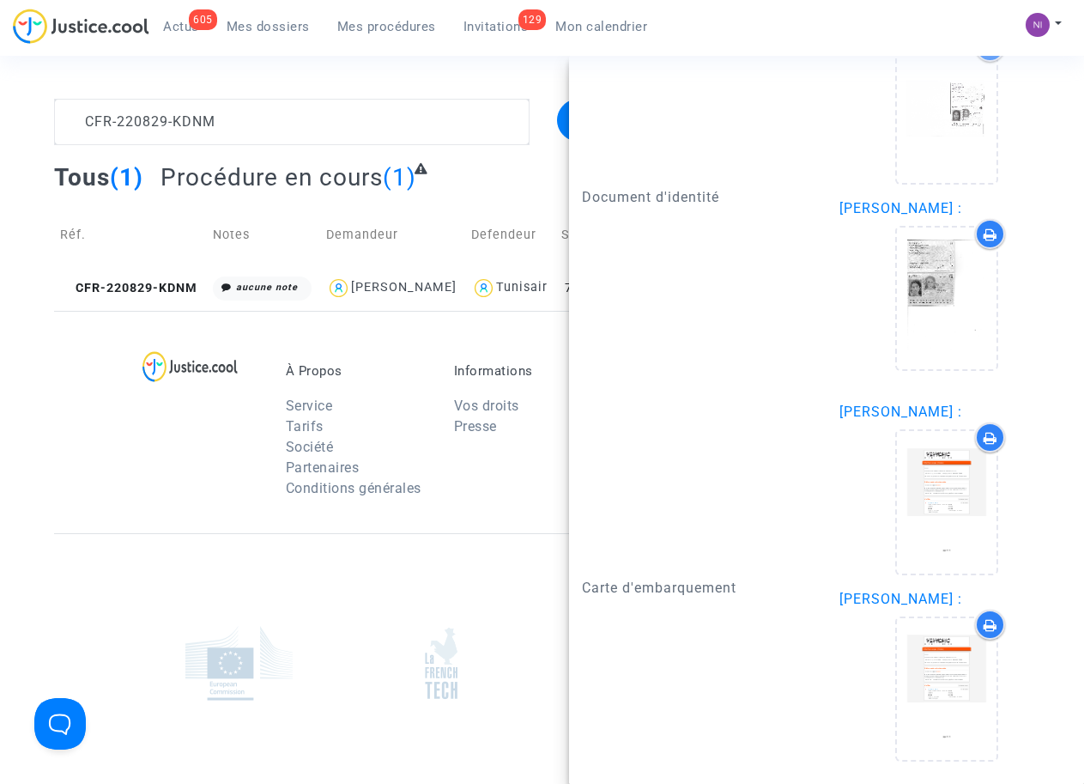
click at [94, 391] on div "À Propos Service Tarifs Société Partenaires Conditions générales Informations V…" at bounding box center [542, 422] width 976 height 222
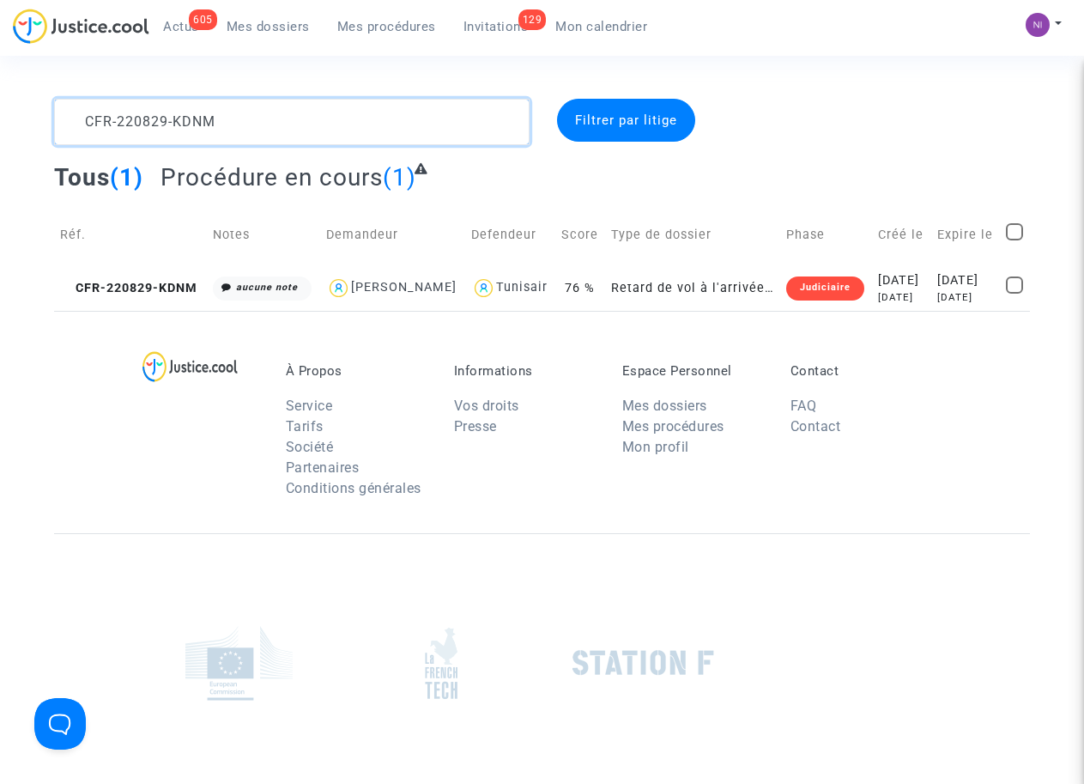
drag, startPoint x: 247, startPoint y: 109, endPoint x: 62, endPoint y: 109, distance: 185.4
click at [62, 109] on textarea at bounding box center [291, 122] width 475 height 46
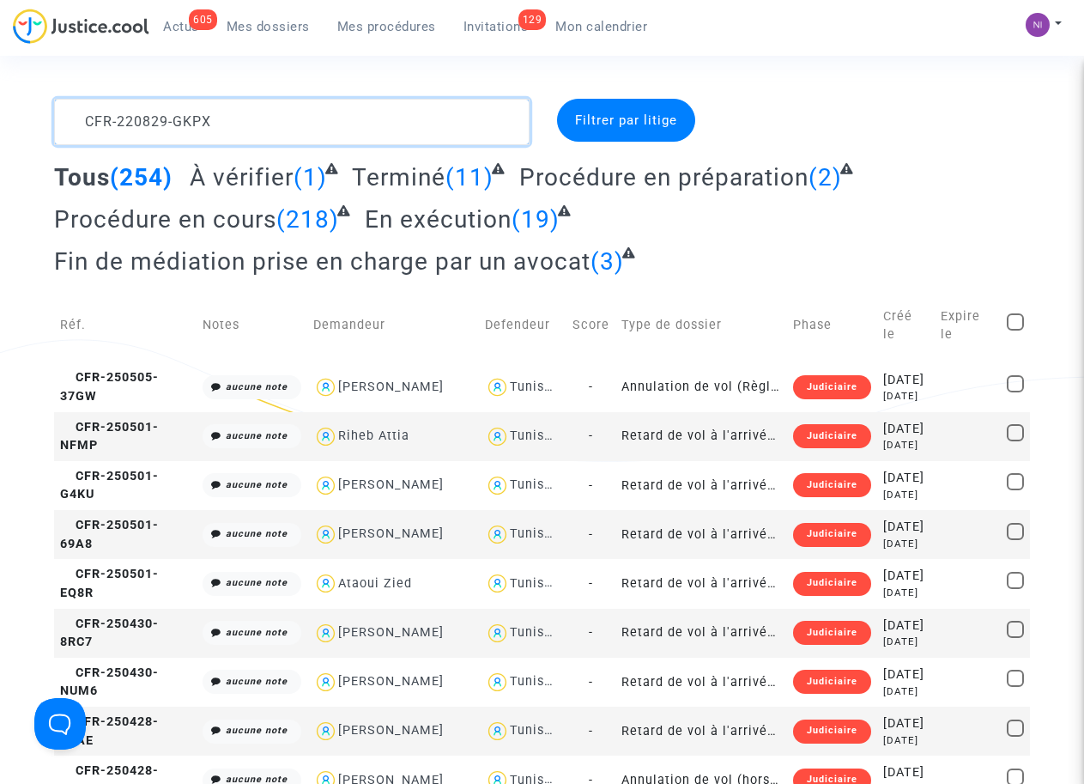
click at [81, 118] on textarea at bounding box center [291, 122] width 475 height 46
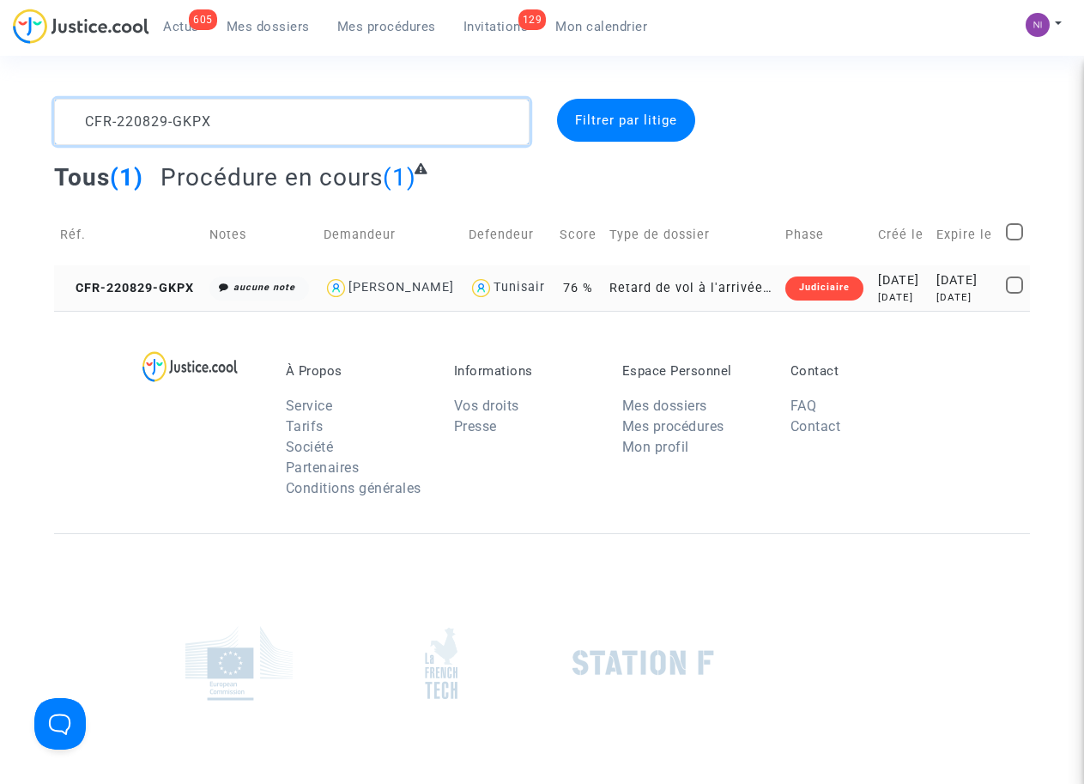
type textarea "CFR-220829-GKPX"
click at [981, 290] on div "[DATE]" at bounding box center [965, 280] width 58 height 19
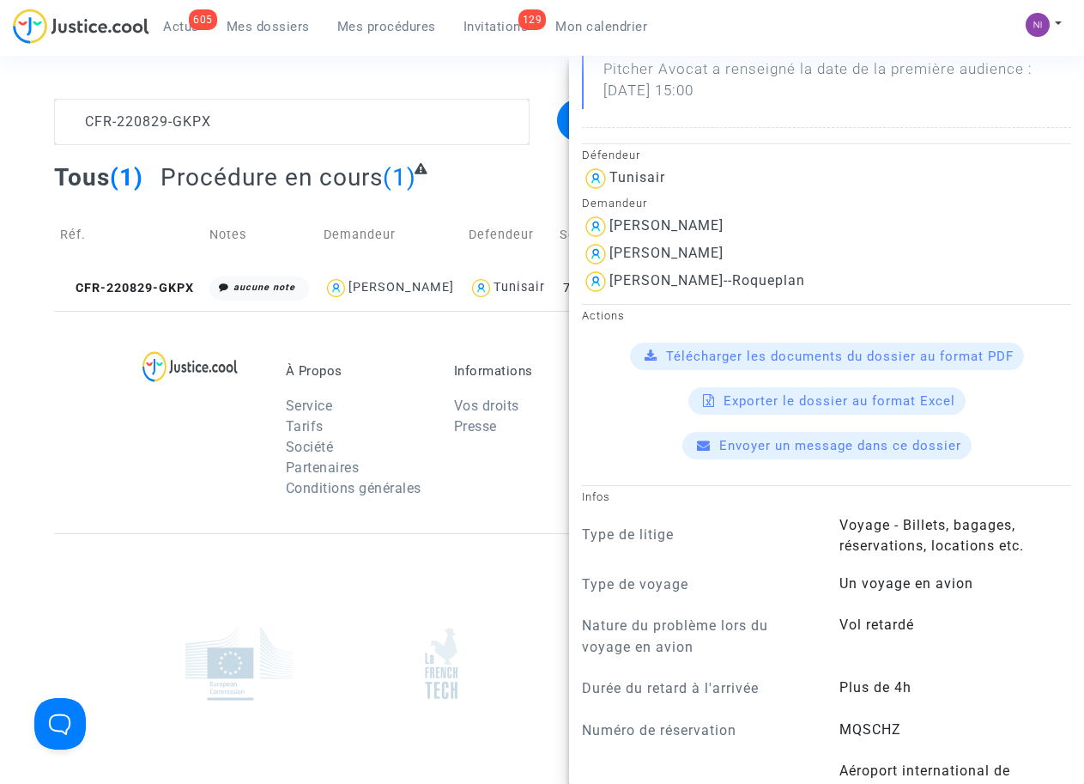
scroll to position [328, 0]
drag, startPoint x: 610, startPoint y: 273, endPoint x: 693, endPoint y: 276, distance: 82.4
click at [694, 267] on div "[PERSON_NAME]" at bounding box center [826, 252] width 489 height 27
drag, startPoint x: 693, startPoint y: 276, endPoint x: 666, endPoint y: 274, distance: 26.7
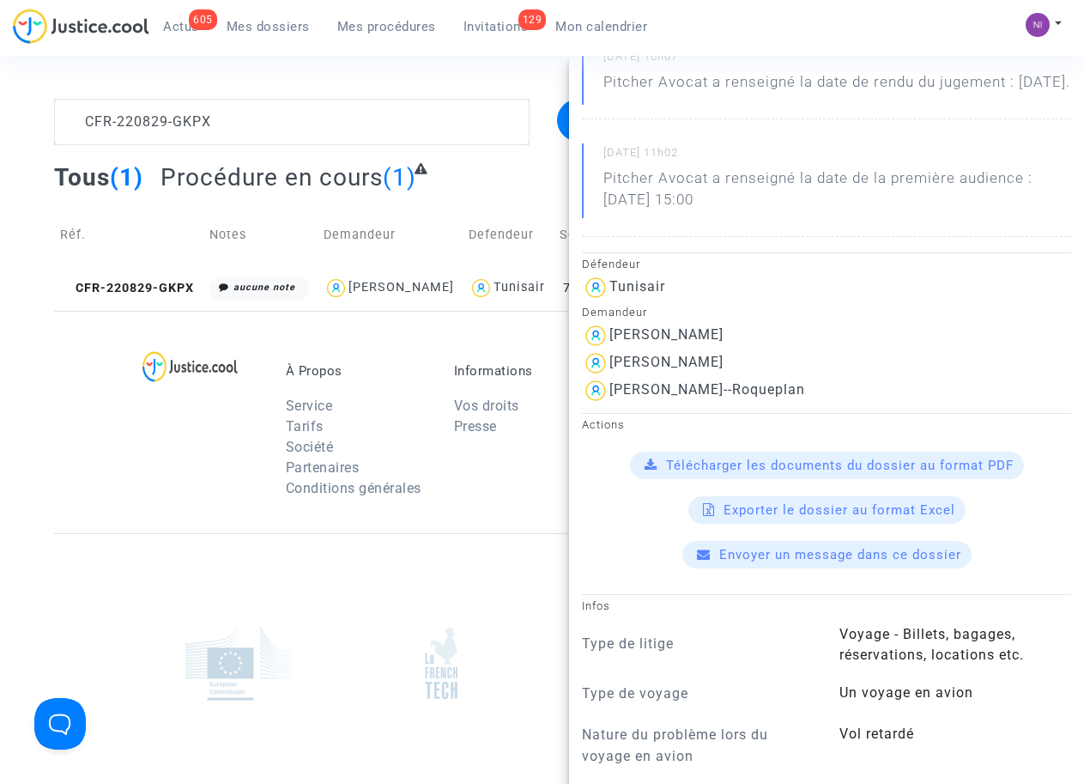
scroll to position [219, 0]
drag, startPoint x: 780, startPoint y: 404, endPoint x: 612, endPoint y: 407, distance: 168.3
click at [612, 397] on div "[PERSON_NAME]--Roqueplan" at bounding box center [707, 388] width 196 height 16
drag, startPoint x: 612, startPoint y: 407, endPoint x: 624, endPoint y: 408, distance: 12.0
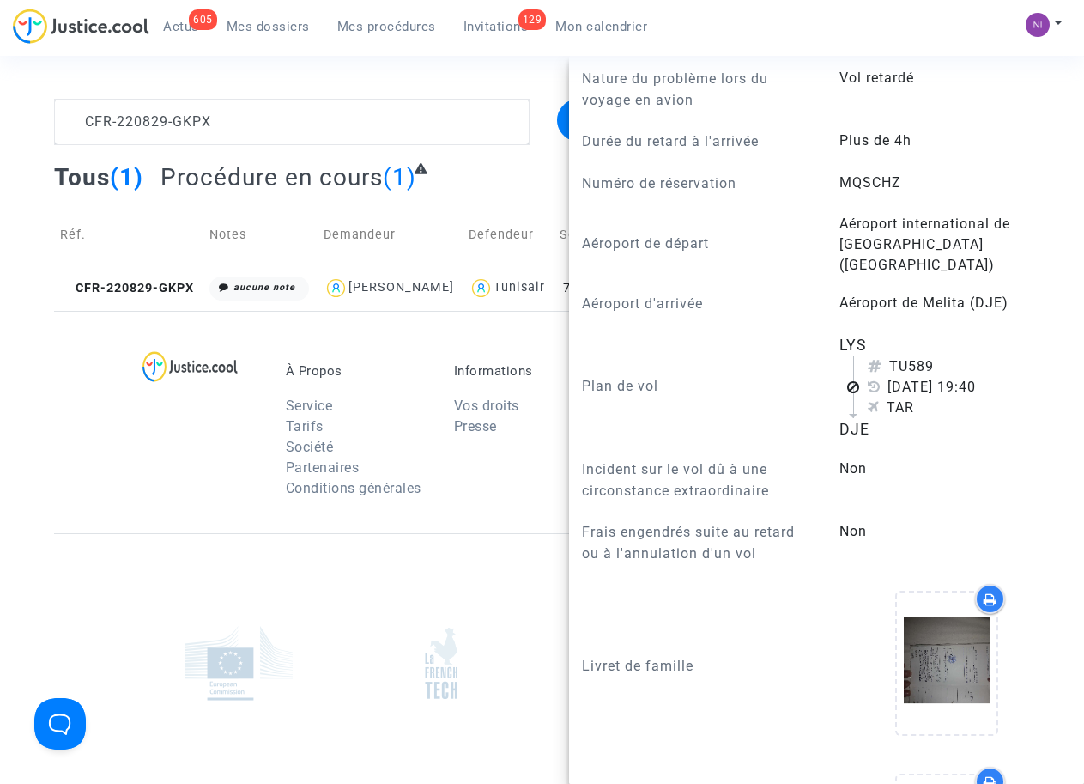
scroll to position [874, 0]
click at [948, 313] on answer "Aéroport de Melita (DJE)" at bounding box center [946, 303] width 215 height 21
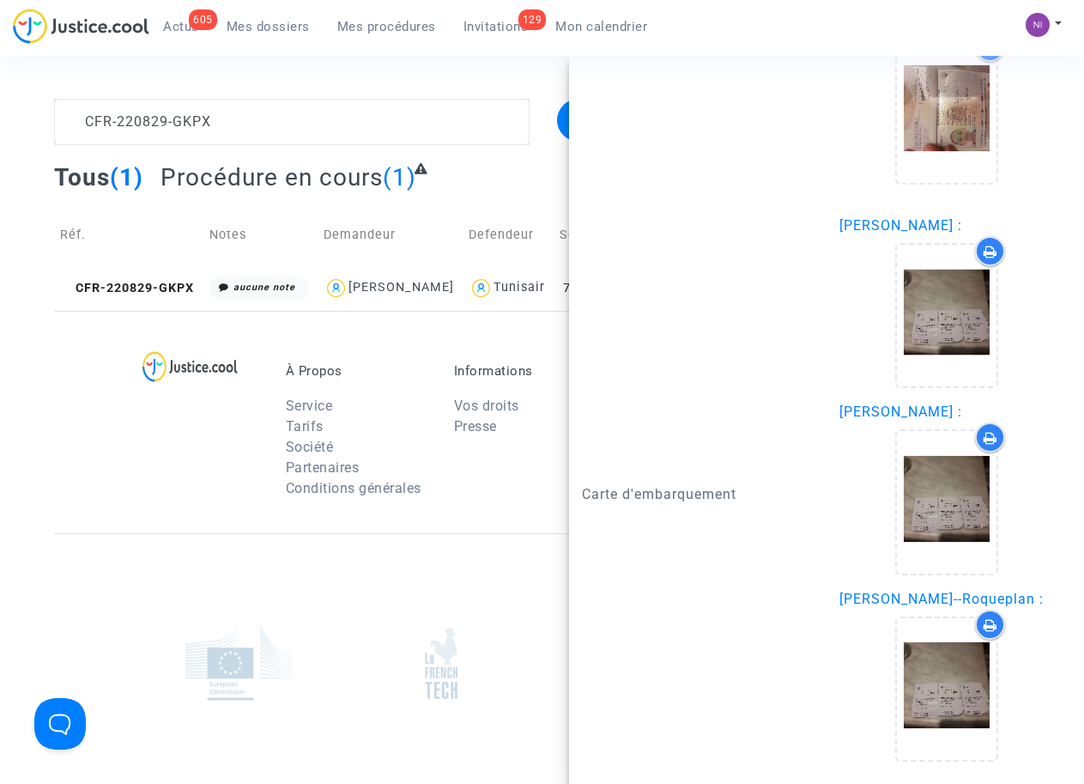
scroll to position [2452, 0]
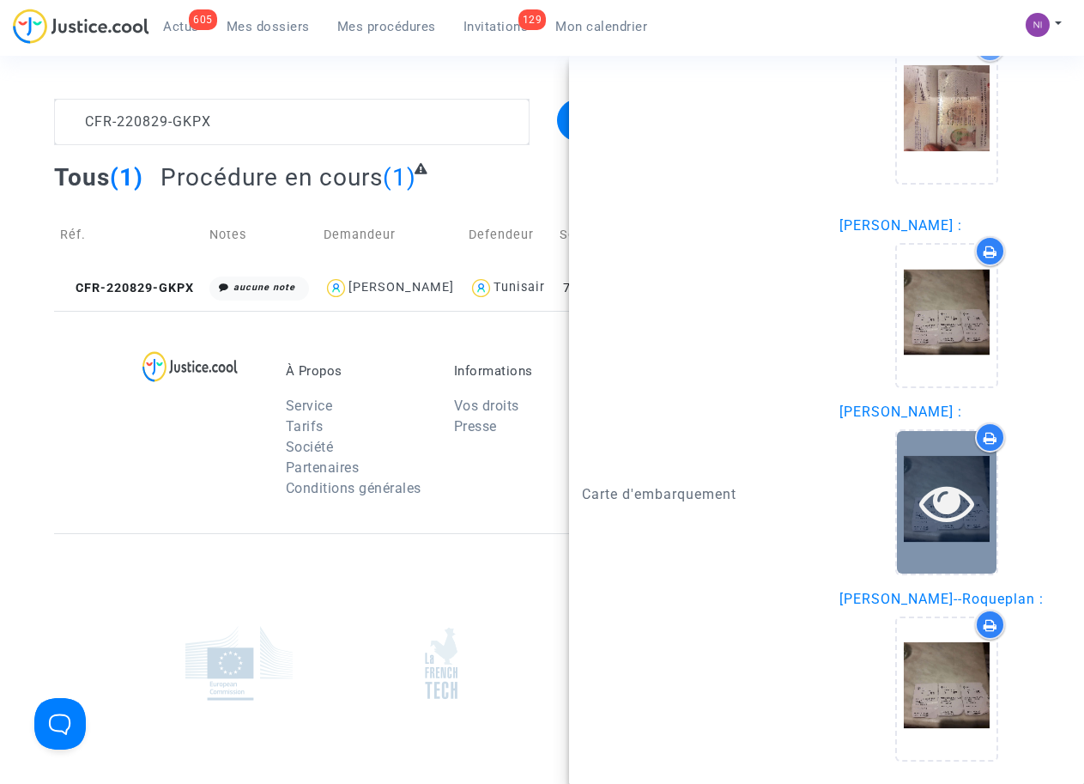
click at [939, 509] on icon at bounding box center [947, 502] width 56 height 55
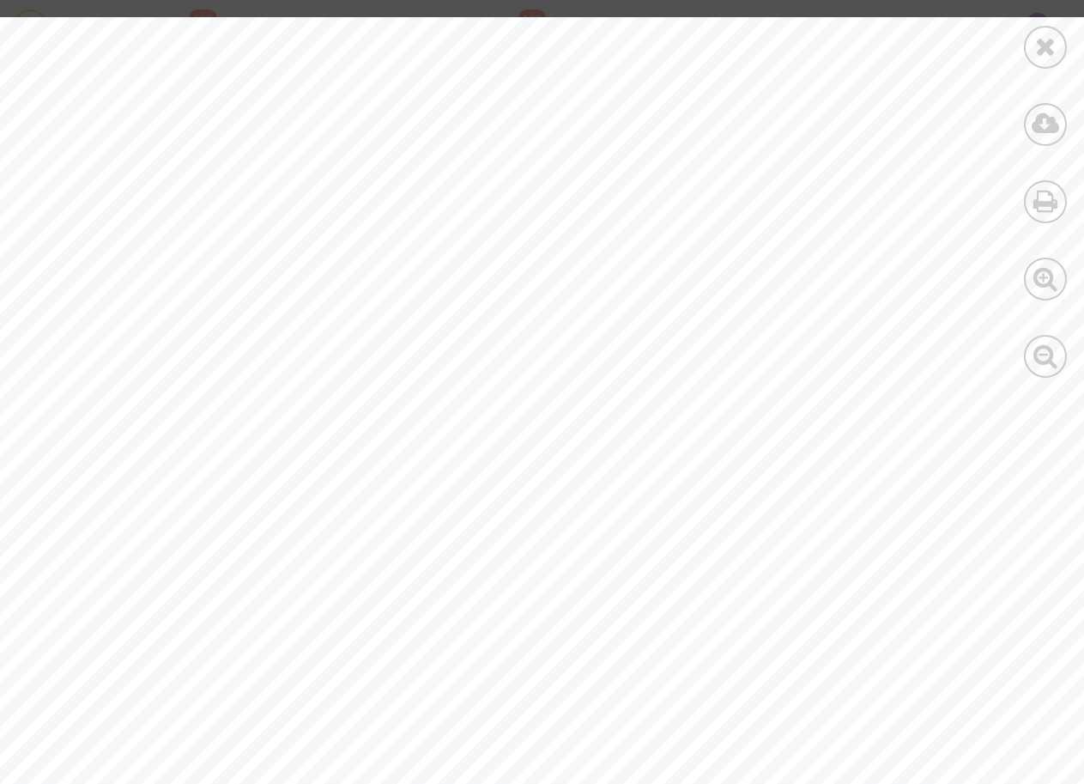
scroll to position [240, 0]
click at [1035, 47] on icon at bounding box center [1045, 46] width 21 height 26
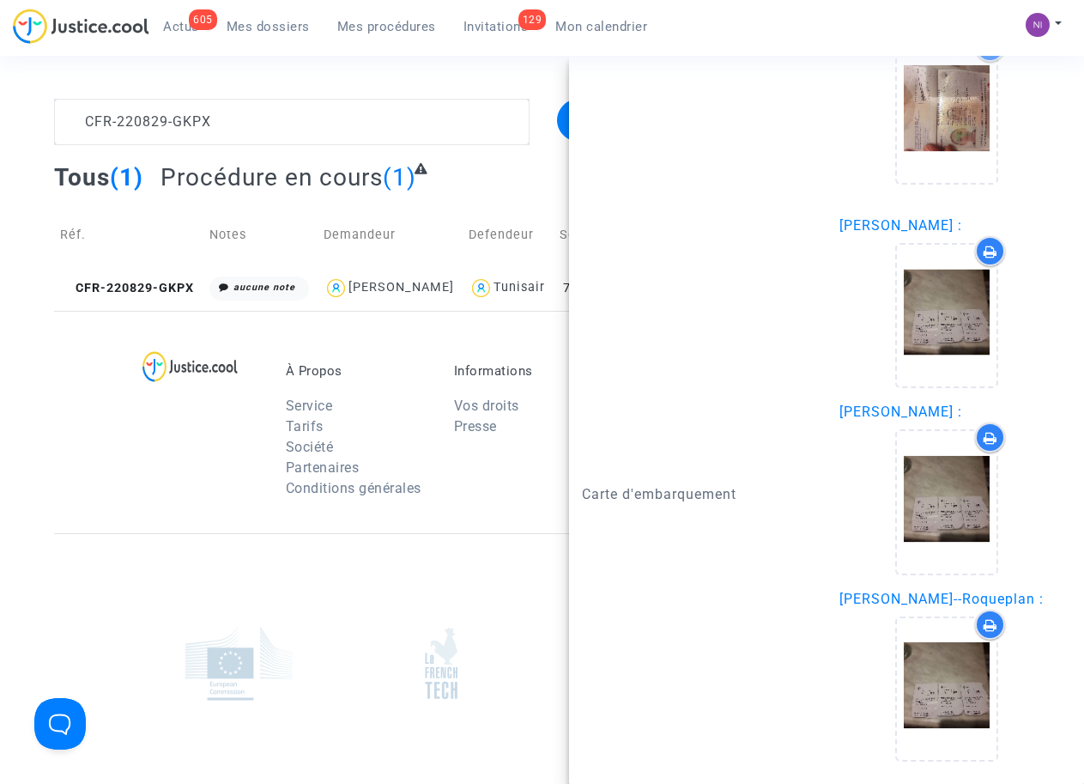
click at [246, 612] on div at bounding box center [542, 662] width 976 height 258
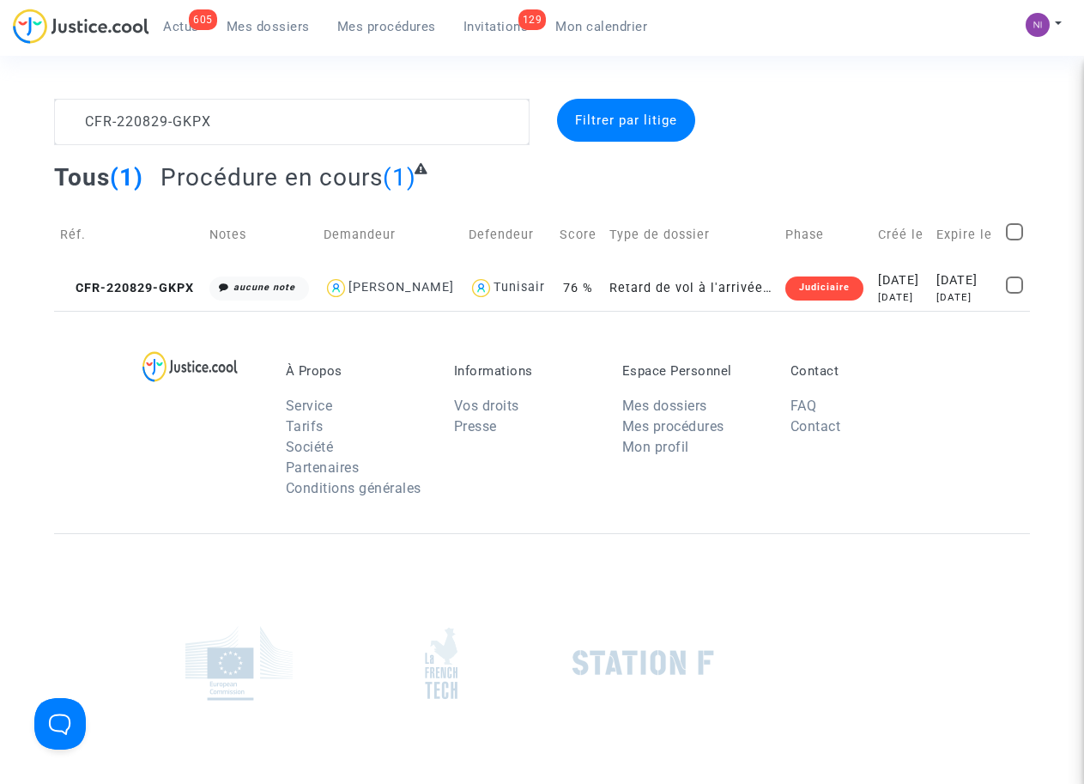
scroll to position [0, 0]
click at [193, 382] on img at bounding box center [189, 366] width 95 height 31
type textarea "CFR-220829-Q9EZ"
click at [946, 269] on td "2023-01-14 3 years ago" at bounding box center [965, 287] width 70 height 45
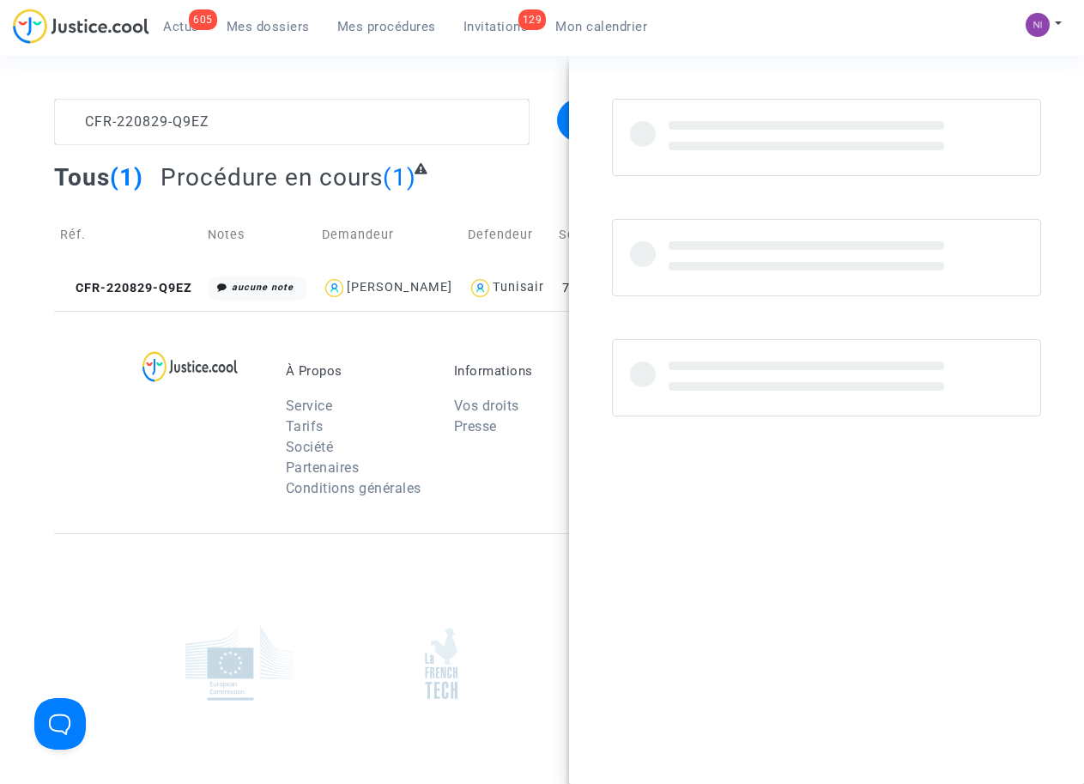
click at [271, 422] on div at bounding box center [205, 435] width 135 height 144
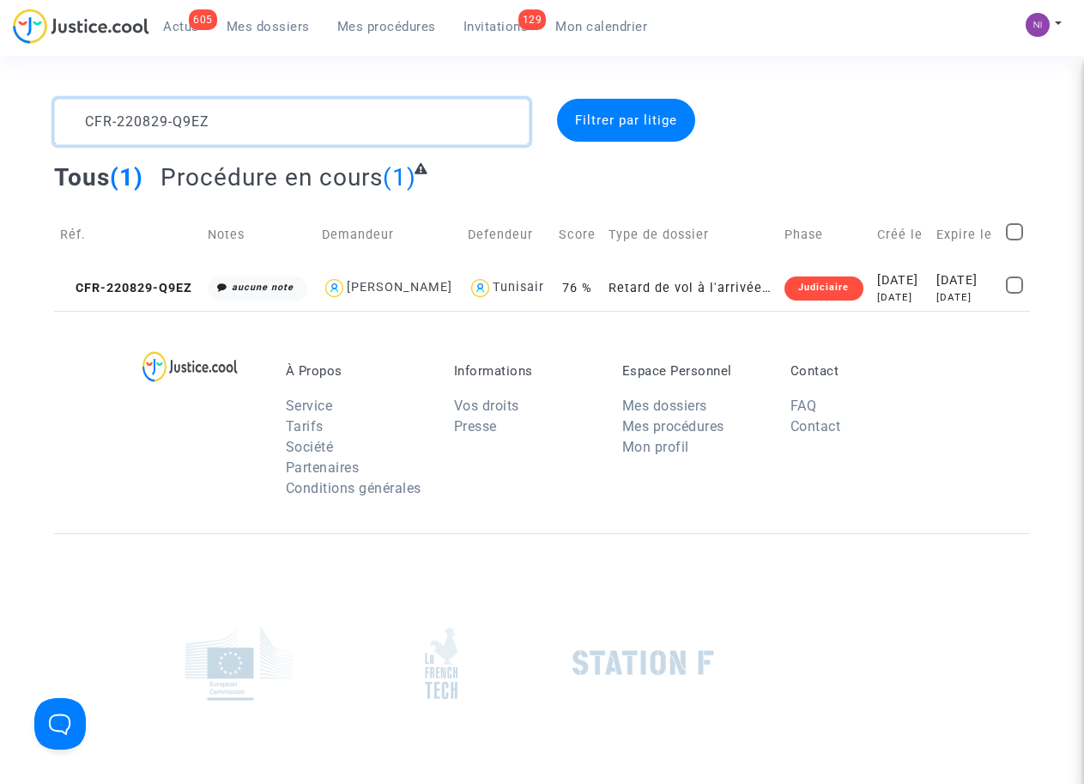
click at [218, 124] on textarea at bounding box center [291, 122] width 475 height 46
click at [282, 112] on textarea at bounding box center [291, 122] width 475 height 46
click at [963, 282] on div "[DATE]" at bounding box center [965, 280] width 58 height 19
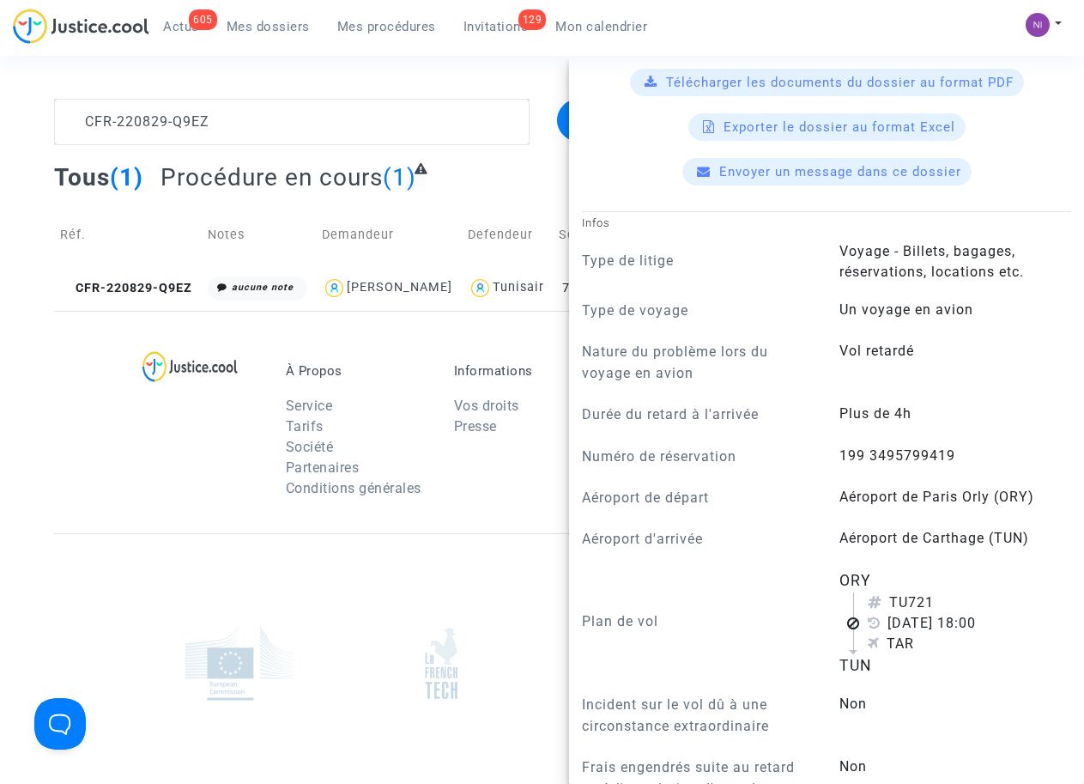
scroll to position [546, 0]
click at [839, 466] on answer "199 3495799419" at bounding box center [946, 455] width 215 height 21
drag, startPoint x: 835, startPoint y: 470, endPoint x: 949, endPoint y: 474, distance: 114.2
click at [949, 466] on answer "199 3495799419" at bounding box center [946, 455] width 215 height 21
drag, startPoint x: 948, startPoint y: 474, endPoint x: 924, endPoint y: 479, distance: 24.6
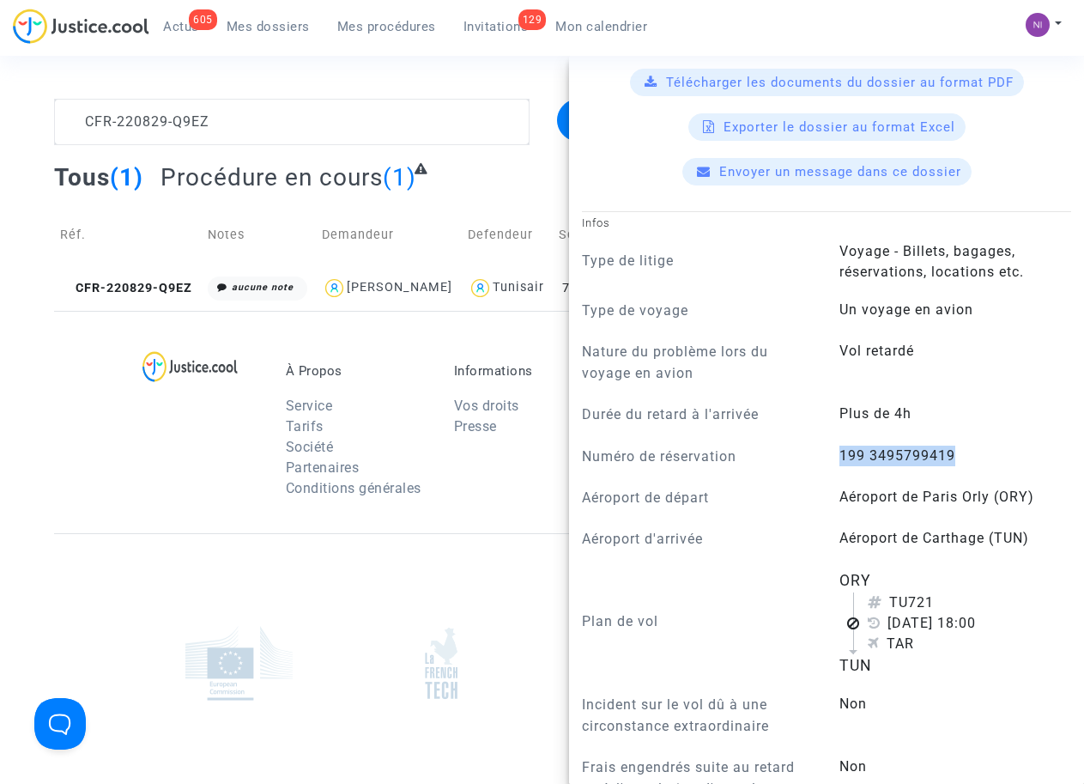
copy span "199 3495799419"
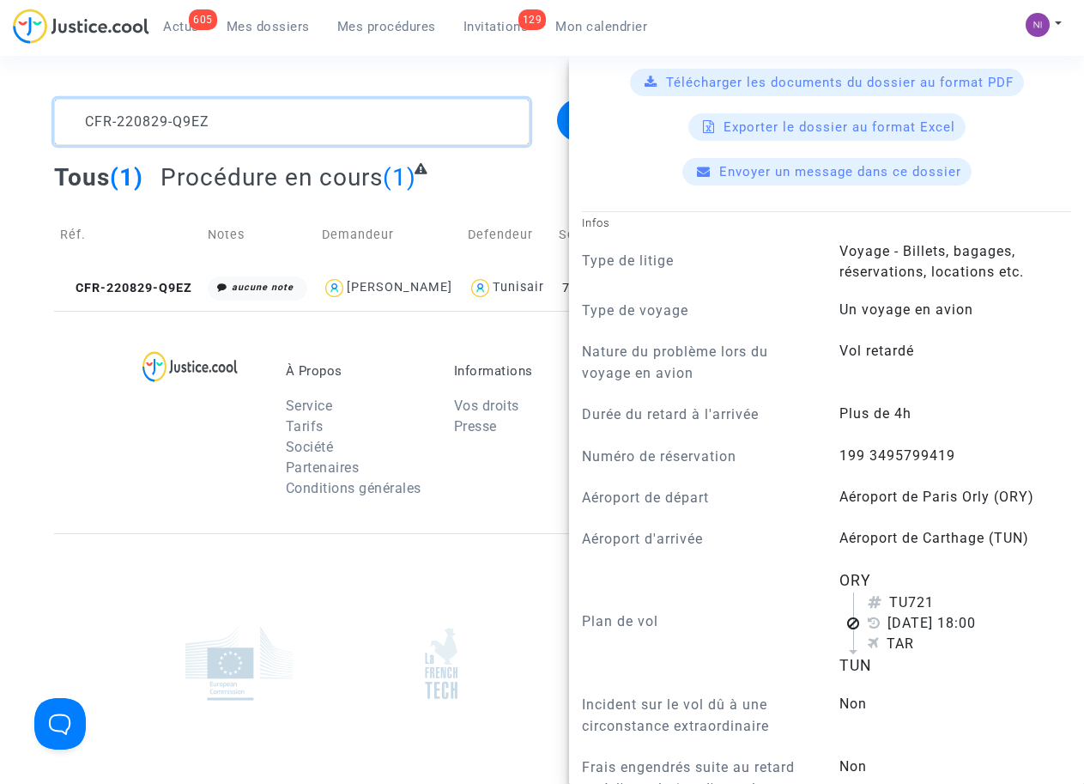
click at [279, 115] on textarea at bounding box center [291, 122] width 475 height 46
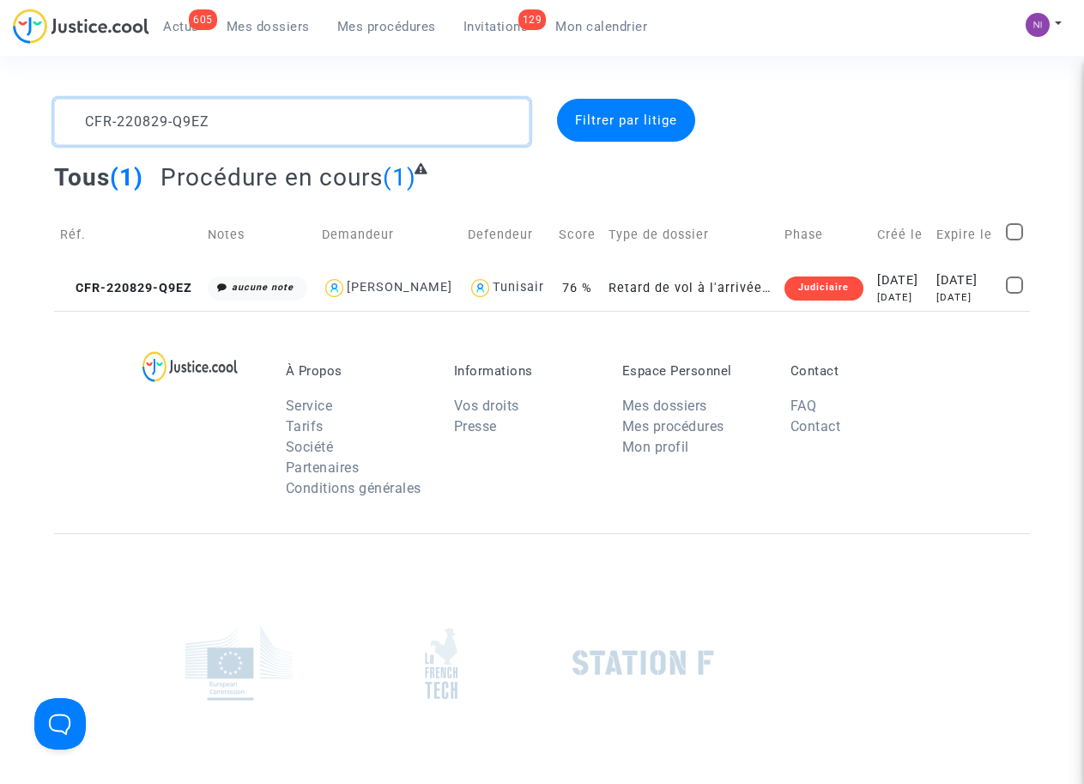
scroll to position [0, 0]
drag, startPoint x: 278, startPoint y: 117, endPoint x: 13, endPoint y: 108, distance: 265.4
click at [13, 108] on div "CFR-220829-Q9EZ Filtrer par litige Tous (1) Procédure en cours (1) Réf. Notes D…" at bounding box center [542, 205] width 1084 height 212
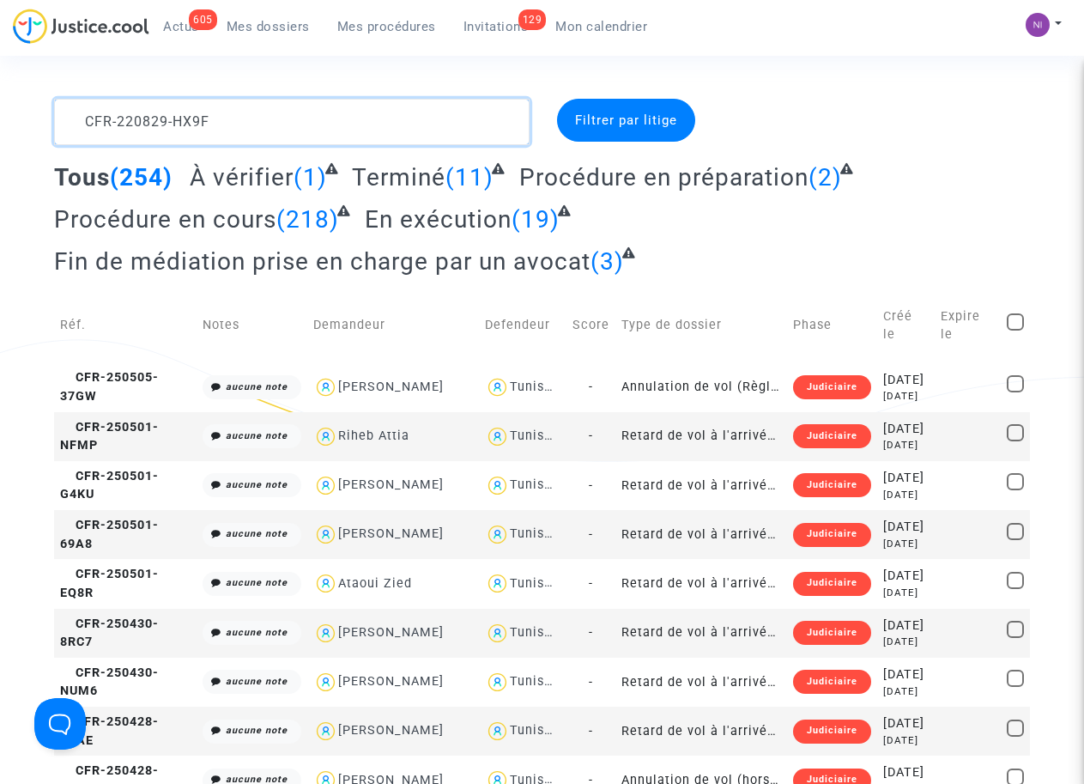
click at [332, 125] on textarea at bounding box center [291, 122] width 475 height 46
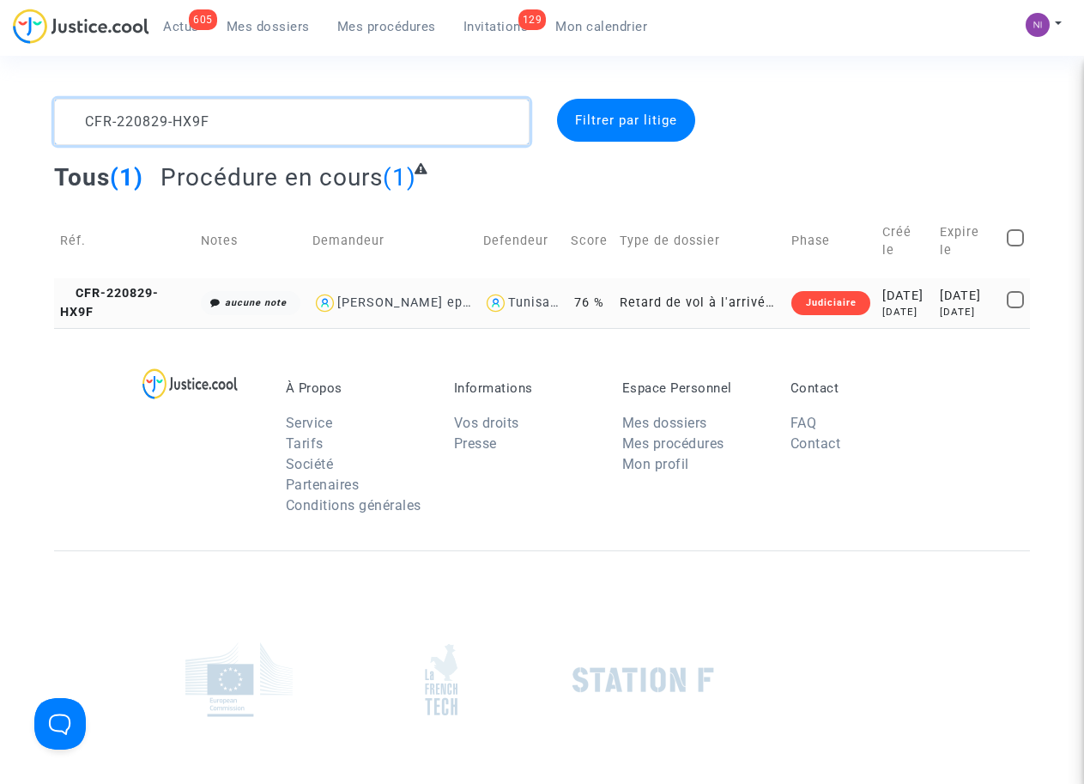
type textarea "CFR-220829-HX9F"
click at [978, 302] on div "[DATE]" at bounding box center [967, 296] width 55 height 19
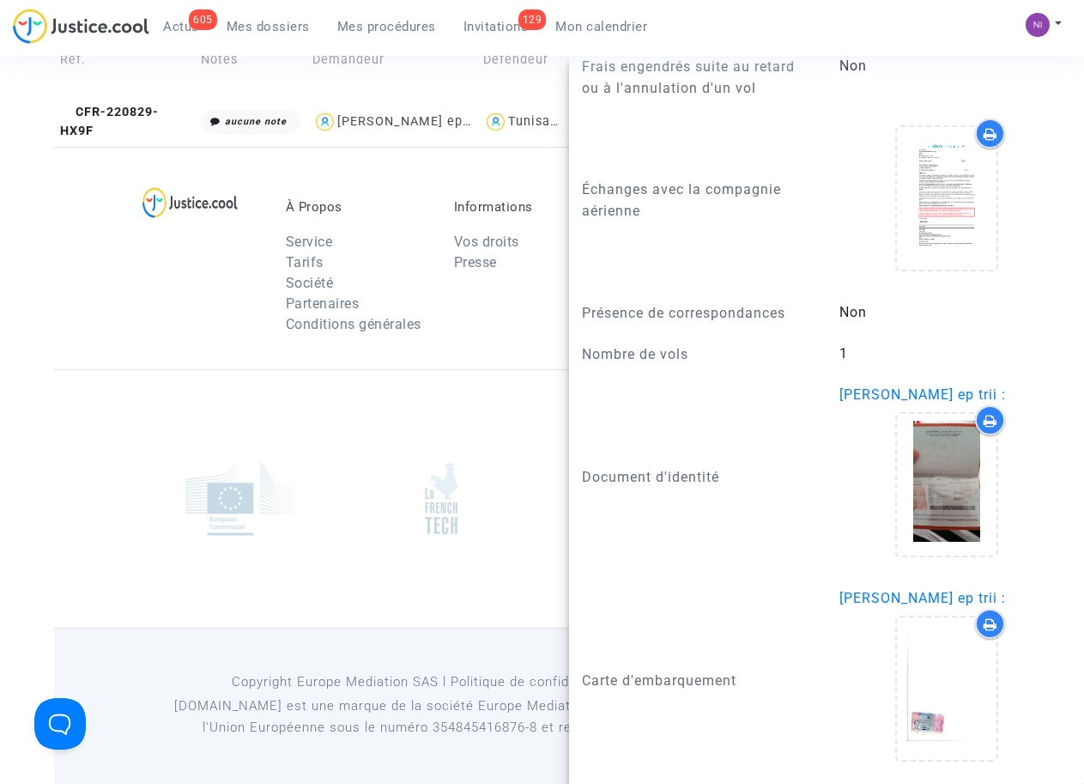
scroll to position [183, 0]
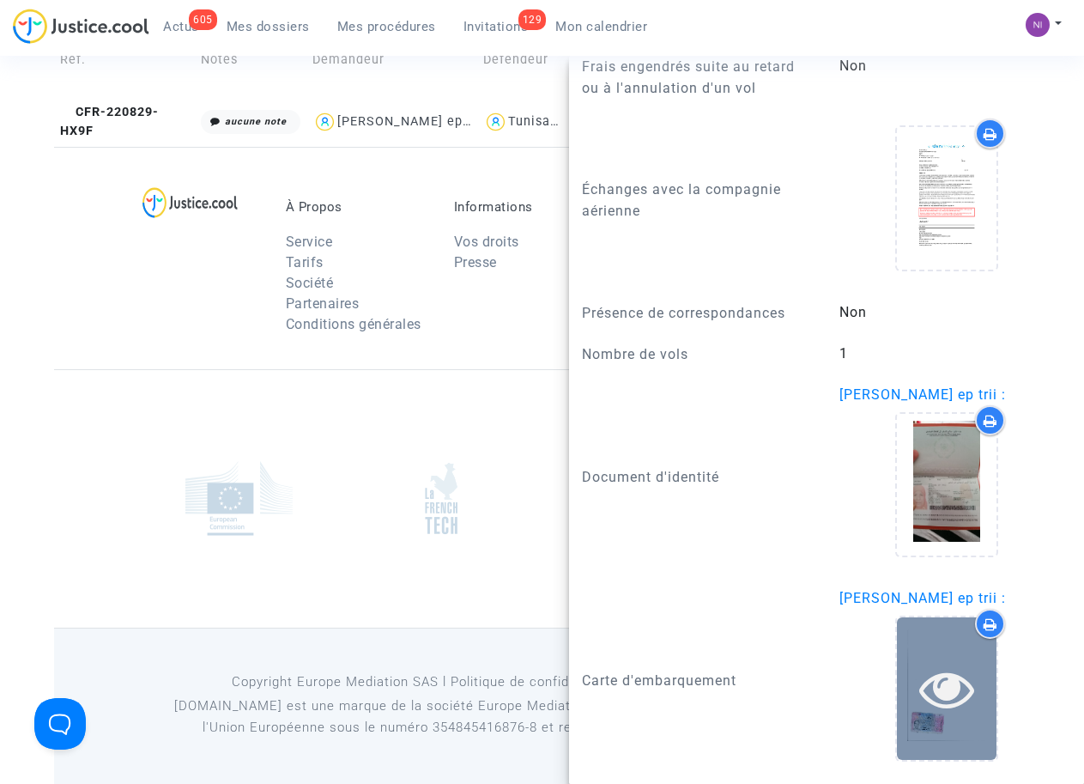
click at [919, 689] on icon at bounding box center [947, 688] width 56 height 55
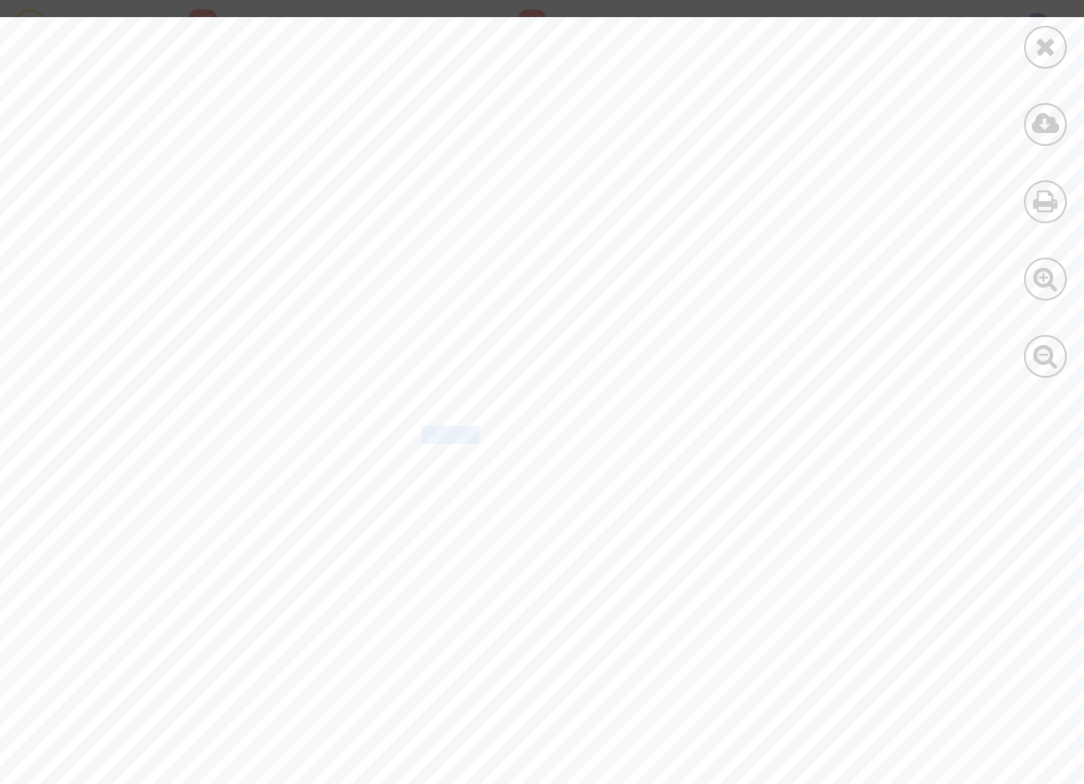
scroll to position [8073, 0]
drag, startPoint x: 421, startPoint y: 433, endPoint x: 548, endPoint y: 433, distance: 127.0
click at [548, 433] on span "199-2409632830" at bounding box center [491, 435] width 141 height 16
drag, startPoint x: 545, startPoint y: 435, endPoint x: 501, endPoint y: 440, distance: 44.1
copy span "199-240963283"
